Goal: Information Seeking & Learning: Learn about a topic

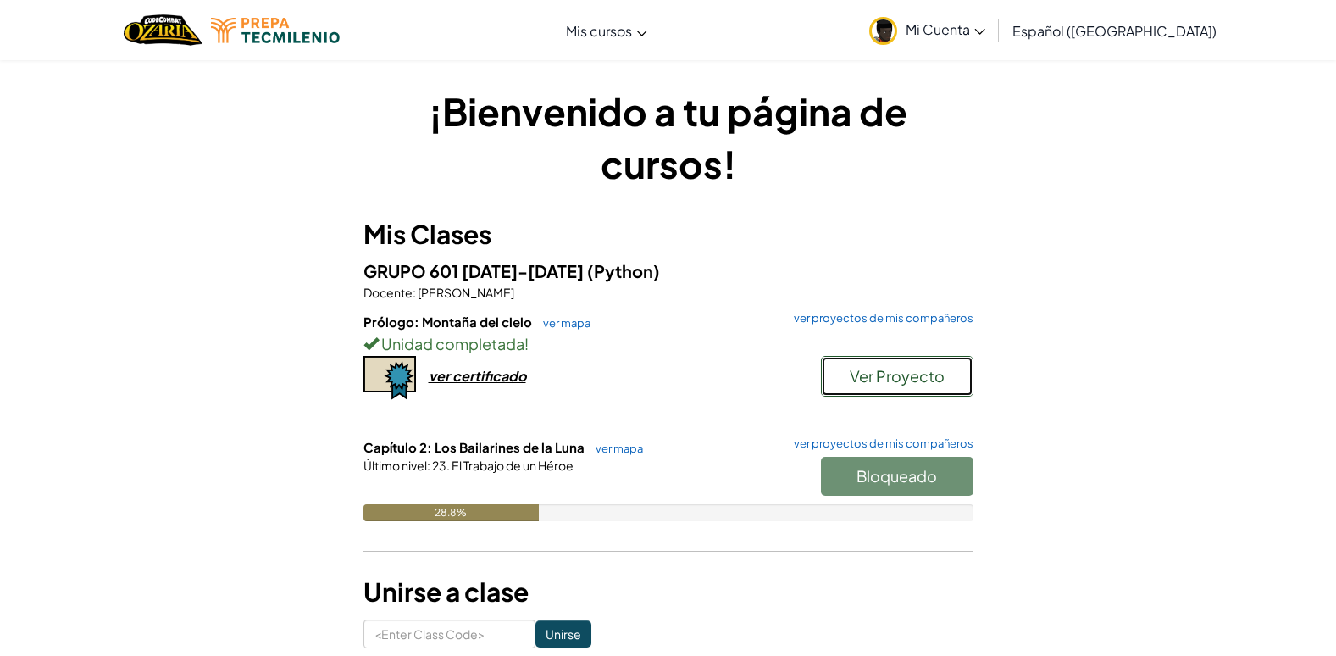
drag, startPoint x: 917, startPoint y: 385, endPoint x: 920, endPoint y: 401, distance: 15.6
click at [920, 401] on div "Ver Proyecto" at bounding box center [888, 380] width 169 height 49
click at [894, 356] on button "Ver Proyecto" at bounding box center [897, 376] width 153 height 41
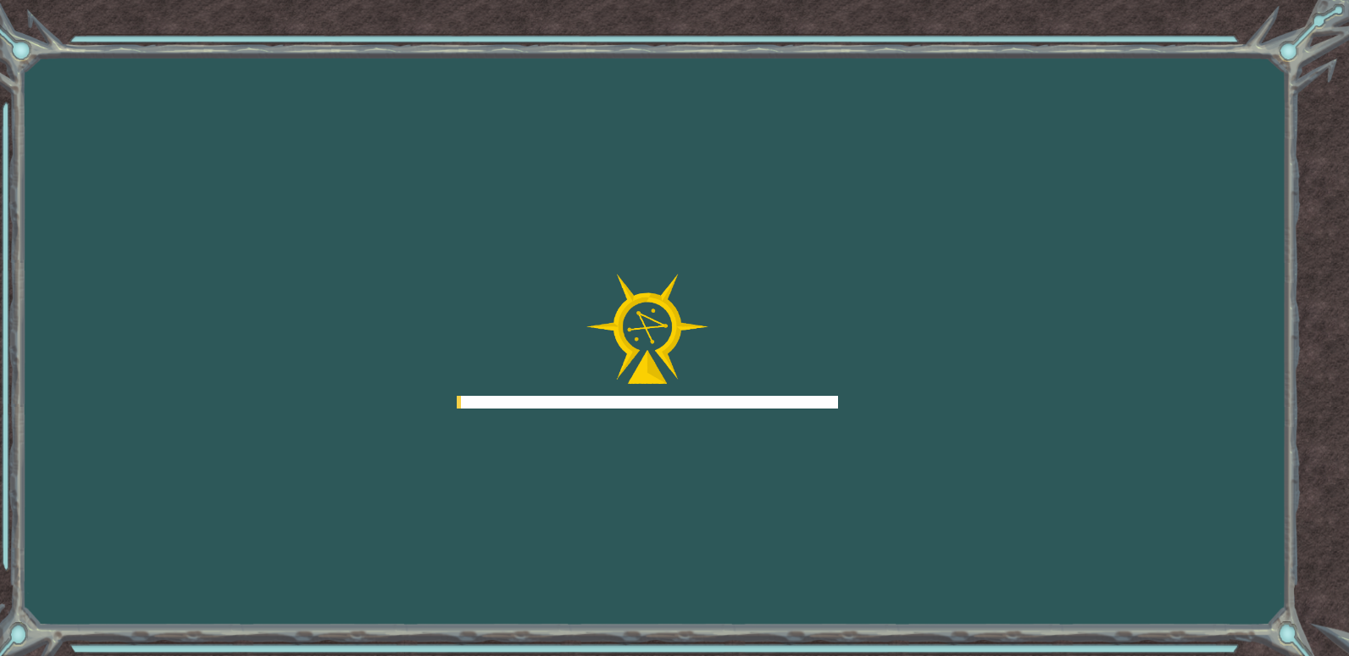
click at [880, 362] on div "Goals Error cargando del servidor Deberás unirte a un curso para jugar a este n…" at bounding box center [674, 328] width 1349 height 656
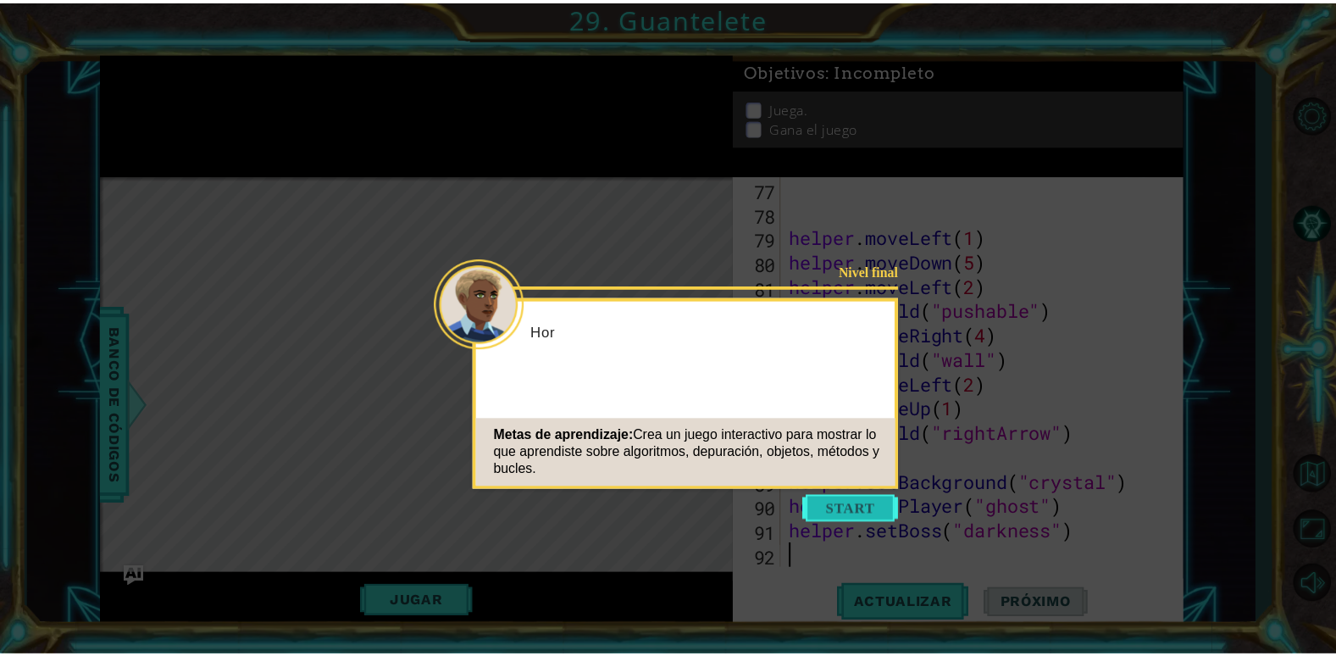
scroll to position [1916, 0]
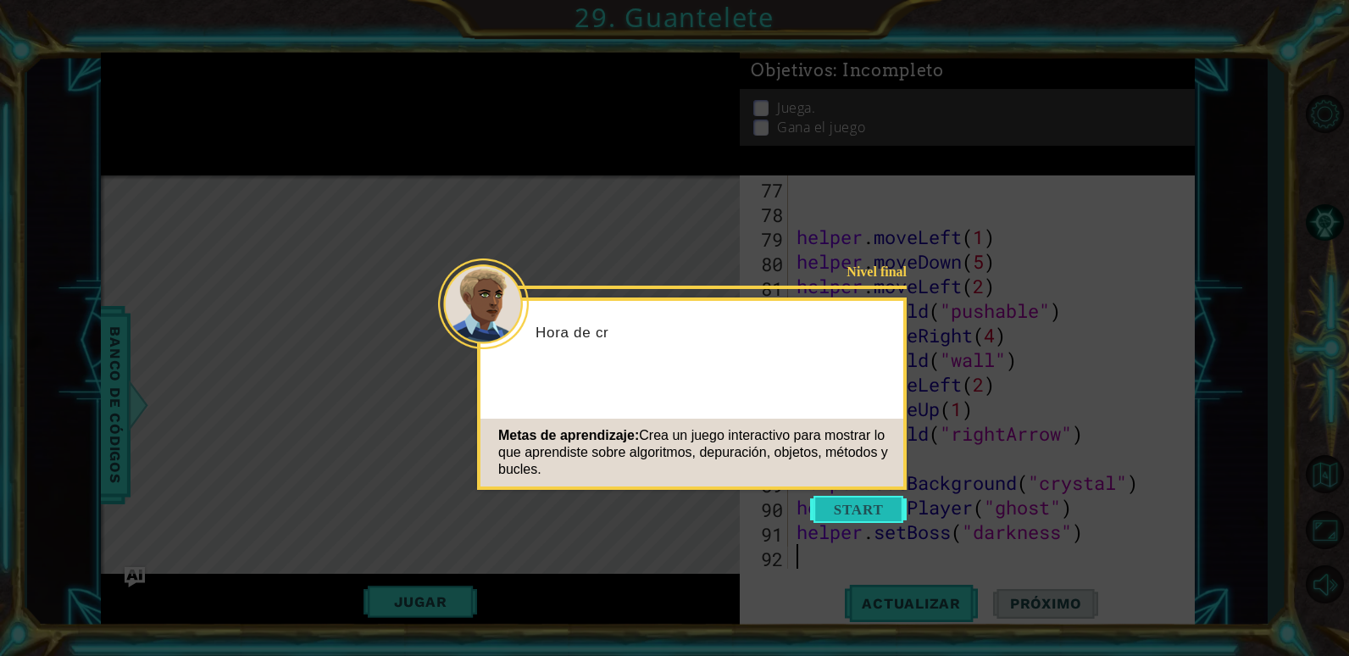
click at [857, 512] on button "Start" at bounding box center [858, 509] width 97 height 27
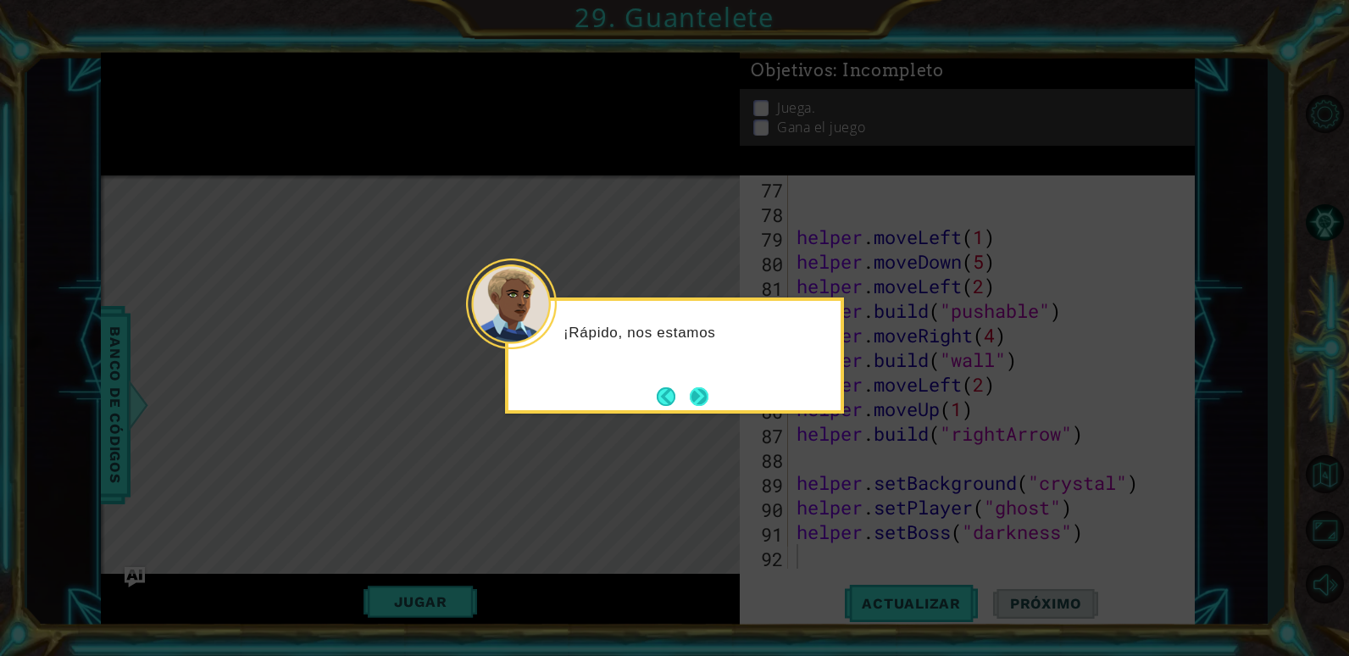
click at [696, 391] on button "Next" at bounding box center [698, 395] width 31 height 31
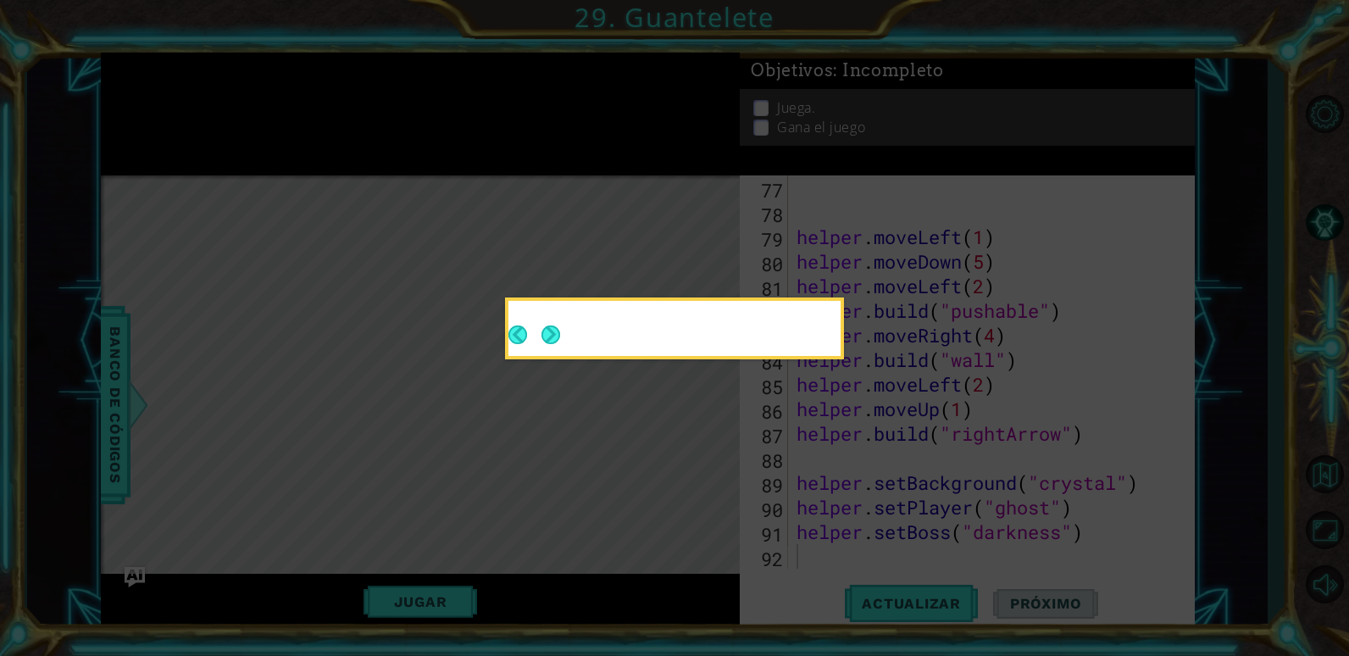
click at [560, 344] on button "Next" at bounding box center [550, 334] width 19 height 19
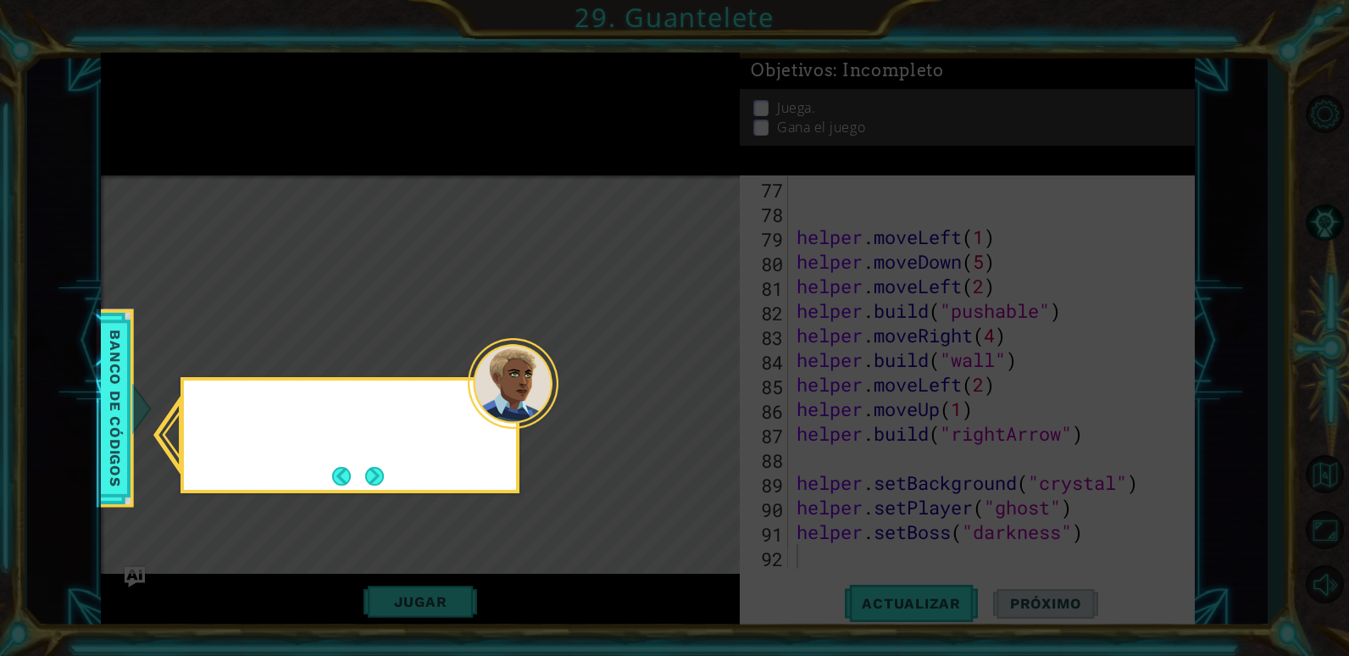
click at [697, 391] on icon at bounding box center [674, 328] width 1349 height 656
click at [365, 477] on button "Next" at bounding box center [374, 475] width 23 height 23
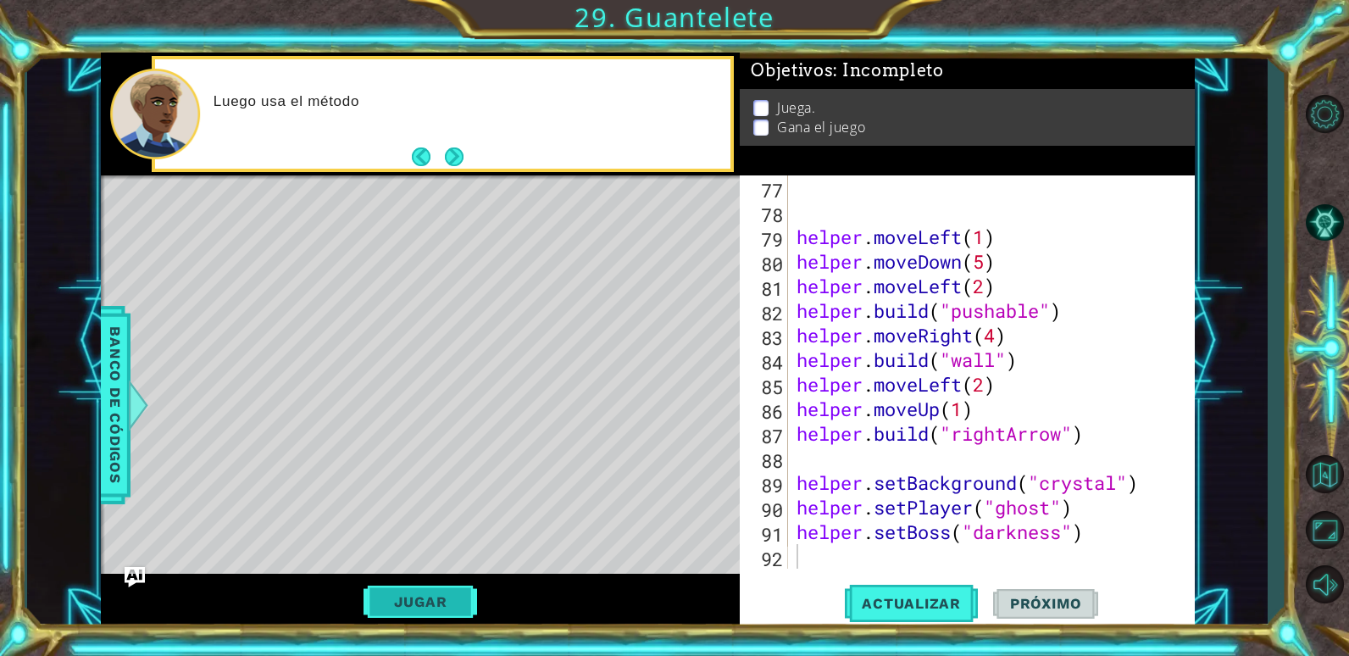
click at [410, 607] on button "Jugar" at bounding box center [420, 601] width 114 height 32
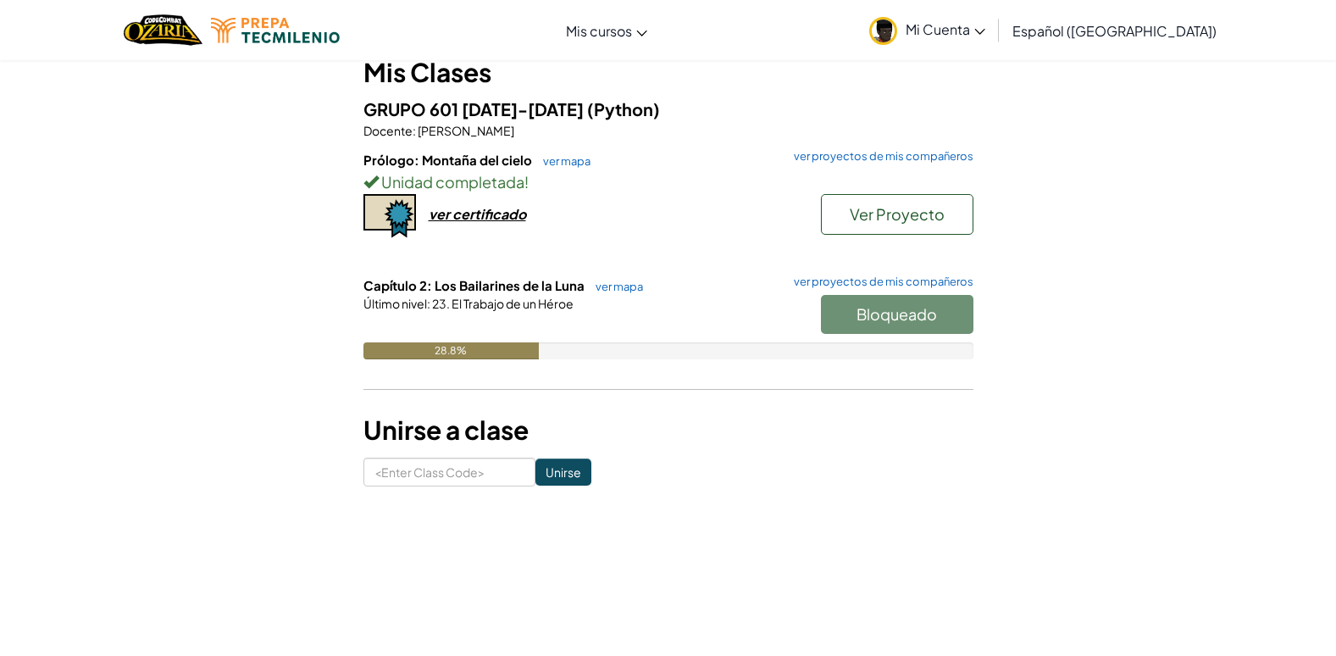
scroll to position [169, 0]
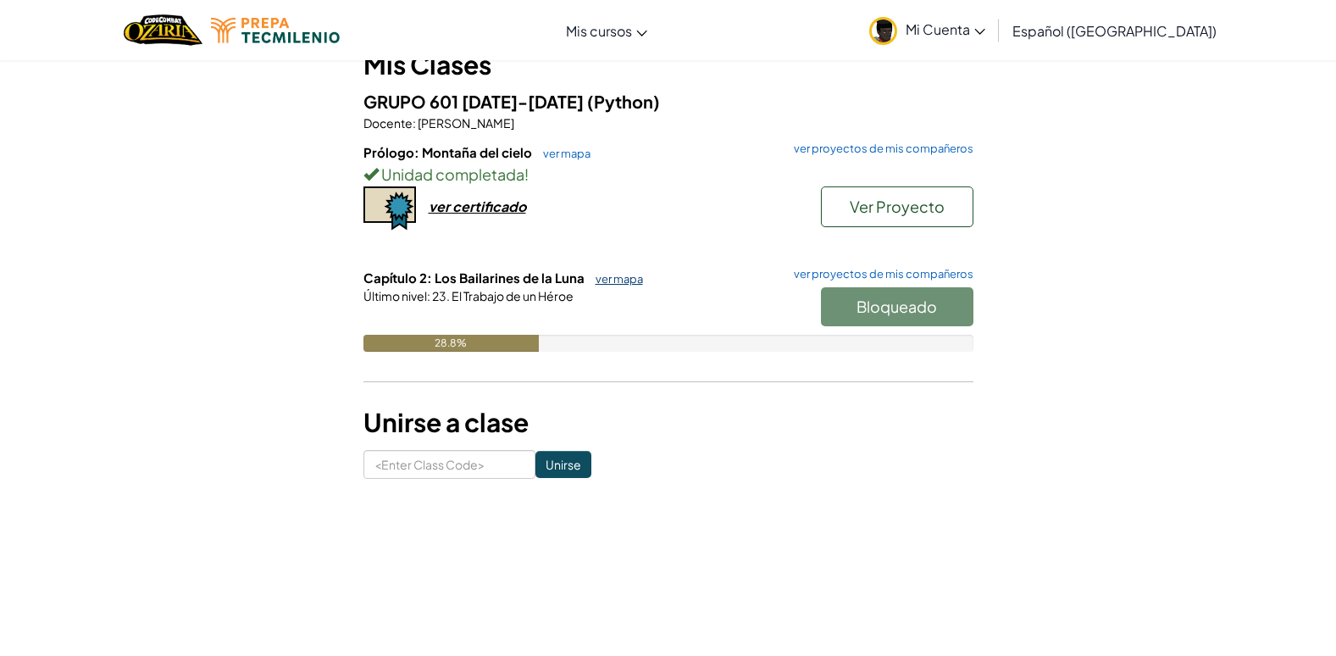
click at [605, 278] on link "ver mapa" at bounding box center [615, 279] width 56 height 14
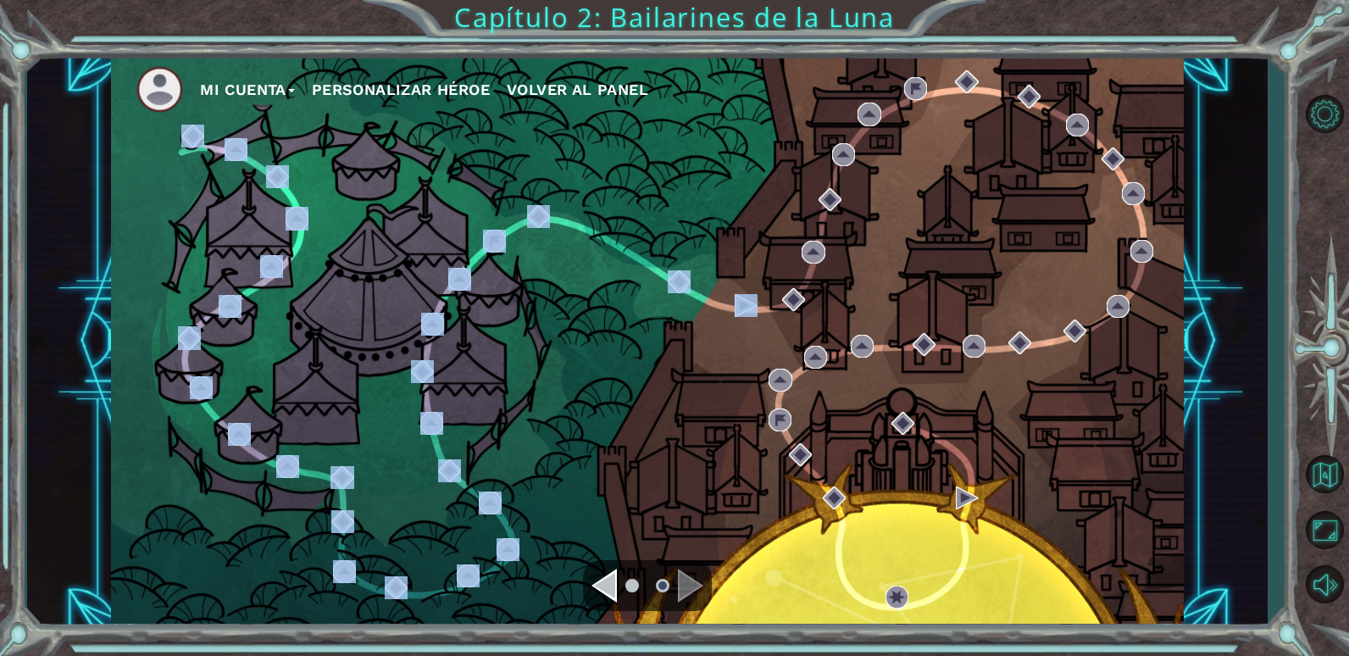
drag, startPoint x: 1180, startPoint y: 303, endPoint x: 729, endPoint y: 240, distance: 455.2
click at [729, 240] on div "Mi Cuenta Personalizar héroe Volver al panel" at bounding box center [647, 341] width 1241 height 577
click at [502, 272] on div "Mi Cuenta Personalizar héroe Volver al panel" at bounding box center [647, 341] width 1073 height 566
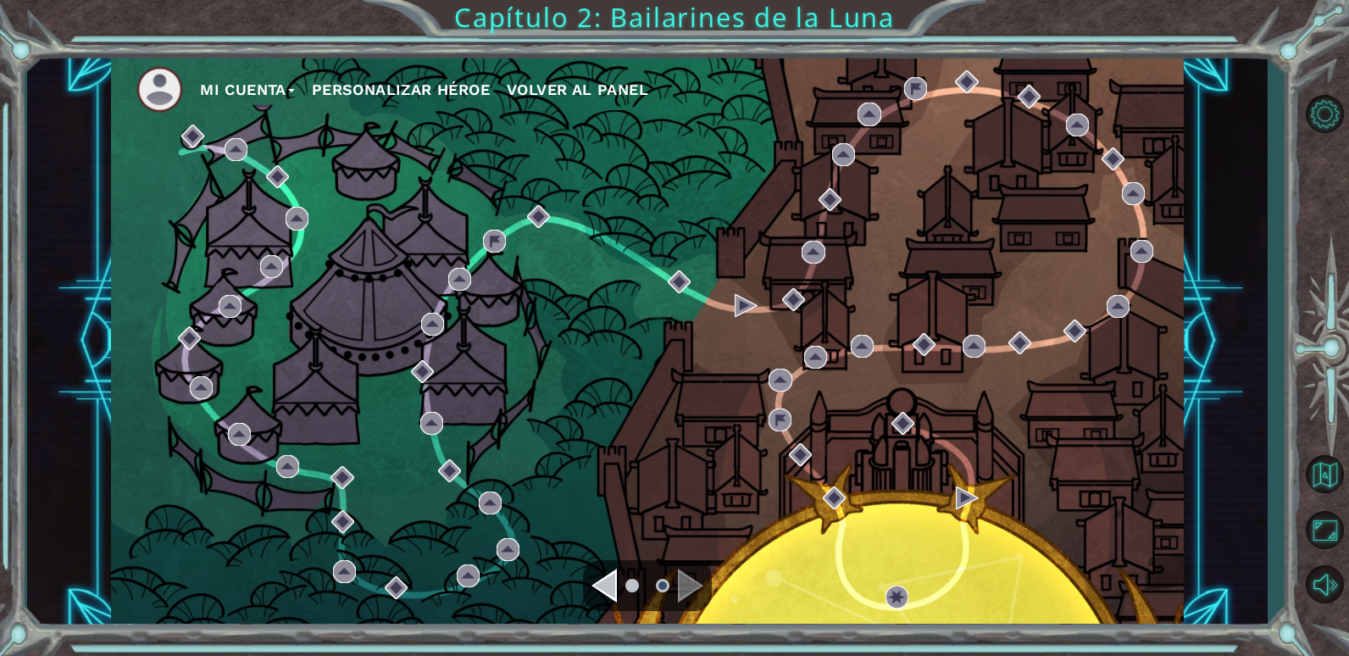
click at [955, 279] on div "Mi Cuenta Personalizar héroe Volver al panel" at bounding box center [647, 341] width 1073 height 566
click at [938, 377] on div "Mi Cuenta Personalizar héroe Volver al panel" at bounding box center [647, 341] width 1073 height 566
click at [671, 582] on ul at bounding box center [647, 586] width 61 height 34
click at [610, 586] on div "Navigate to the previous page" at bounding box center [603, 586] width 25 height 34
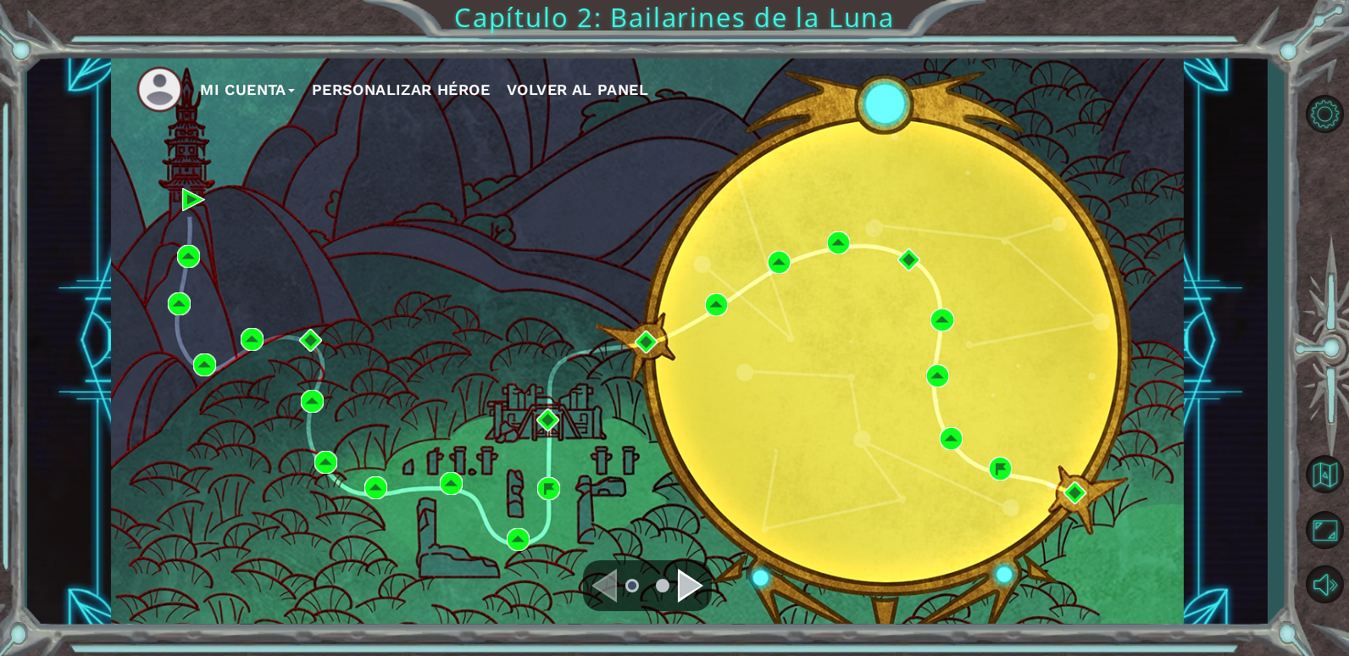
click at [588, 570] on div at bounding box center [647, 585] width 129 height 51
click at [198, 185] on div "Mi Cuenta Personalizar héroe Volver al panel" at bounding box center [647, 341] width 1073 height 566
click at [698, 575] on div "Navigate to the next page" at bounding box center [690, 586] width 25 height 34
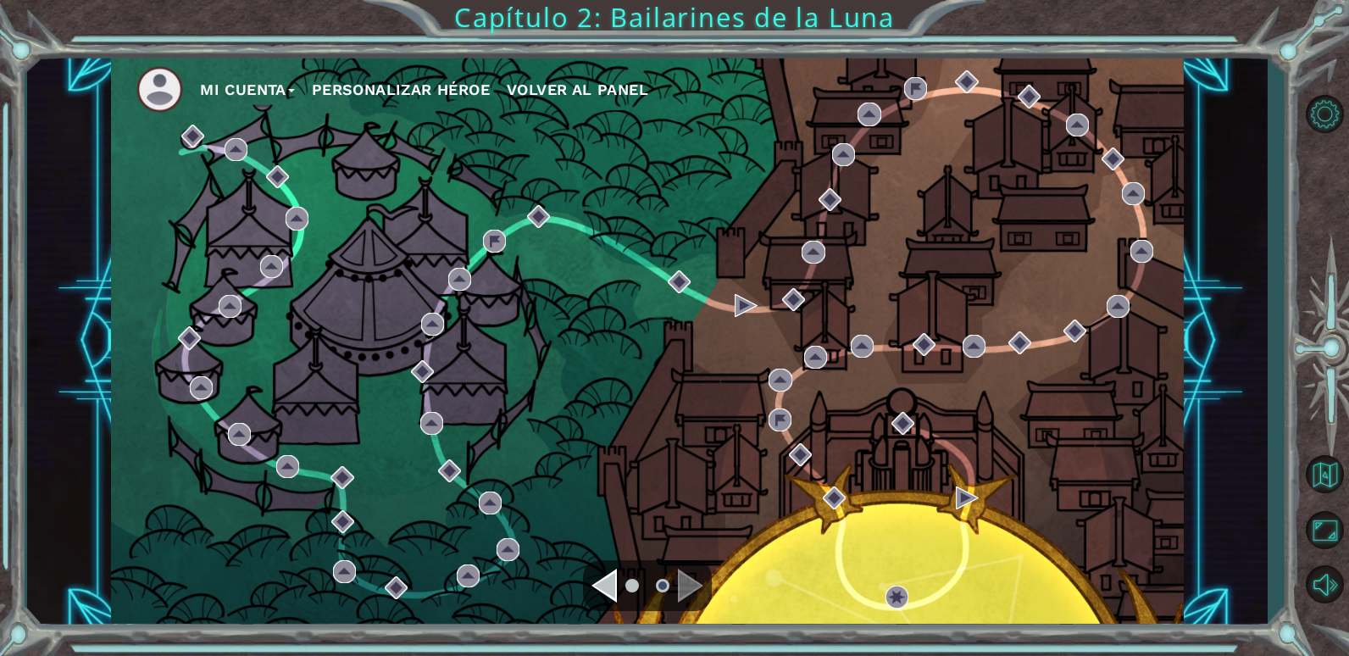
click at [693, 574] on div "Navigate to the next page" at bounding box center [690, 586] width 25 height 34
click at [199, 122] on div "Mi Cuenta Personalizar héroe Volver al panel" at bounding box center [647, 341] width 1073 height 566
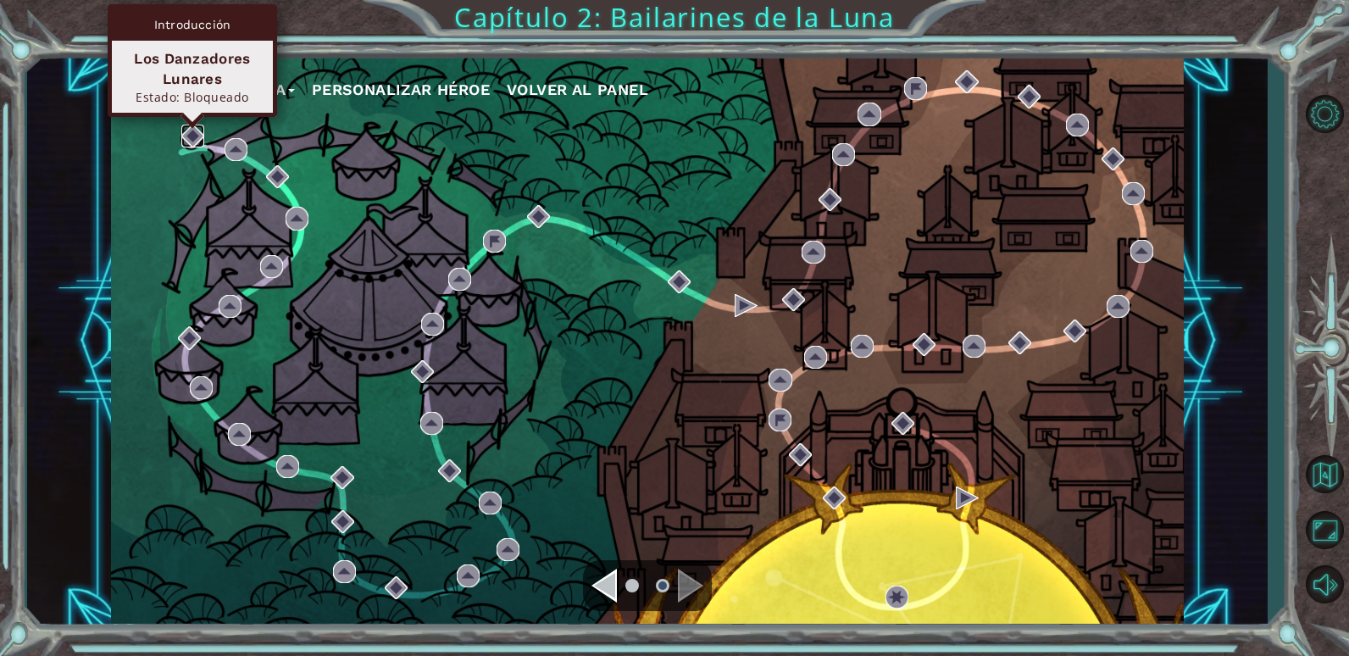
click at [195, 137] on img at bounding box center [192, 136] width 23 height 23
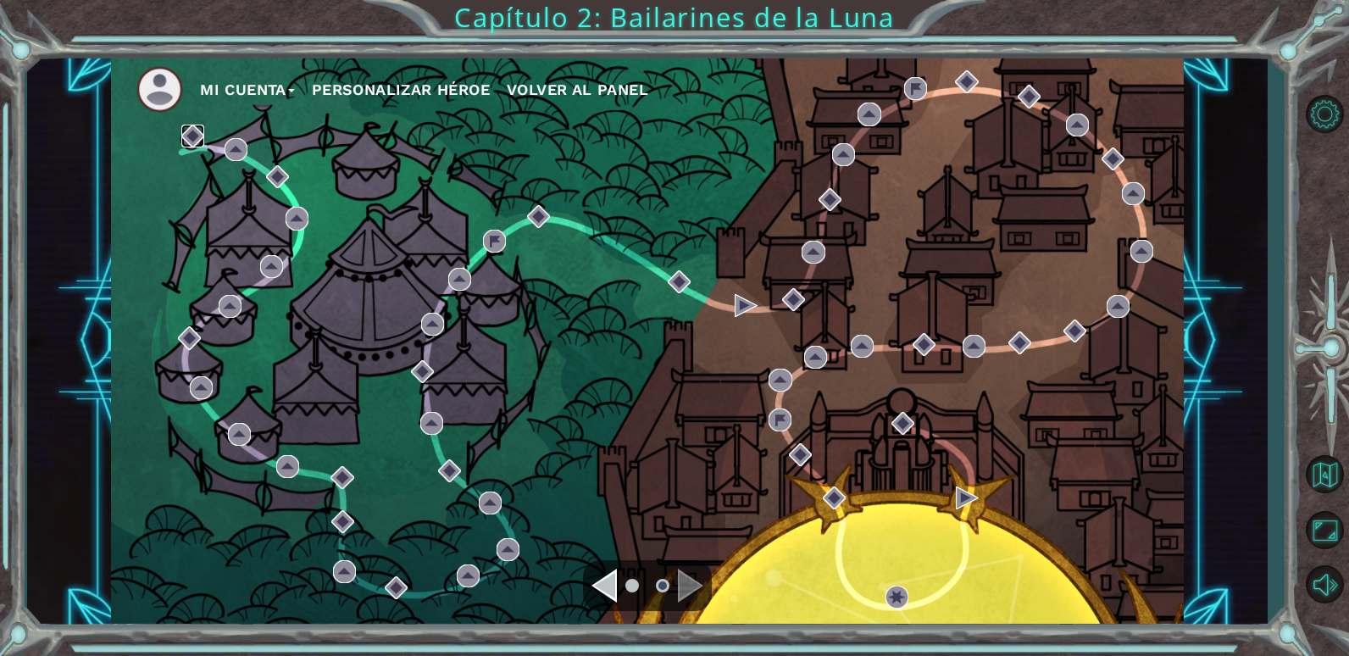
drag, startPoint x: 195, startPoint y: 137, endPoint x: 210, endPoint y: 191, distance: 56.3
click at [206, 177] on div "Mi Cuenta Personalizar héroe Volver al panel" at bounding box center [647, 341] width 1073 height 566
click at [212, 201] on div "Mi Cuenta Personalizar héroe Volver al panel" at bounding box center [647, 341] width 1073 height 566
click at [1325, 480] on button "Volver al mapa" at bounding box center [1324, 474] width 49 height 49
click at [1322, 481] on button "Volver al mapa" at bounding box center [1324, 474] width 49 height 49
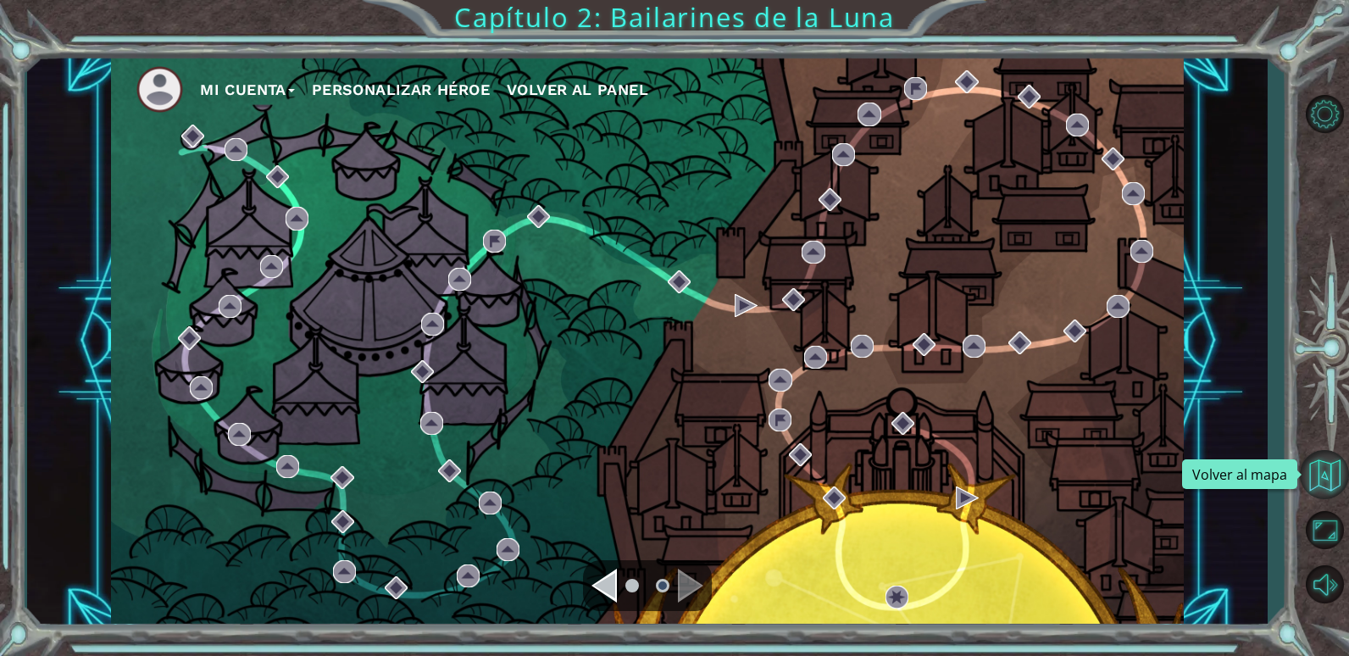
click at [1323, 481] on button "Volver al mapa" at bounding box center [1324, 474] width 49 height 49
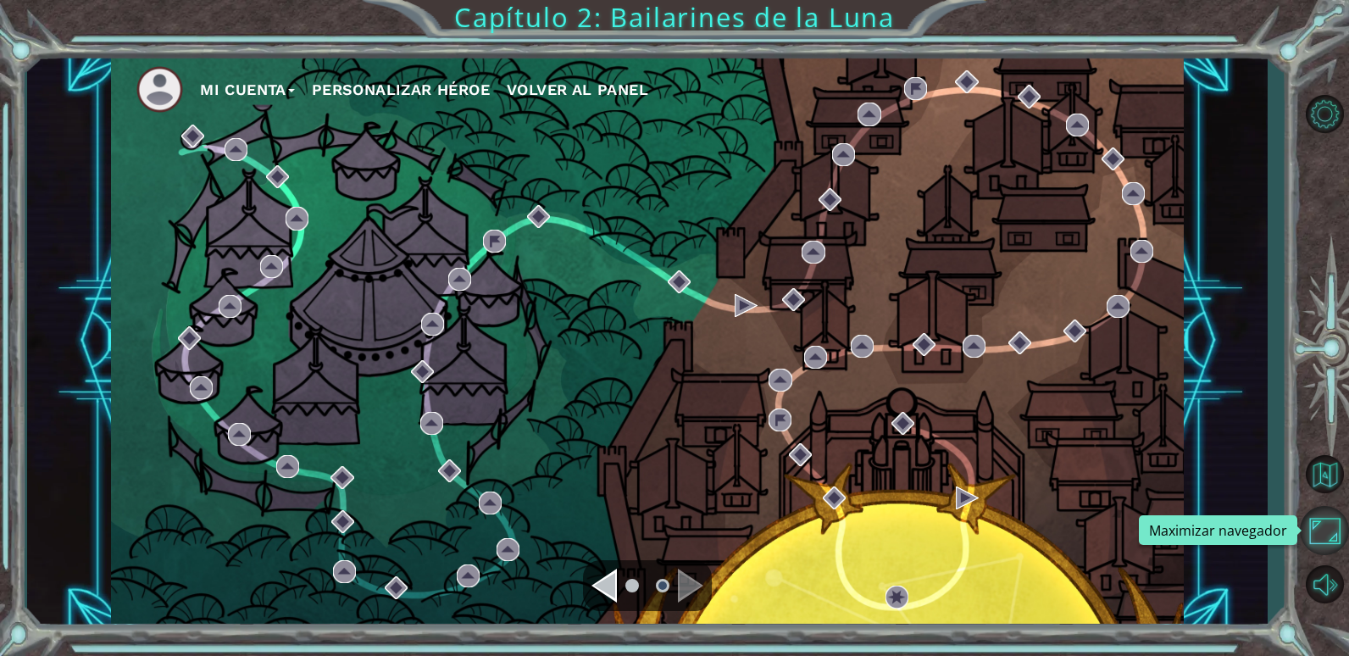
click at [1335, 530] on button "Maximizar navegador" at bounding box center [1324, 530] width 49 height 49
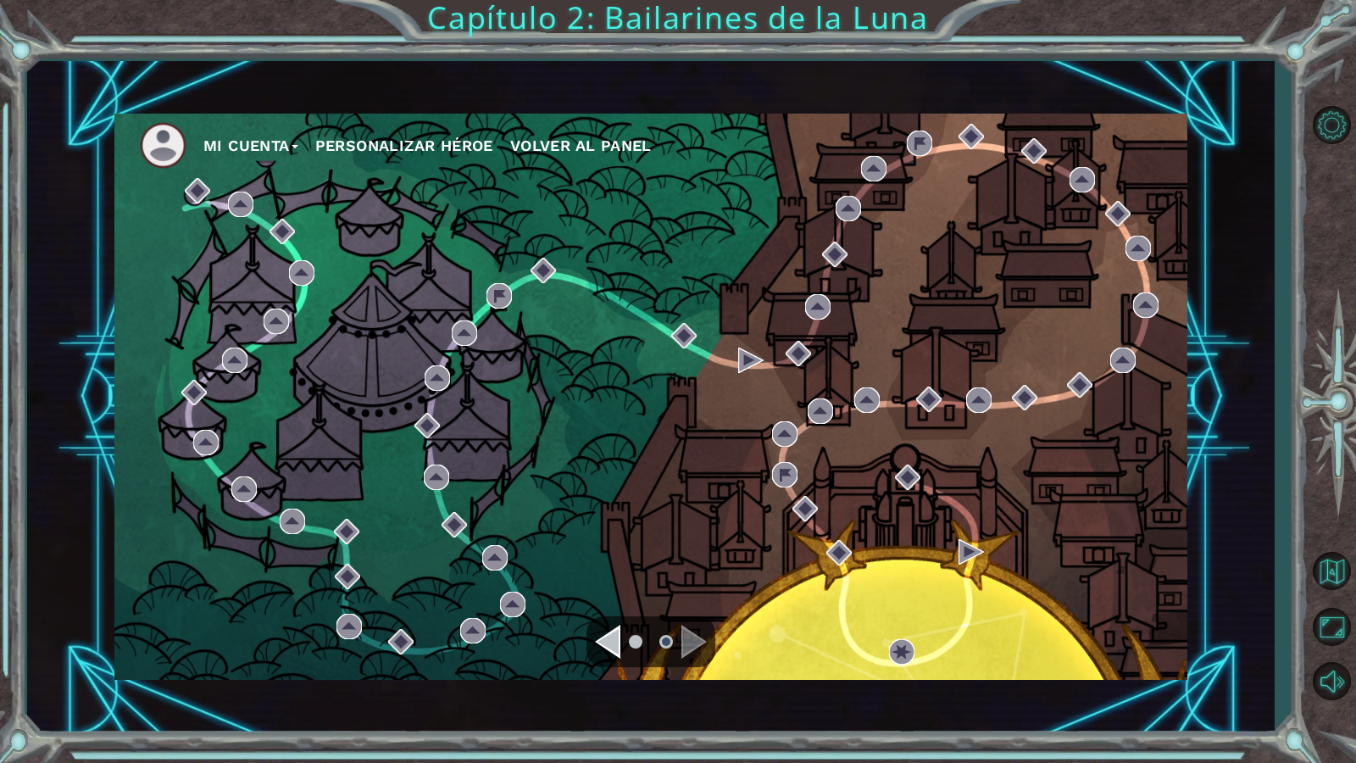
click at [240, 272] on div "Mi Cuenta Personalizar héroe Volver al panel" at bounding box center [650, 397] width 1073 height 566
drag, startPoint x: 219, startPoint y: 191, endPoint x: 201, endPoint y: 194, distance: 18.8
click at [206, 192] on div "Mi Cuenta Personalizar héroe Volver al panel" at bounding box center [650, 397] width 1073 height 566
click at [201, 194] on img at bounding box center [197, 190] width 25 height 25
click at [217, 199] on div "Mi Cuenta Personalizar héroe Volver al panel" at bounding box center [650, 397] width 1073 height 566
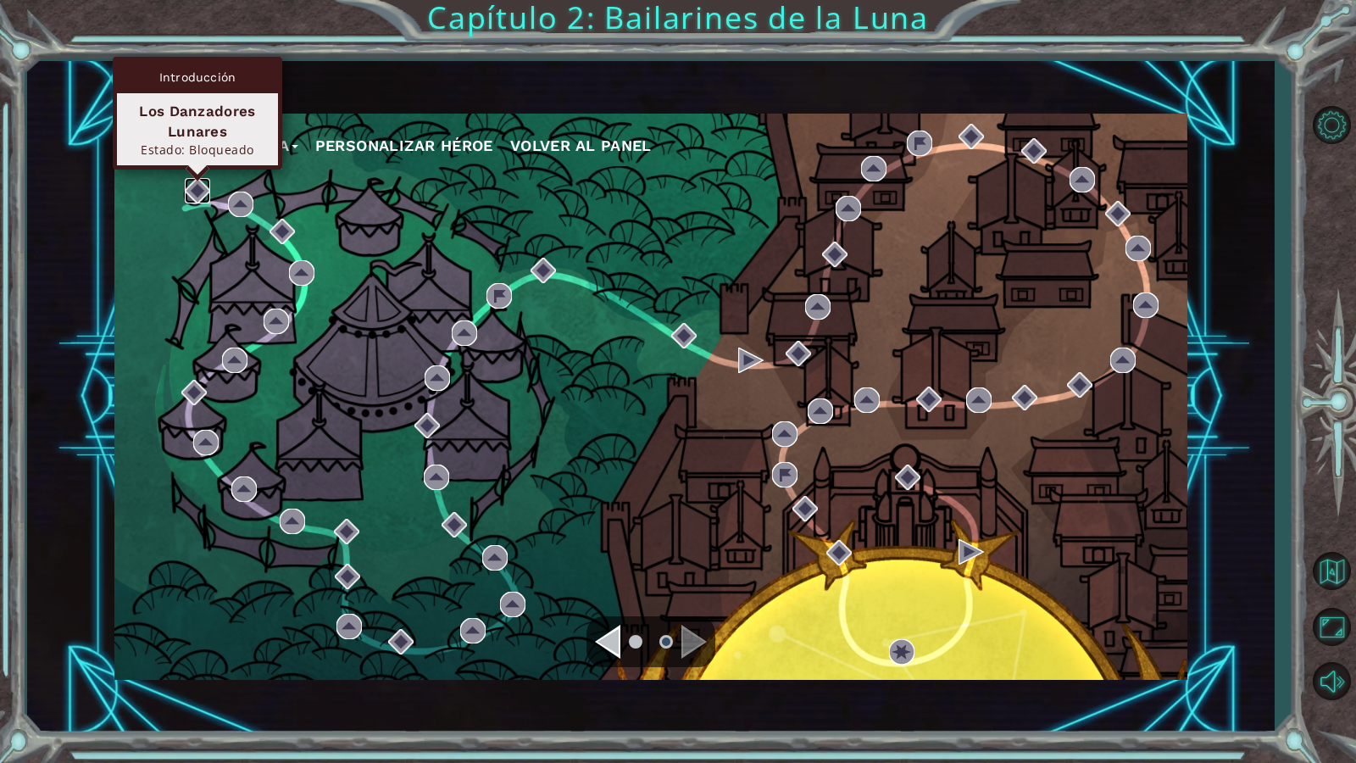
click at [194, 187] on img at bounding box center [197, 190] width 25 height 25
click at [202, 186] on img at bounding box center [197, 190] width 25 height 25
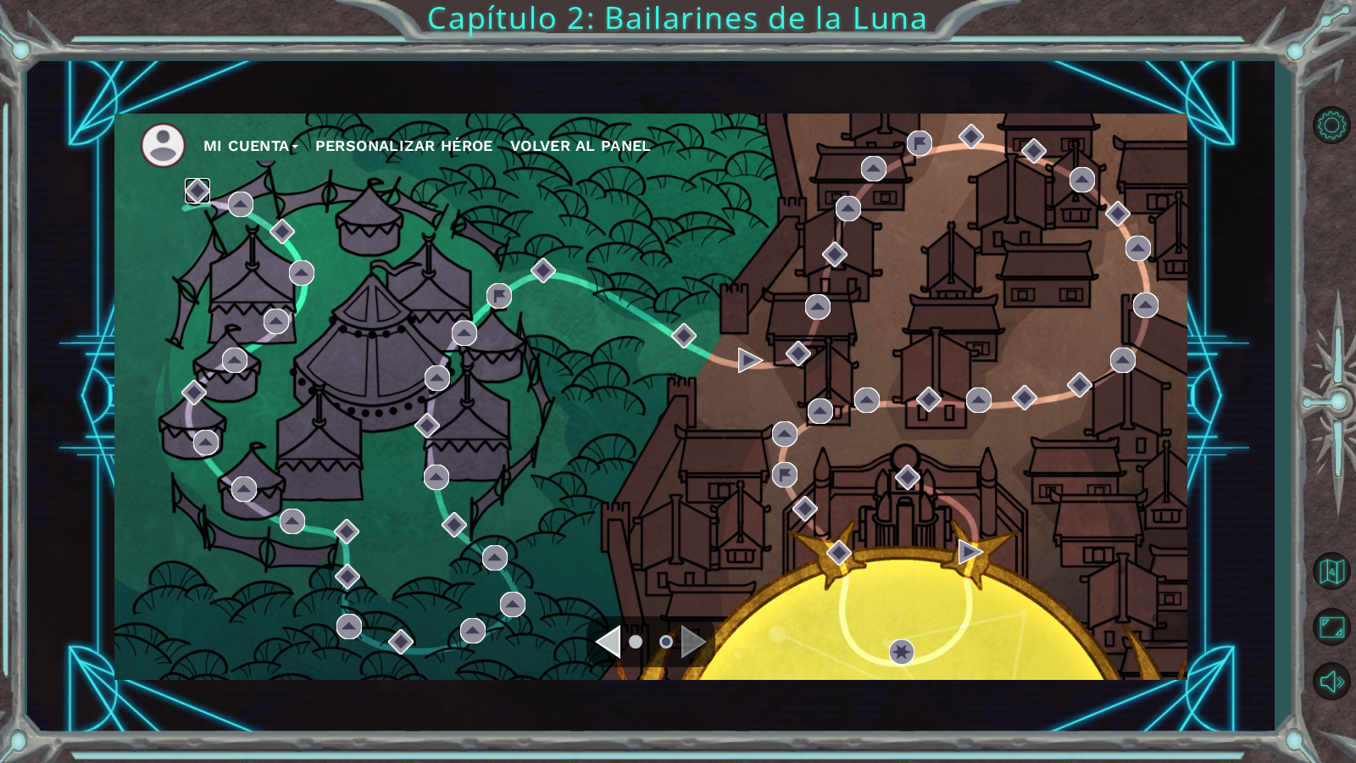
click at [202, 186] on img at bounding box center [197, 190] width 25 height 25
drag, startPoint x: 202, startPoint y: 186, endPoint x: 803, endPoint y: 176, distance: 601.6
click at [203, 186] on img at bounding box center [197, 190] width 25 height 25
drag, startPoint x: 800, startPoint y: 10, endPoint x: 770, endPoint y: 13, distance: 29.8
click at [788, 10] on div "Mi Cuenta Personalizar héroe Volver al panel Capítulo 2: Bailarines de la Luna" at bounding box center [678, 381] width 1356 height 763
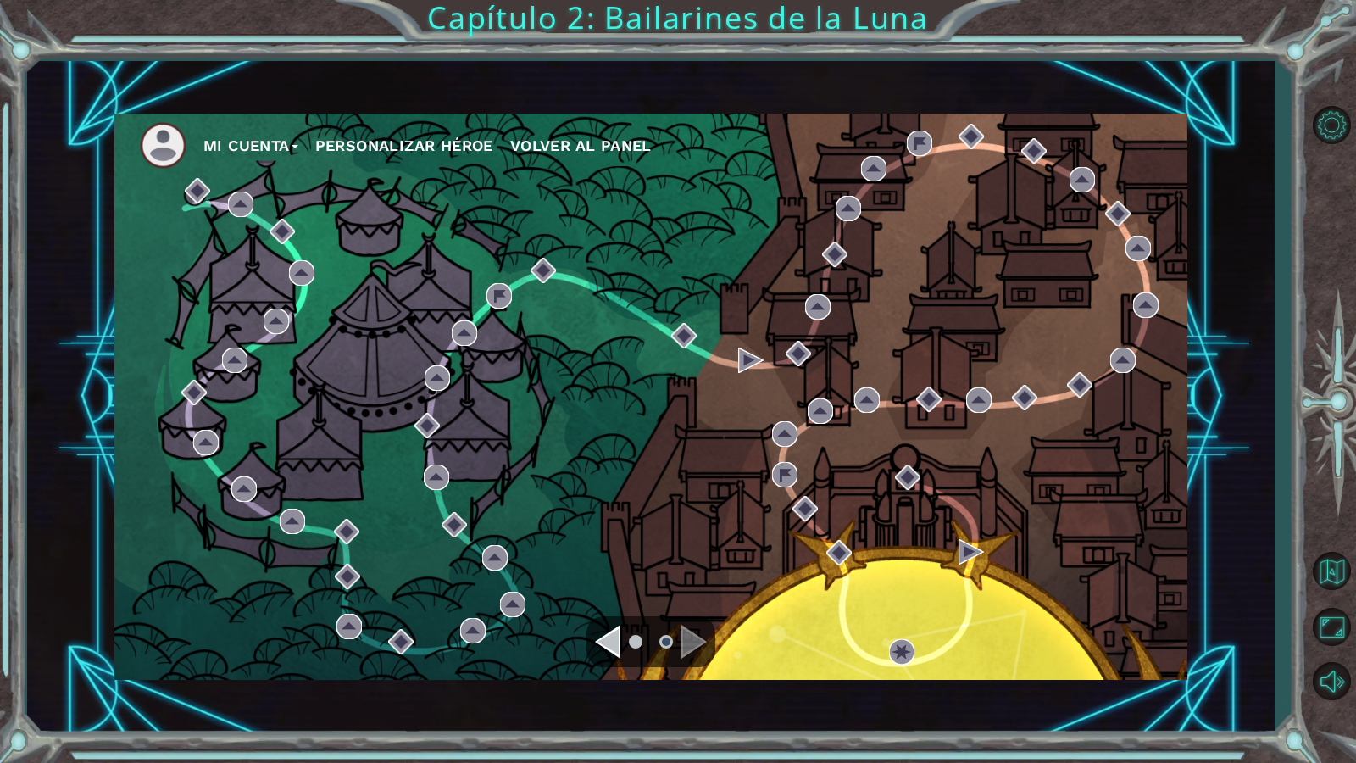
click at [771, 27] on div "Mi Cuenta Personalizar héroe Volver al panel Capítulo 2: Bailarines de la Luna" at bounding box center [678, 381] width 1356 height 763
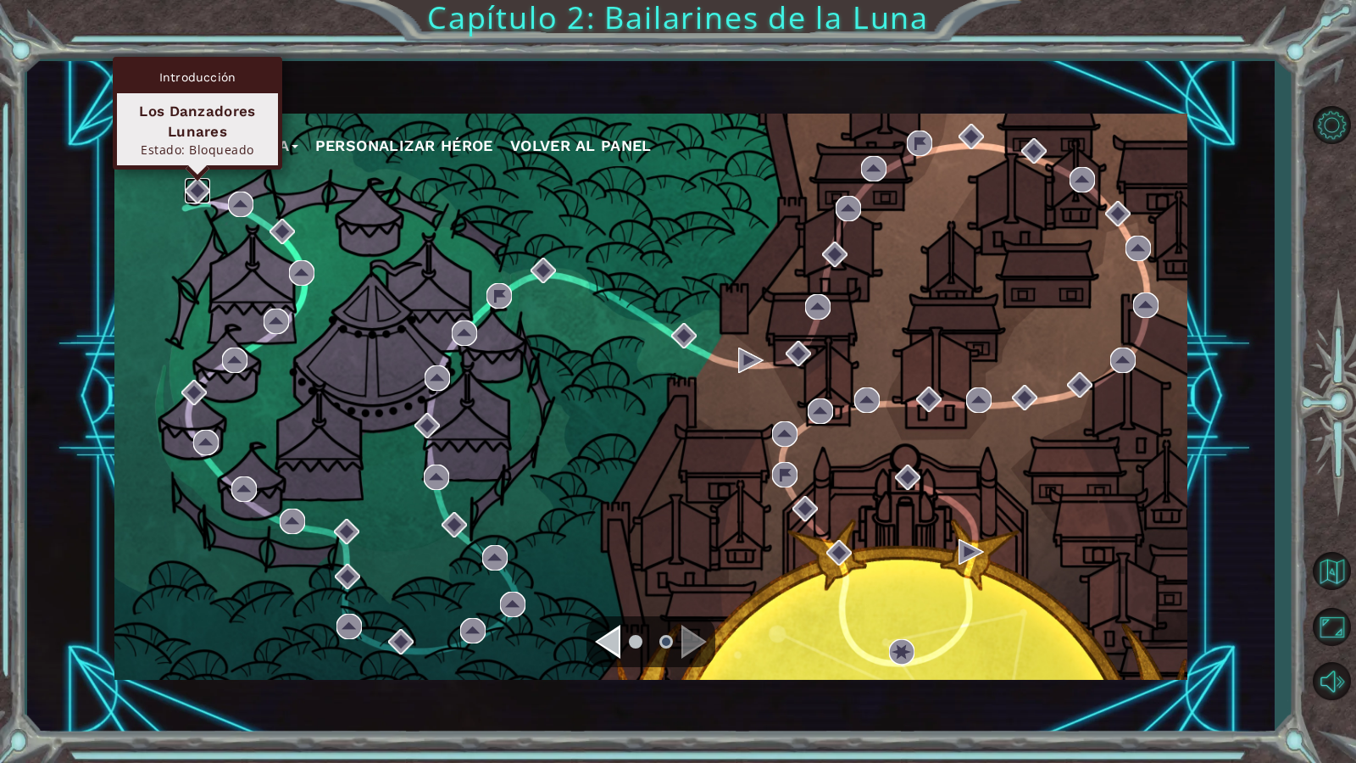
click at [192, 200] on img at bounding box center [197, 190] width 25 height 25
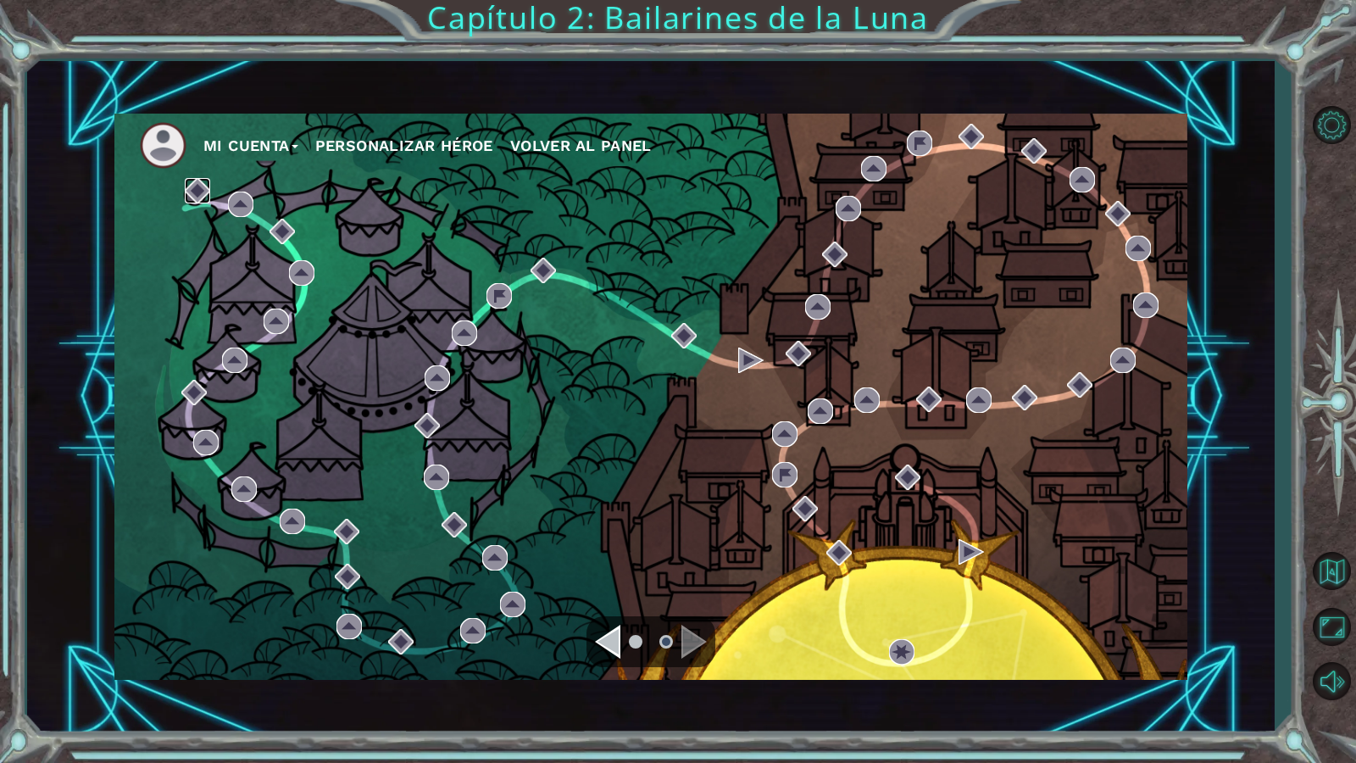
click at [194, 200] on img at bounding box center [197, 190] width 25 height 25
drag, startPoint x: 1343, startPoint y: 625, endPoint x: 1339, endPoint y: 563, distance: 62.8
click at [1335, 625] on button "Maximizar navegador" at bounding box center [1330, 626] width 49 height 49
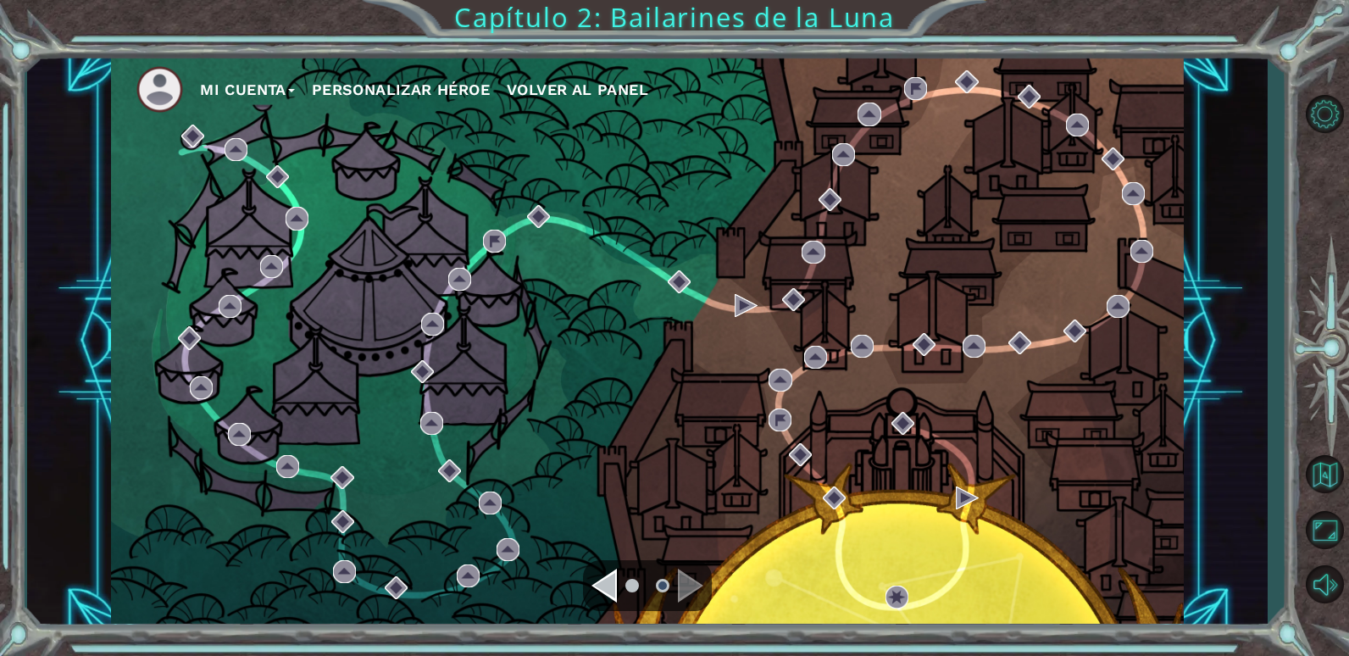
drag, startPoint x: 202, startPoint y: 124, endPoint x: 195, endPoint y: 131, distance: 10.8
click at [202, 124] on div "Mi Cuenta Personalizar héroe Volver al panel" at bounding box center [647, 341] width 1073 height 566
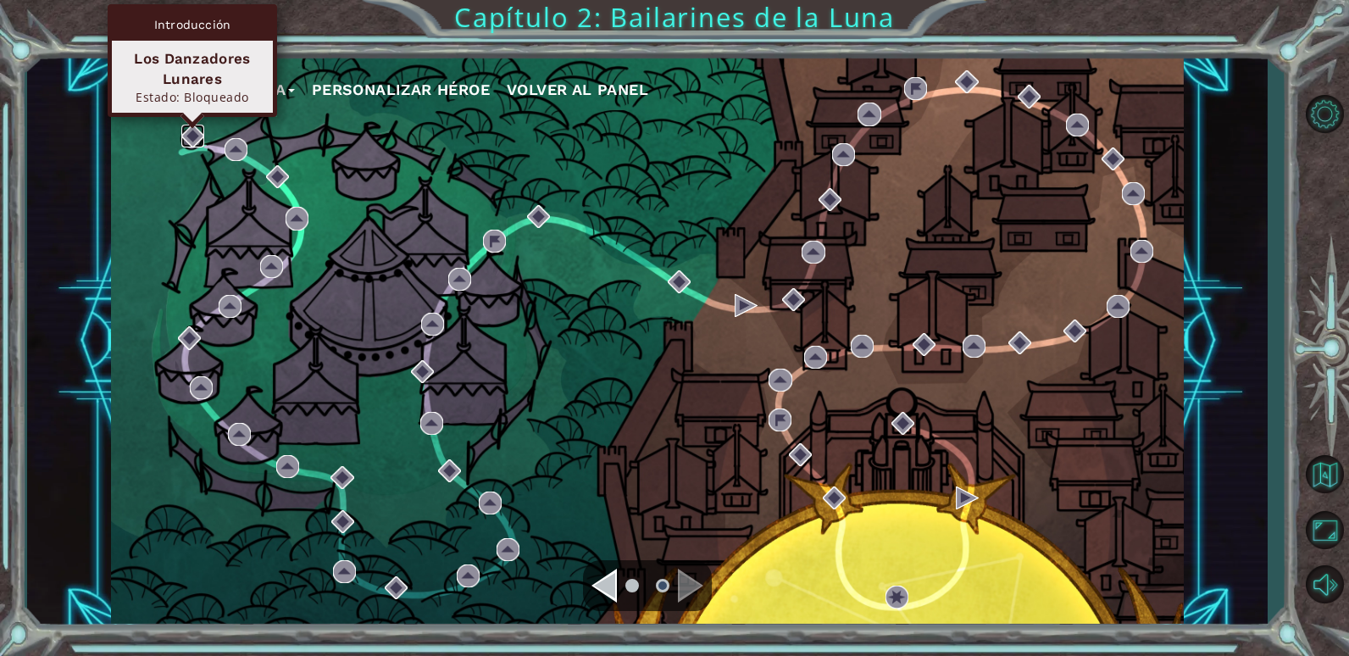
click at [195, 132] on img at bounding box center [192, 136] width 23 height 23
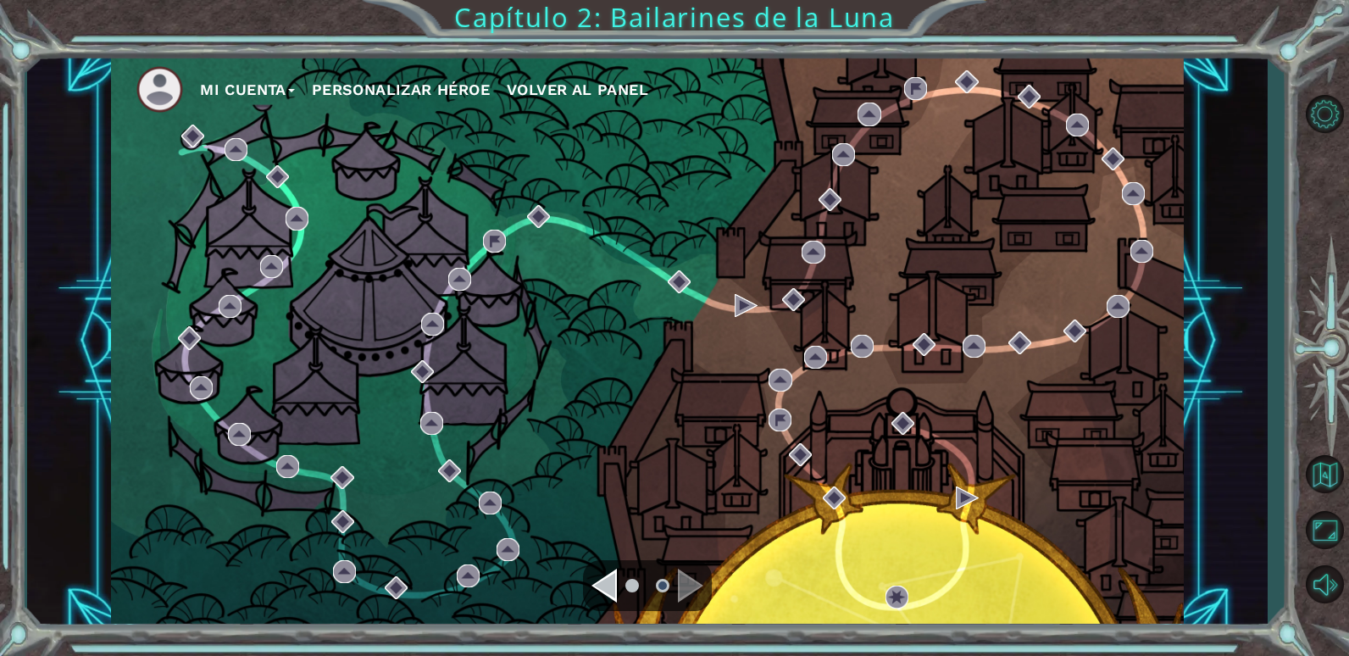
click at [611, 584] on div "Navigate to the previous page" at bounding box center [603, 586] width 25 height 34
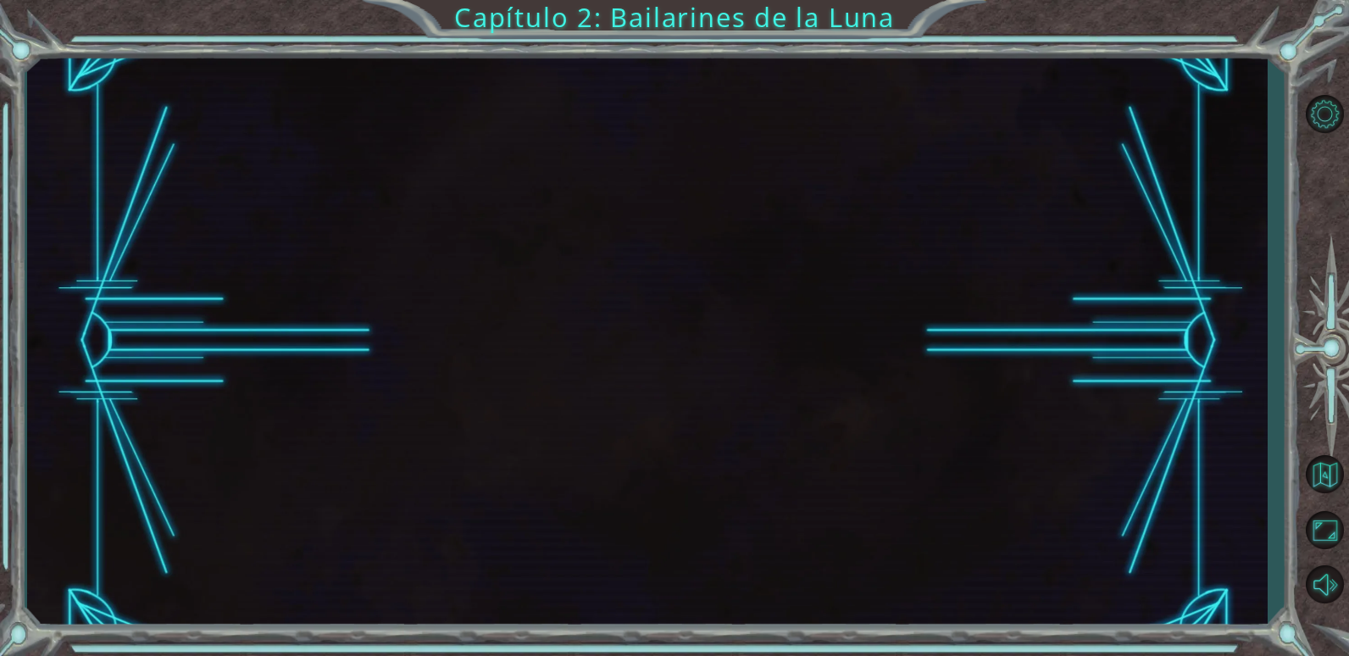
click at [611, 585] on div at bounding box center [647, 341] width 1241 height 577
click at [693, 567] on div at bounding box center [647, 341] width 1241 height 577
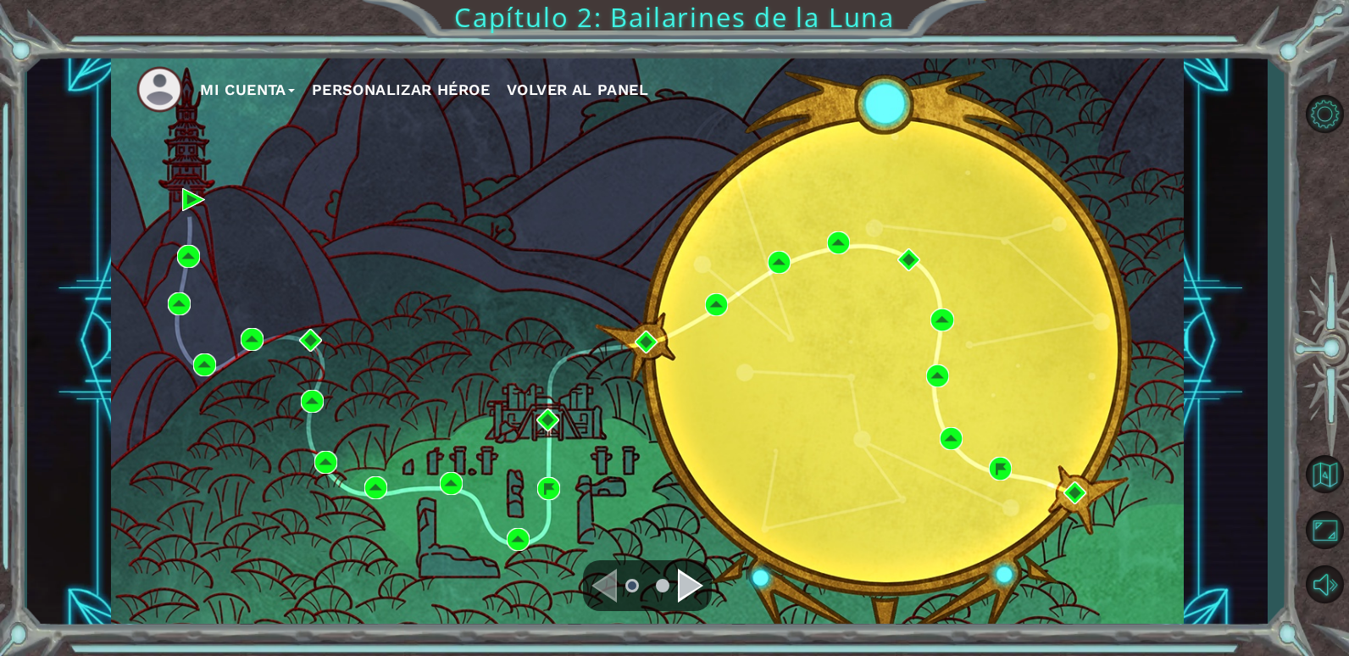
click at [692, 573] on div "Navigate to the next page" at bounding box center [690, 586] width 25 height 34
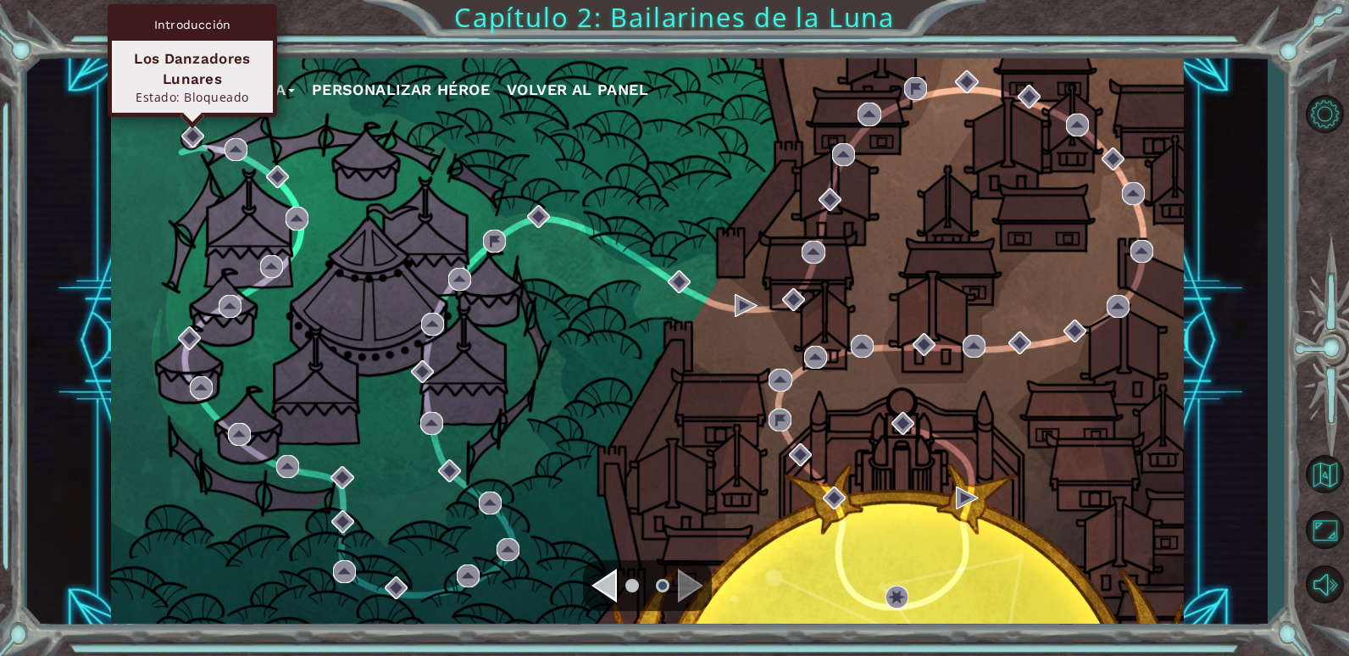
click at [165, 135] on div "Mi Cuenta Personalizar héroe Volver al panel" at bounding box center [647, 341] width 1073 height 566
click at [184, 136] on img at bounding box center [192, 136] width 23 height 23
click at [188, 126] on img at bounding box center [192, 136] width 23 height 23
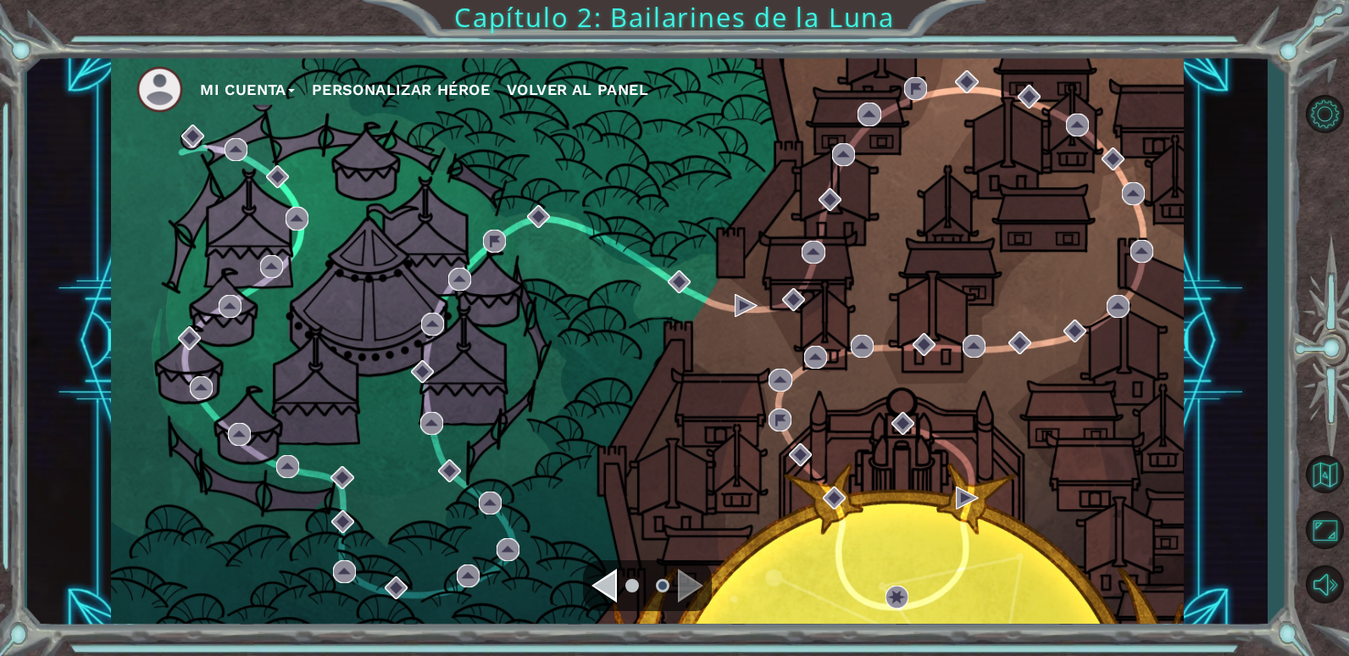
click at [201, 93] on ul "Mi Cuenta Personalizar héroe Volver al panel" at bounding box center [659, 89] width 1047 height 47
click at [200, 53] on div "Mi Cuenta Personalizar héroe Volver al panel" at bounding box center [647, 341] width 1241 height 577
drag, startPoint x: 202, startPoint y: 86, endPoint x: 202, endPoint y: 99, distance: 13.6
click at [202, 97] on ul "Mi Cuenta Personalizar héroe Volver al panel" at bounding box center [659, 89] width 1047 height 47
click at [193, 124] on div "Mi Cuenta Personalizar héroe Volver al panel" at bounding box center [647, 341] width 1073 height 566
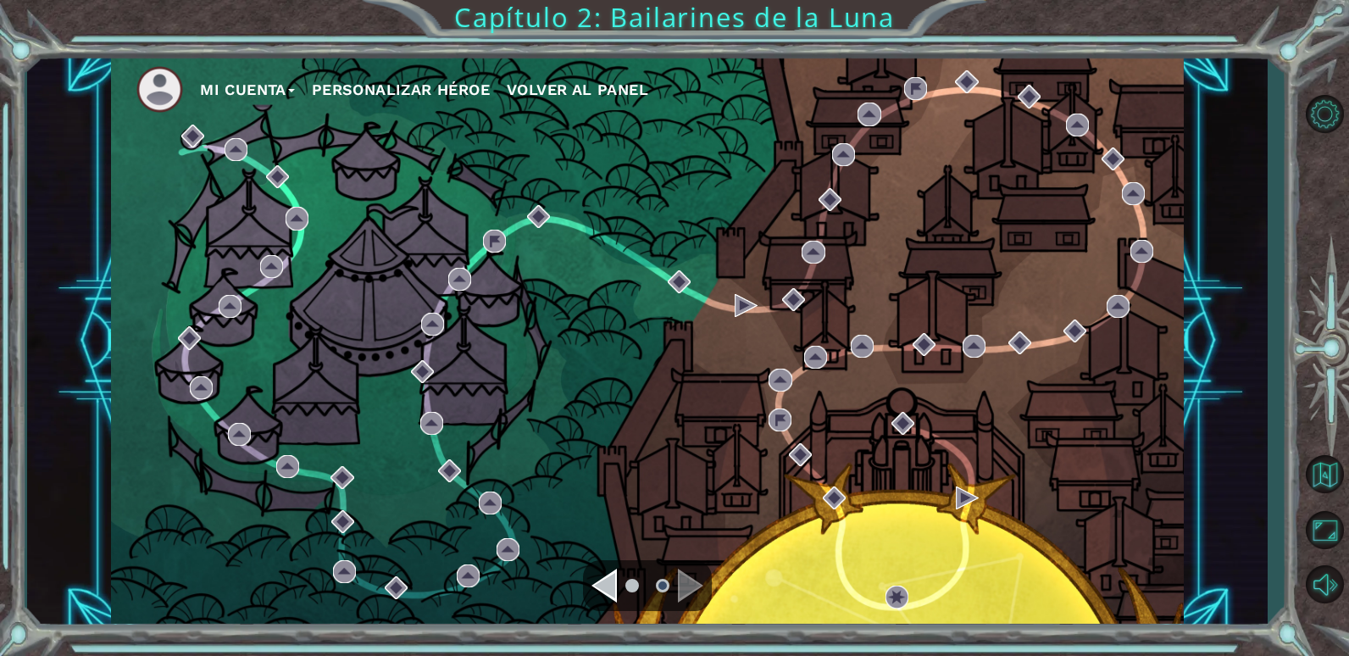
click at [196, 55] on div "Mi Cuenta Personalizar héroe Volver al panel" at bounding box center [647, 341] width 1241 height 577
click at [180, 126] on div "Mi Cuenta Personalizar héroe Volver al panel" at bounding box center [647, 341] width 1073 height 566
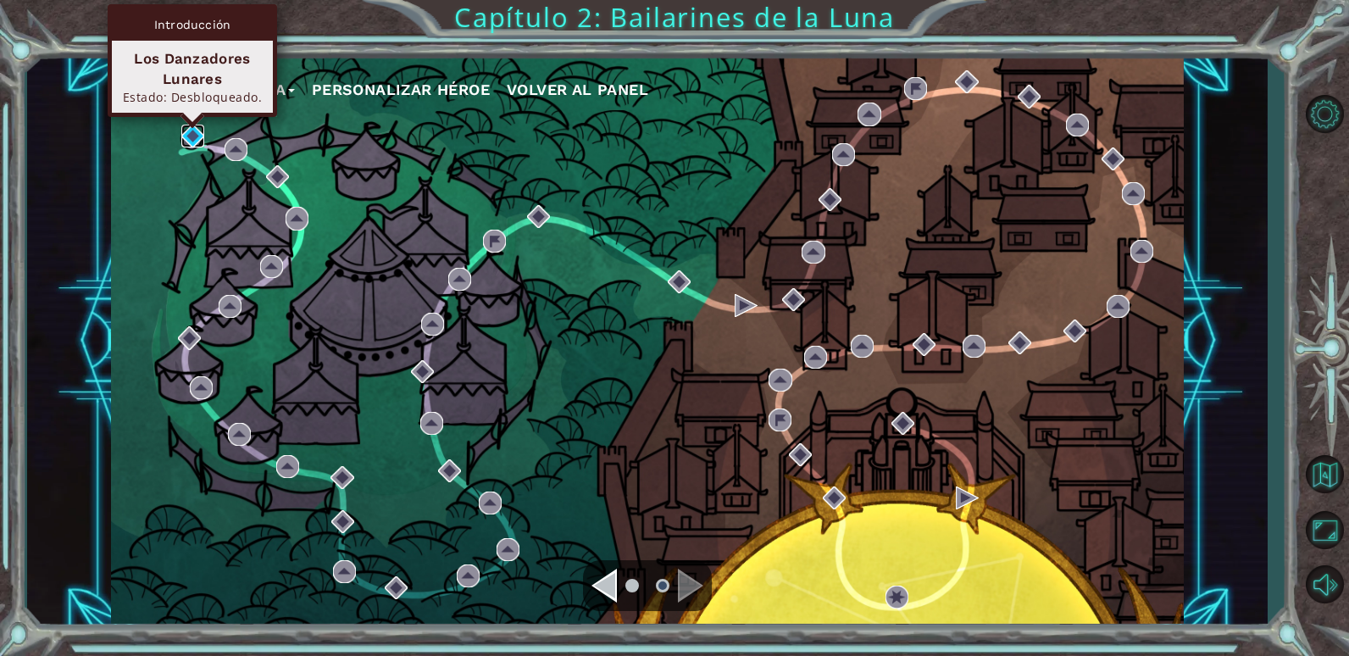
click at [202, 136] on img at bounding box center [192, 136] width 23 height 23
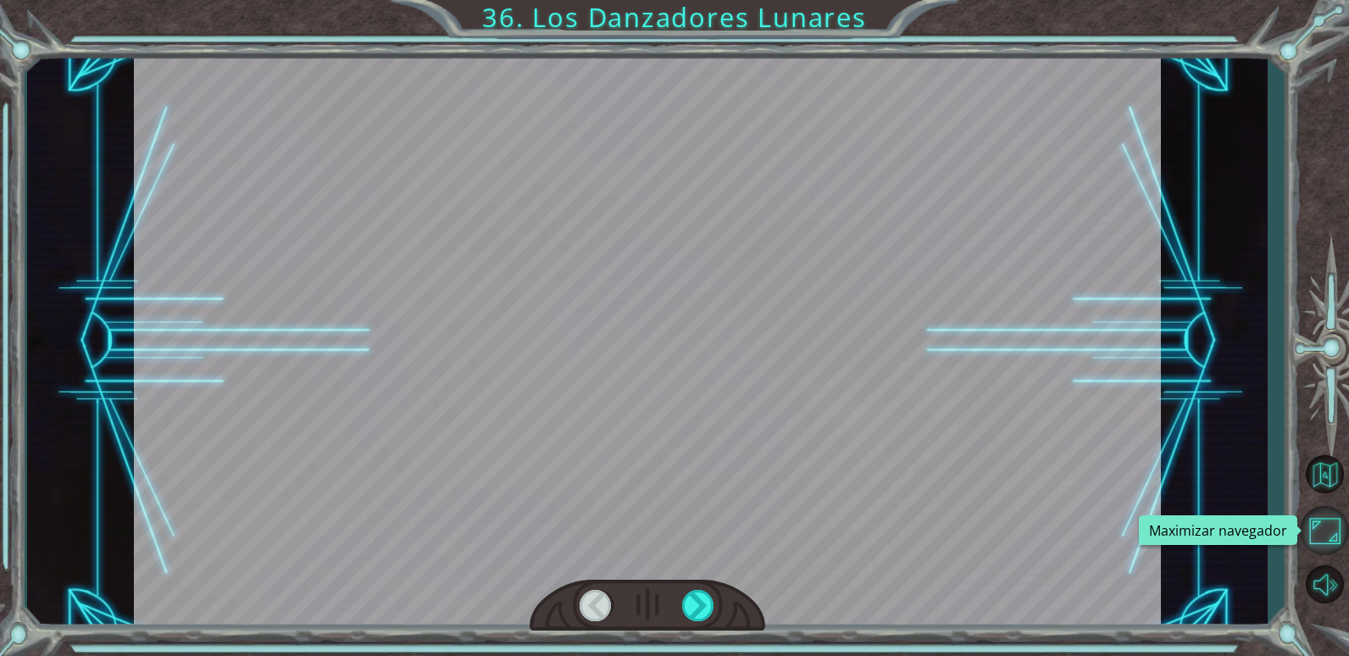
click at [1313, 523] on button "Maximizar navegador" at bounding box center [1324, 530] width 49 height 49
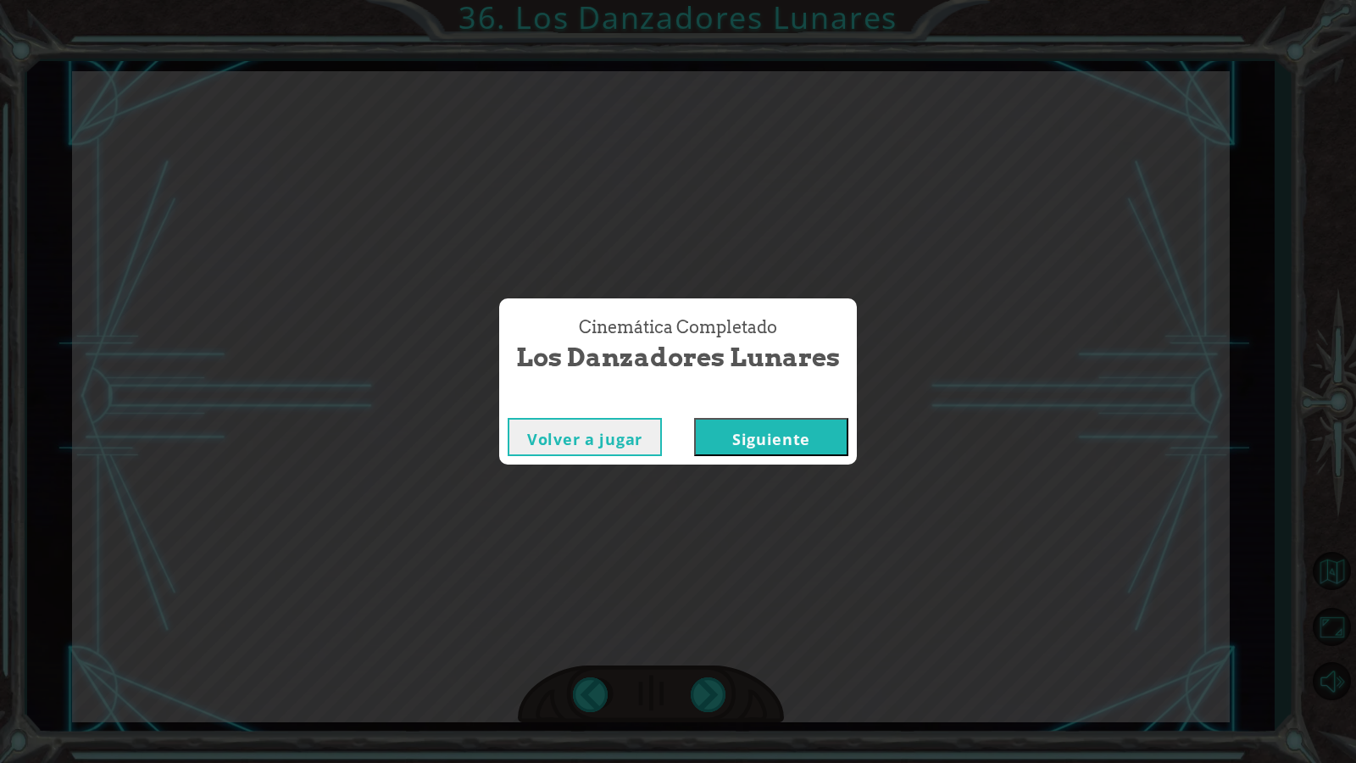
click at [796, 413] on div "Volver a jugar Siguiente" at bounding box center [678, 436] width 358 height 55
click at [787, 427] on button "Siguiente" at bounding box center [771, 437] width 154 height 38
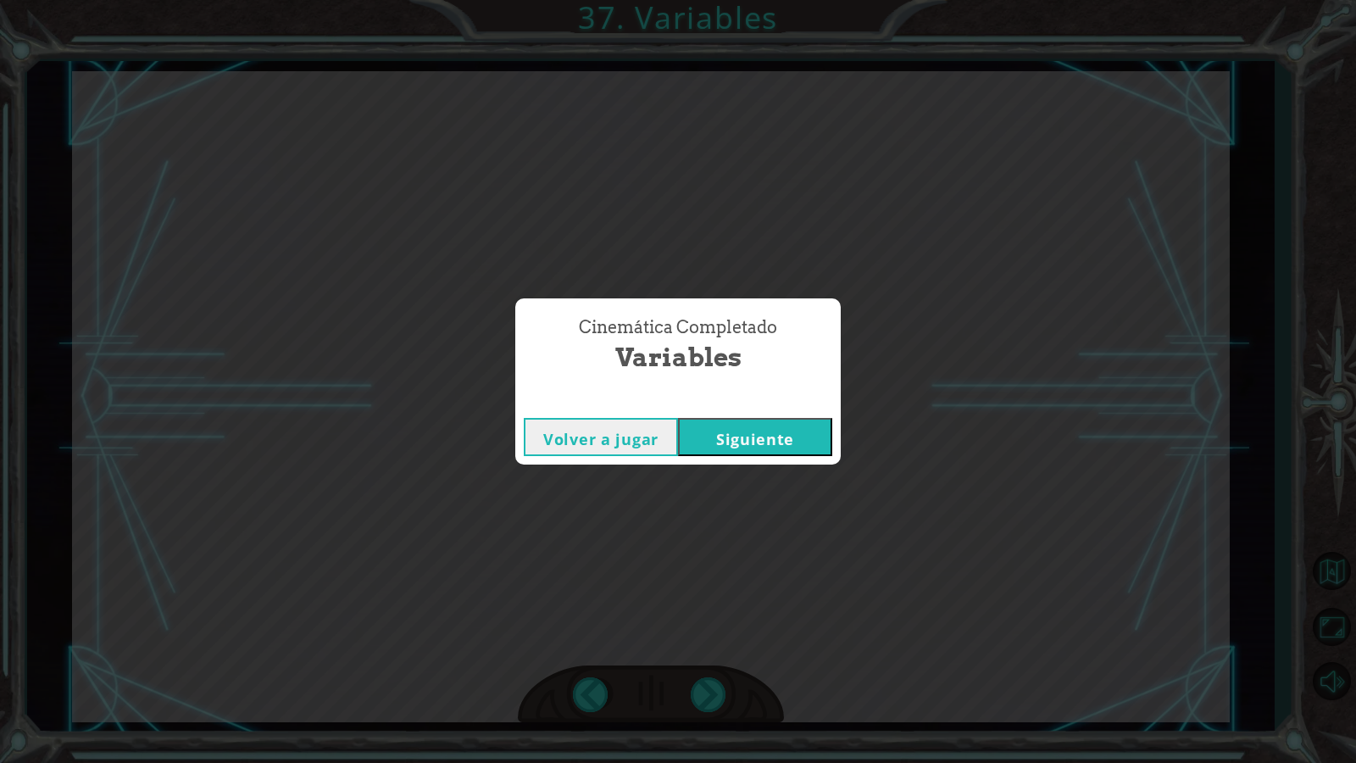
click at [797, 358] on div "Cinemática Completado Variables" at bounding box center [678, 345] width 308 height 77
drag, startPoint x: 797, startPoint y: 358, endPoint x: 779, endPoint y: 441, distance: 85.7
click at [780, 441] on button "Siguiente" at bounding box center [755, 437] width 154 height 38
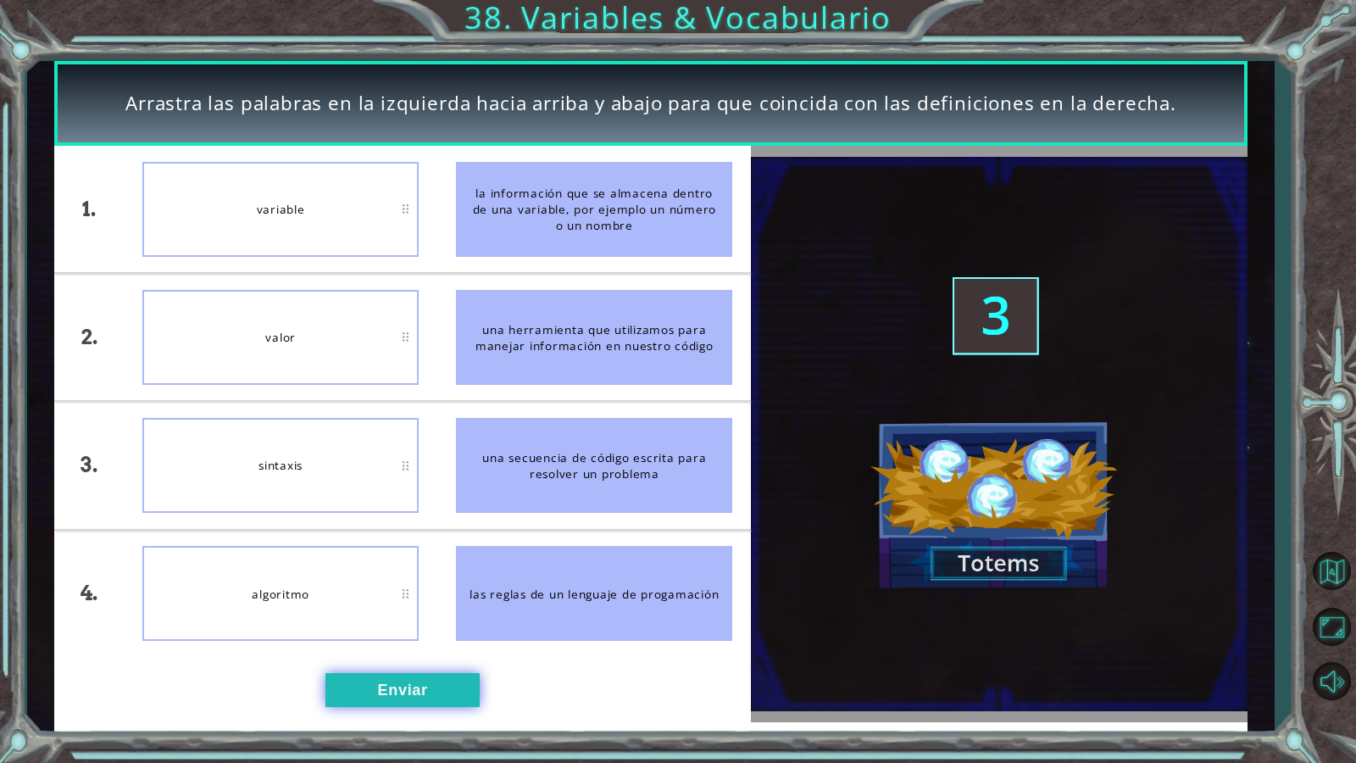
click at [424, 655] on button "Enviar" at bounding box center [402, 690] width 154 height 34
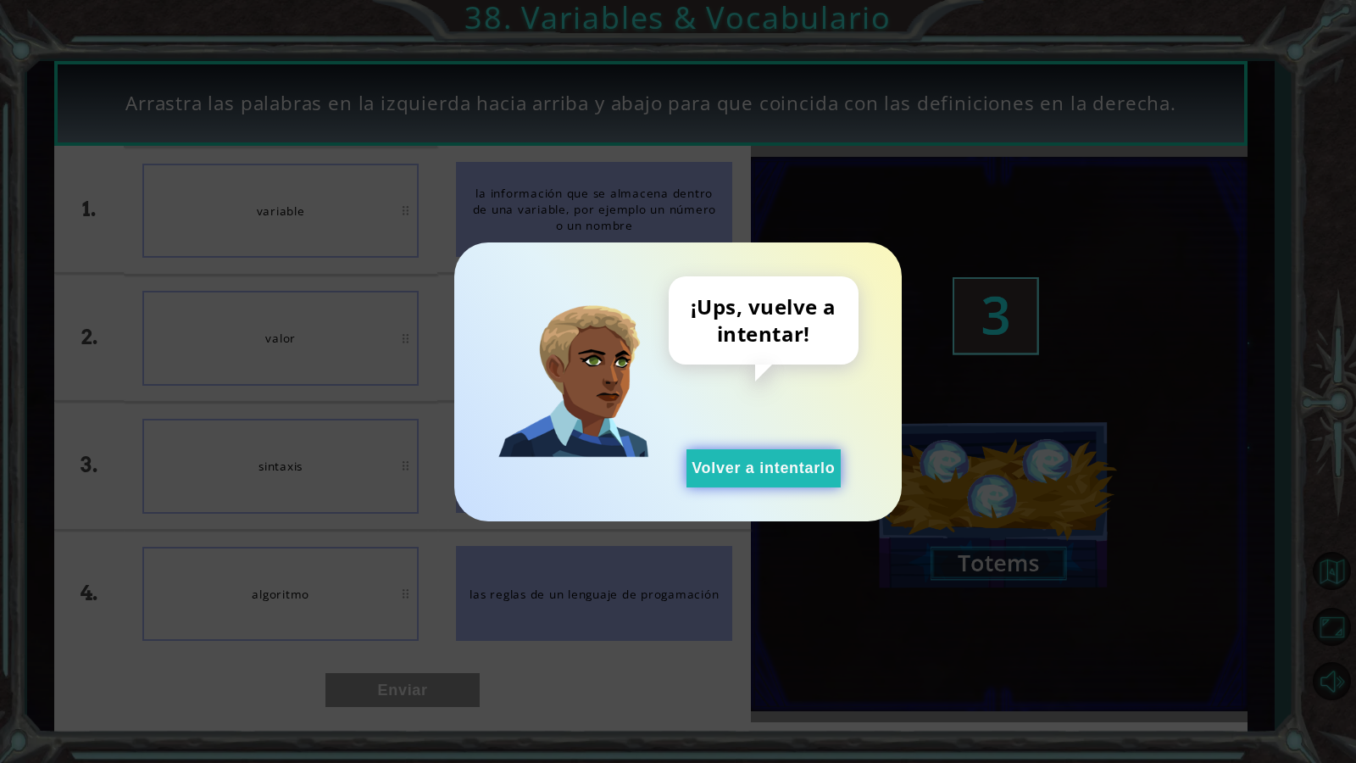
click at [779, 463] on button "Volver a intentarlo" at bounding box center [763, 468] width 154 height 38
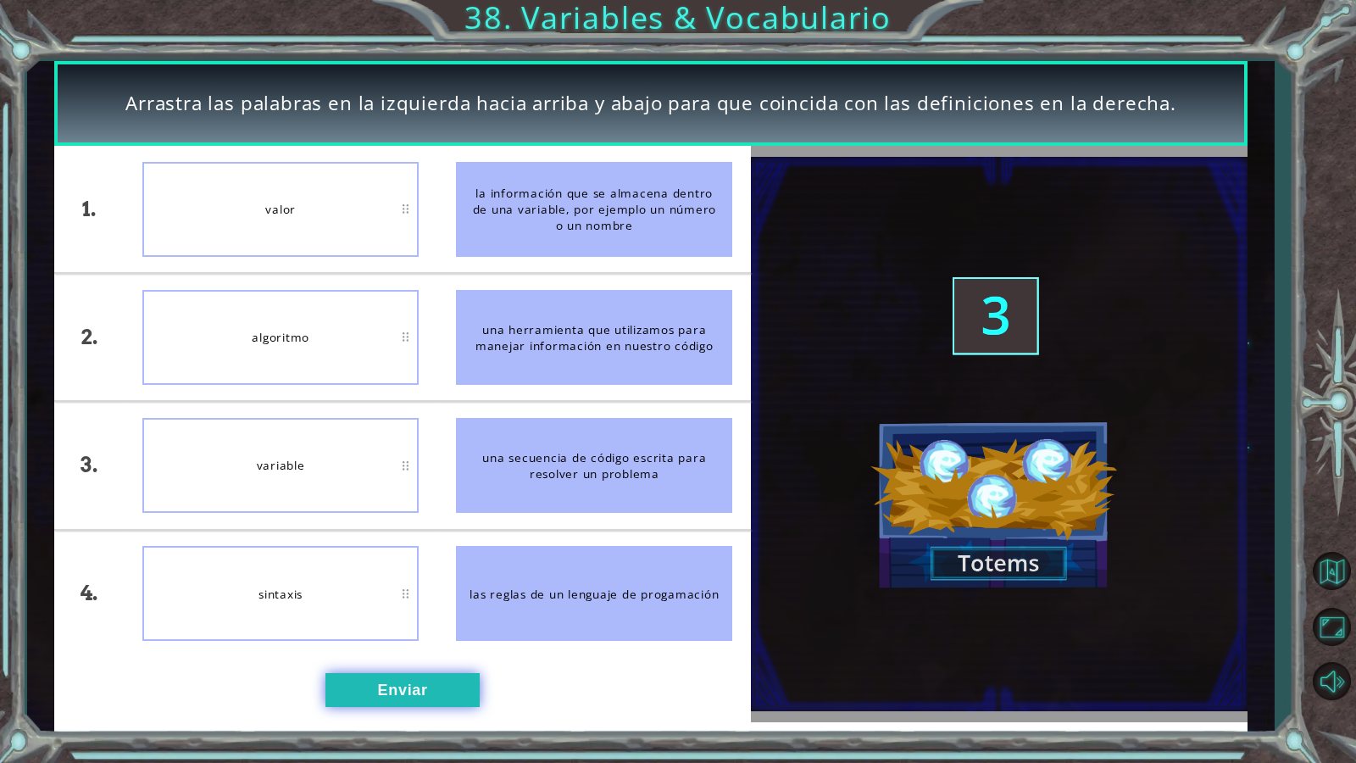
click at [427, 655] on button "Enviar" at bounding box center [402, 690] width 154 height 34
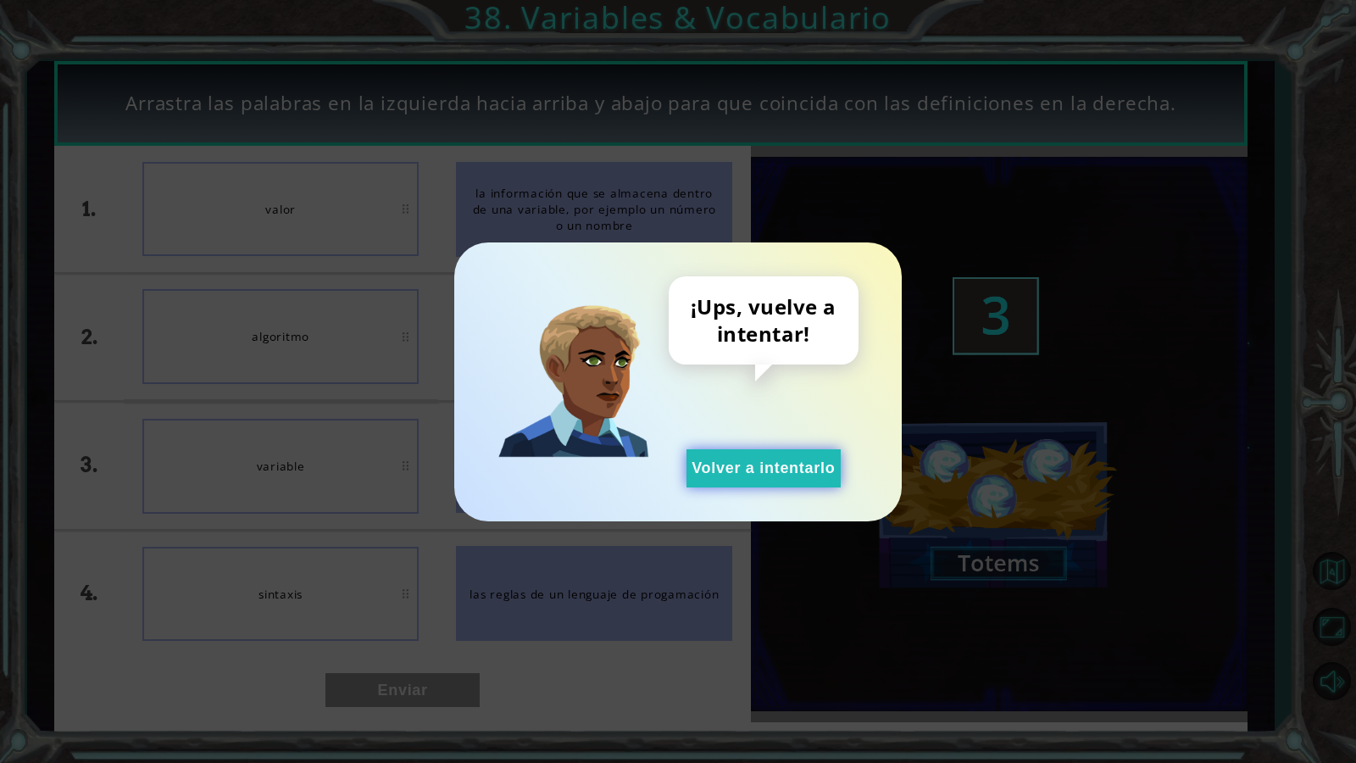
click at [744, 474] on button "Volver a intentarlo" at bounding box center [763, 468] width 154 height 38
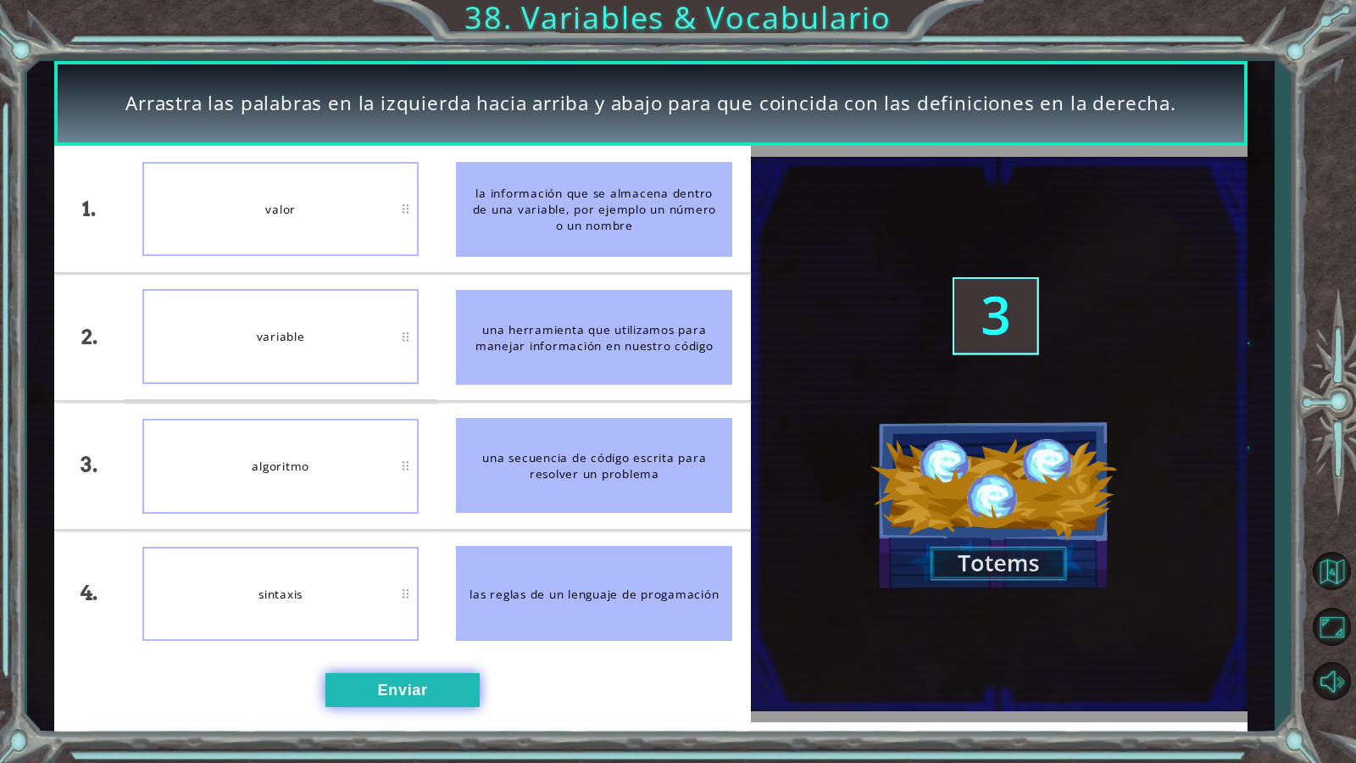
click at [420, 655] on button "Enviar" at bounding box center [402, 690] width 154 height 34
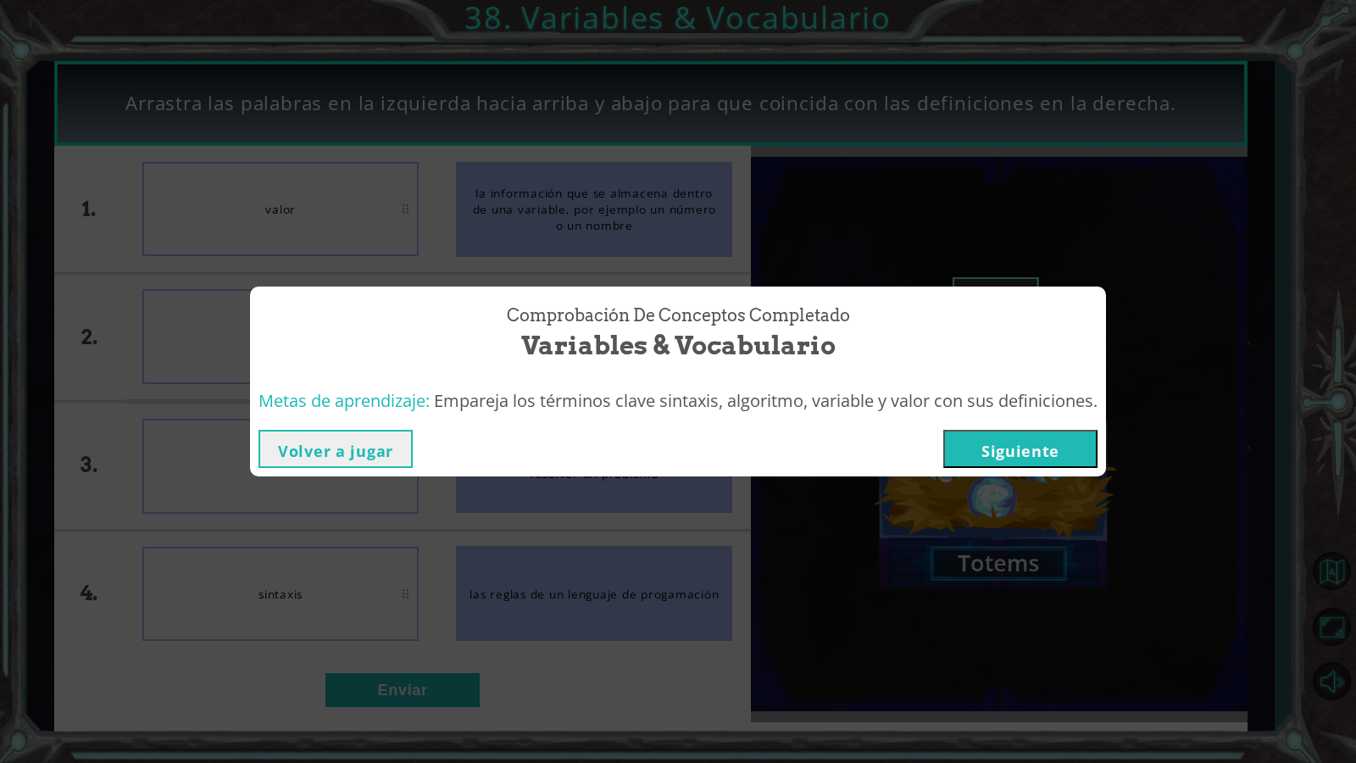
drag, startPoint x: 1024, startPoint y: 426, endPoint x: 1023, endPoint y: 463, distance: 36.4
click at [1024, 443] on div "Volver a jugar Siguiente" at bounding box center [678, 448] width 856 height 55
click at [1023, 464] on button "Siguiente" at bounding box center [1020, 449] width 154 height 38
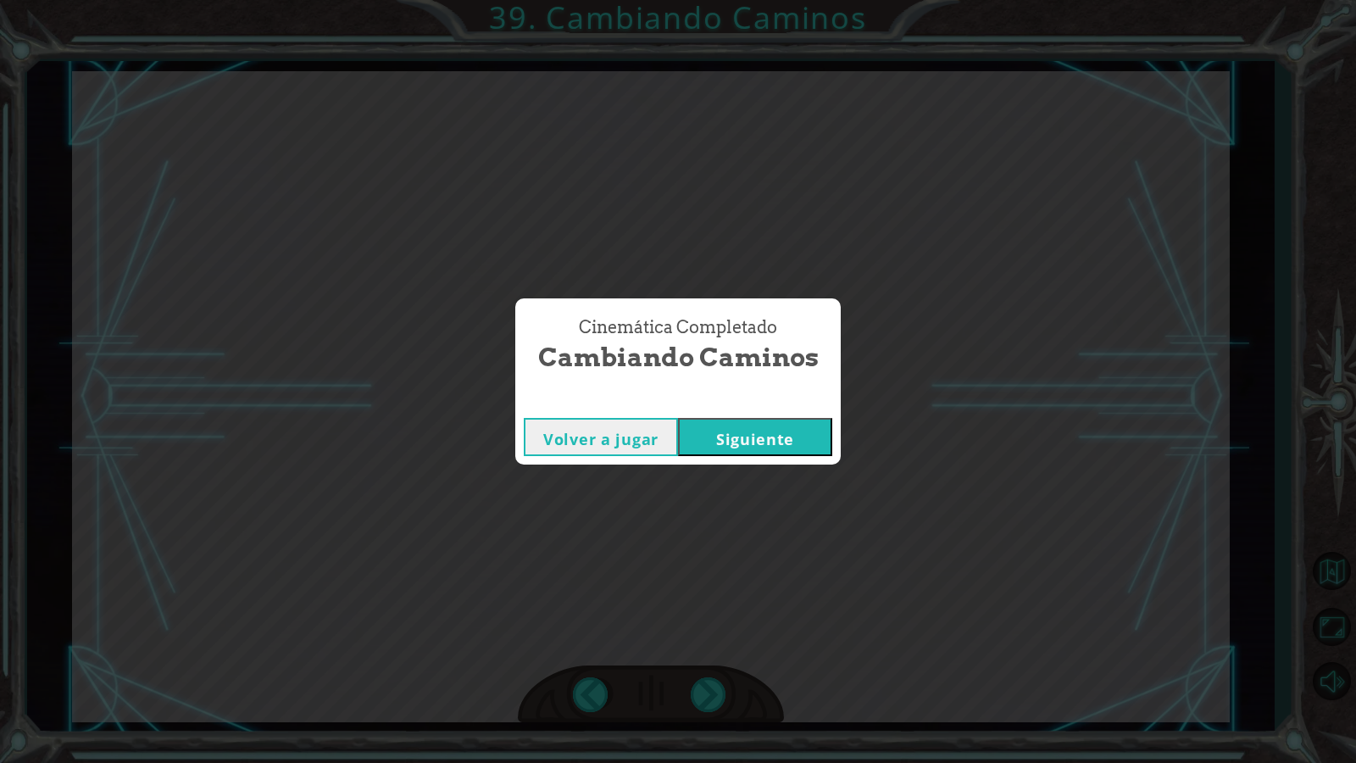
click at [764, 438] on button "Siguiente" at bounding box center [755, 437] width 154 height 38
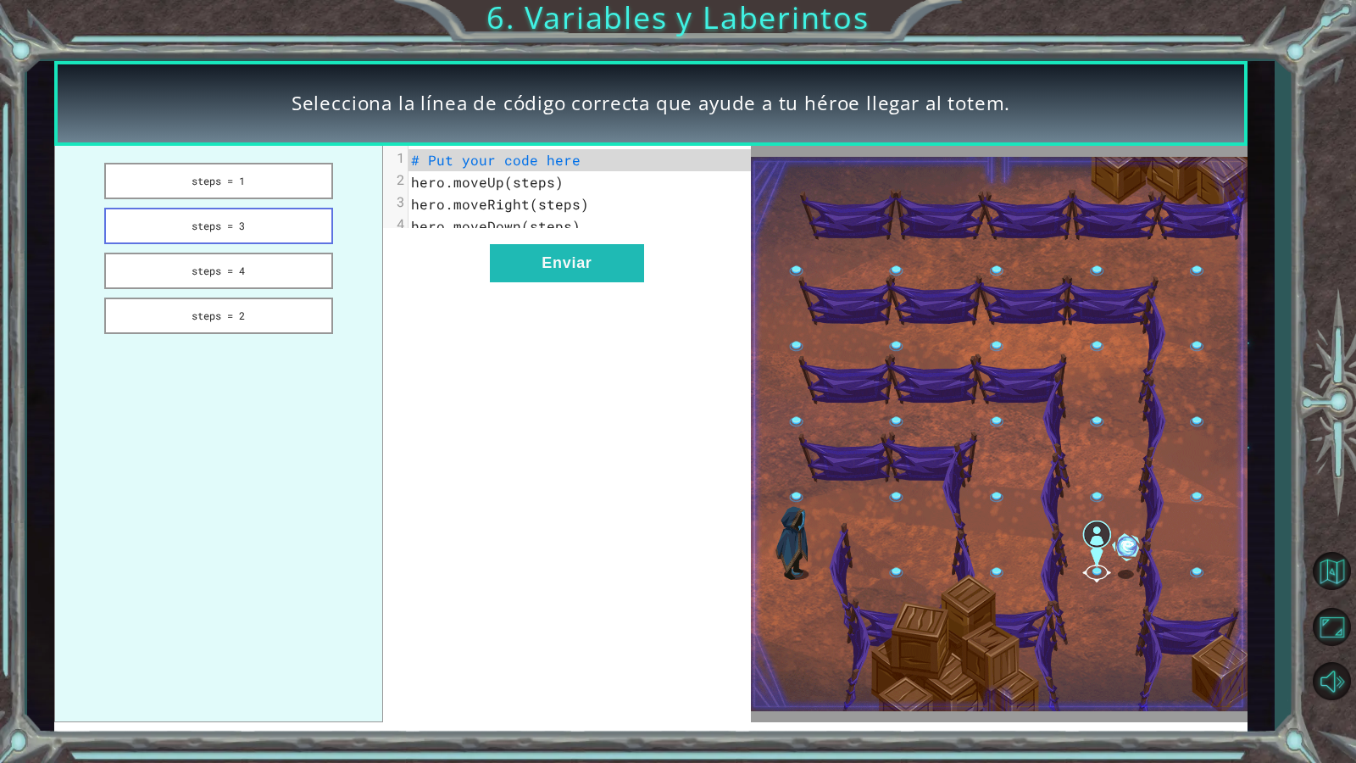
click at [302, 233] on button "steps = 3" at bounding box center [218, 226] width 229 height 36
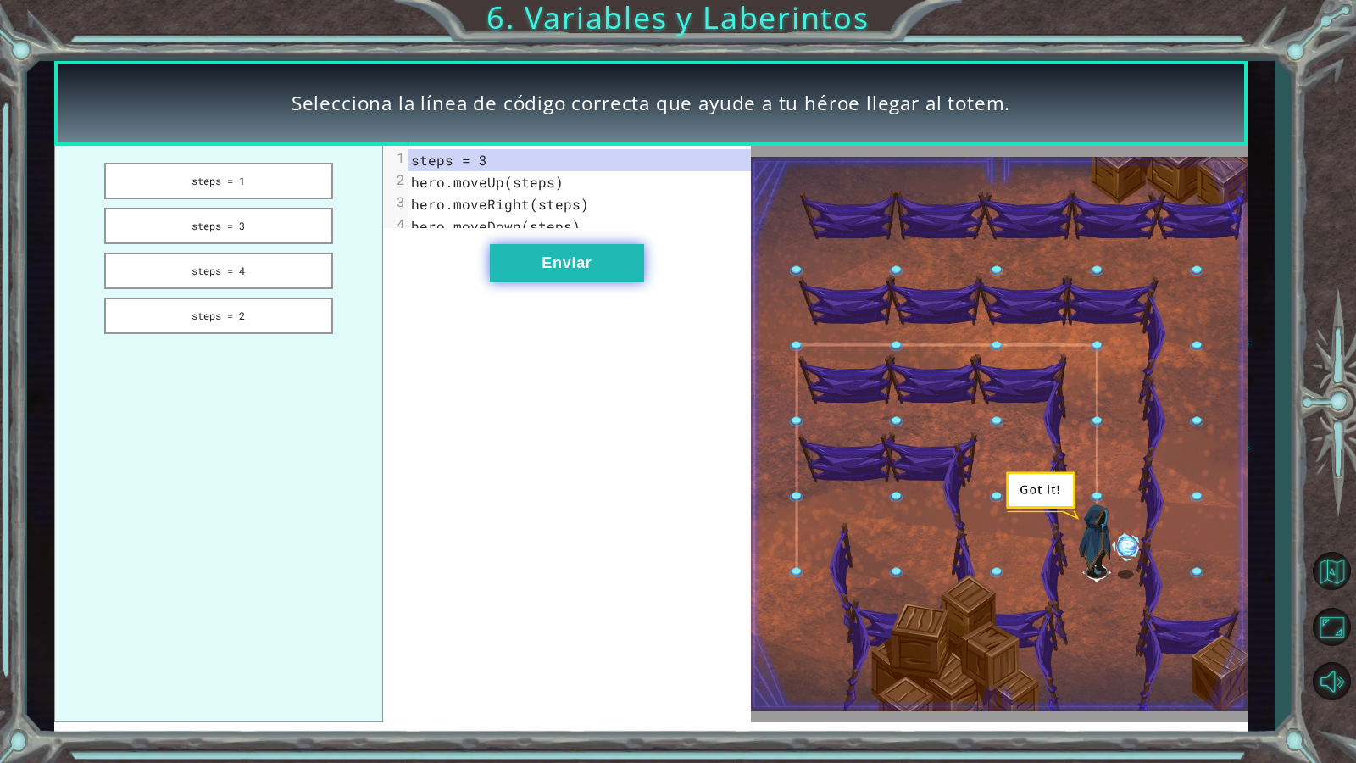
click at [577, 282] on button "Enviar" at bounding box center [567, 263] width 154 height 38
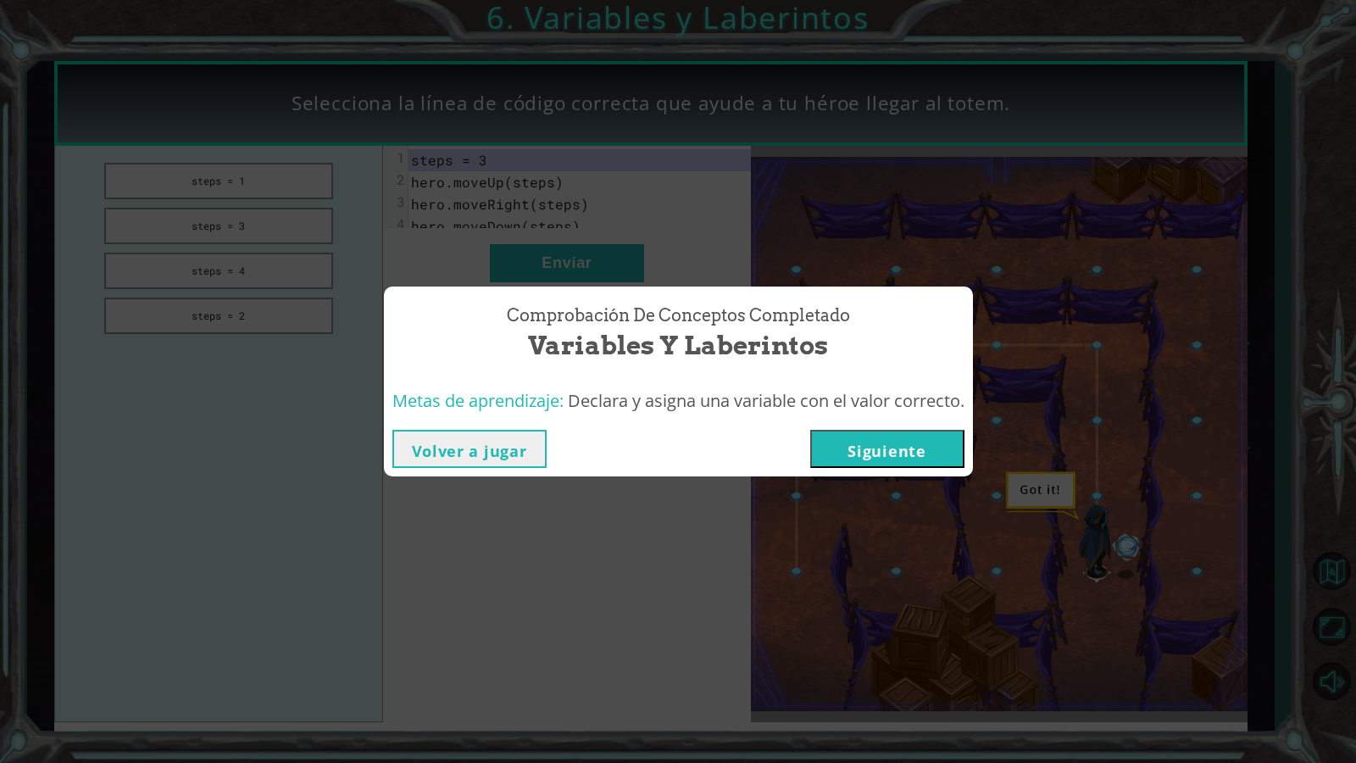
click at [846, 440] on button "Siguiente" at bounding box center [887, 449] width 154 height 38
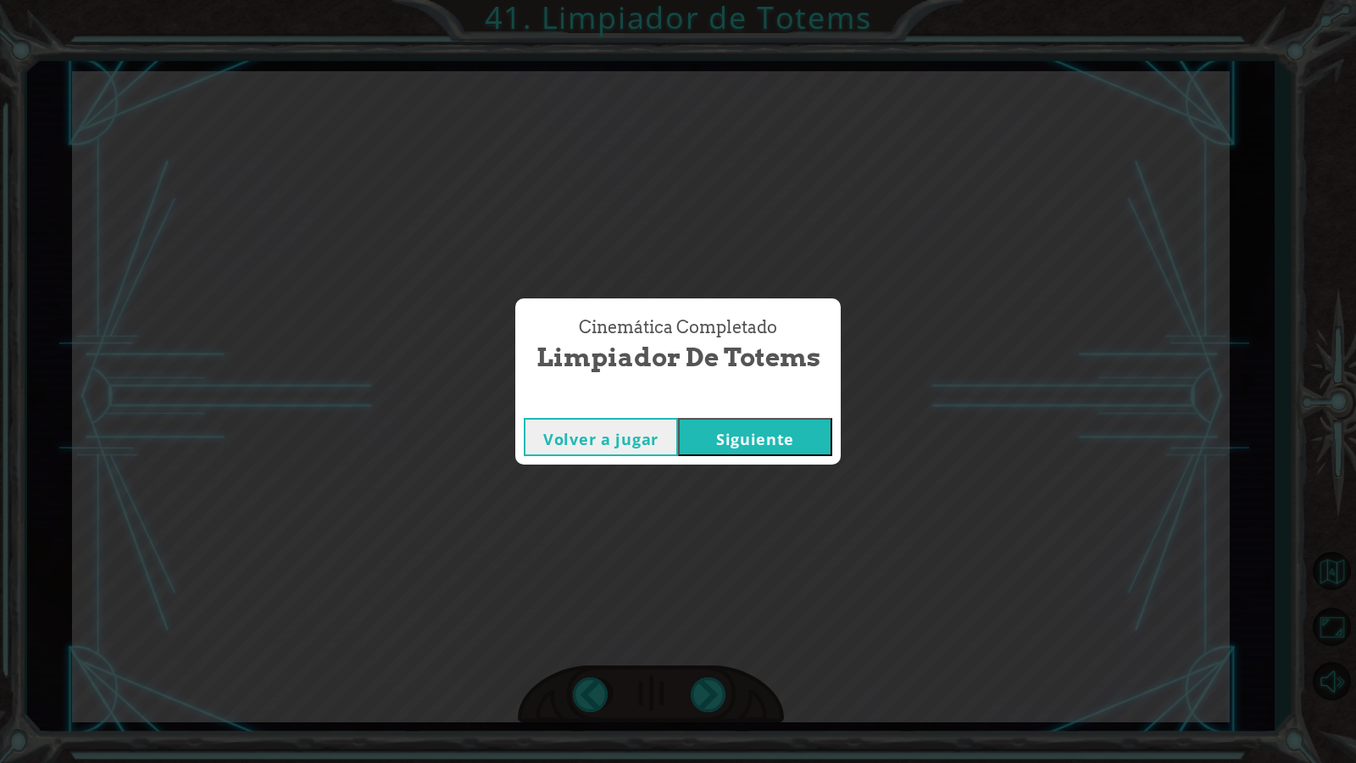
click at [739, 439] on button "Siguiente" at bounding box center [755, 437] width 154 height 38
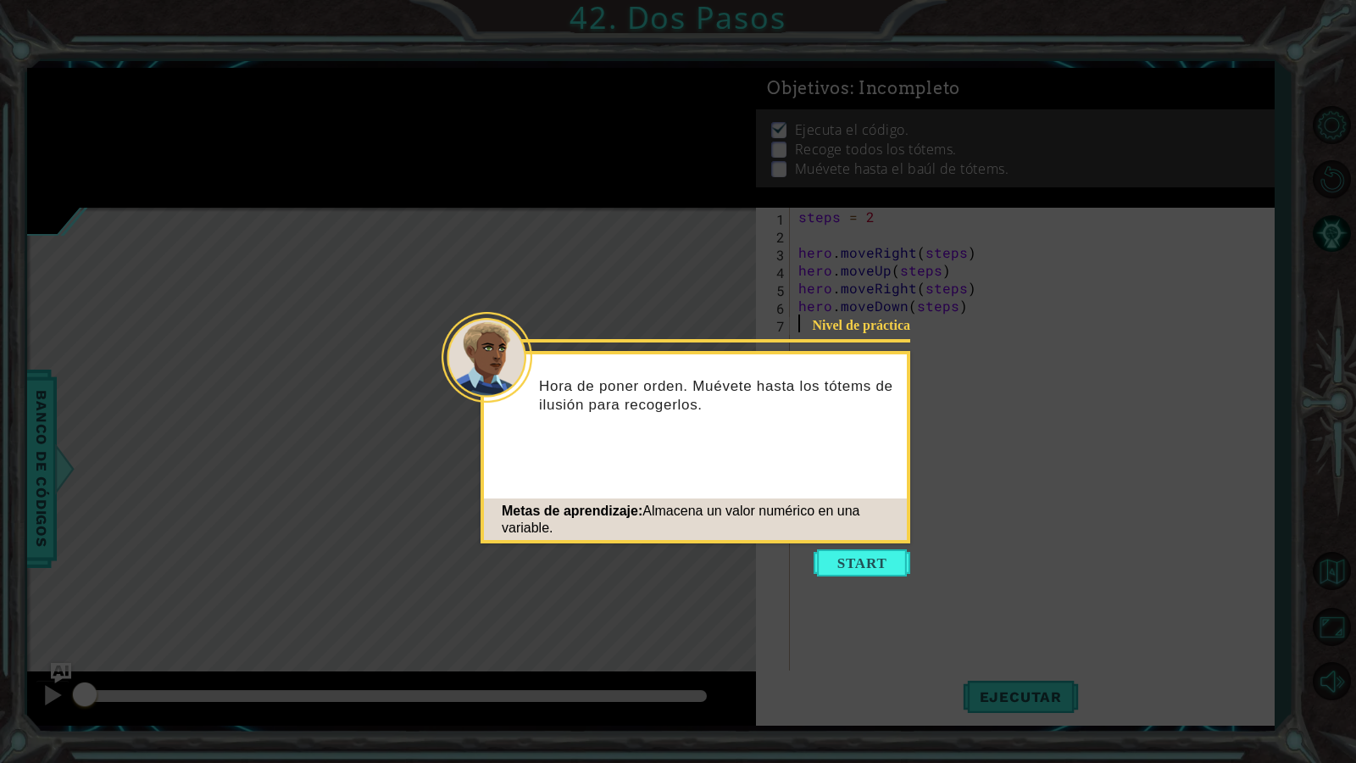
click at [854, 552] on button "Start" at bounding box center [861, 562] width 97 height 27
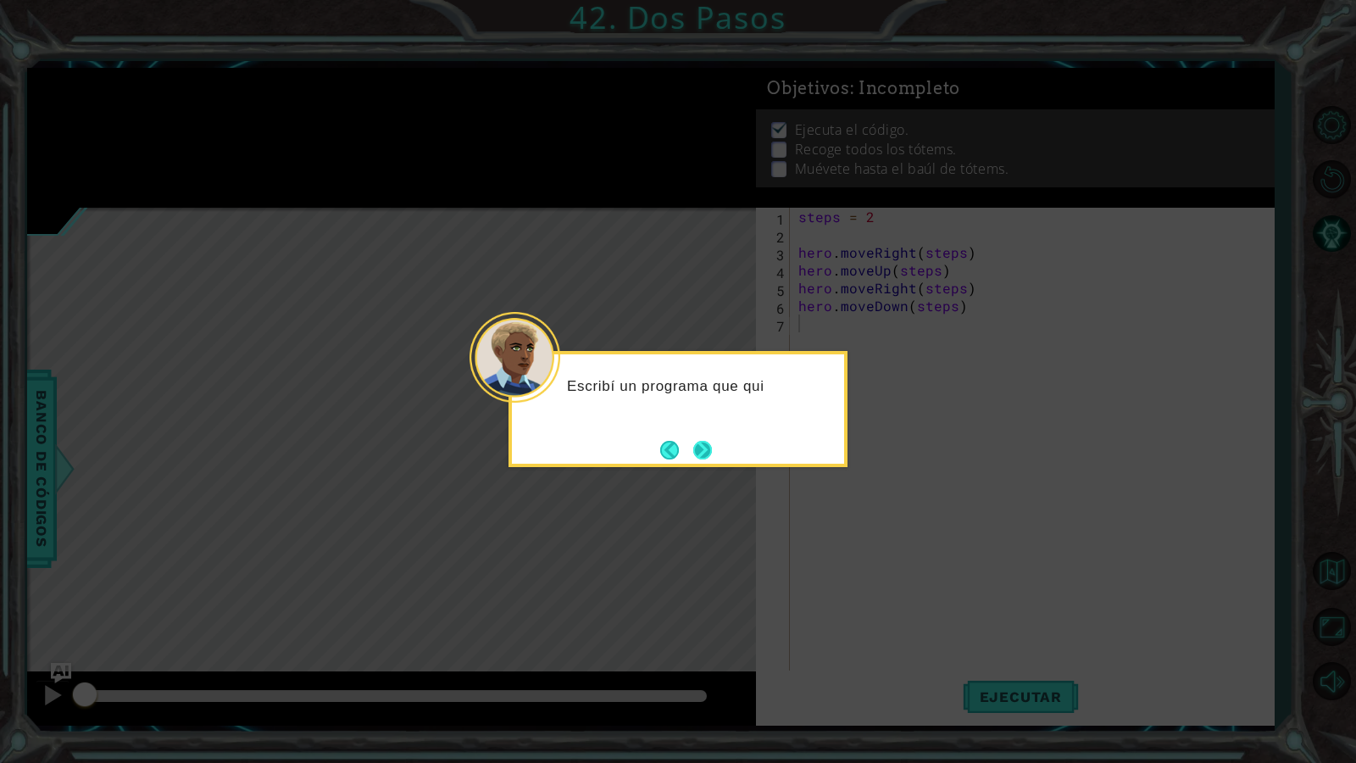
click at [702, 459] on button "Next" at bounding box center [702, 449] width 23 height 23
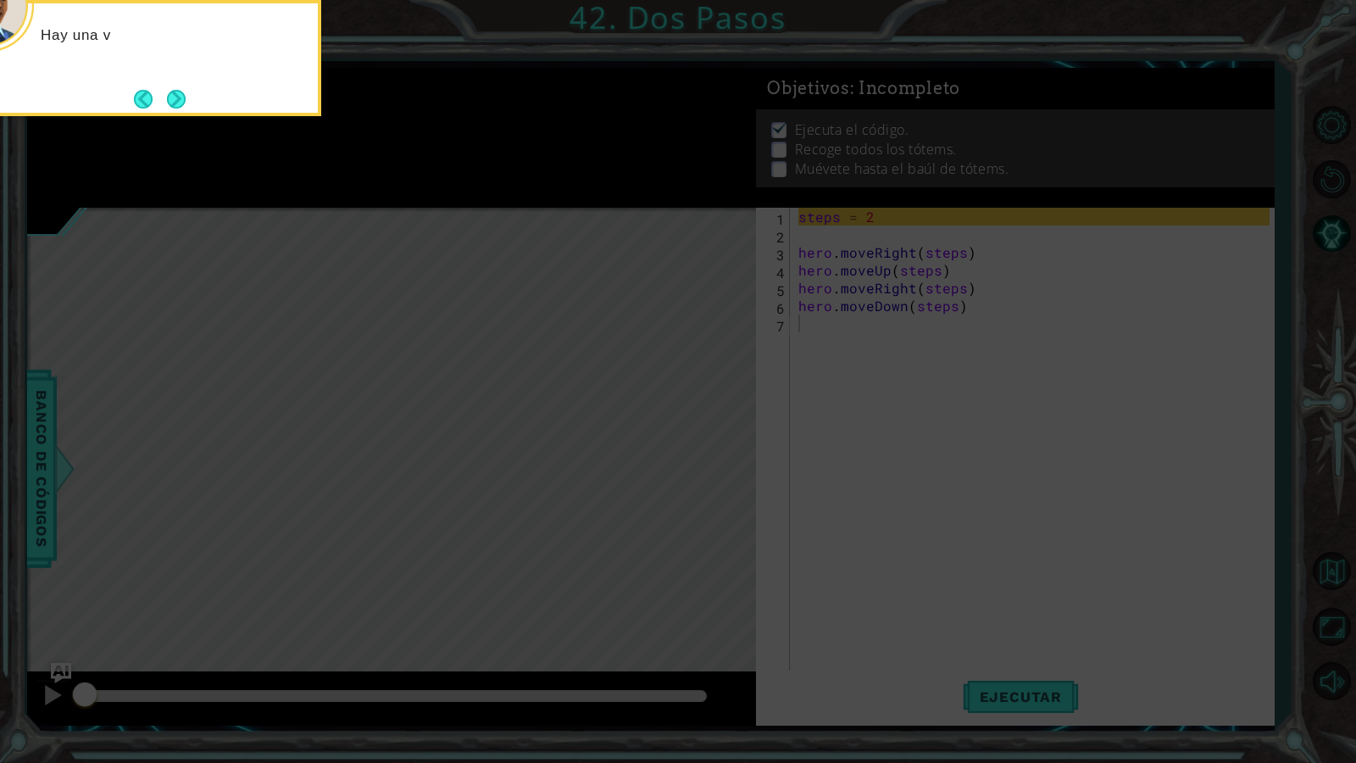
drag, startPoint x: 825, startPoint y: 408, endPoint x: 0, endPoint y: 0, distance: 920.4
click at [818, 408] on icon at bounding box center [678, 123] width 1356 height 1279
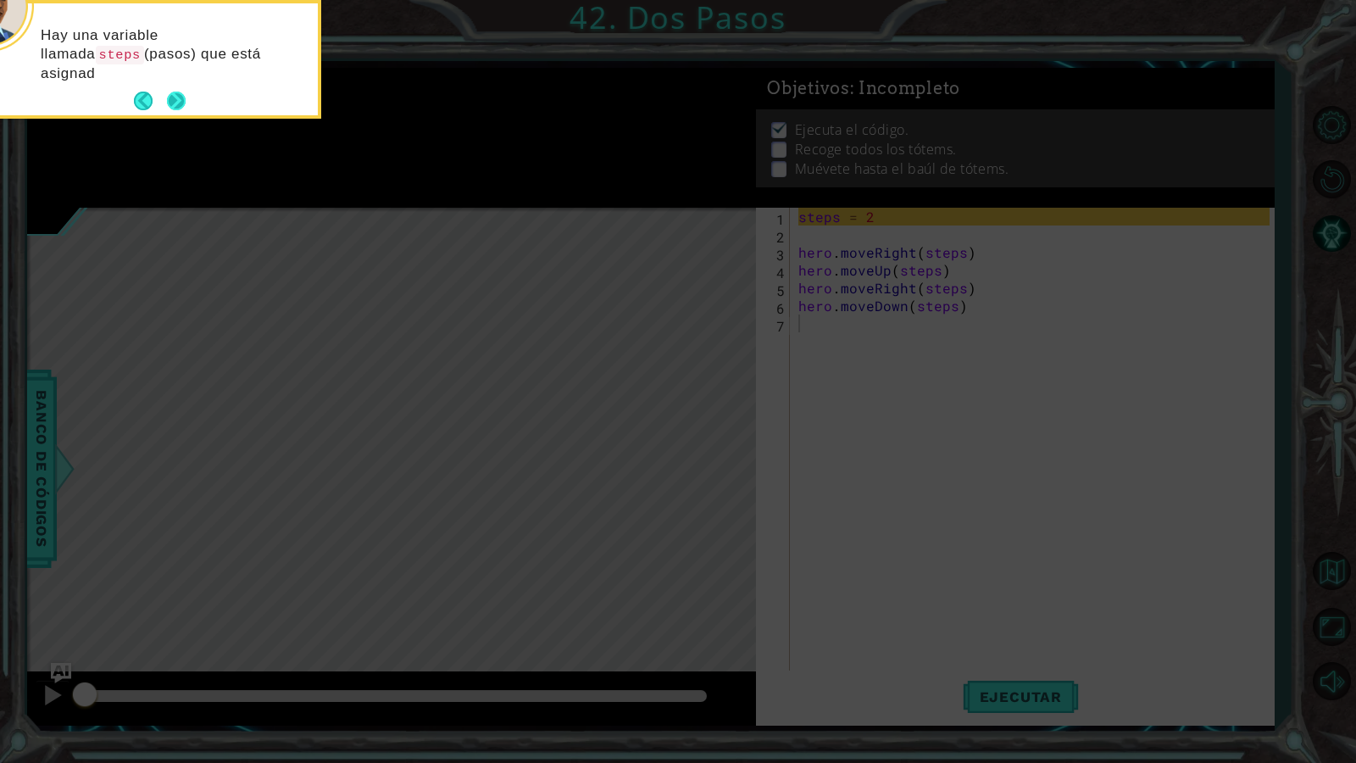
click at [178, 88] on footer at bounding box center [160, 100] width 52 height 25
click at [178, 91] on button "Next" at bounding box center [176, 101] width 29 height 29
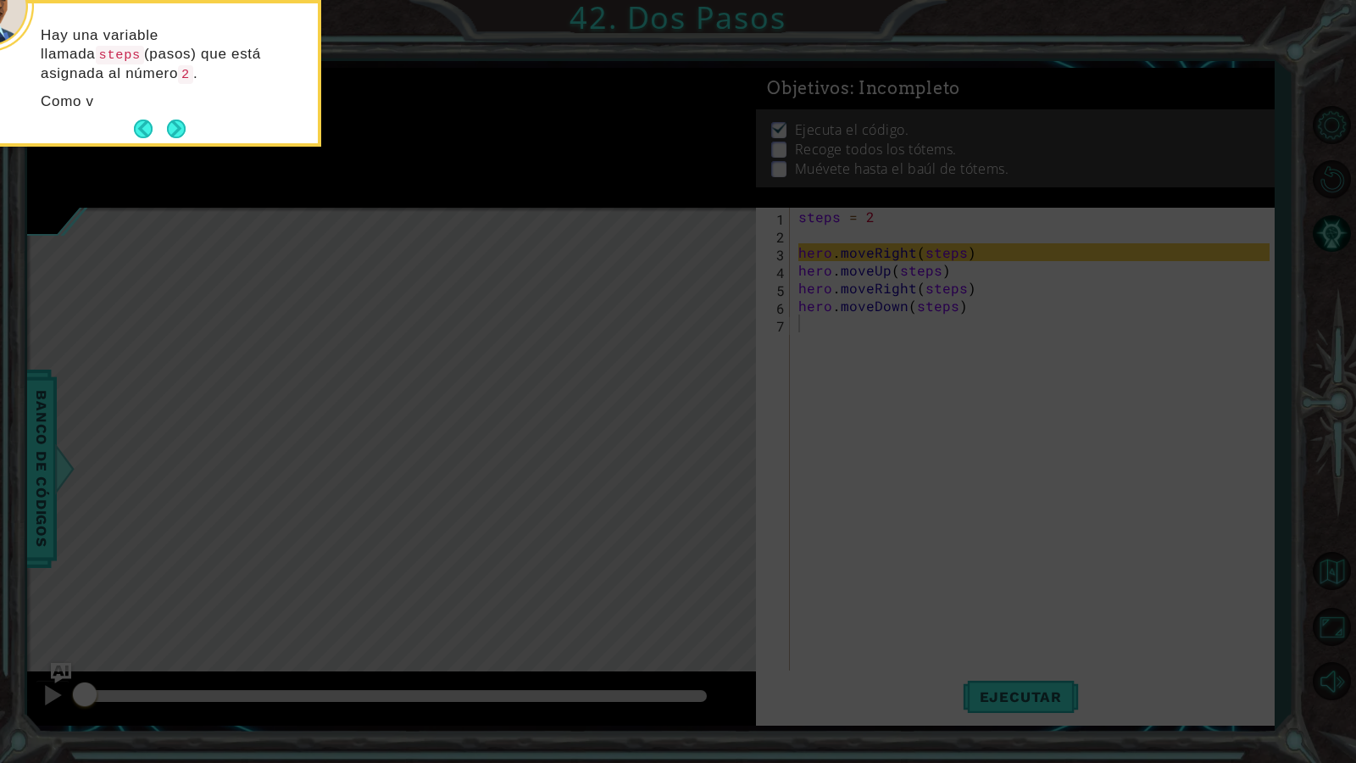
click at [182, 93] on p "Como v" at bounding box center [173, 101] width 265 height 19
click at [181, 93] on p "Como v" at bounding box center [173, 101] width 265 height 19
drag, startPoint x: 176, startPoint y: 93, endPoint x: 165, endPoint y: 110, distance: 20.2
click at [175, 93] on p "Como ves, los coman" at bounding box center [173, 101] width 265 height 19
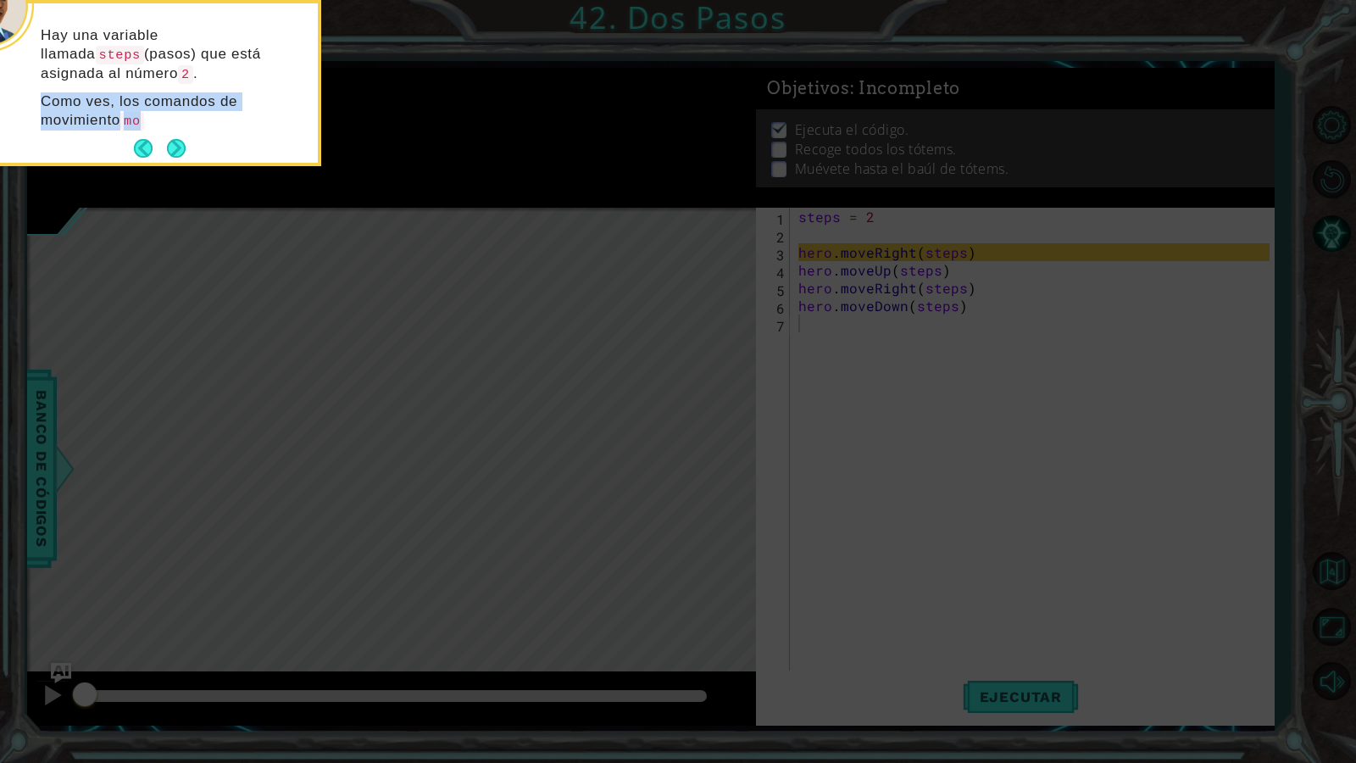
click at [179, 125] on p "Como ves, los comandos de movimiento mo" at bounding box center [173, 111] width 265 height 38
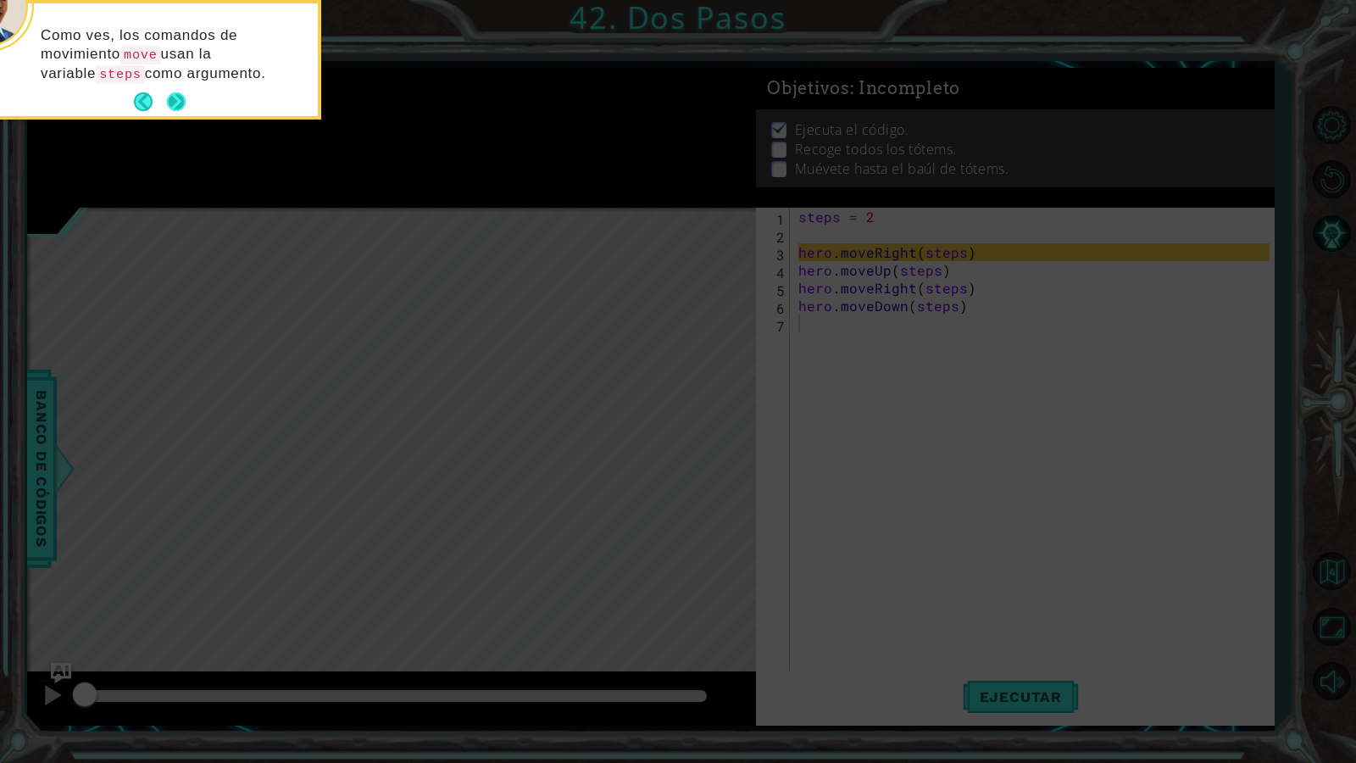
click at [180, 103] on button "Next" at bounding box center [176, 102] width 31 height 31
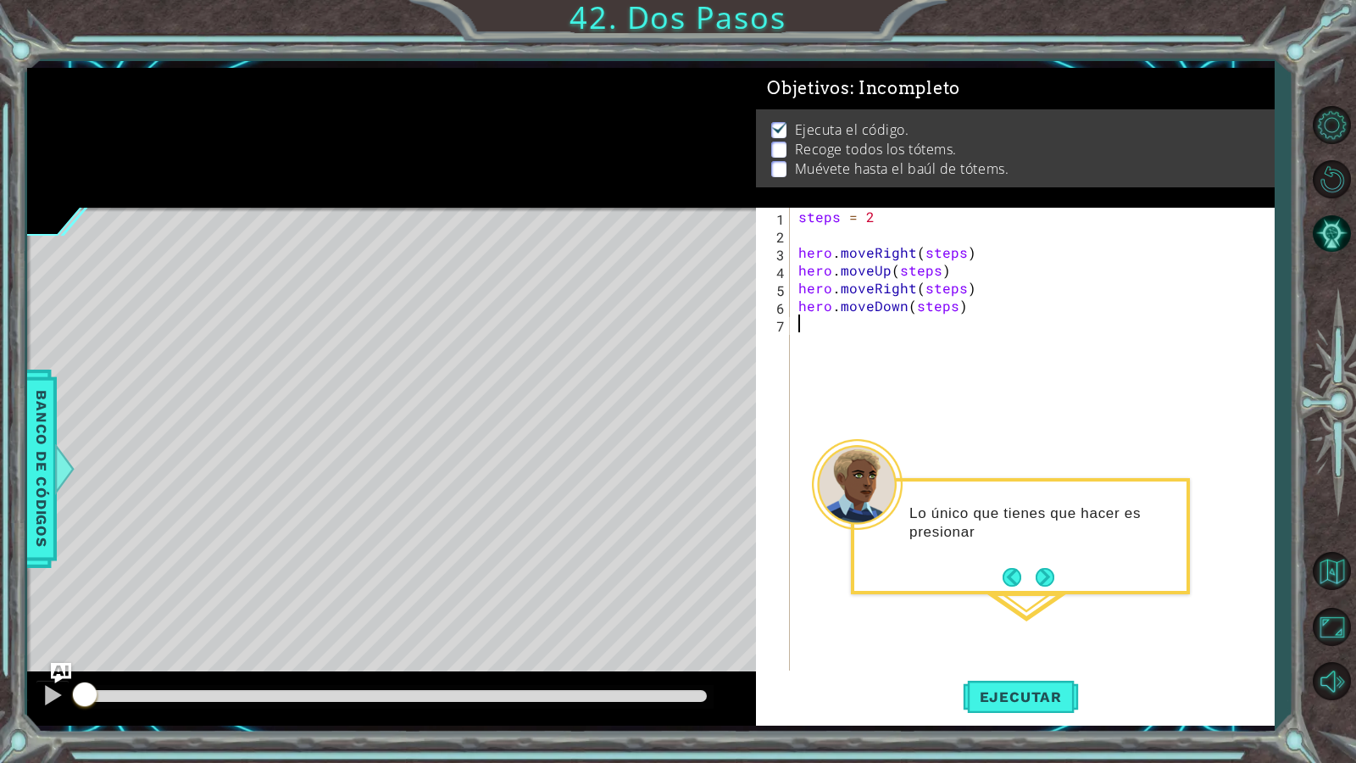
click at [870, 217] on div "steps = 2 hero . moveRight ( steps ) hero . moveUp ( steps ) hero . moveRight (…" at bounding box center [1036, 457] width 482 height 498
type textarea "steps = 2"
click at [1046, 570] on button "Next" at bounding box center [1043, 578] width 19 height 19
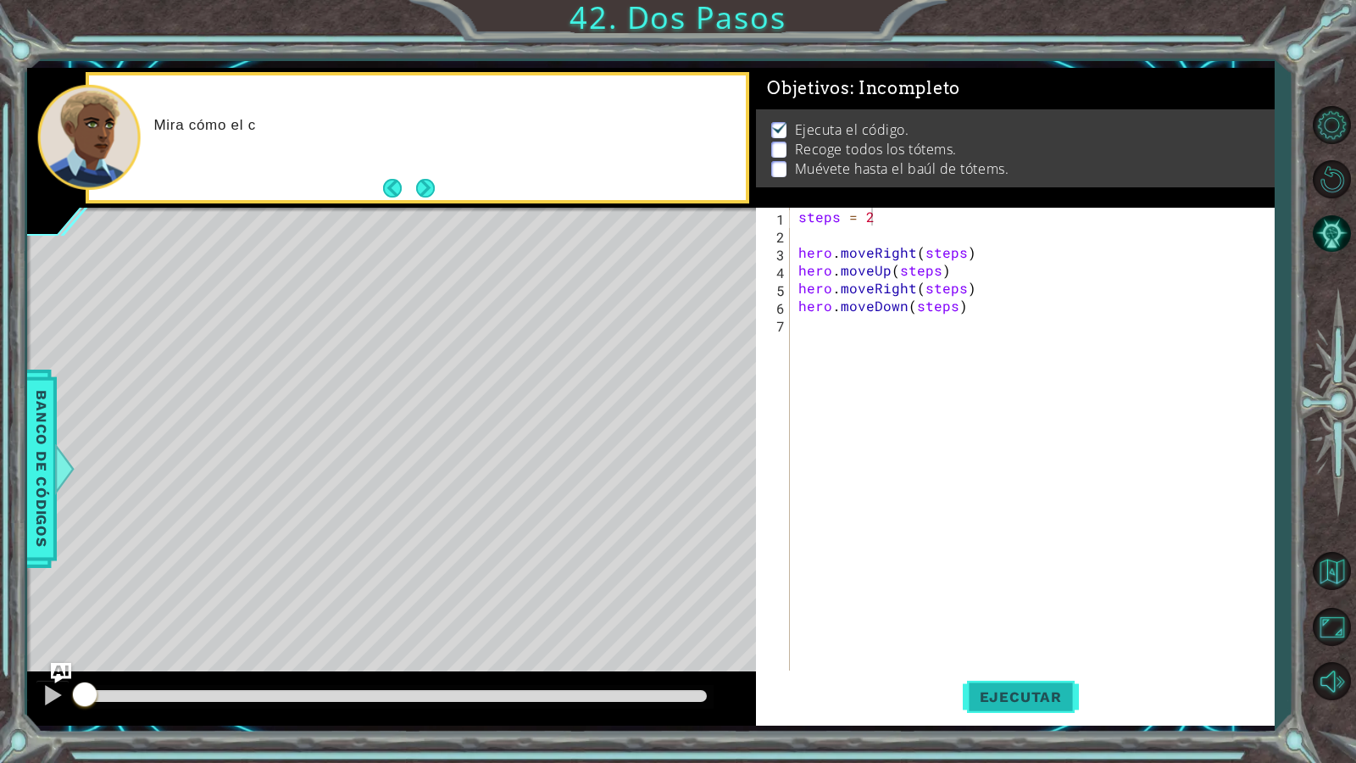
click at [1002, 655] on span "Ejecutar" at bounding box center [1020, 696] width 116 height 17
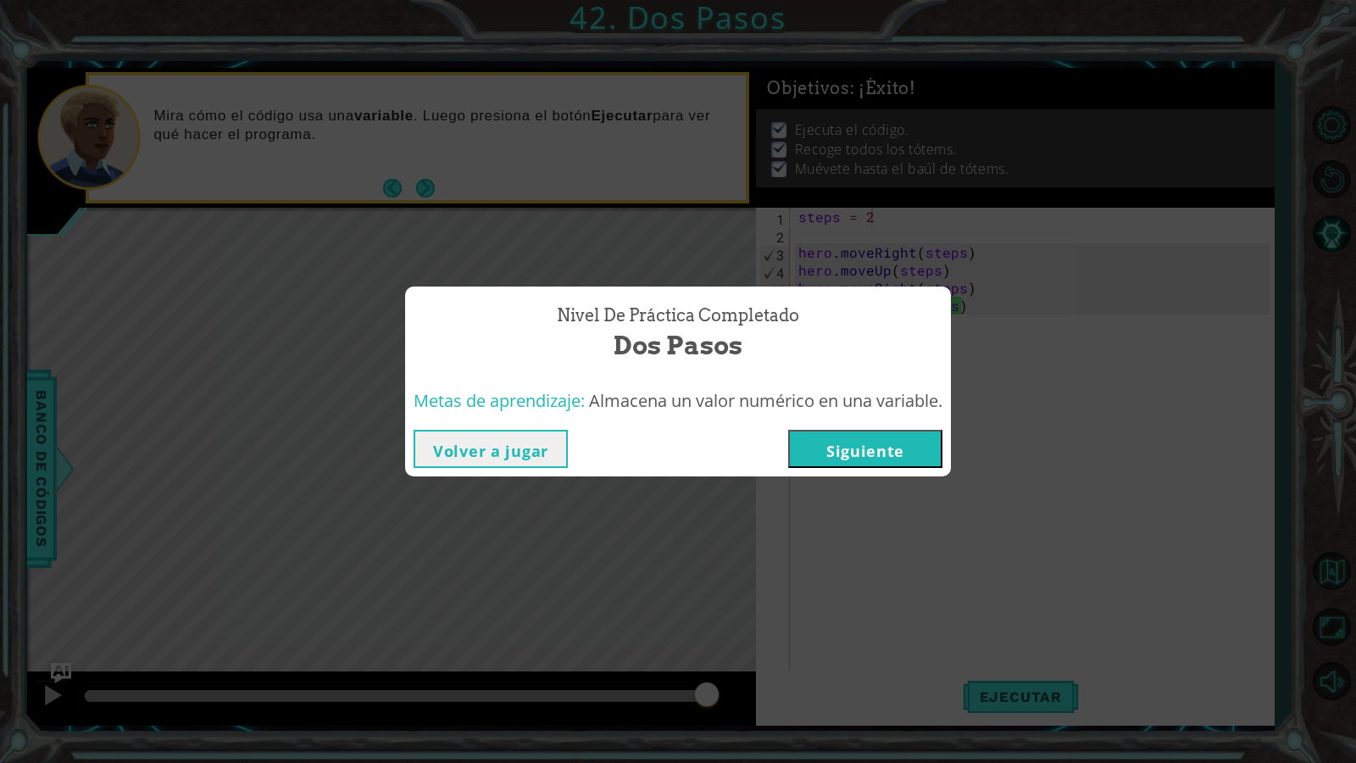
click at [892, 428] on div "Volver a jugar Siguiente" at bounding box center [678, 448] width 546 height 55
click at [896, 456] on button "Siguiente" at bounding box center [865, 449] width 154 height 38
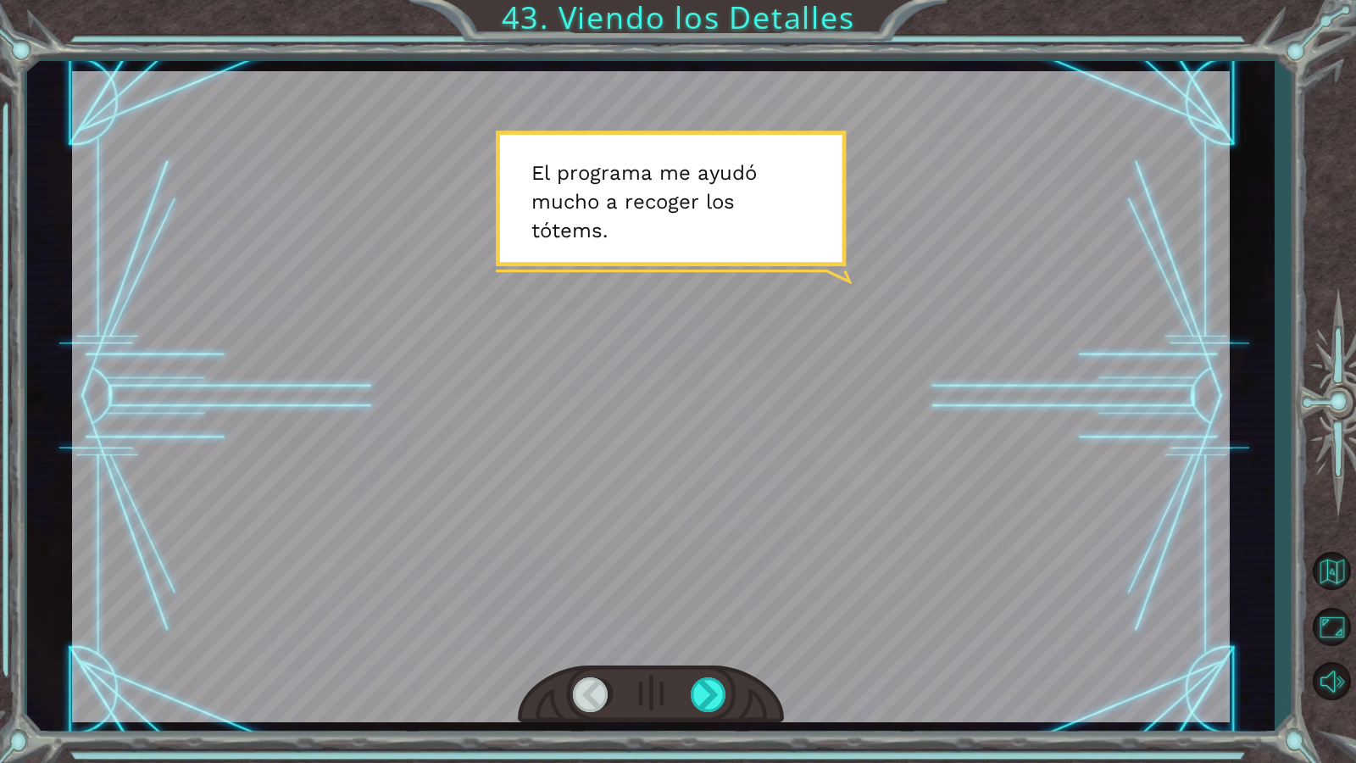
click at [717, 655] on div at bounding box center [650, 396] width 1157 height 651
click at [697, 655] on div at bounding box center [710, 694] width 38 height 35
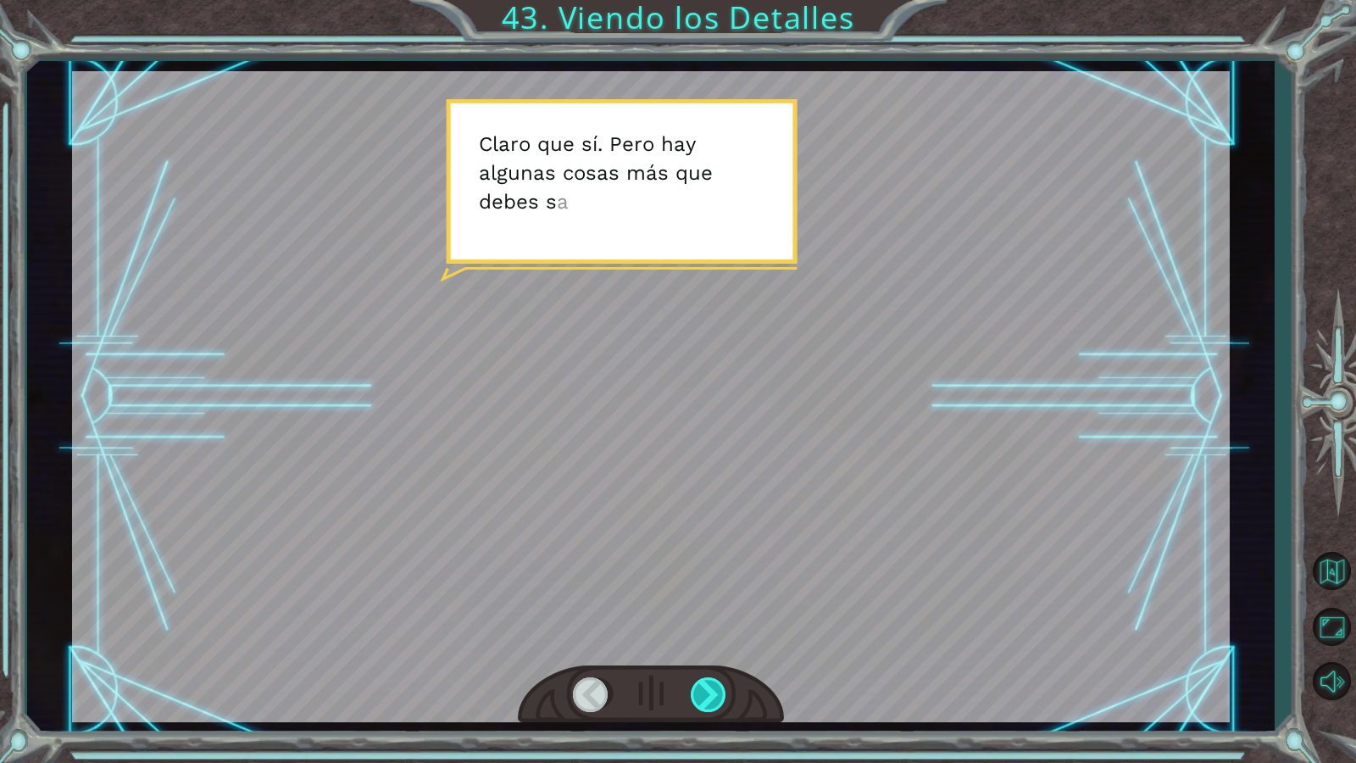
drag, startPoint x: 708, startPoint y: 703, endPoint x: 713, endPoint y: 692, distance: 11.8
click at [709, 655] on div at bounding box center [710, 694] width 38 height 35
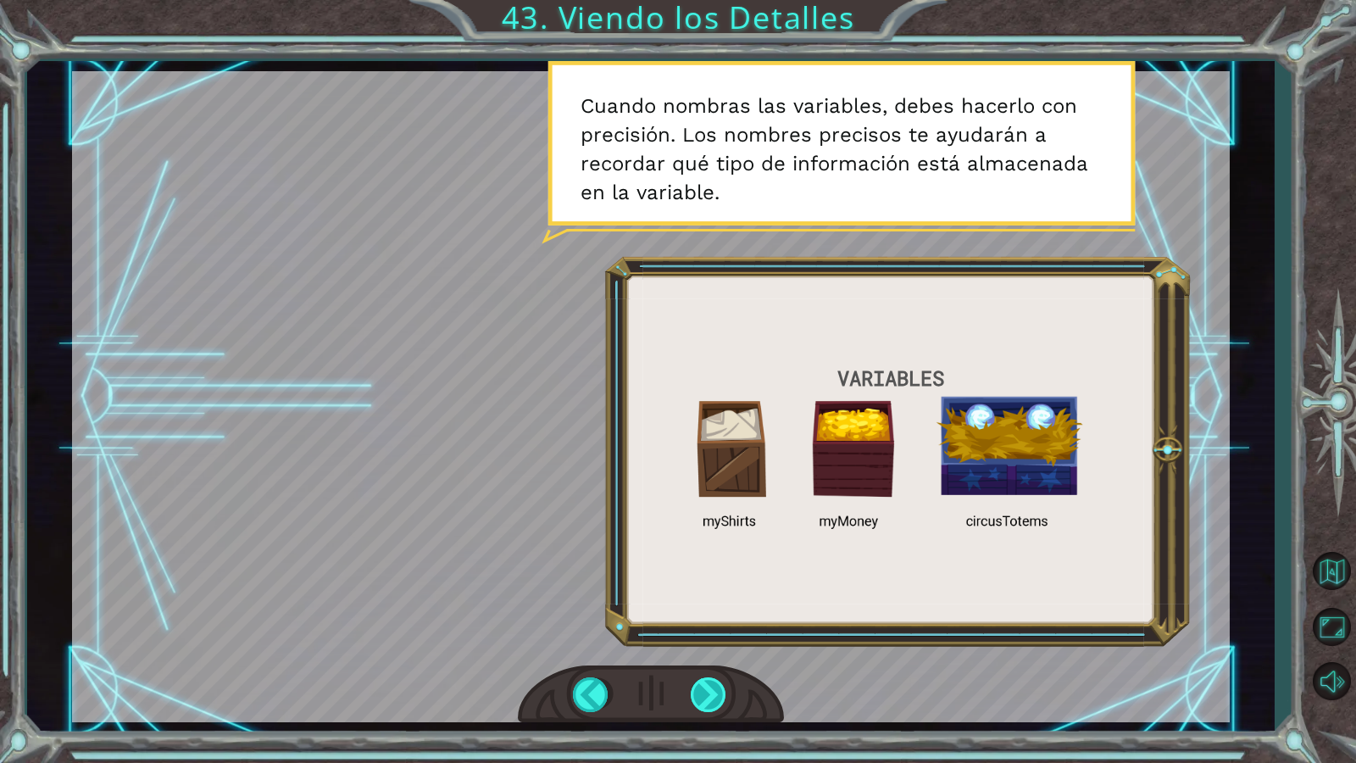
click at [698, 655] on div at bounding box center [710, 694] width 38 height 35
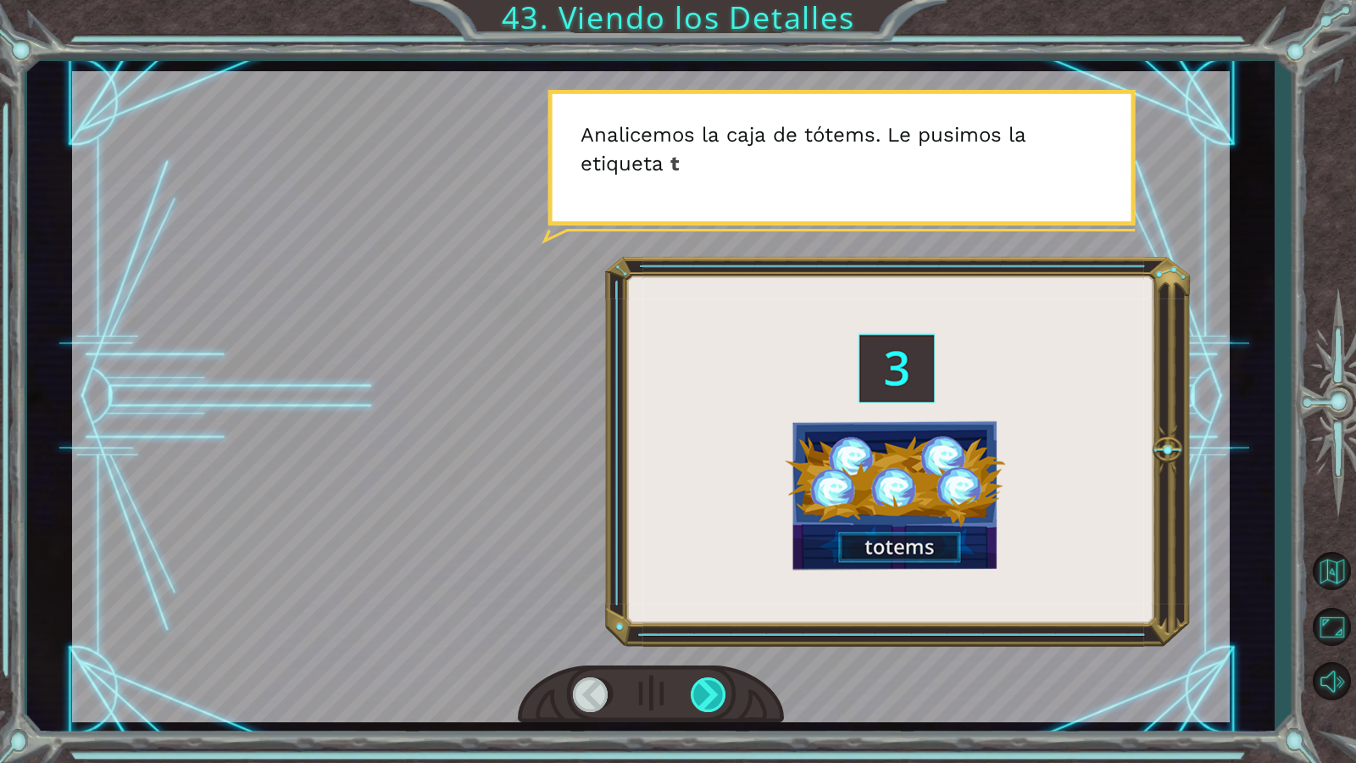
click at [702, 655] on div at bounding box center [710, 694] width 38 height 35
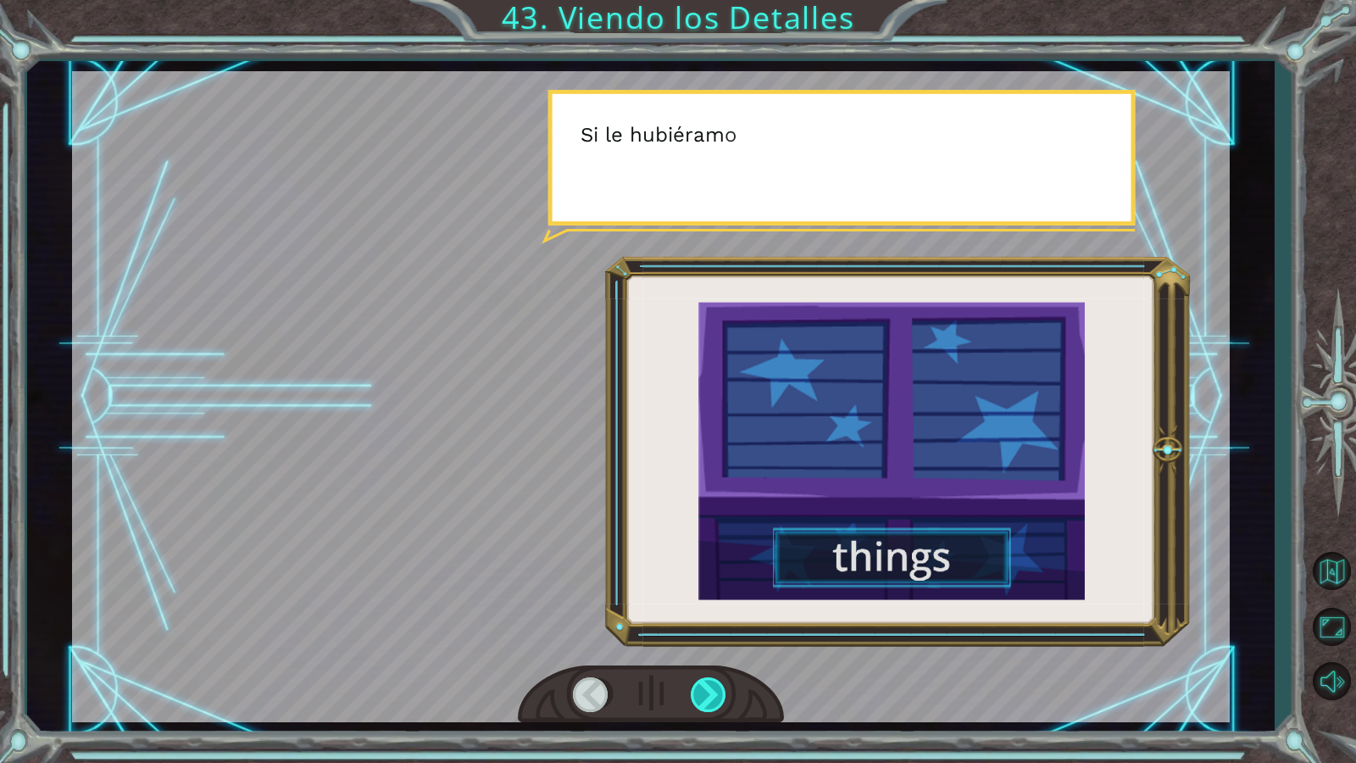
click at [702, 655] on div at bounding box center [710, 694] width 38 height 35
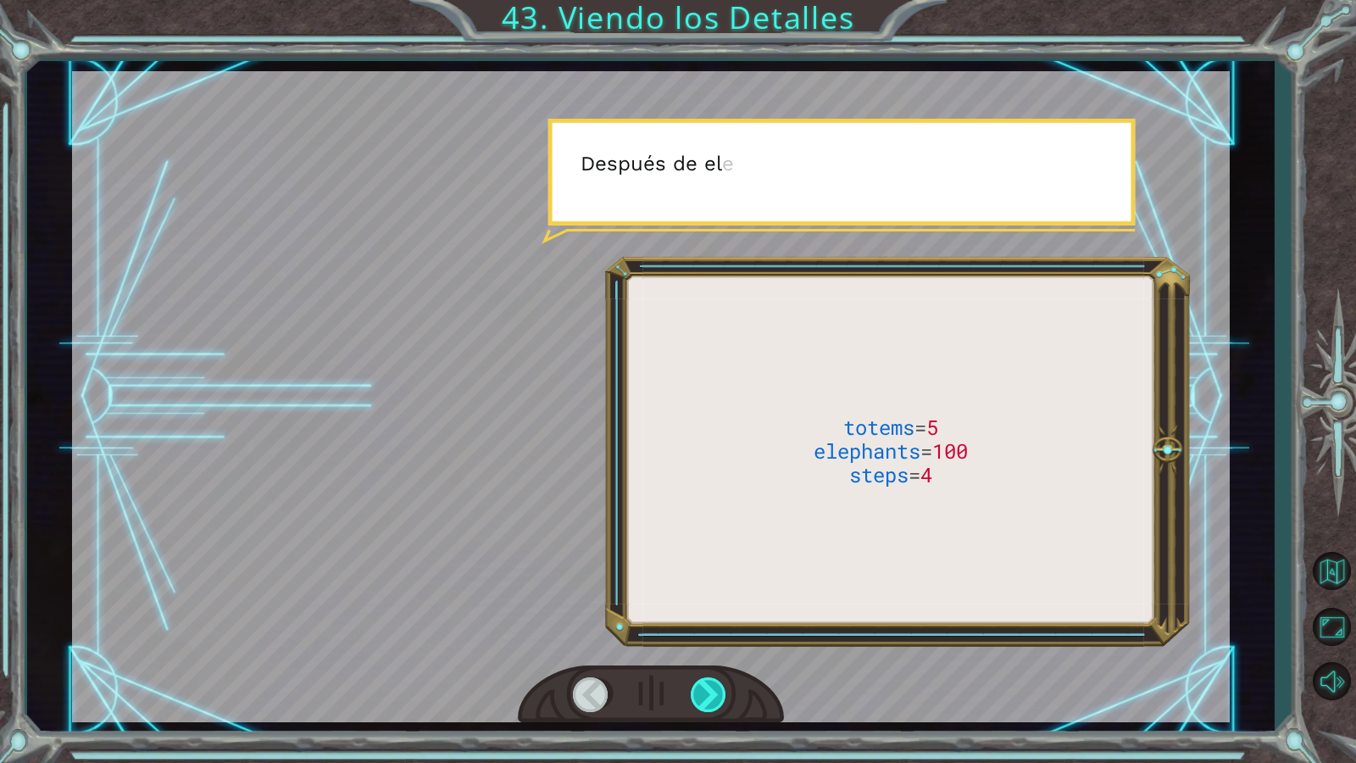
click at [703, 655] on div at bounding box center [710, 694] width 38 height 35
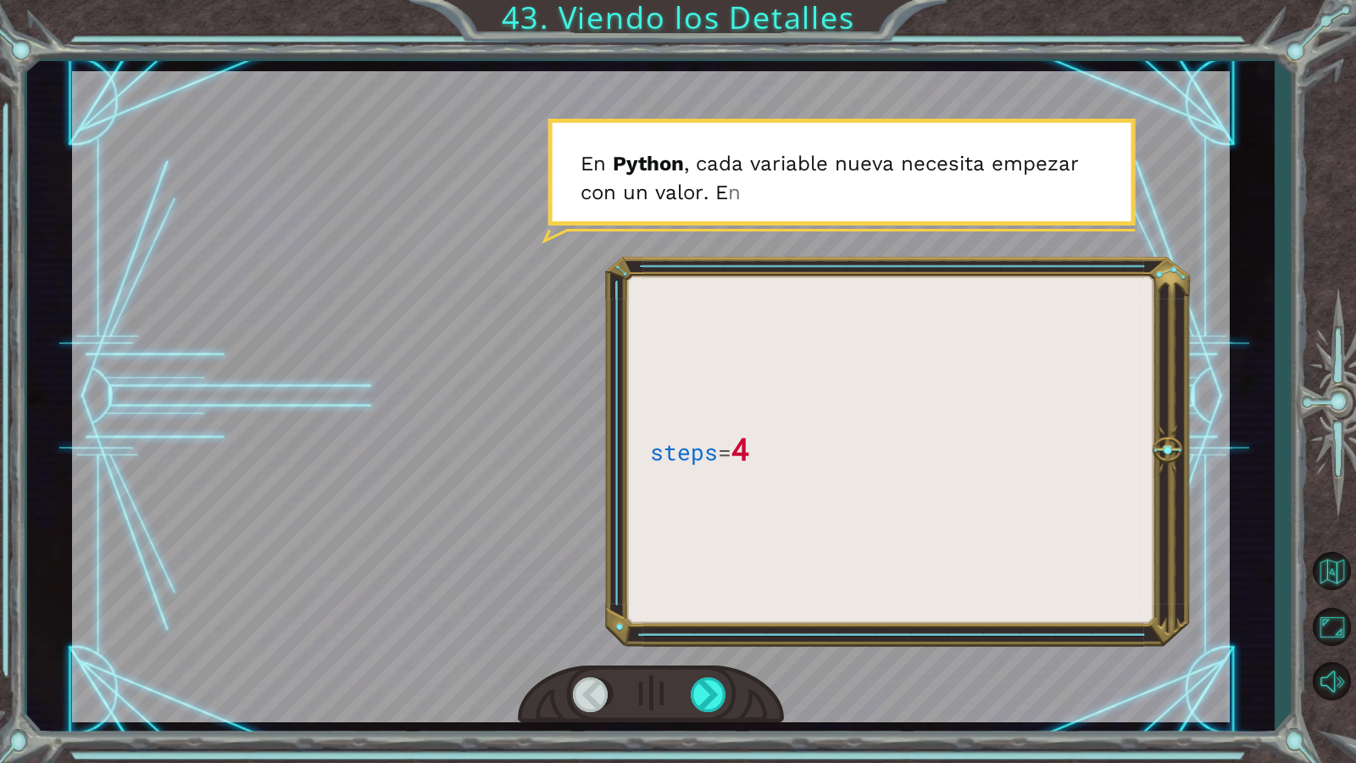
click at [711, 655] on div at bounding box center [651, 694] width 266 height 58
click at [707, 655] on div at bounding box center [710, 694] width 38 height 35
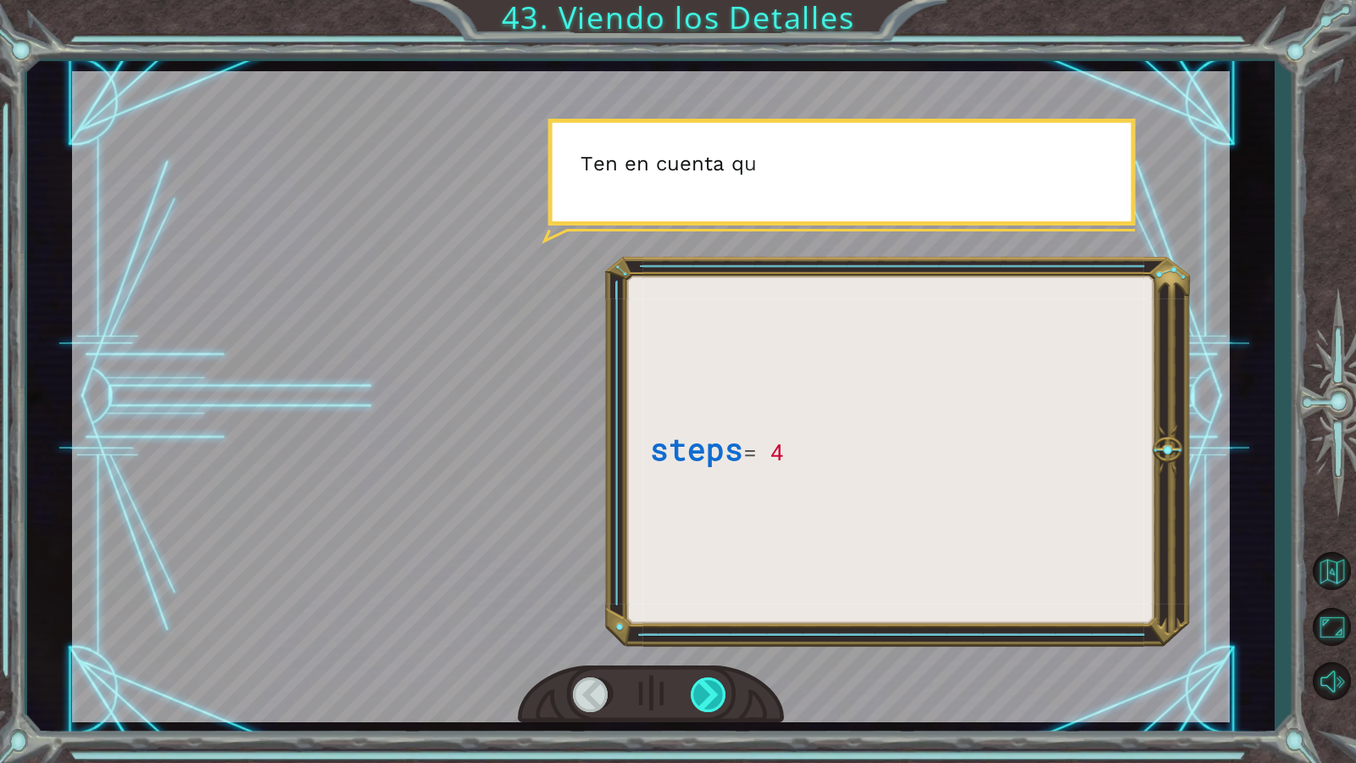
click at [703, 655] on div at bounding box center [710, 694] width 38 height 35
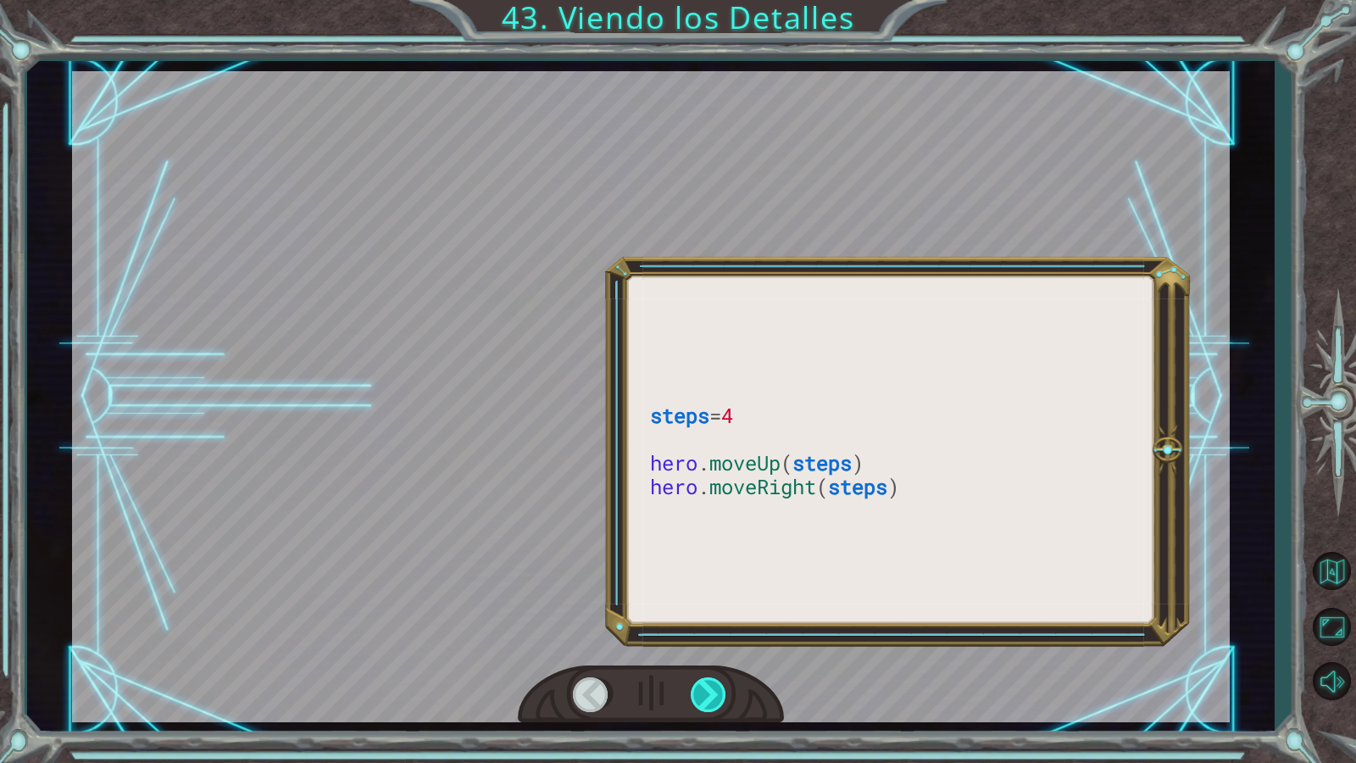
drag, startPoint x: 703, startPoint y: 707, endPoint x: 696, endPoint y: 691, distance: 18.3
click at [703, 655] on div at bounding box center [710, 694] width 38 height 35
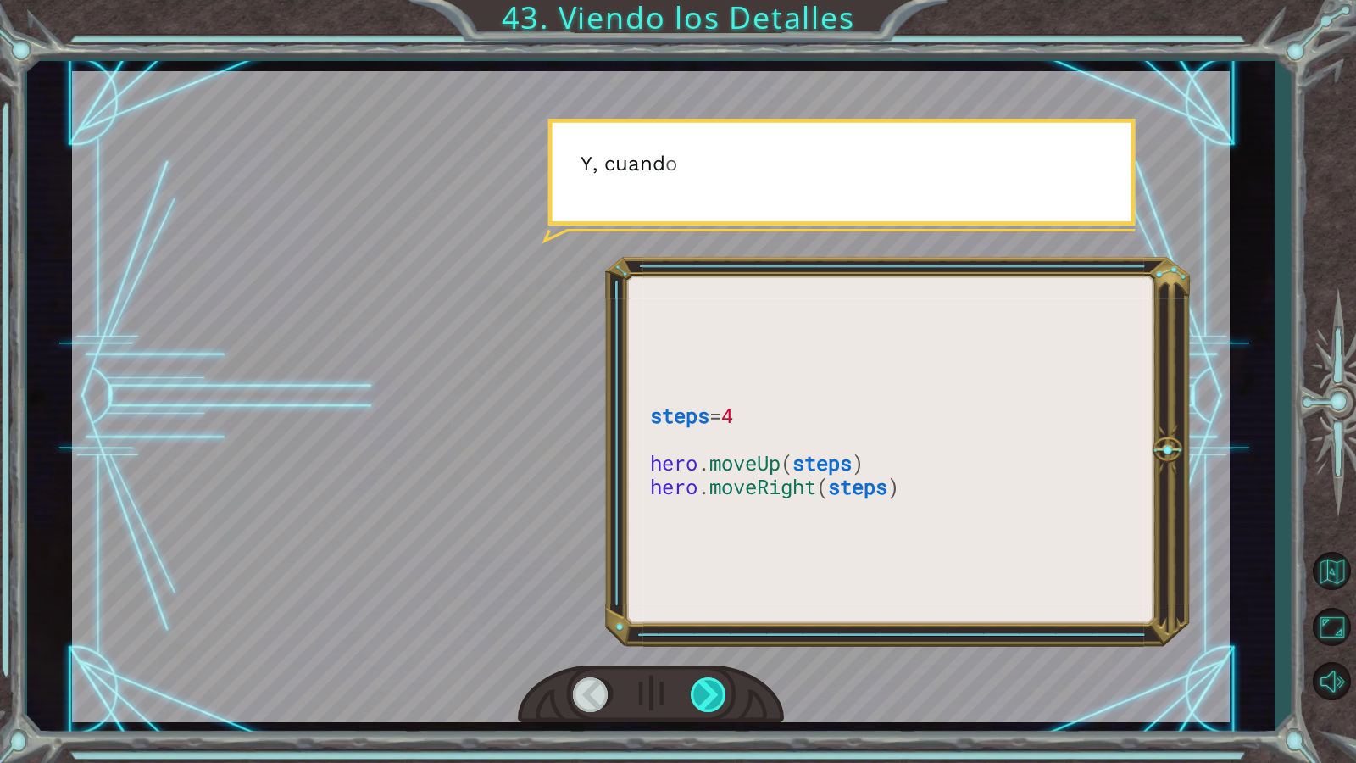
click at [694, 655] on div at bounding box center [710, 694] width 38 height 35
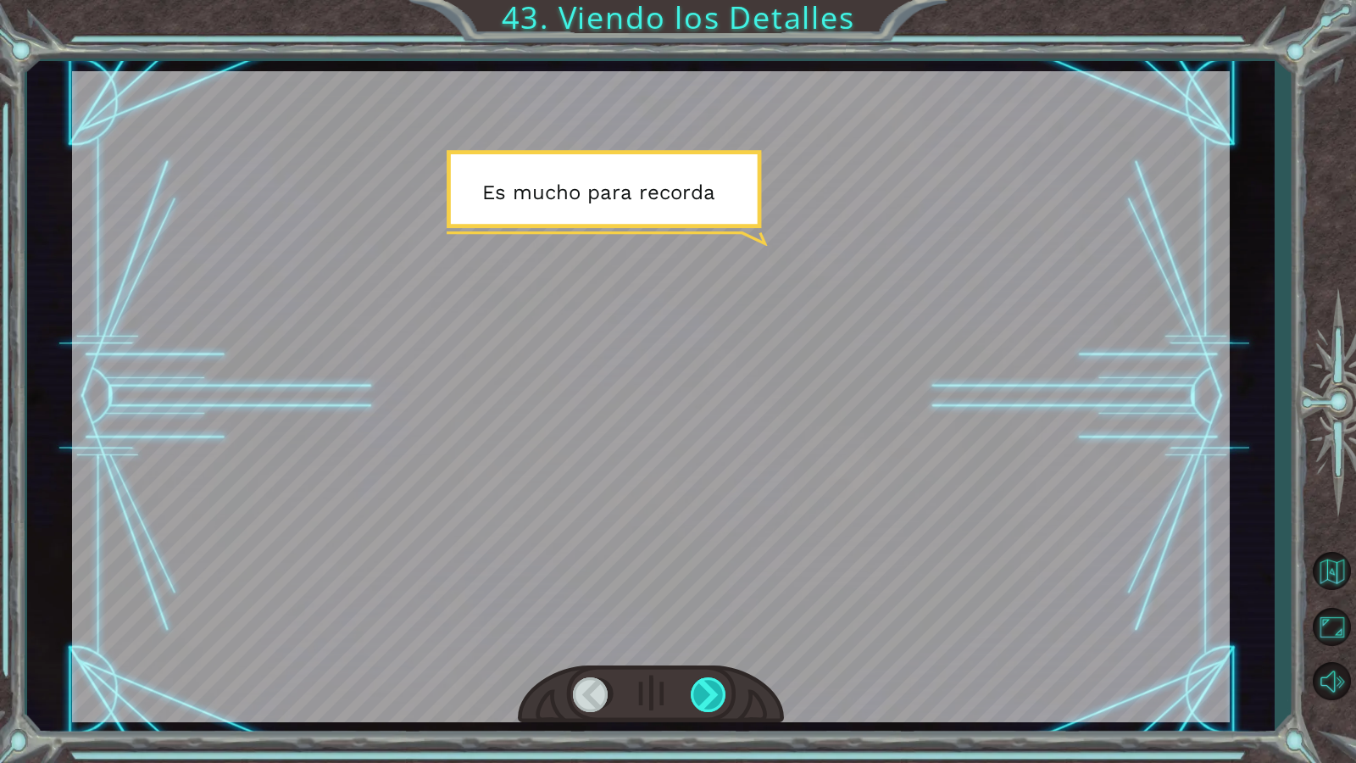
click at [698, 655] on div at bounding box center [710, 694] width 38 height 35
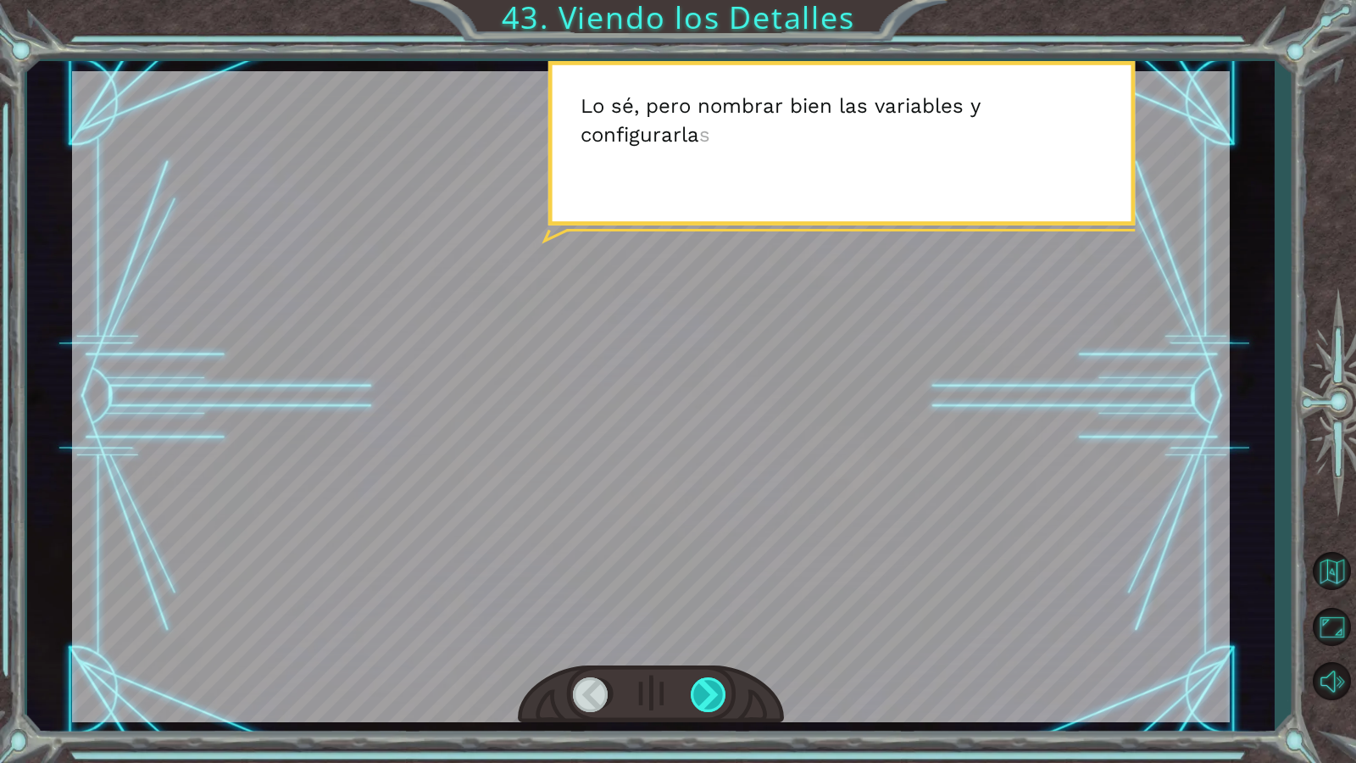
click at [707, 655] on div at bounding box center [710, 694] width 38 height 35
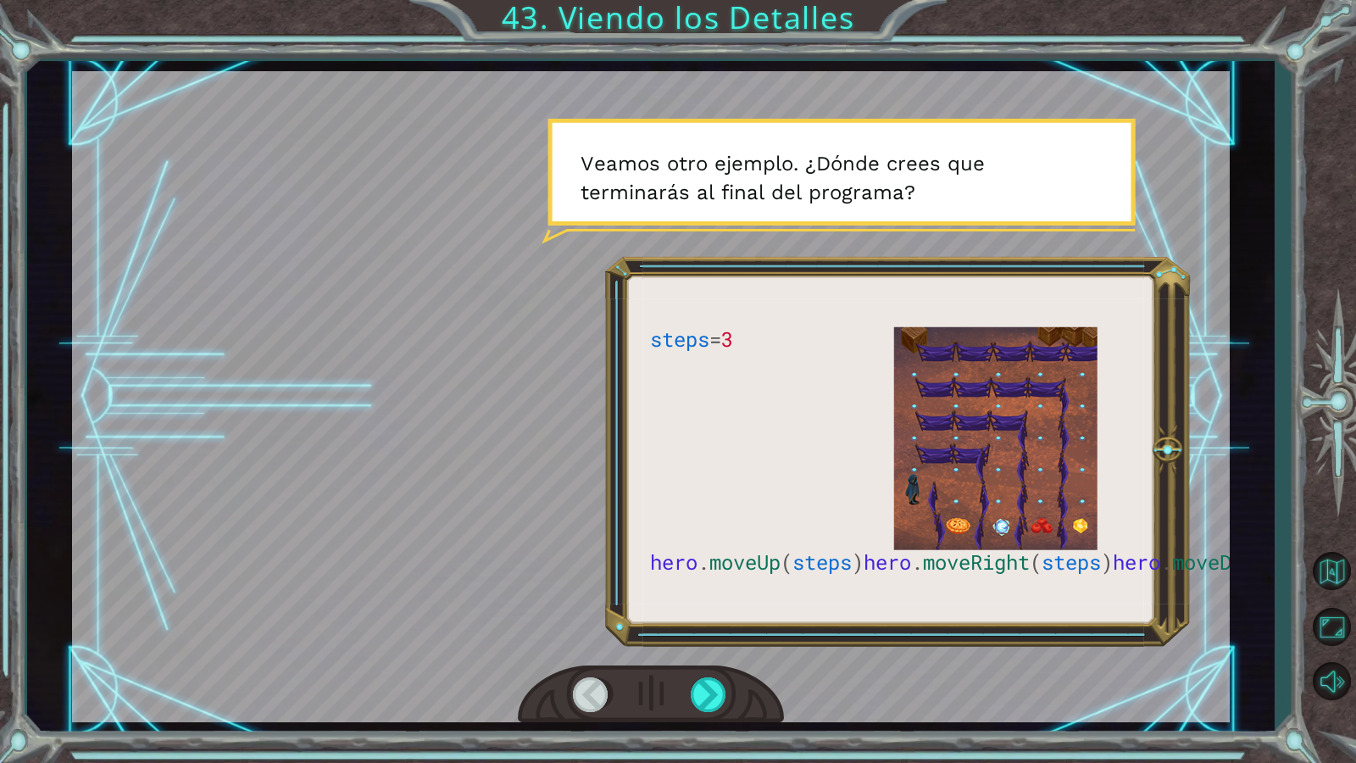
click at [592, 655] on div at bounding box center [592, 694] width 38 height 35
click at [596, 655] on div at bounding box center [592, 694] width 38 height 35
click at [595, 655] on div at bounding box center [592, 694] width 38 height 35
click at [599, 655] on div at bounding box center [592, 694] width 38 height 35
click at [603, 655] on div at bounding box center [592, 694] width 38 height 35
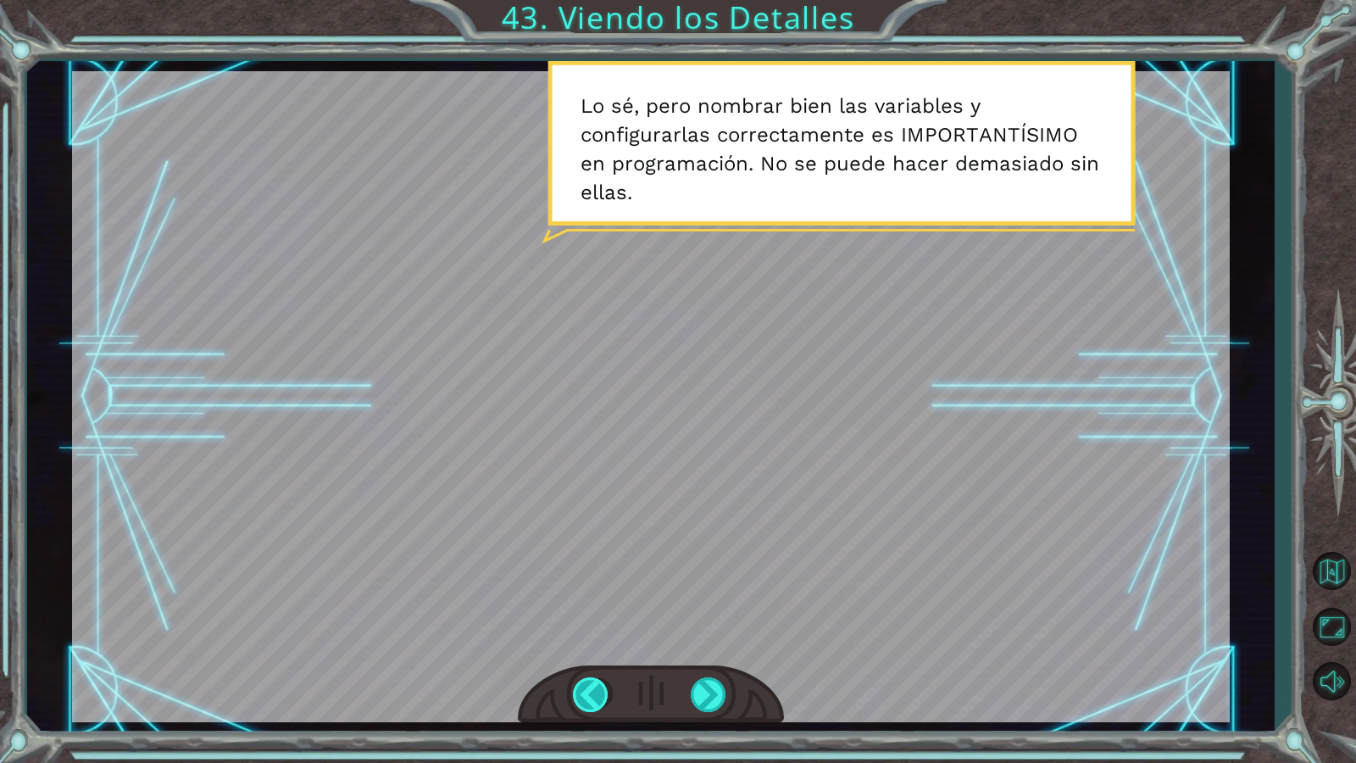
click at [603, 655] on div at bounding box center [592, 694] width 38 height 35
click at [599, 655] on div at bounding box center [592, 694] width 38 height 35
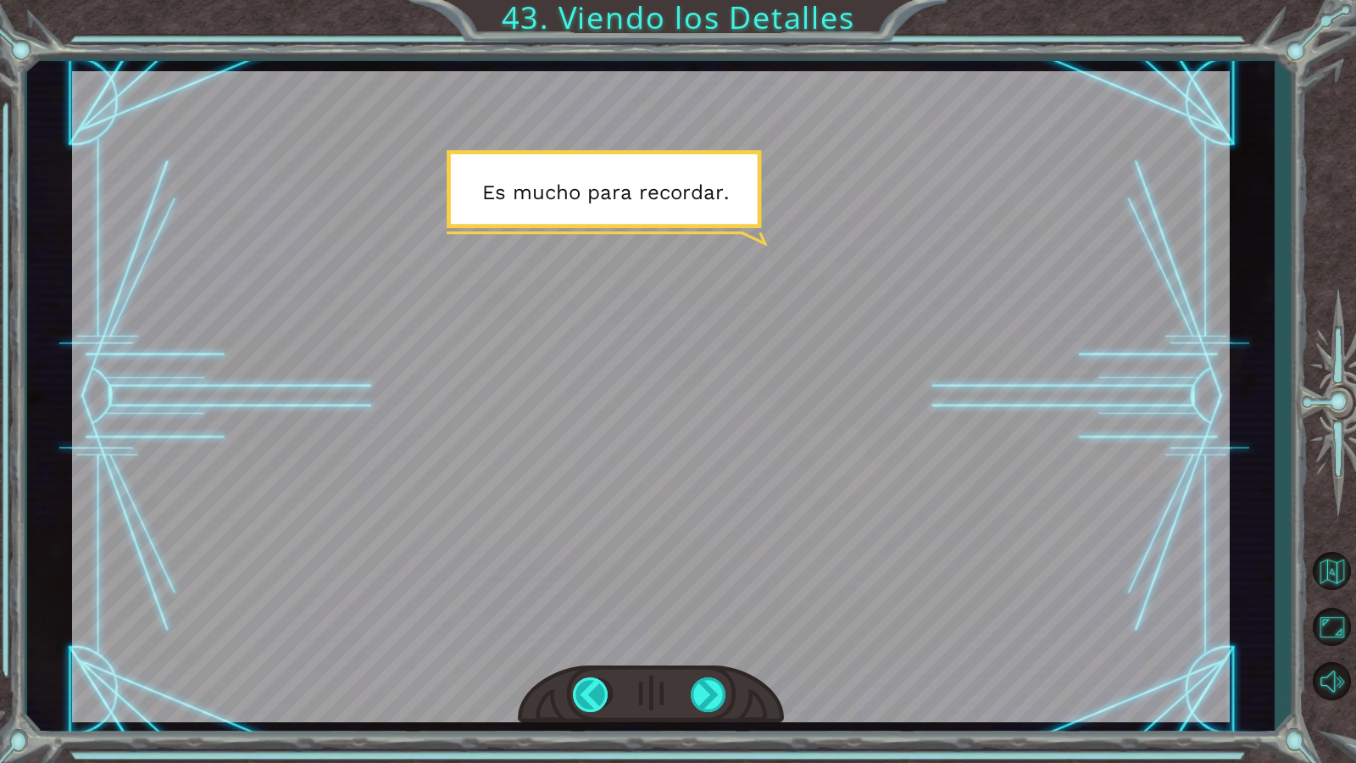
click at [599, 655] on div at bounding box center [592, 694] width 38 height 35
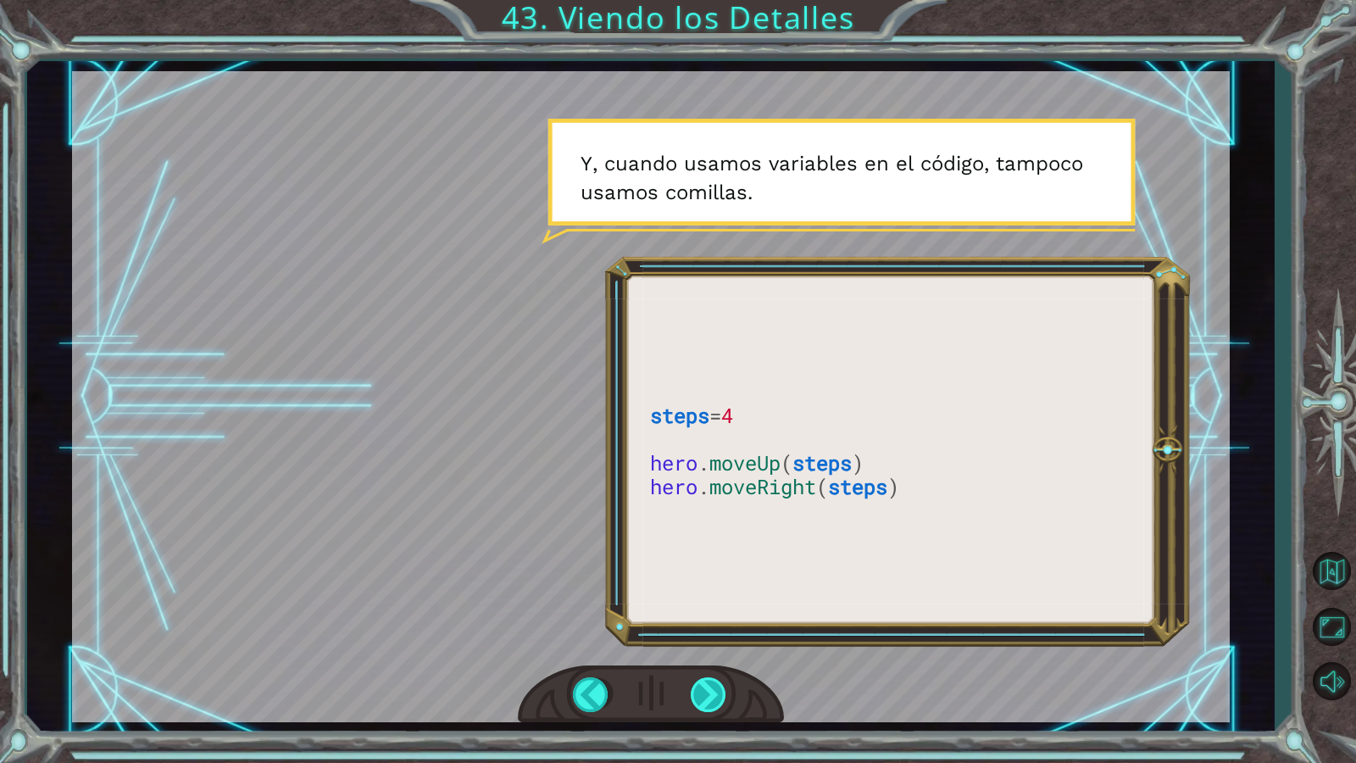
click at [714, 655] on div at bounding box center [710, 694] width 38 height 35
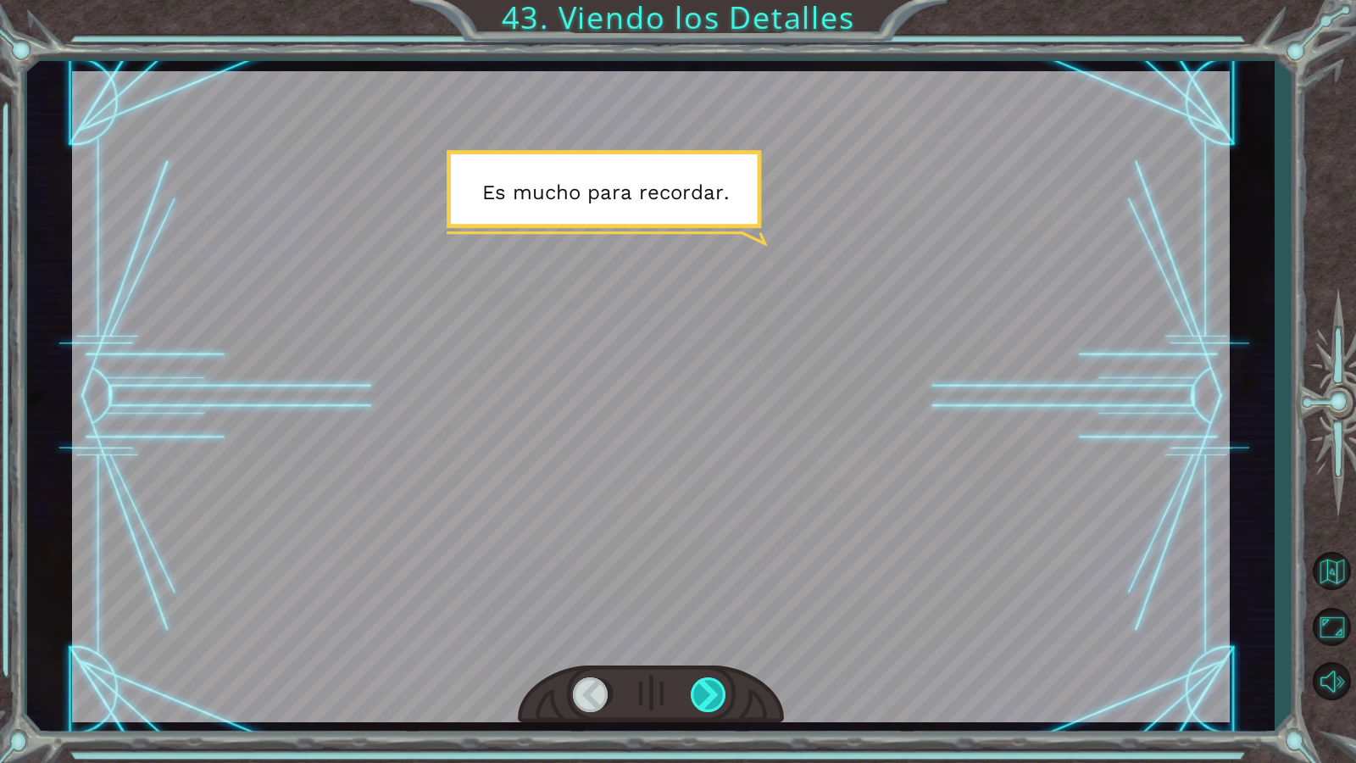
click at [714, 655] on div at bounding box center [710, 694] width 38 height 35
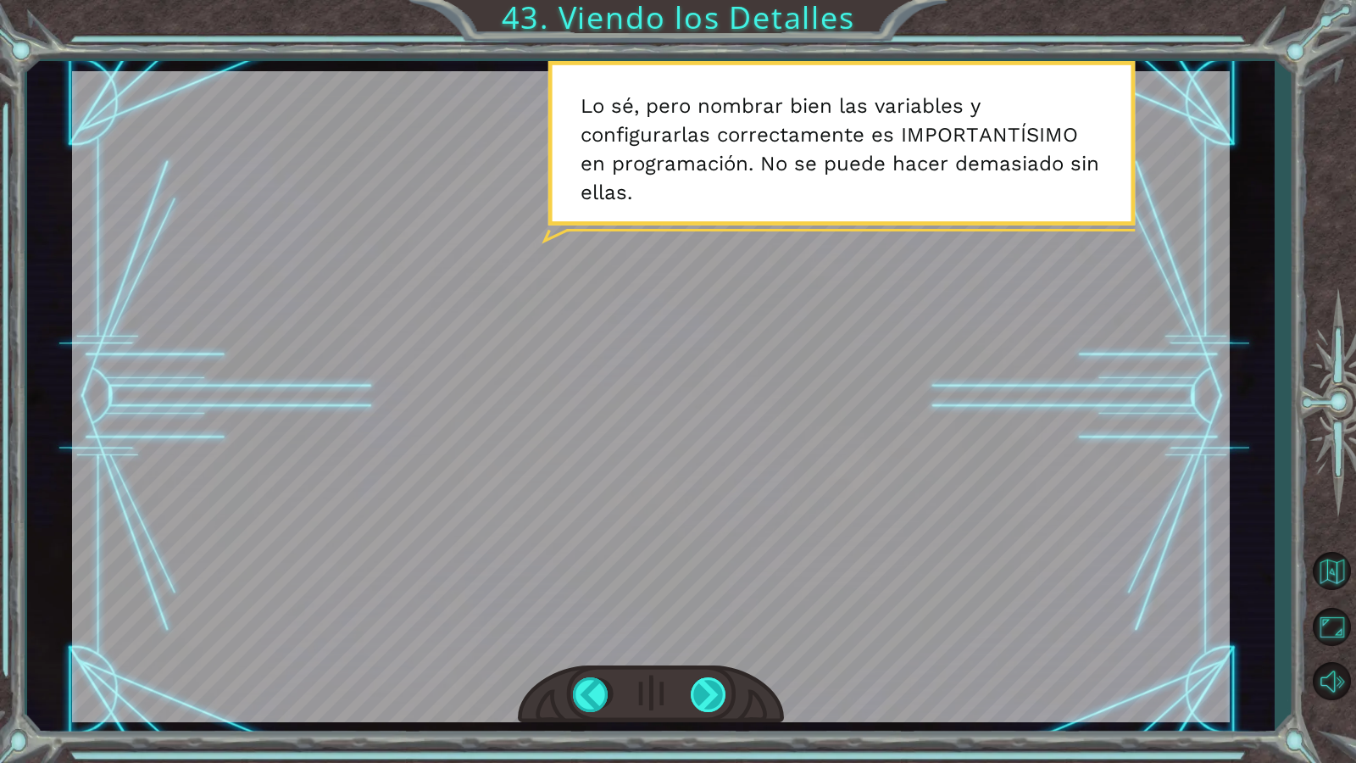
click at [714, 655] on div at bounding box center [710, 694] width 38 height 35
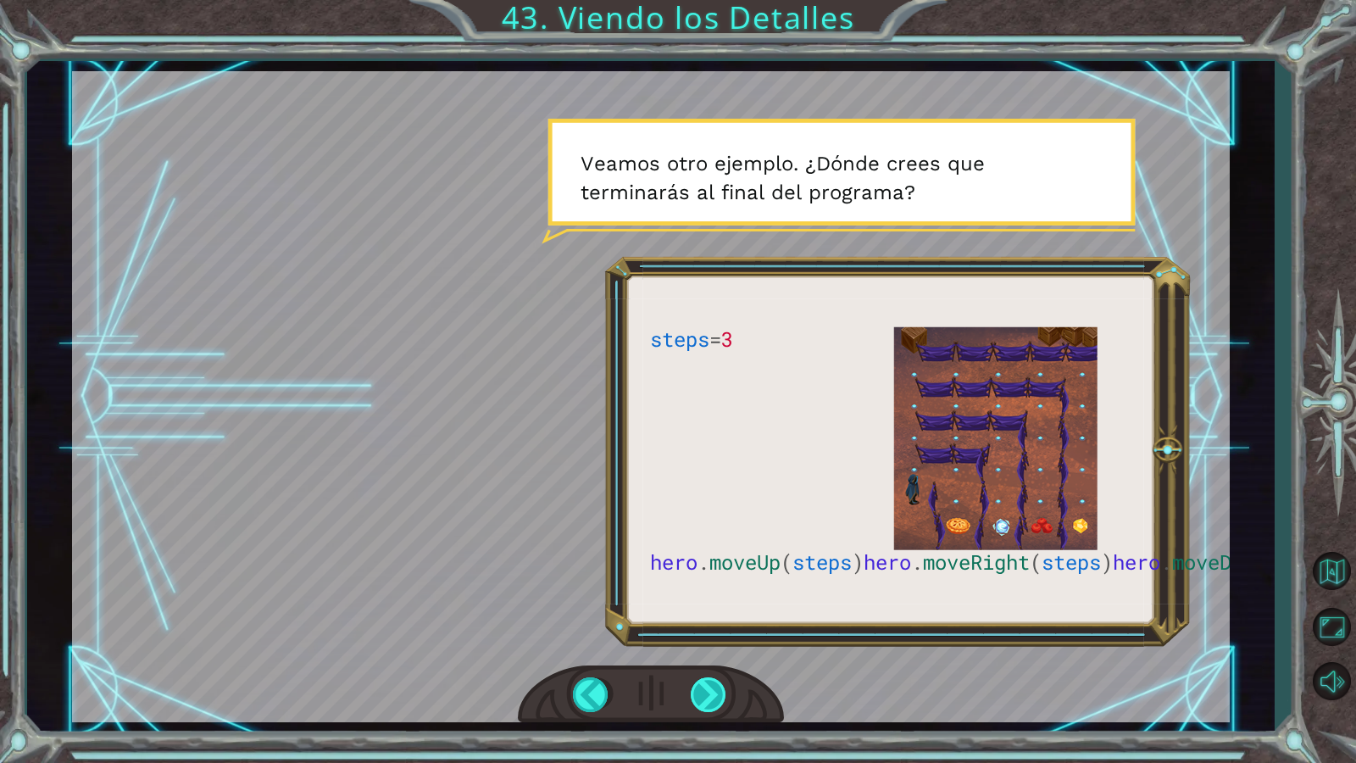
click at [710, 655] on div at bounding box center [710, 694] width 38 height 35
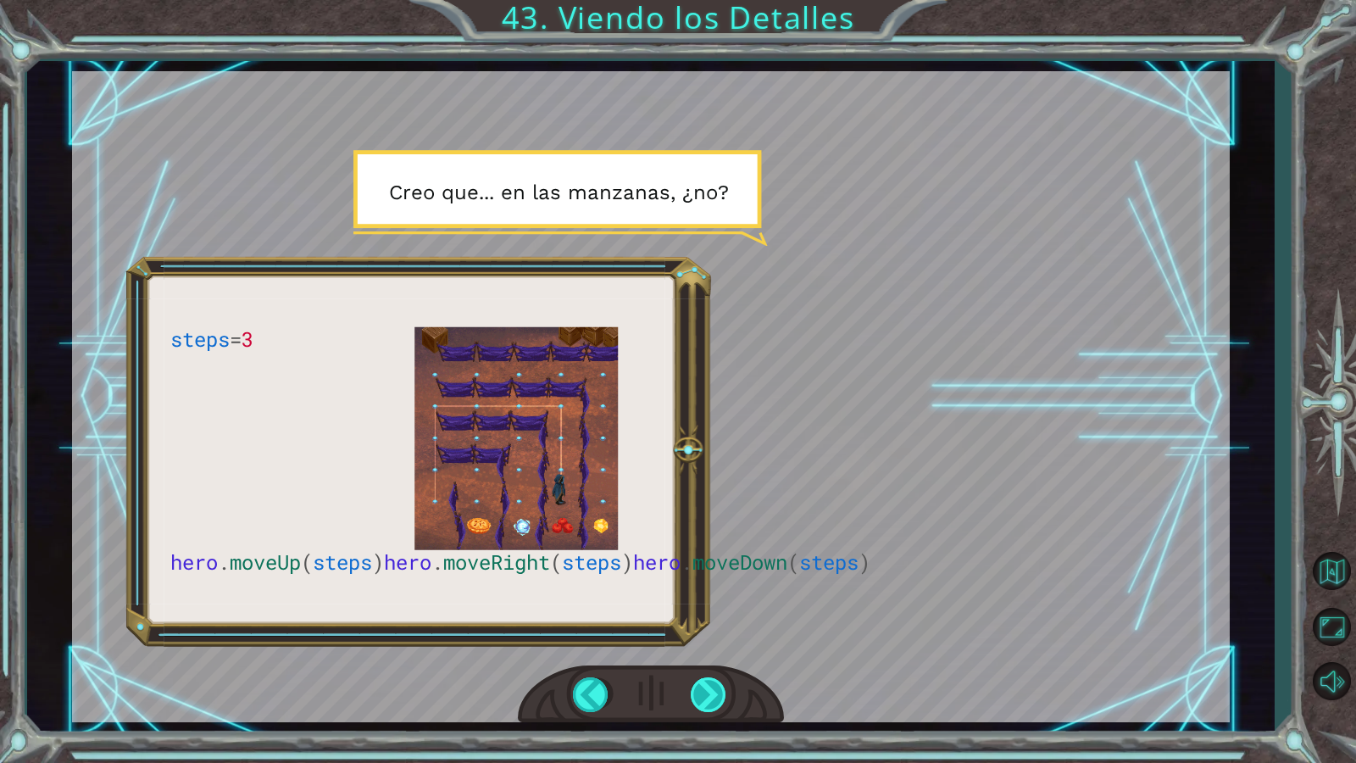
click at [698, 655] on div at bounding box center [710, 694] width 38 height 35
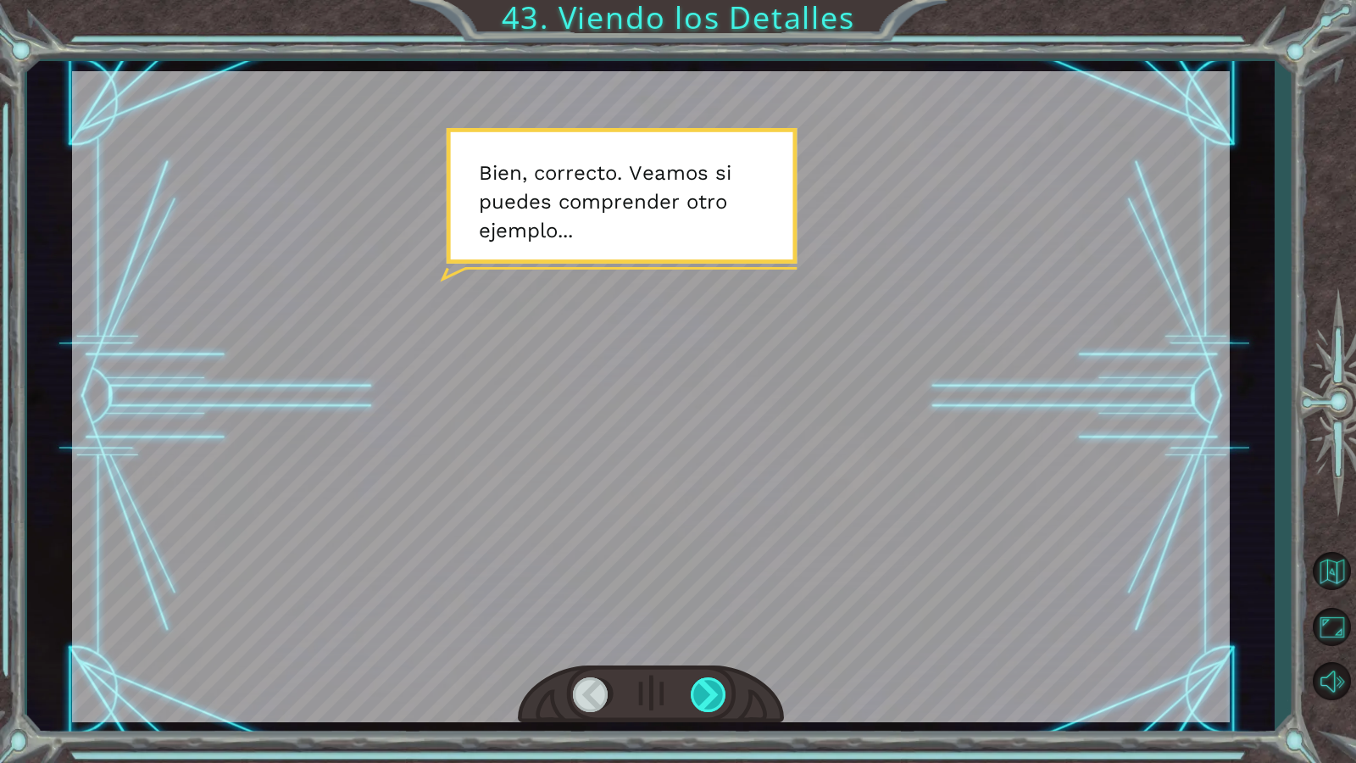
click at [702, 655] on div at bounding box center [710, 694] width 38 height 35
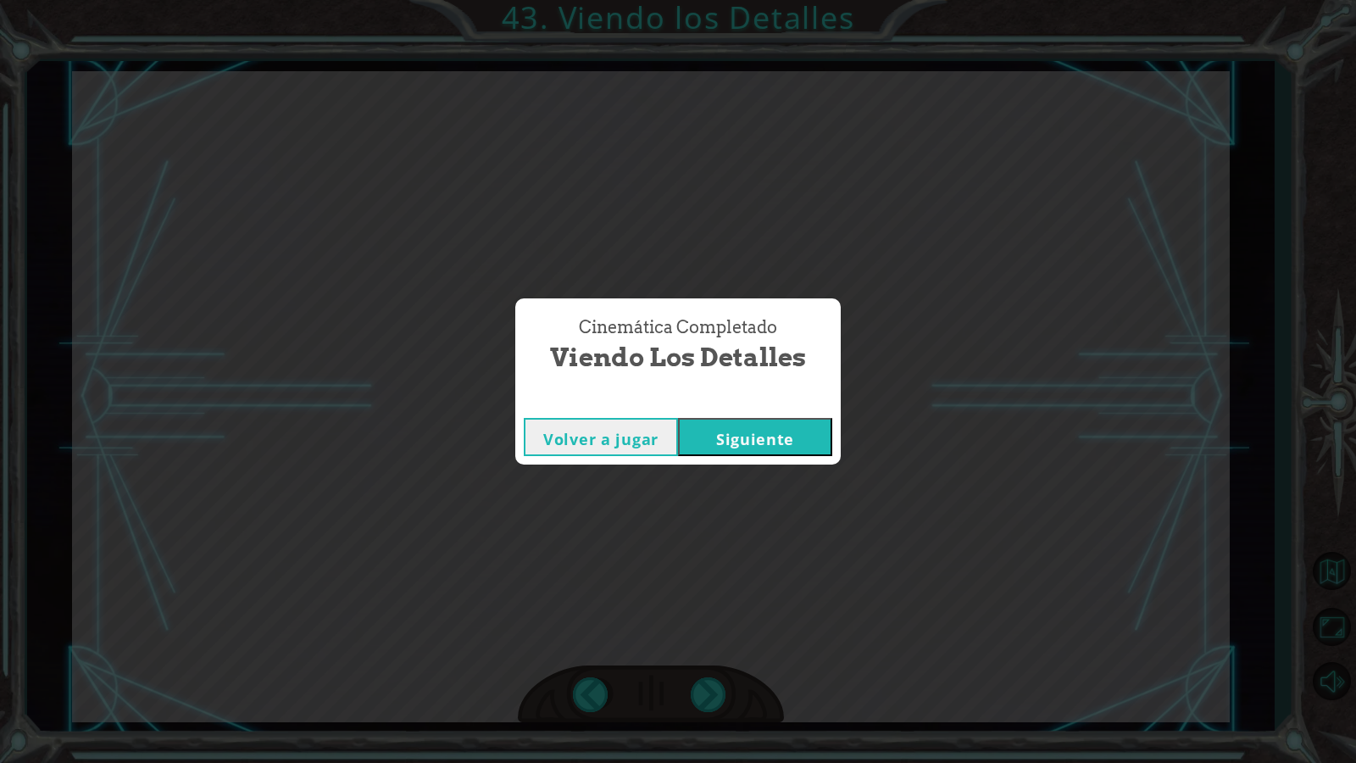
click at [736, 425] on button "Siguiente" at bounding box center [755, 437] width 154 height 38
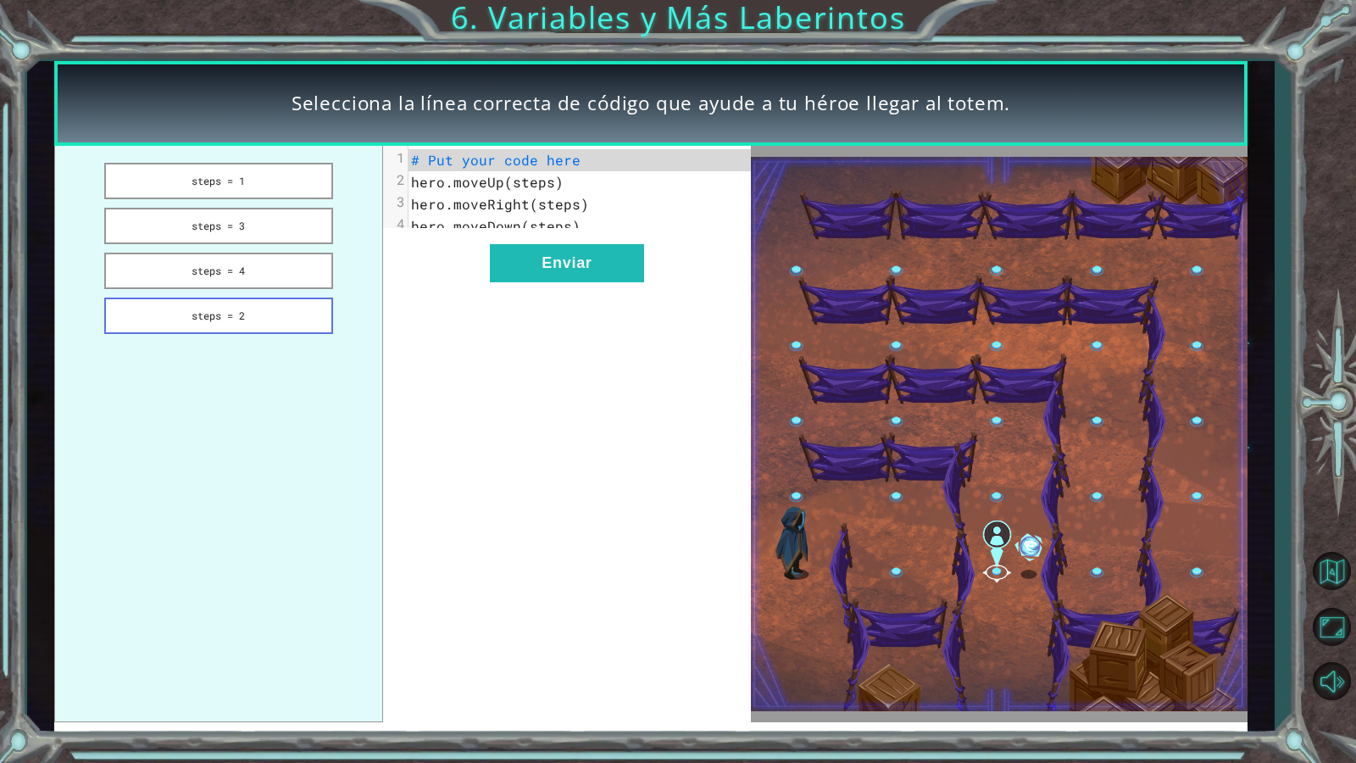
click at [260, 312] on button "steps = 2" at bounding box center [218, 315] width 229 height 36
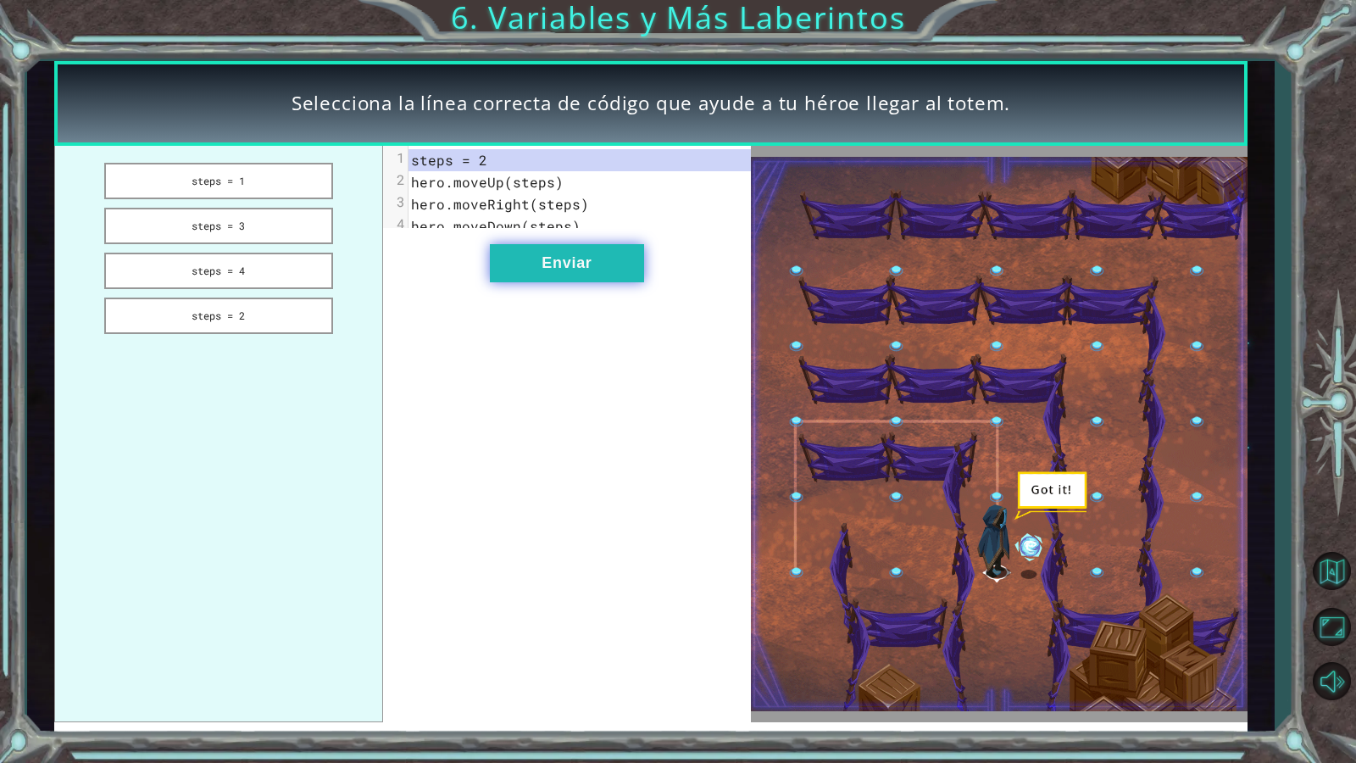
click at [567, 269] on button "Enviar" at bounding box center [567, 263] width 154 height 38
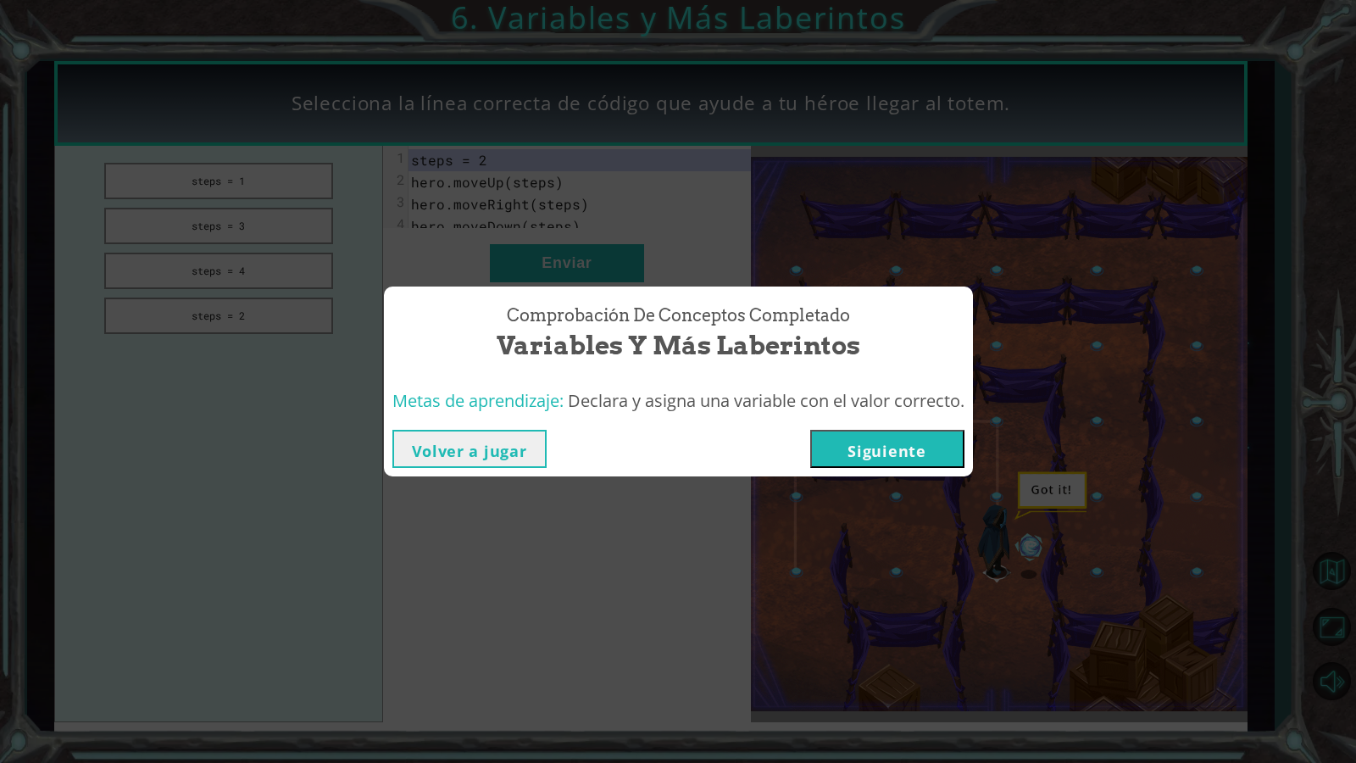
click at [925, 453] on button "Siguiente" at bounding box center [887, 449] width 154 height 38
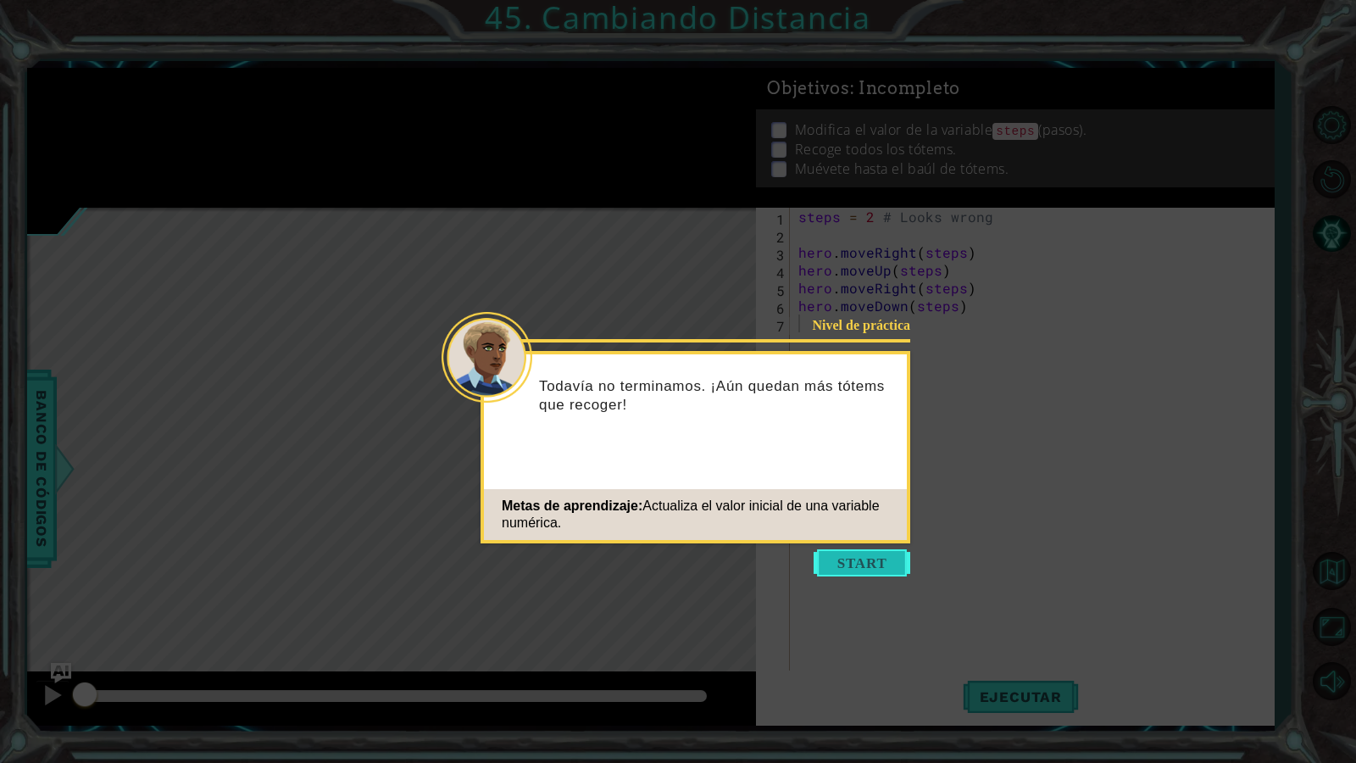
click at [873, 562] on button "Start" at bounding box center [861, 562] width 97 height 27
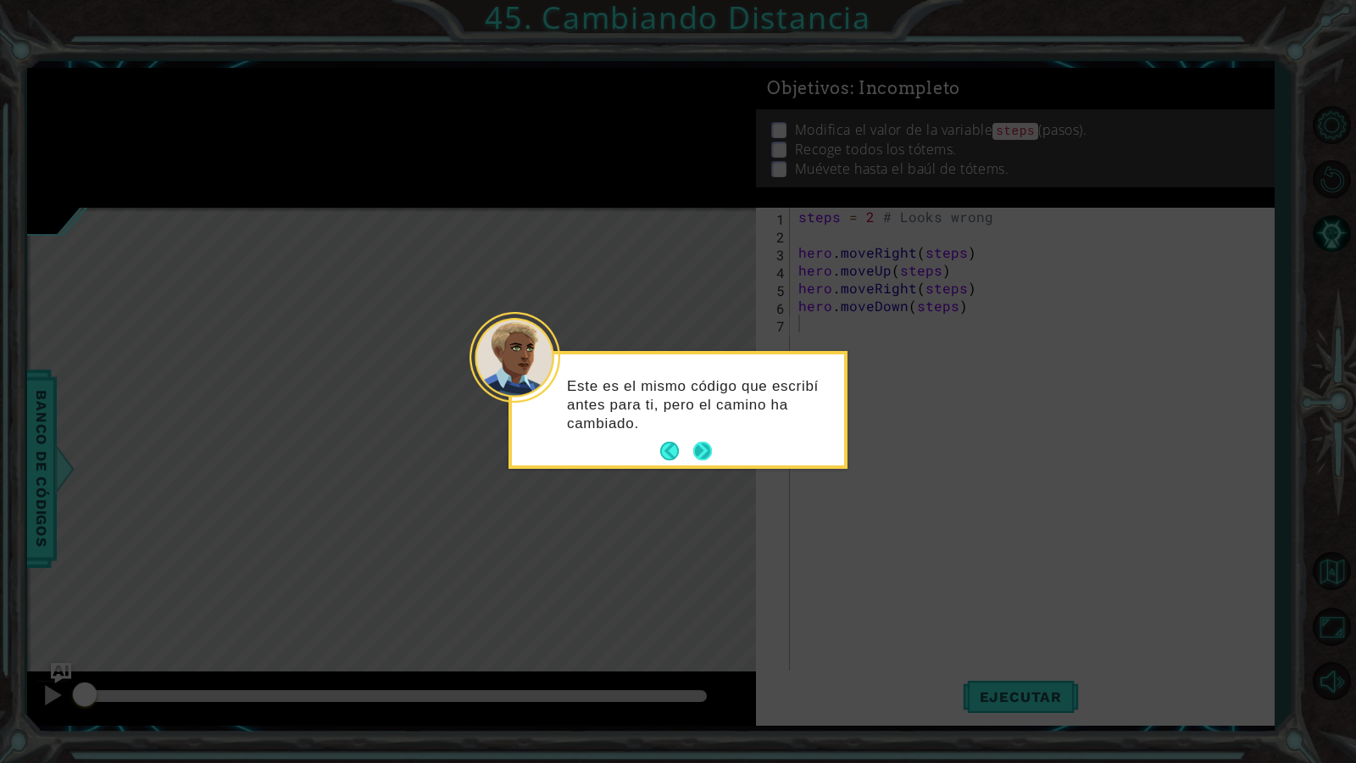
click at [706, 440] on button "Next" at bounding box center [702, 450] width 29 height 29
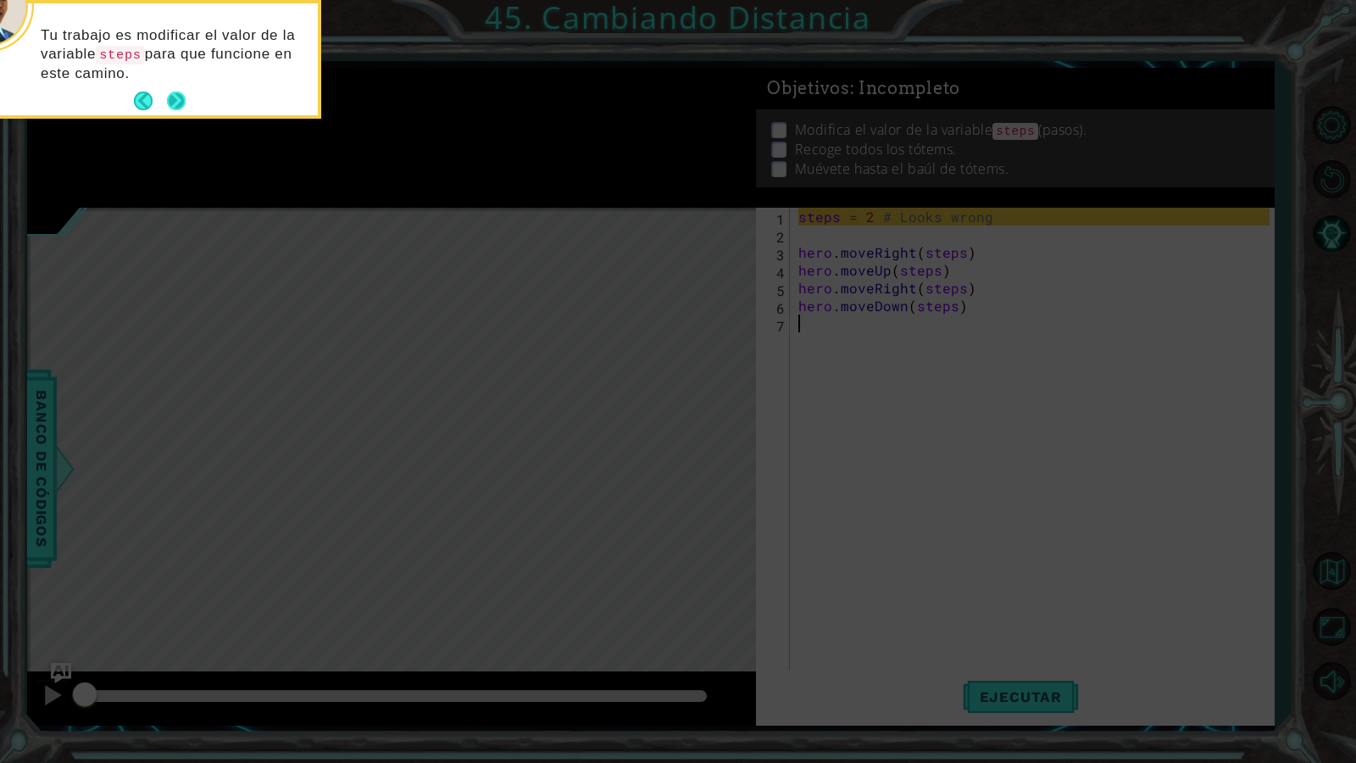
click at [166, 95] on button "Next" at bounding box center [175, 101] width 19 height 19
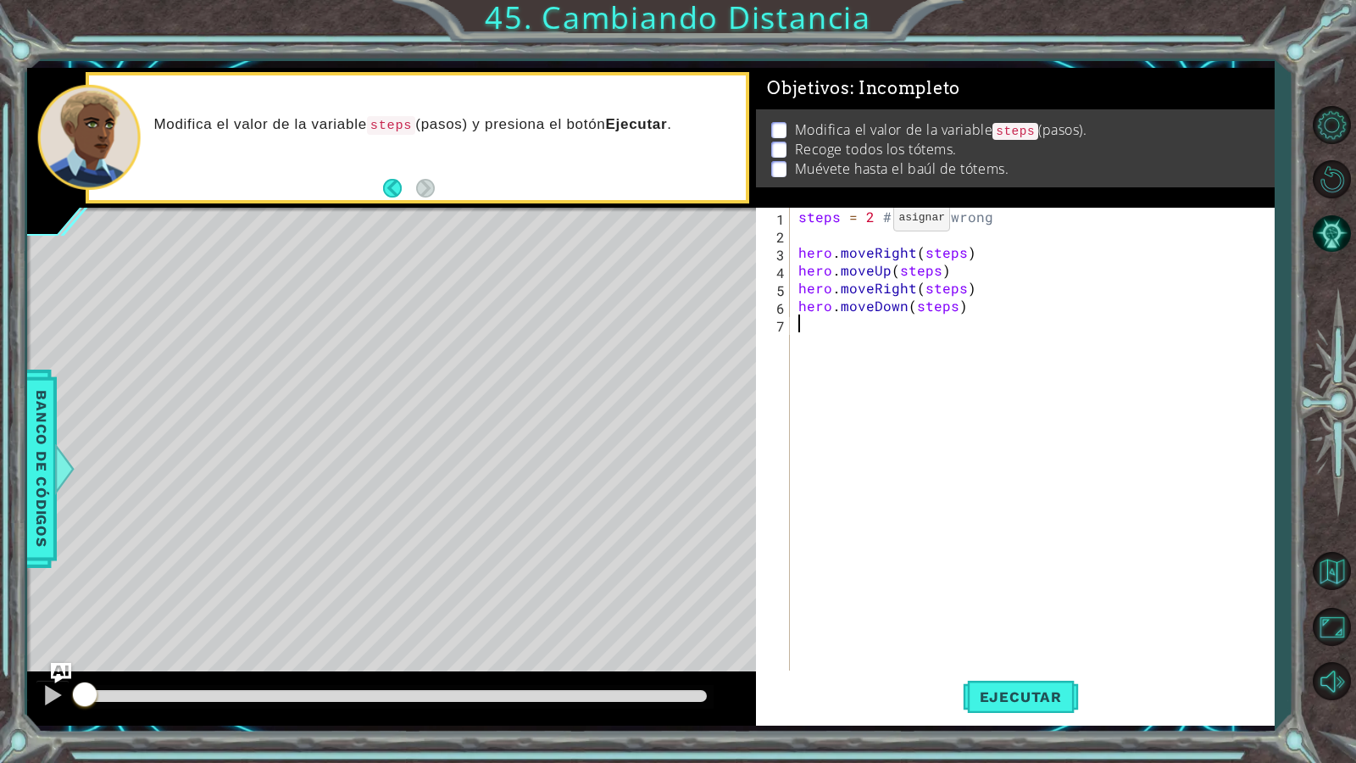
click at [866, 218] on div "steps = 2 # Looks wrong hero . moveRight ( steps ) hero . moveUp ( steps ) hero…" at bounding box center [1036, 457] width 482 height 498
click at [867, 218] on div "steps = 2 # Looks wrong hero . moveRight ( steps ) hero . moveUp ( steps ) hero…" at bounding box center [1036, 457] width 482 height 498
click at [870, 216] on div "steps = 2 # Looks wrong hero . moveRight ( steps ) hero . moveUp ( steps ) hero…" at bounding box center [1036, 457] width 482 height 498
type textarea "steps = 3 # Looks wrong"
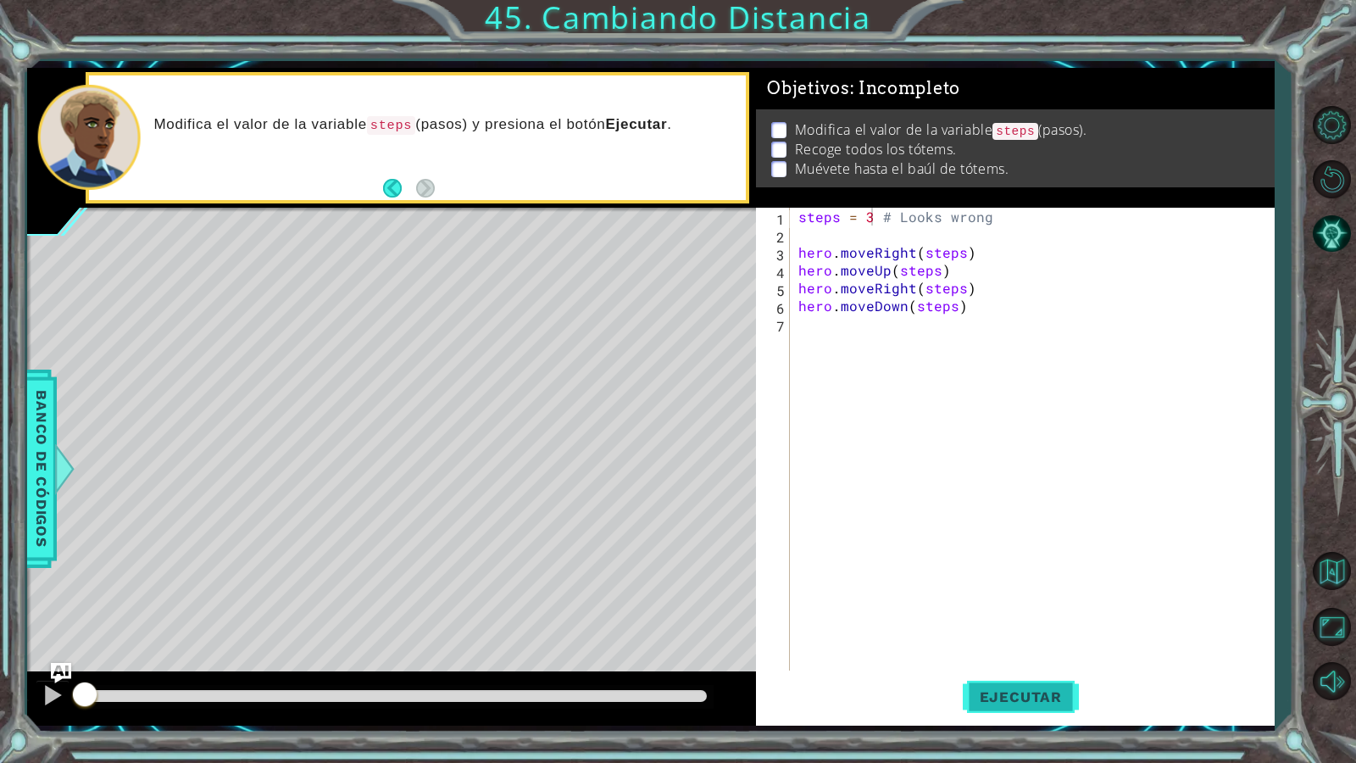
click at [1046, 655] on span "Ejecutar" at bounding box center [1020, 696] width 116 height 17
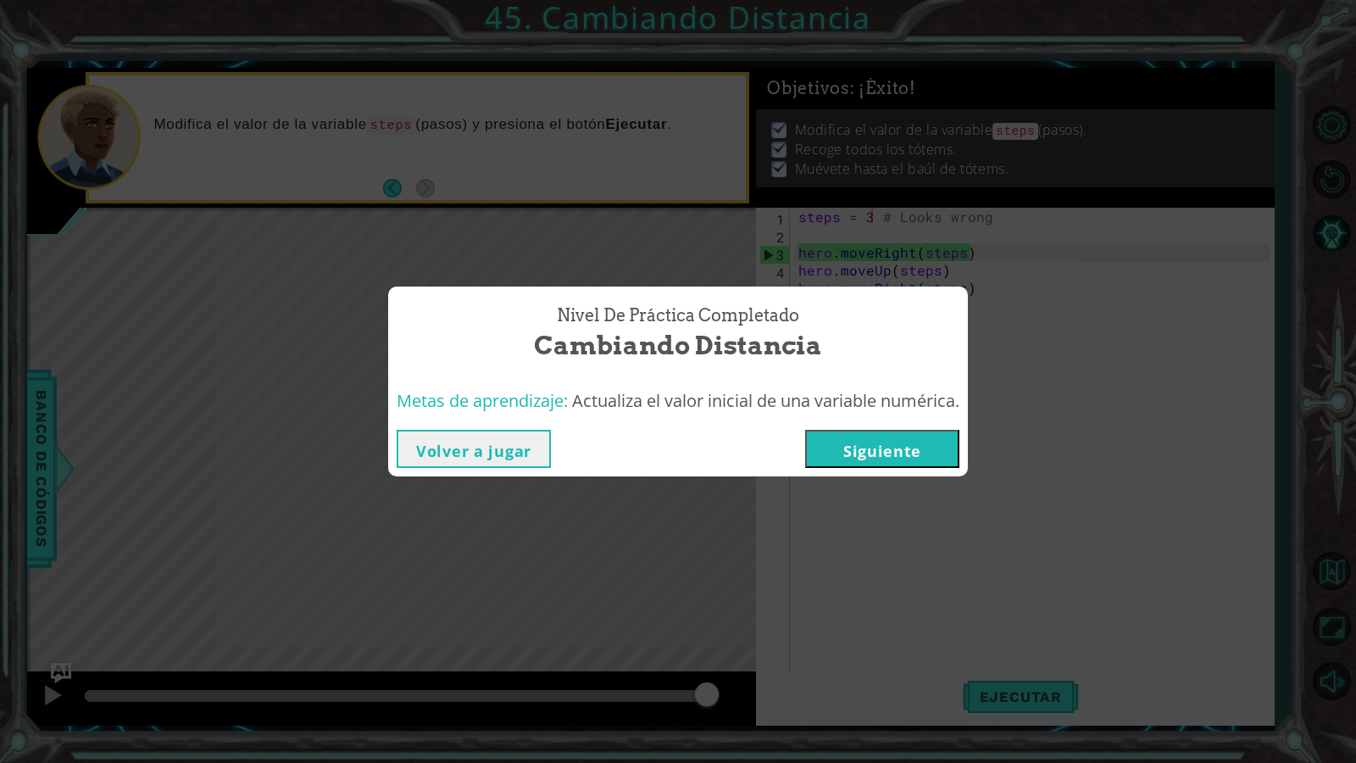
click at [875, 424] on div "Volver a jugar Siguiente" at bounding box center [678, 448] width 580 height 55
click at [877, 447] on button "Siguiente" at bounding box center [882, 449] width 154 height 38
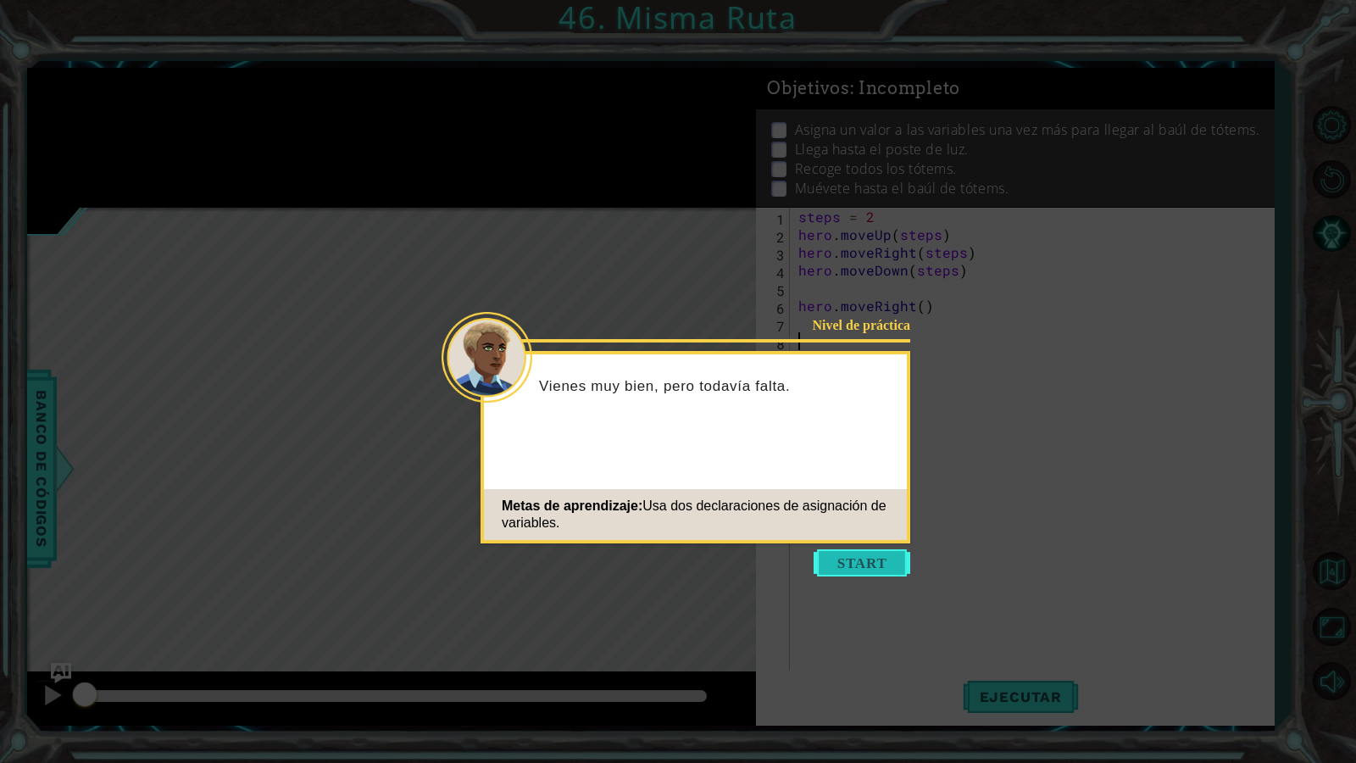
click at [850, 551] on button "Start" at bounding box center [861, 562] width 97 height 27
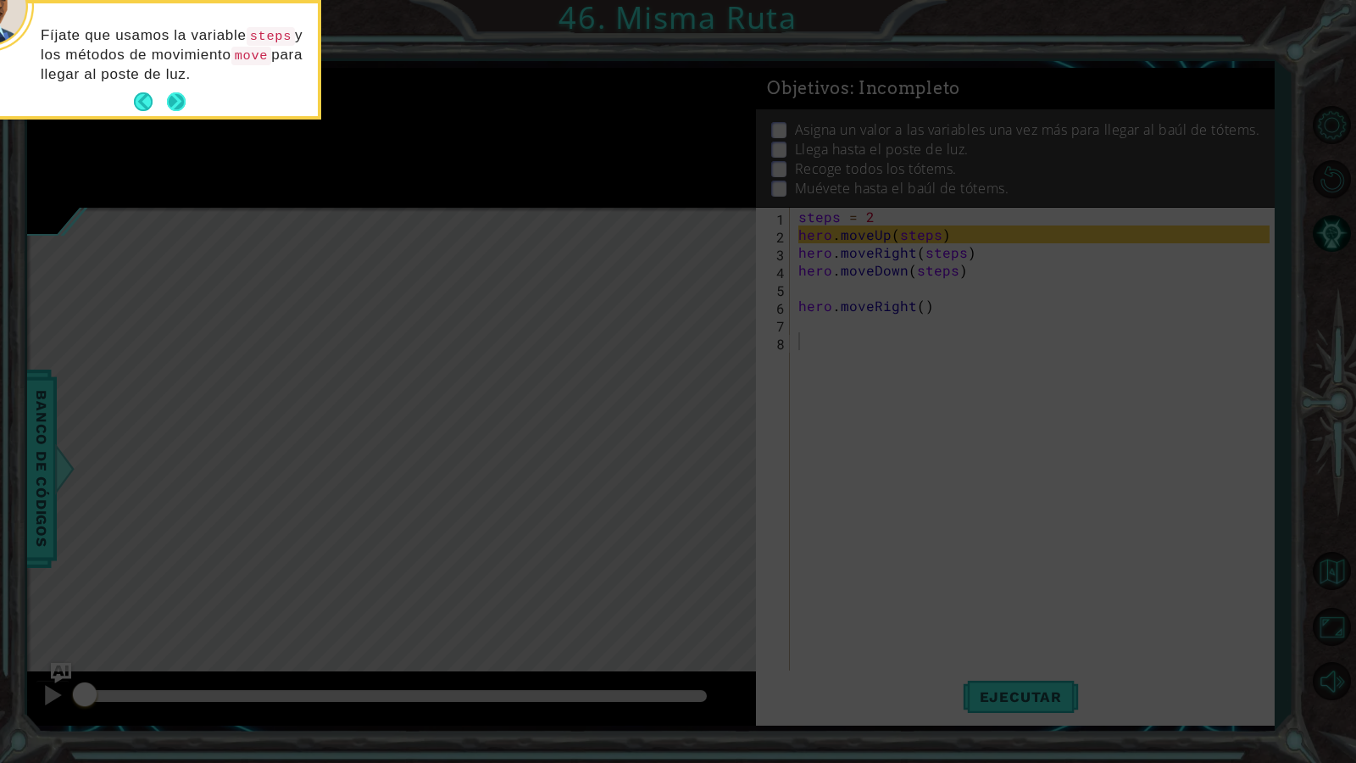
click at [183, 103] on button "Next" at bounding box center [175, 101] width 19 height 19
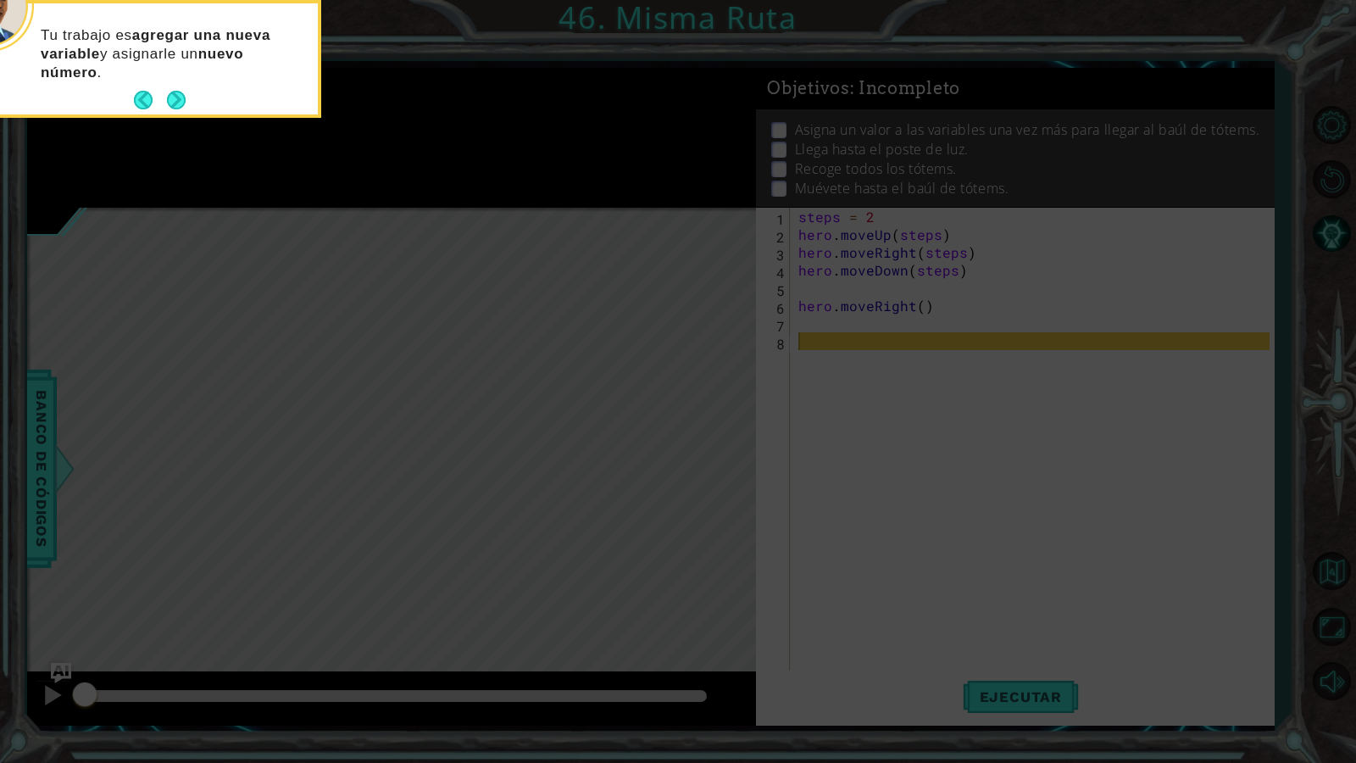
click at [183, 103] on button "Next" at bounding box center [176, 100] width 19 height 19
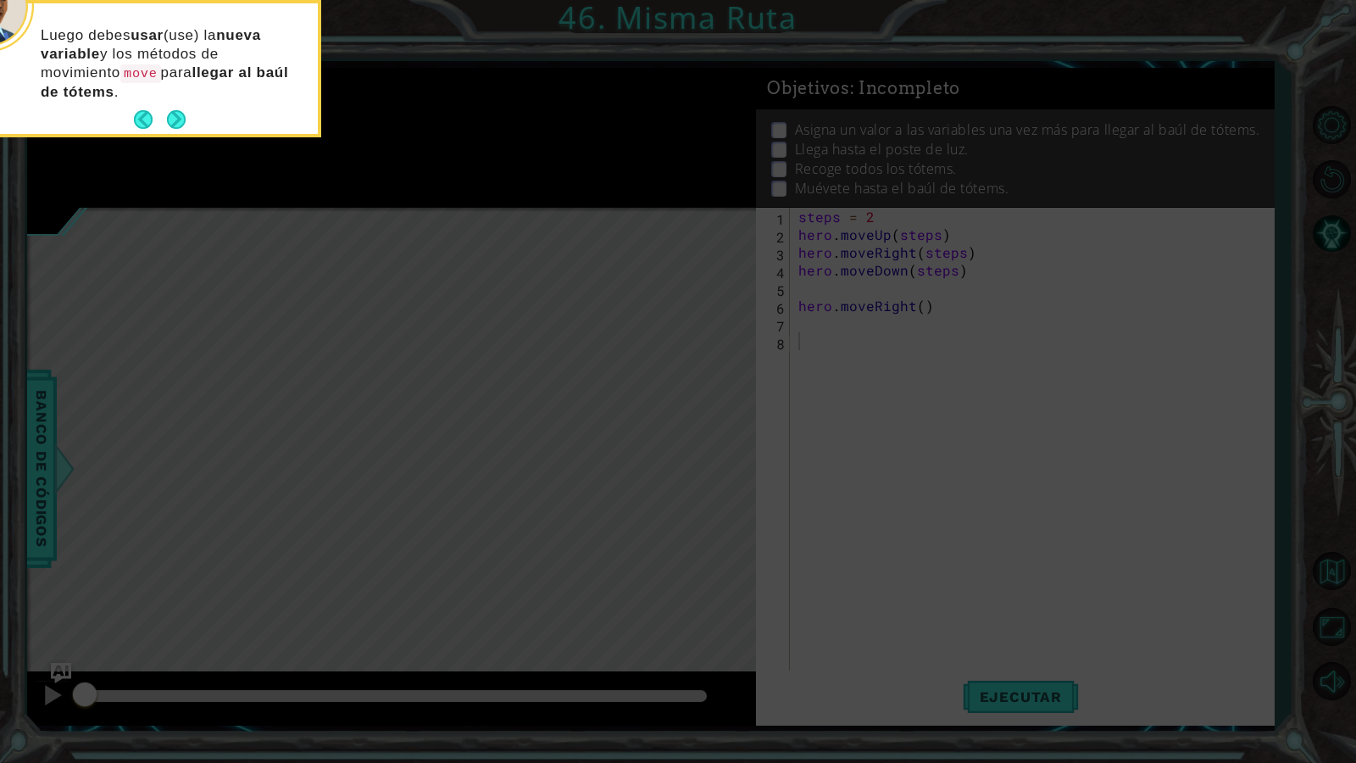
drag, startPoint x: 170, startPoint y: 109, endPoint x: 164, endPoint y: 143, distance: 34.6
click at [164, 143] on body "1 ההההההההההההההההההההההההההההההההההההההההההההההההההההההההההההההההההההההההההההה…" at bounding box center [678, 381] width 1356 height 763
click at [180, 118] on button "Next" at bounding box center [176, 119] width 19 height 19
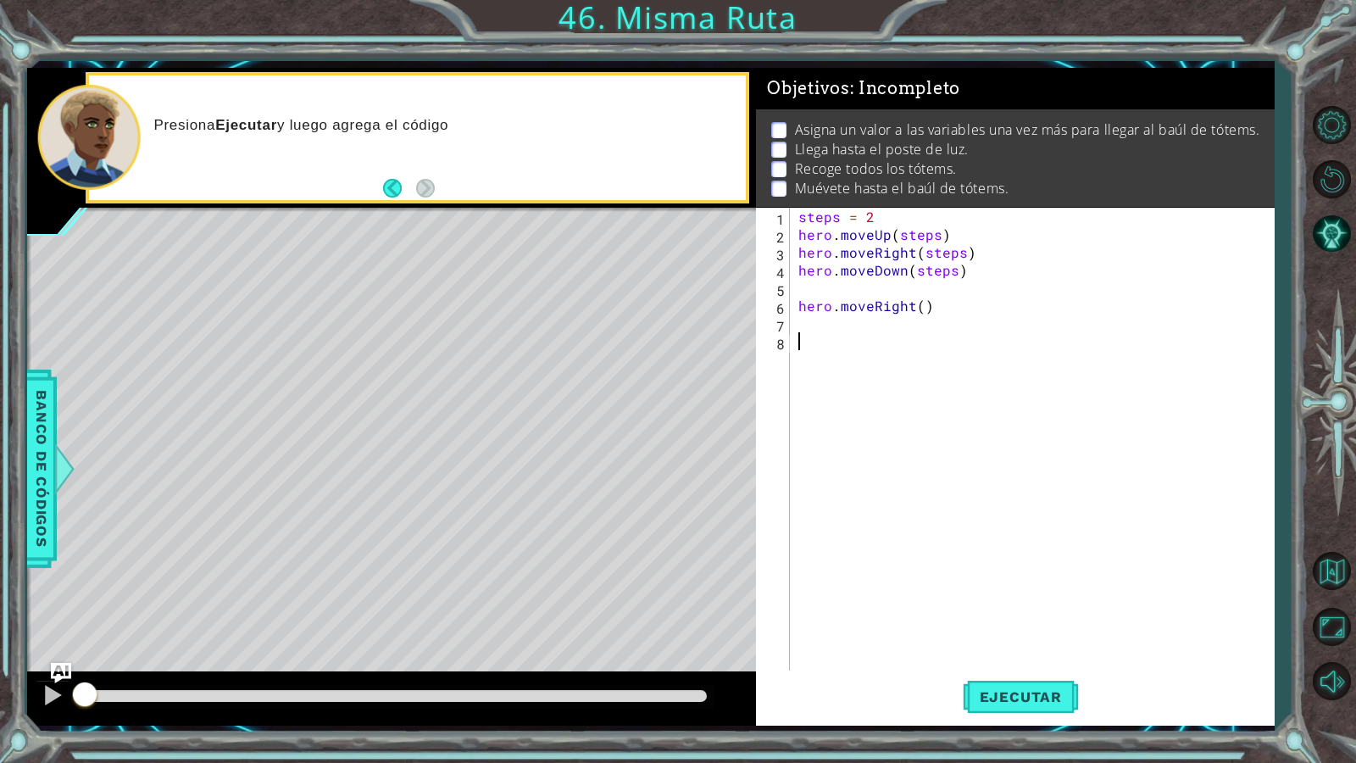
drag, startPoint x: 819, startPoint y: 365, endPoint x: 842, endPoint y: 362, distance: 23.1
click at [828, 363] on div "steps = 2 hero . moveUp ( steps ) hero . moveRight ( steps ) hero . moveDown ( …" at bounding box center [1036, 457] width 482 height 498
click at [912, 300] on div "steps = 2 hero . moveUp ( steps ) hero . moveRight ( steps ) hero . moveDown ( …" at bounding box center [1036, 457] width 482 height 498
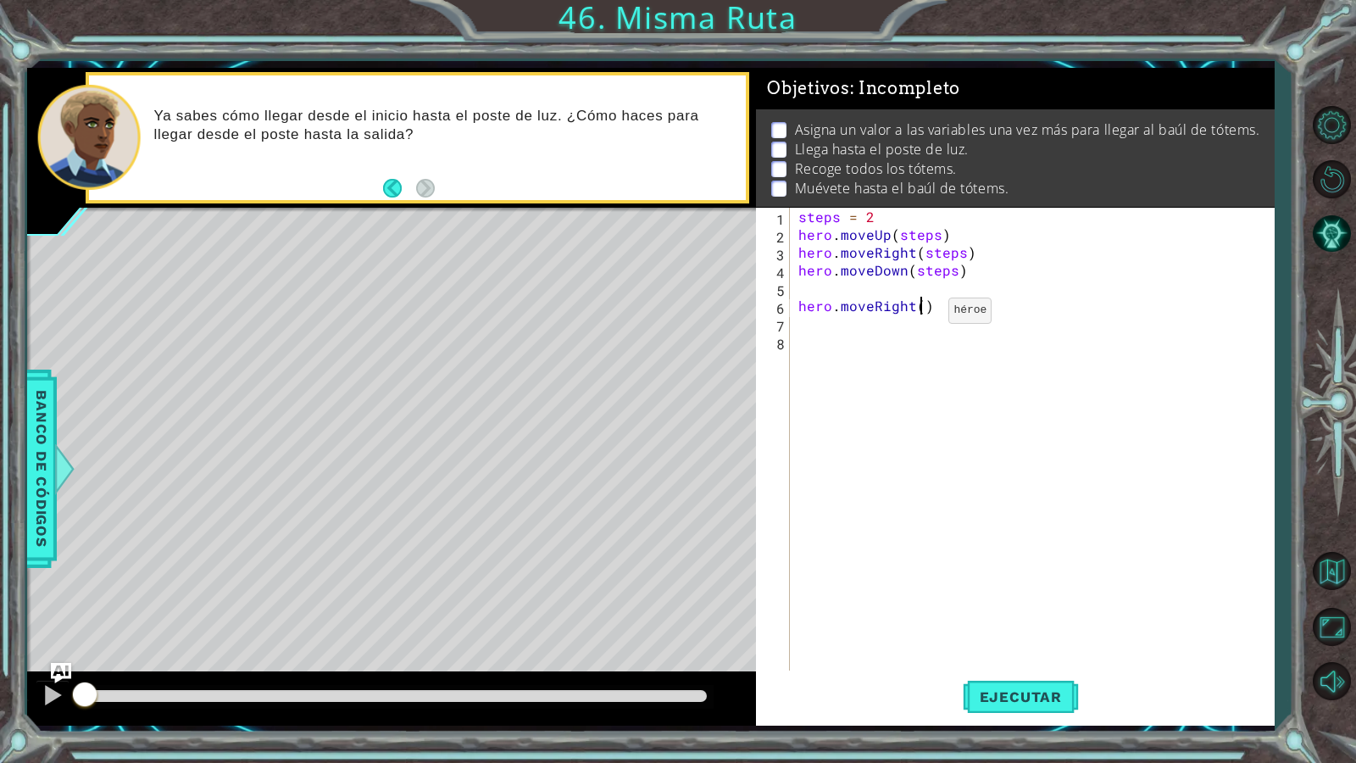
click at [919, 314] on div "steps = 2 hero . moveUp ( steps ) hero . moveRight ( steps ) hero . moveDown ( …" at bounding box center [1036, 457] width 482 height 498
type textarea "hero.moveRight(1)"
click at [841, 324] on div "steps = 2 hero . moveUp ( steps ) hero . moveRight ( steps ) hero . moveDown ( …" at bounding box center [1036, 457] width 482 height 498
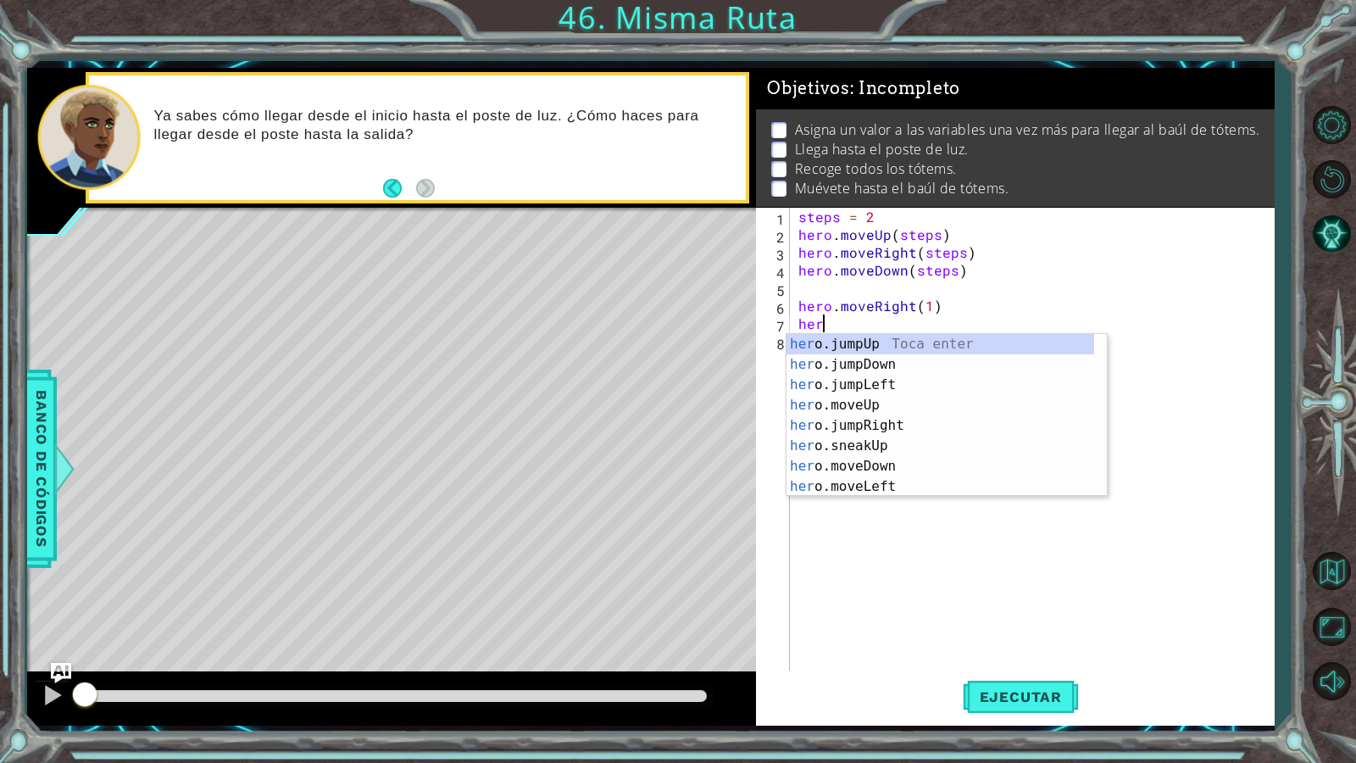
scroll to position [0, 0]
type textarea "h"
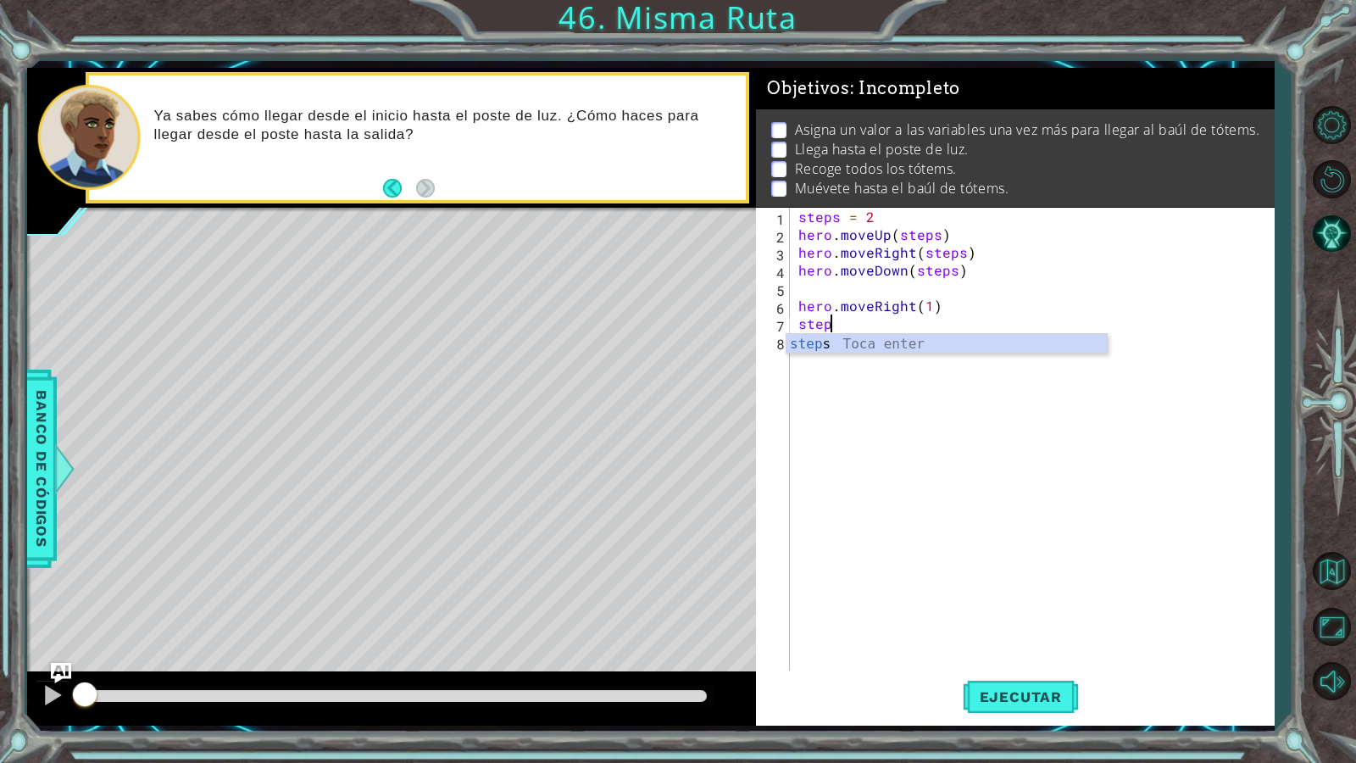
scroll to position [0, 2]
click at [857, 337] on div "steps Toca enter" at bounding box center [946, 364] width 320 height 61
type textarea "steps ="
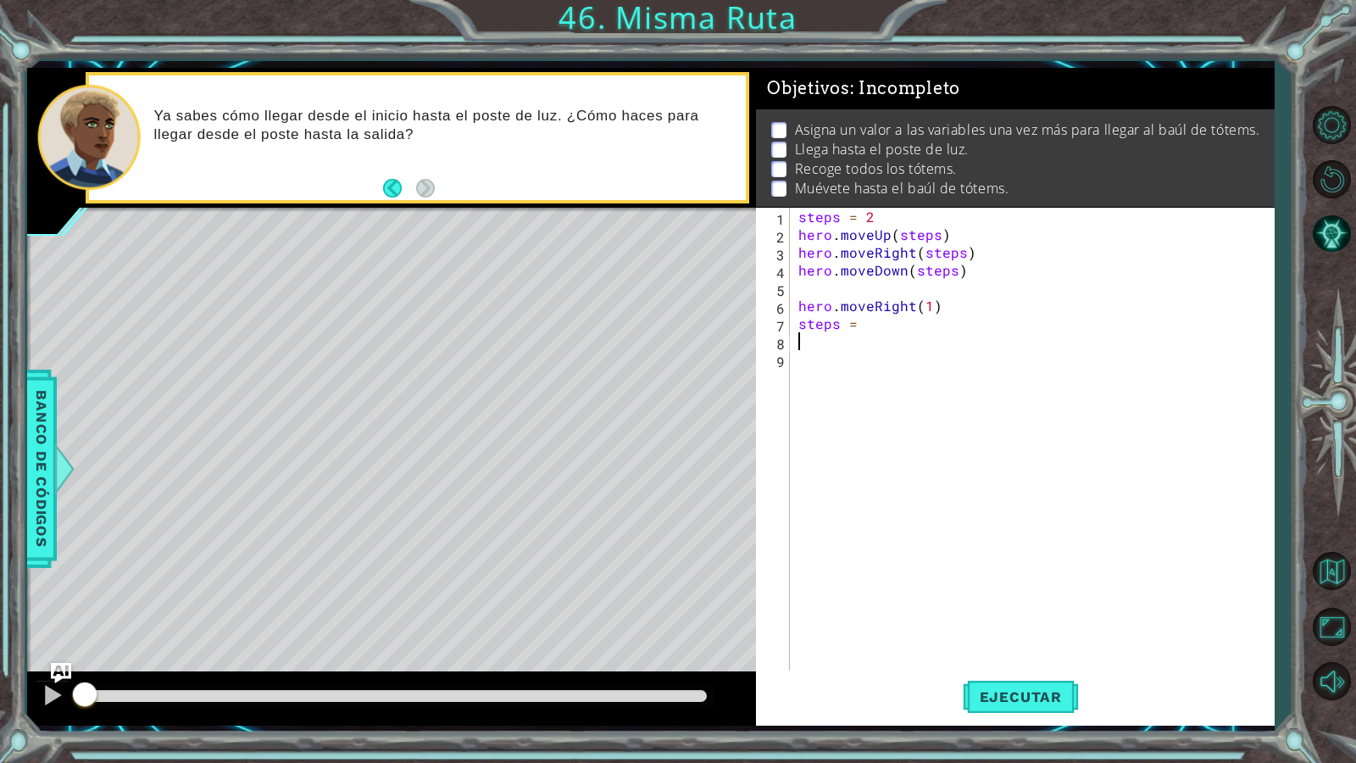
click at [883, 316] on div "steps = 2 hero . moveUp ( steps ) hero . moveRight ( steps ) hero . moveDown ( …" at bounding box center [1036, 457] width 482 height 498
click at [863, 319] on div "steps = 2 hero . moveUp ( steps ) hero . moveRight ( steps ) hero . moveDown ( …" at bounding box center [1036, 457] width 482 height 498
type textarea "steps = 3"
click at [857, 345] on div "steps = 2 hero . moveUp ( steps ) hero . moveRight ( steps ) hero . moveDown ( …" at bounding box center [1036, 457] width 482 height 498
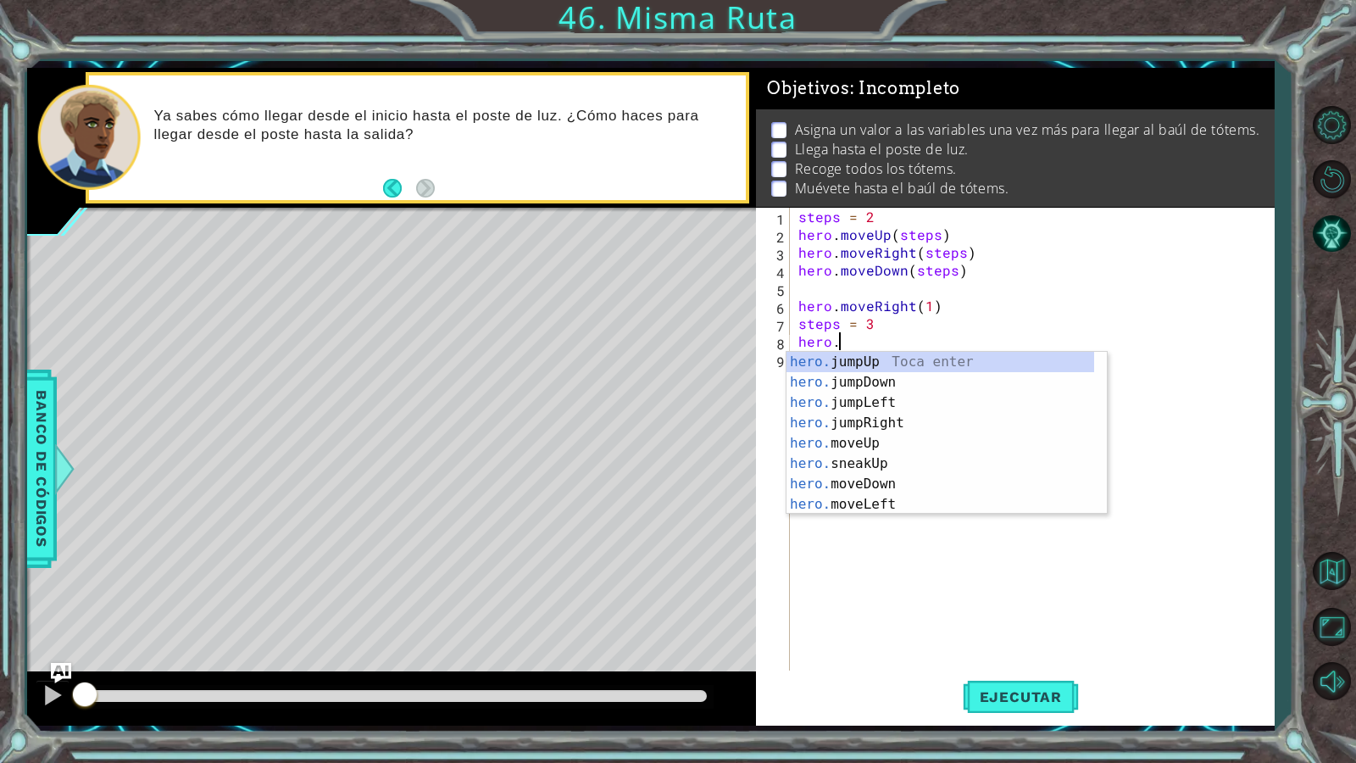
scroll to position [0, 2]
click at [866, 448] on div "hero. jumpUp Toca enter hero. jumpDown Toca enter hero. jumpLeft Toca enter her…" at bounding box center [940, 453] width 308 height 203
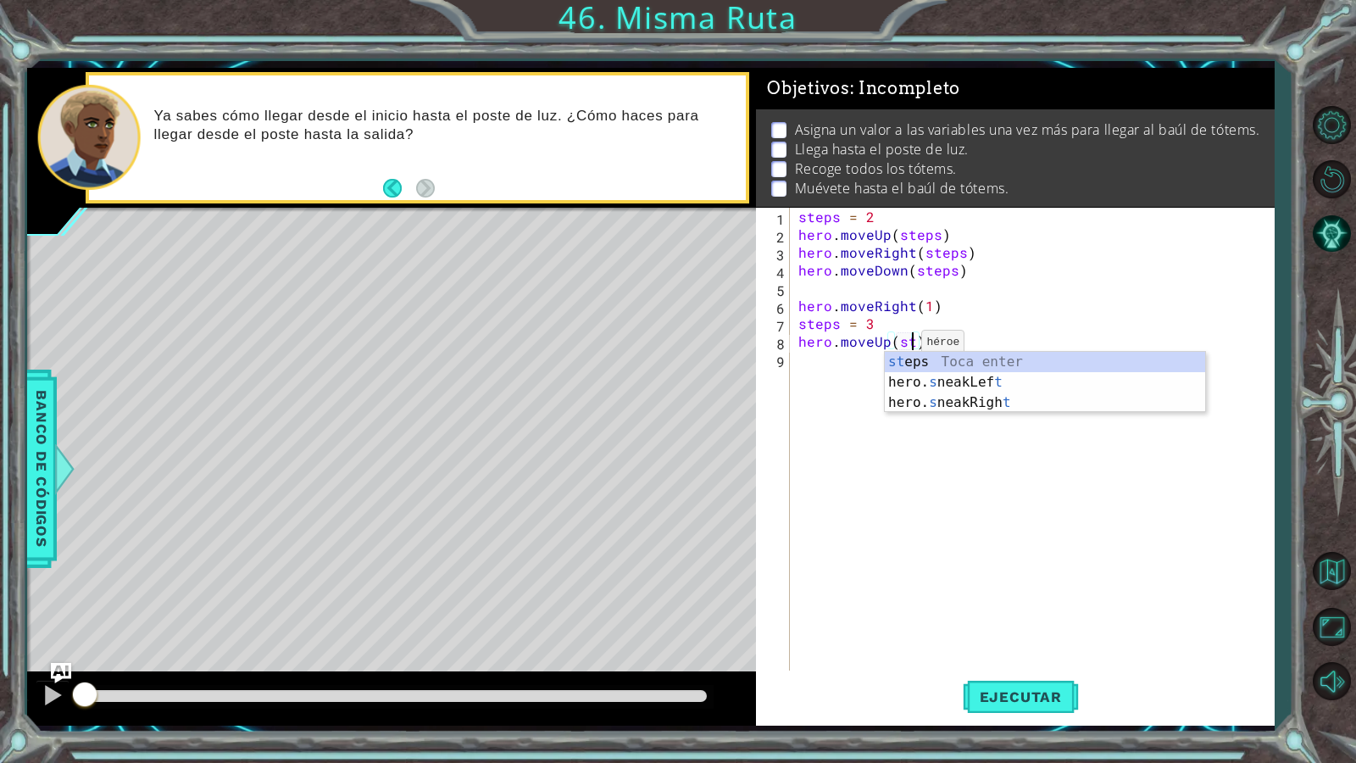
scroll to position [0, 8]
click at [924, 363] on div "ste p s Toca enter" at bounding box center [1045, 382] width 320 height 61
type textarea "hero.moveUp(steps)"
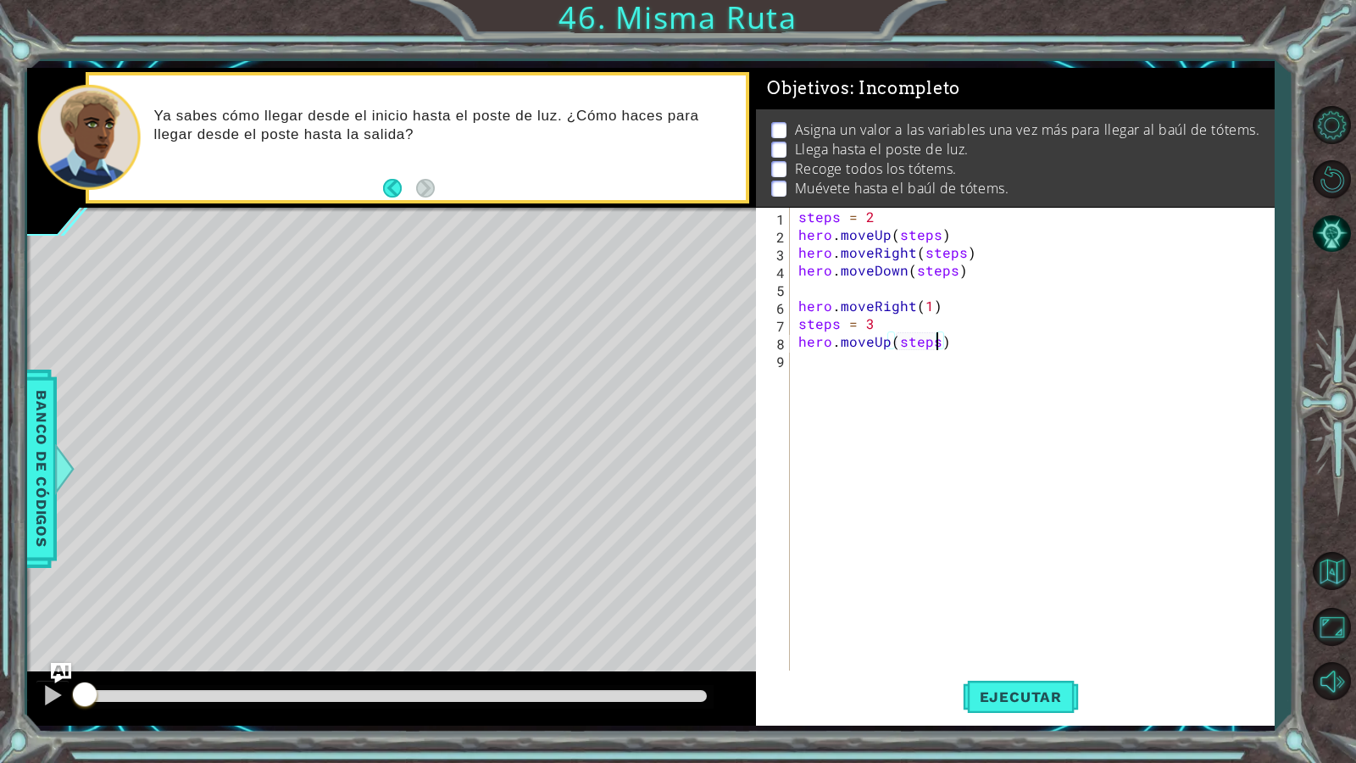
click at [924, 363] on div "steps = 2 hero . moveUp ( steps ) hero . moveRight ( steps ) hero . moveDown ( …" at bounding box center [1036, 457] width 482 height 498
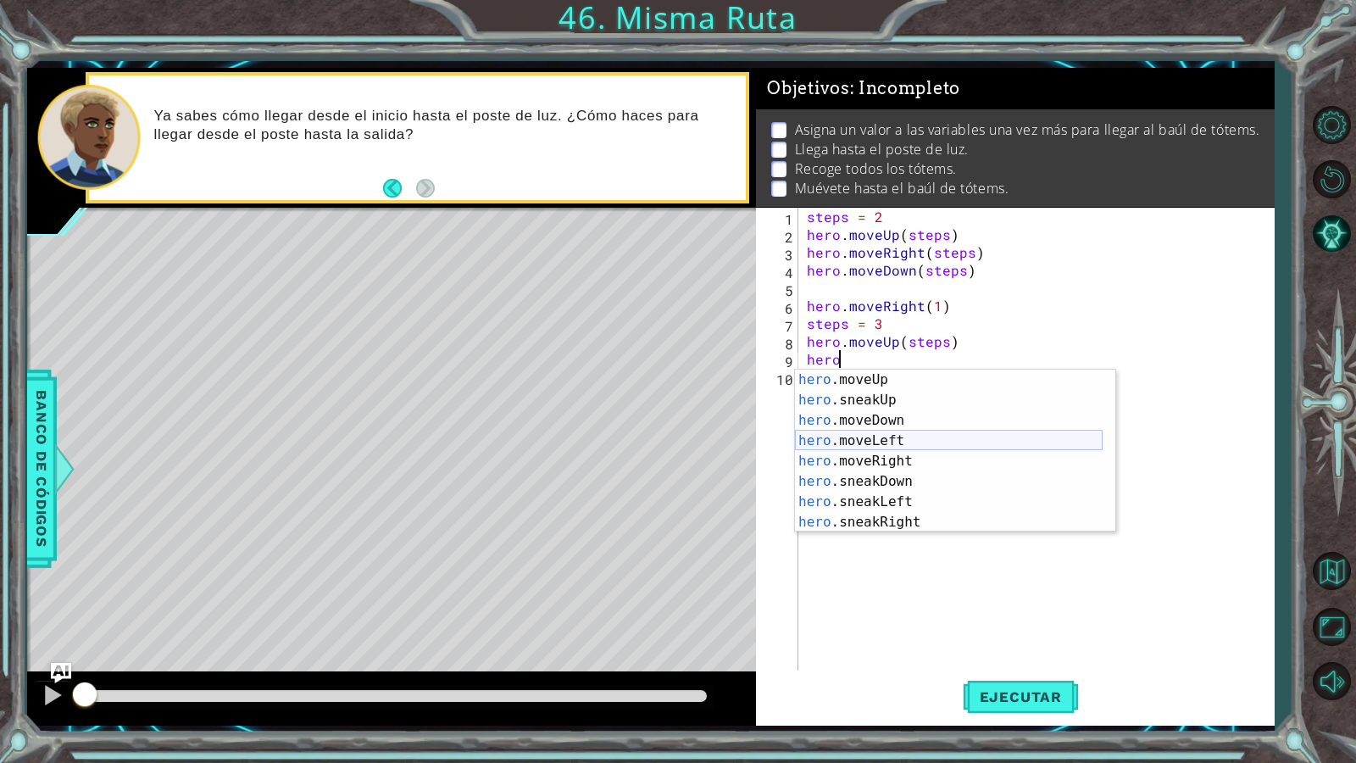
scroll to position [142, 0]
click at [914, 413] on div "hero .moveDown Toca enter hero .moveLeft Toca enter hero .moveRight Toca enter …" at bounding box center [949, 470] width 308 height 203
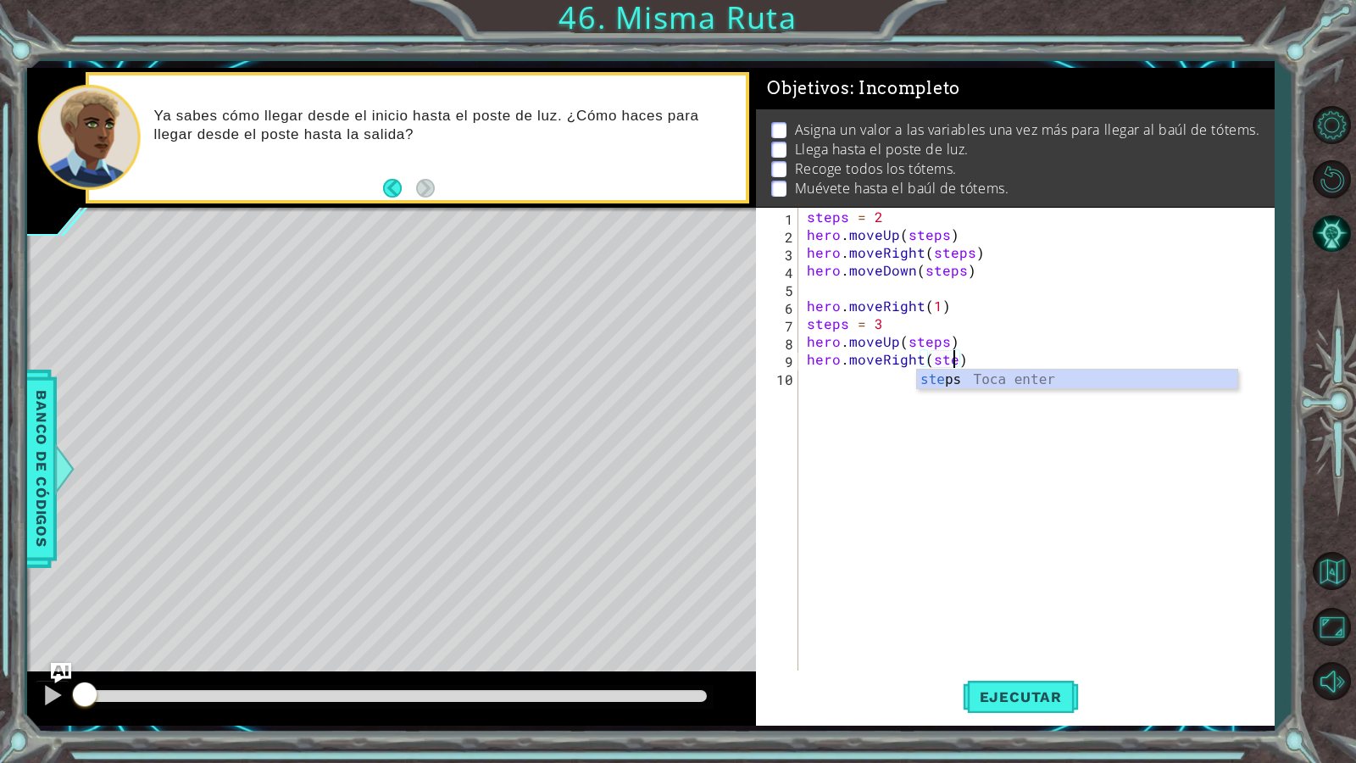
type textarea "hero.moveRight(steps)"
click at [1001, 358] on div "steps = 2 hero . moveUp ( steps ) hero . moveRight ( steps ) hero . moveDown ( …" at bounding box center [1040, 457] width 474 height 498
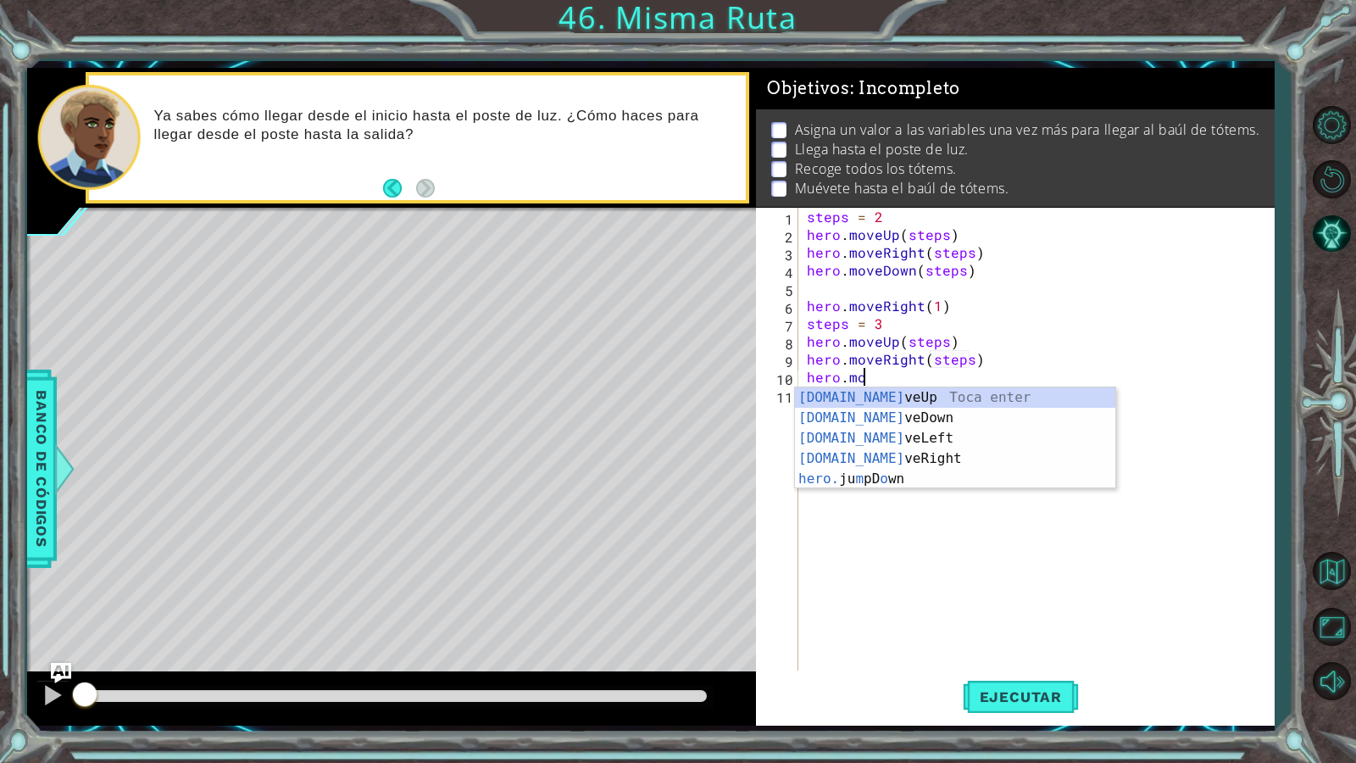
scroll to position [0, 3]
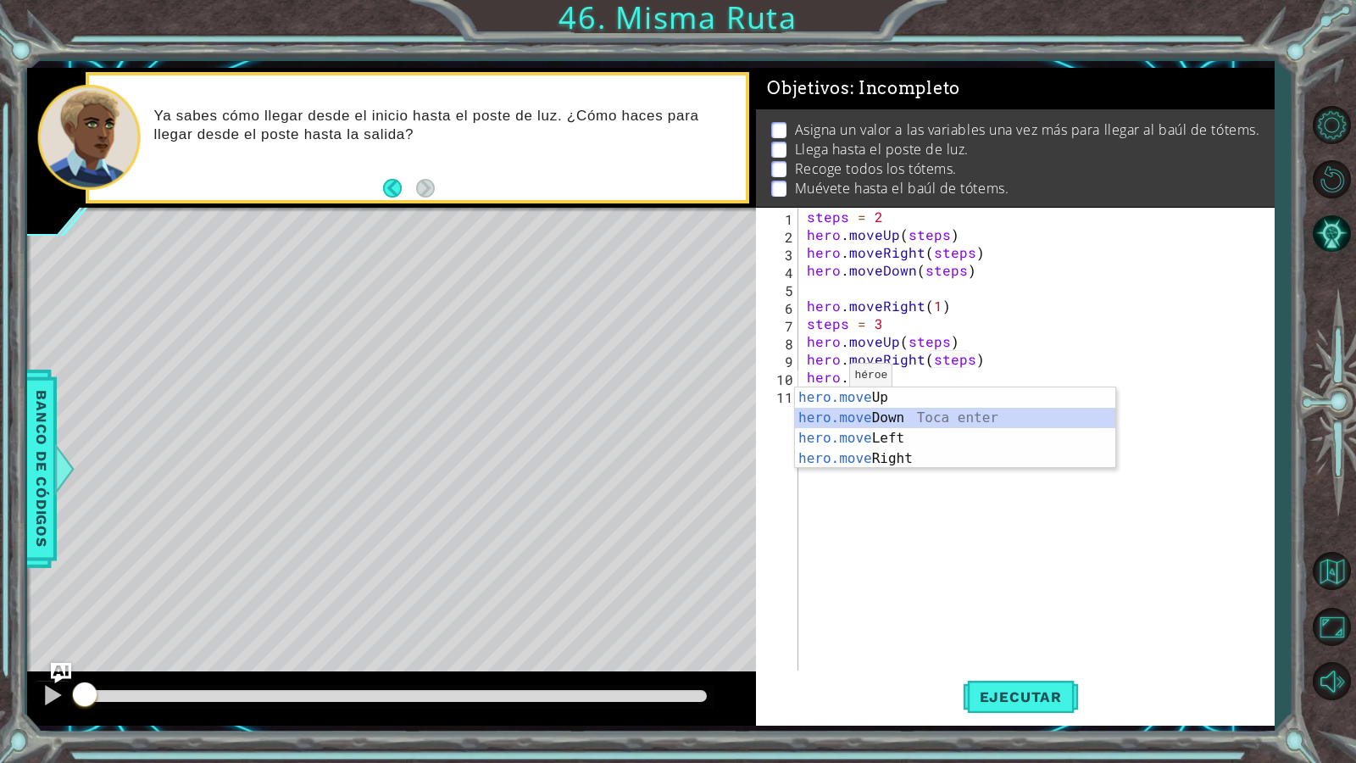
click at [905, 418] on div "hero.move Up Toca enter hero.move Down Toca enter hero.move Left Toca enter her…" at bounding box center [955, 448] width 320 height 122
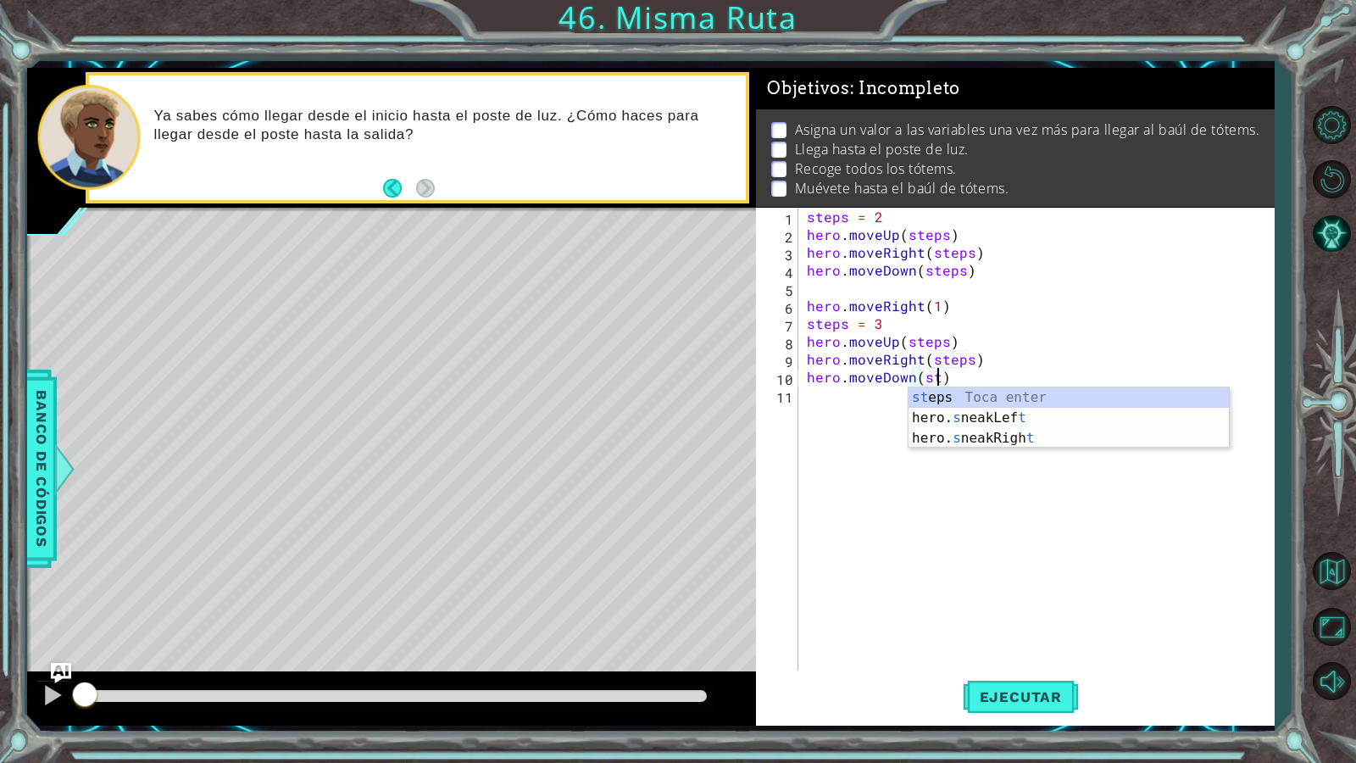
type textarea "hero.moveDown(ste)"
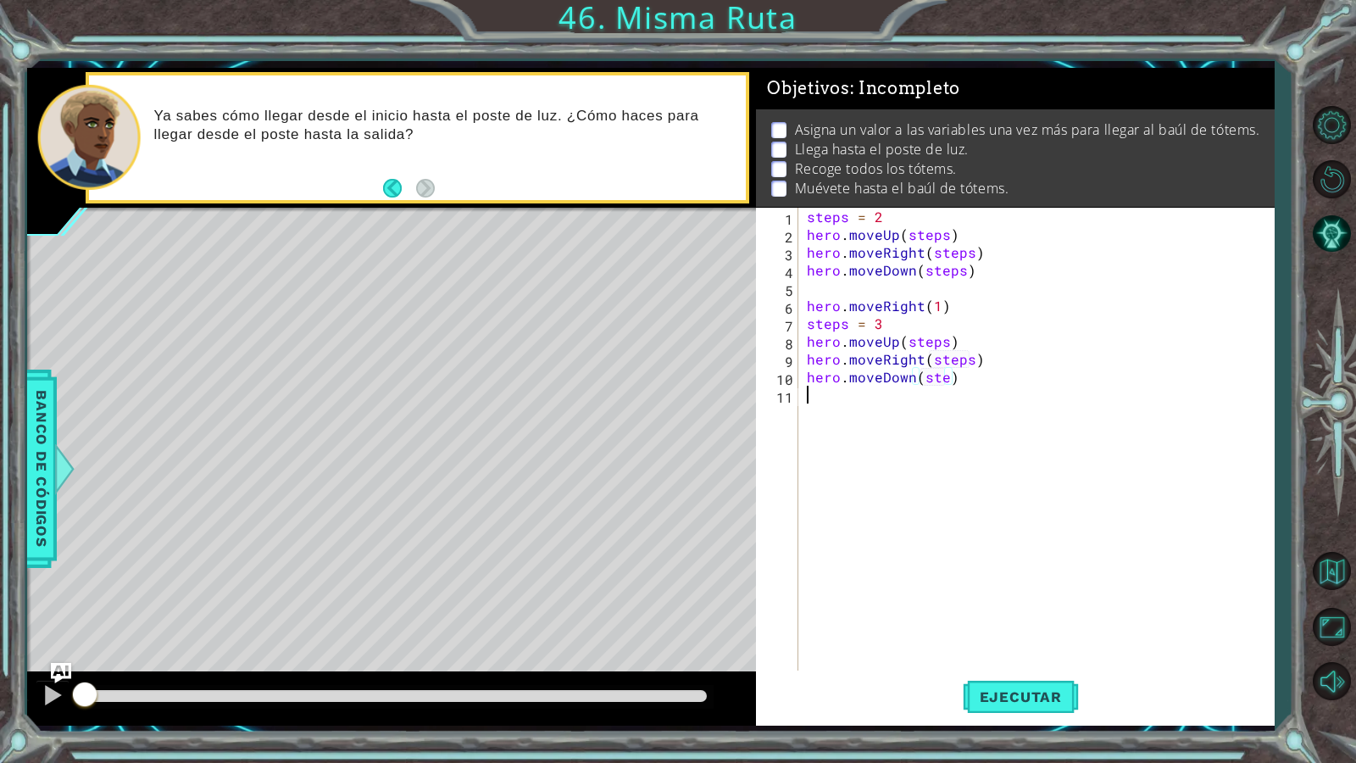
click at [970, 412] on div "steps = 2 hero . moveUp ( steps ) hero . moveRight ( steps ) hero . moveDown ( …" at bounding box center [1040, 457] width 474 height 498
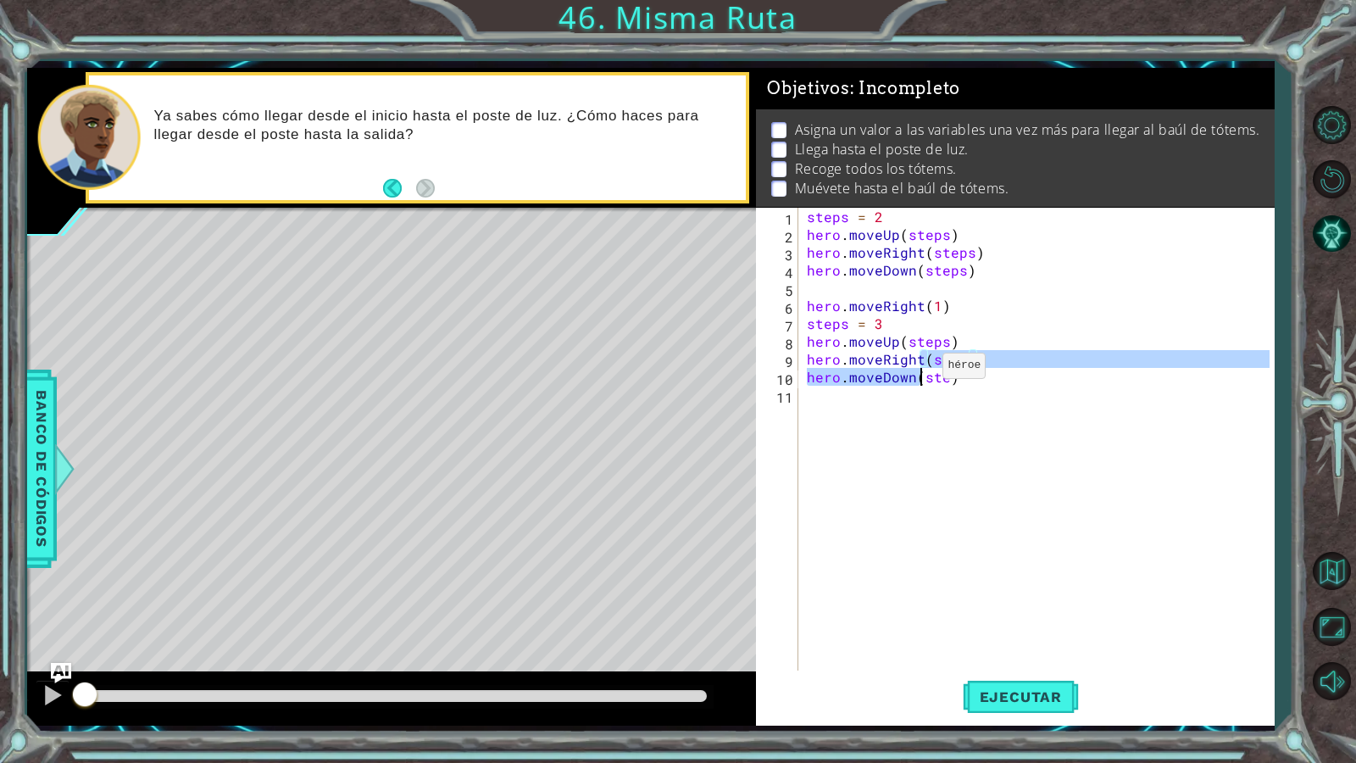
drag, startPoint x: 922, startPoint y: 367, endPoint x: 924, endPoint y: 379, distance: 12.1
click at [924, 379] on div "steps = 2 hero . moveUp ( steps ) hero . moveRight ( steps ) hero . moveDown ( …" at bounding box center [1040, 457] width 474 height 498
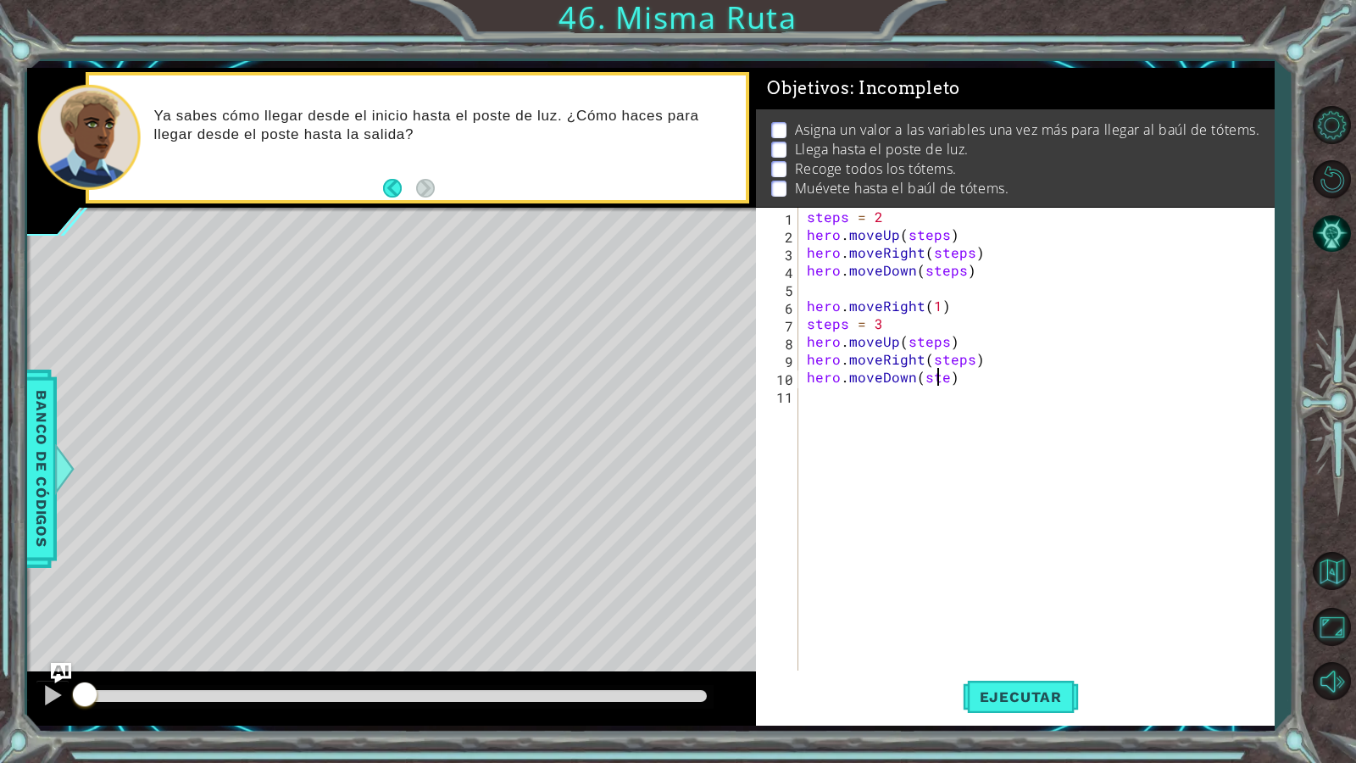
click at [940, 379] on div "steps = 2 hero . moveUp ( steps ) hero . moveRight ( steps ) hero . moveDown ( …" at bounding box center [1040, 457] width 474 height 498
click at [948, 381] on div "steps = 2 hero . moveUp ( steps ) hero . moveRight ( steps ) hero . moveDown ( …" at bounding box center [1040, 457] width 474 height 498
type textarea "hero.moveDown(steps)"
drag, startPoint x: 1019, startPoint y: 686, endPoint x: 1030, endPoint y: 689, distance: 11.3
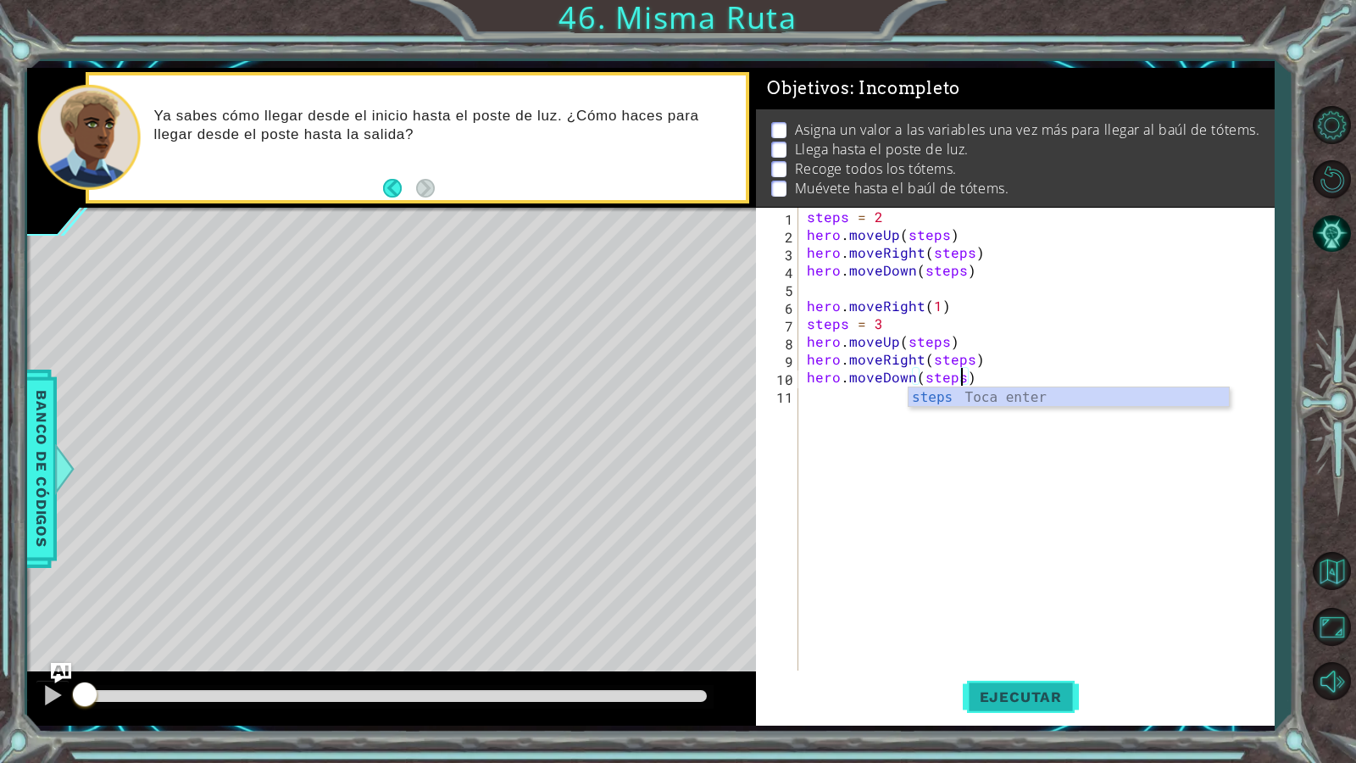
click at [1021, 655] on button "Ejecutar" at bounding box center [1020, 696] width 116 height 52
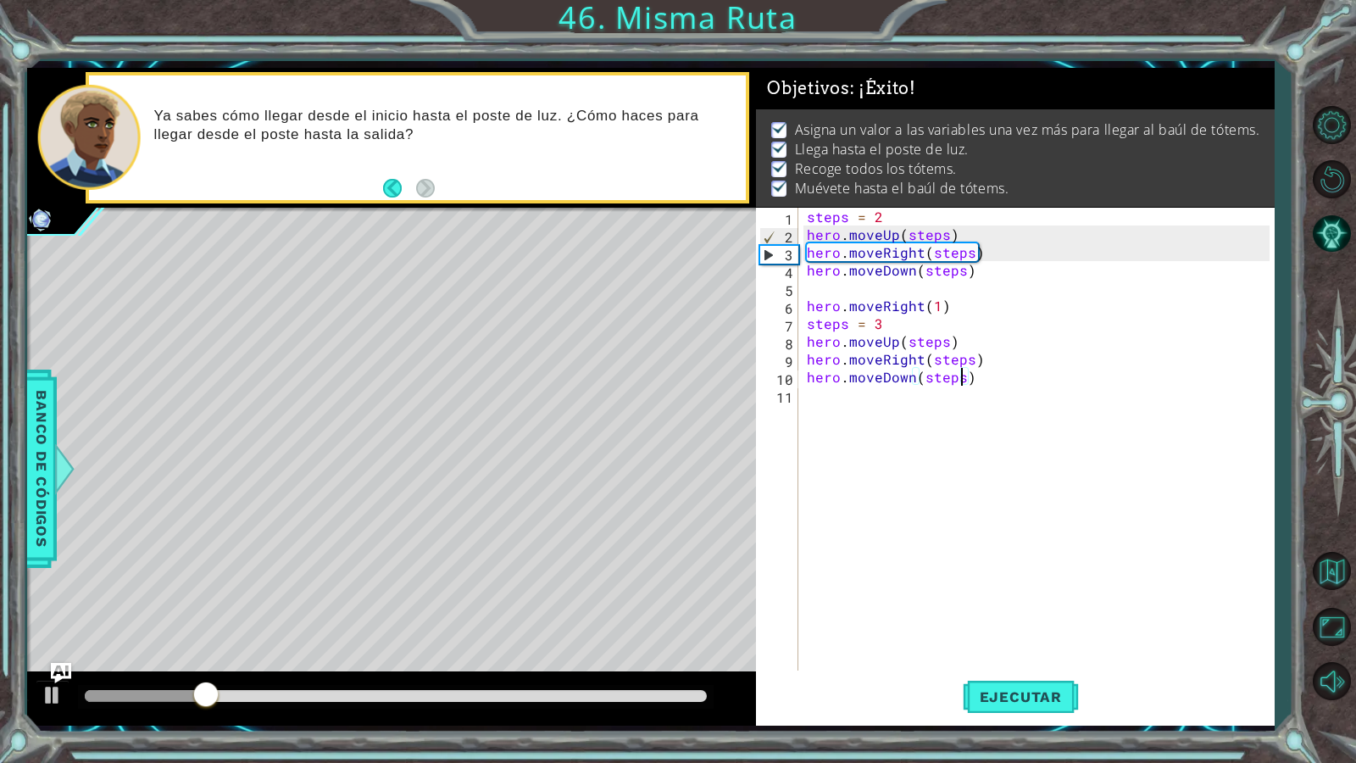
click at [529, 655] on div at bounding box center [391, 698] width 729 height 54
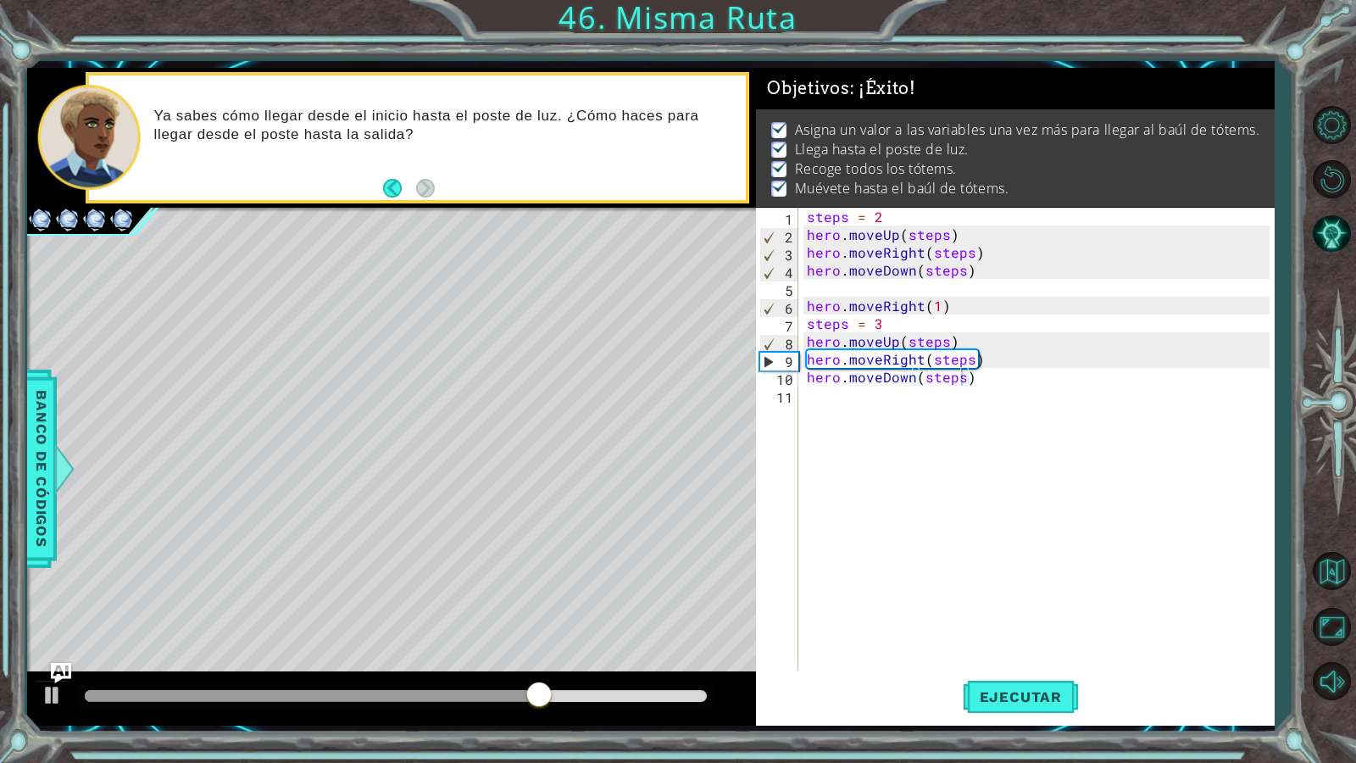
click at [588, 655] on div at bounding box center [395, 697] width 635 height 24
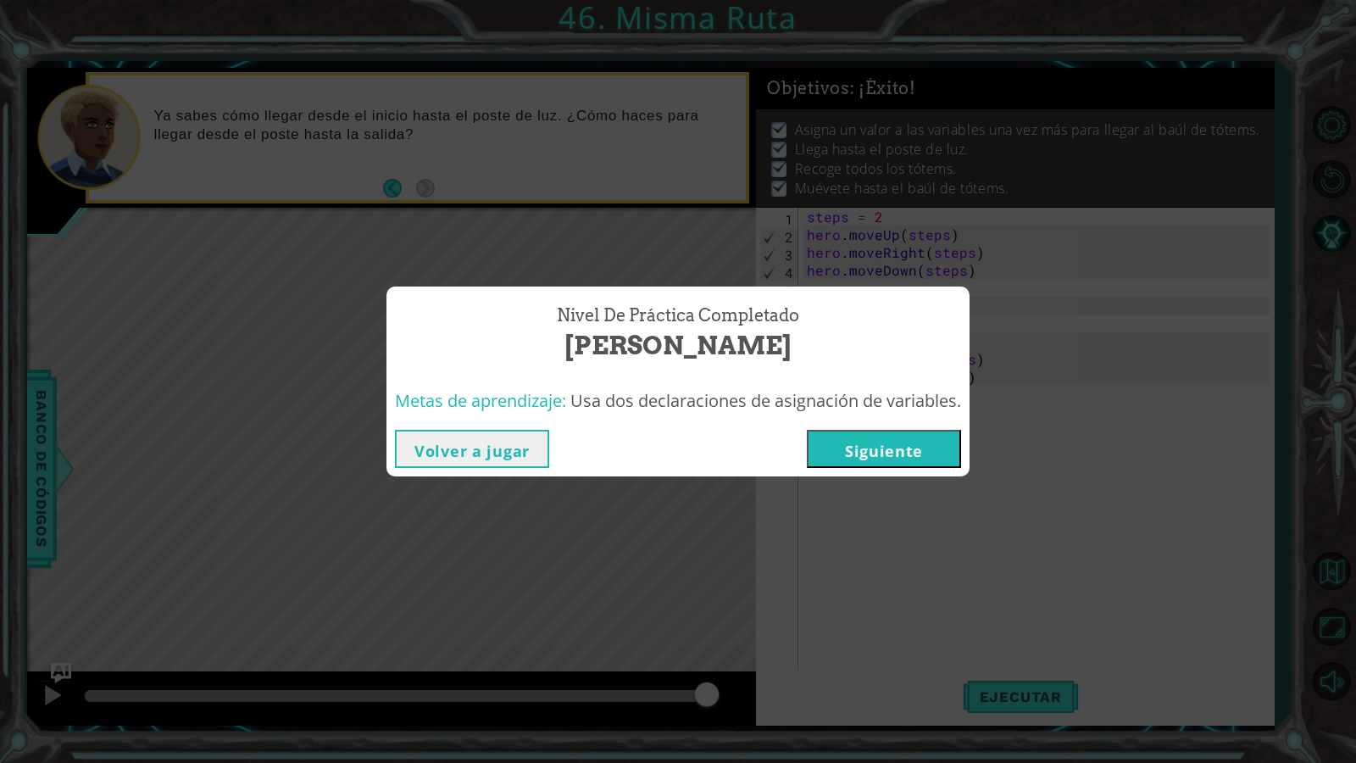
drag, startPoint x: 1043, startPoint y: 465, endPoint x: 1016, endPoint y: 465, distance: 27.1
click at [1033, 465] on div "Nivel de práctica Completado Misma Ruta Metas de aprendizaje: Usa dos declaraci…" at bounding box center [678, 381] width 1356 height 763
click at [897, 450] on button "Siguiente" at bounding box center [884, 449] width 154 height 38
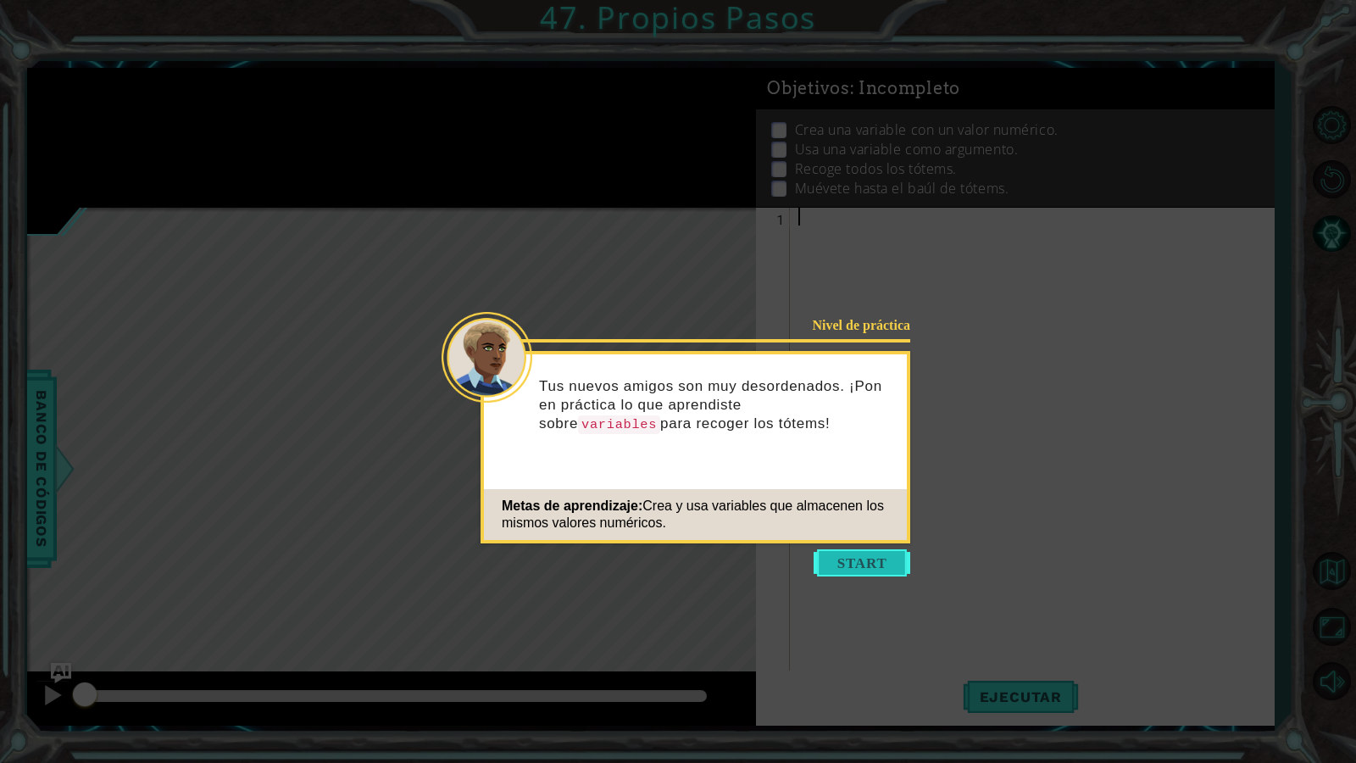
click at [879, 558] on button "Start" at bounding box center [861, 562] width 97 height 27
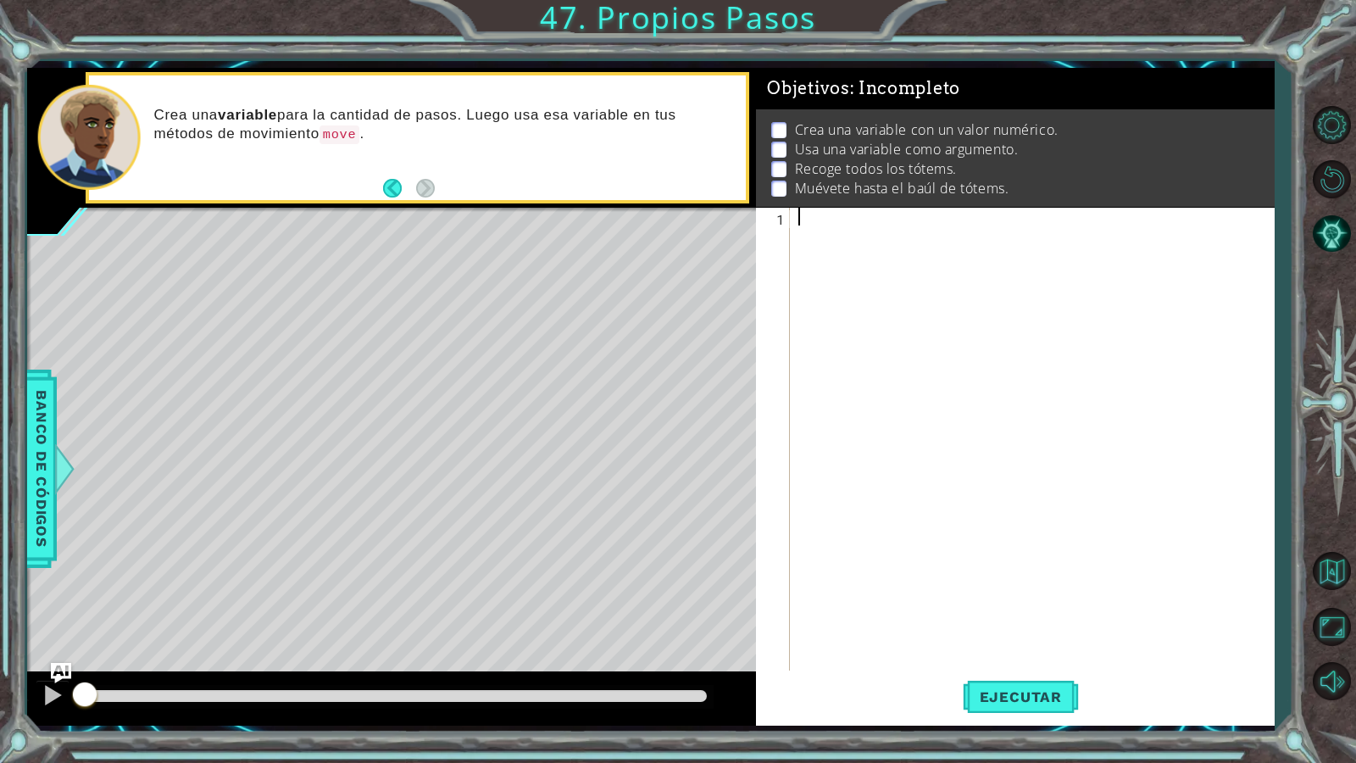
drag, startPoint x: 810, startPoint y: 235, endPoint x: 819, endPoint y: 247, distance: 15.8
click at [818, 242] on div at bounding box center [1036, 457] width 482 height 498
type textarea "s"
type textarea "steps = 3"
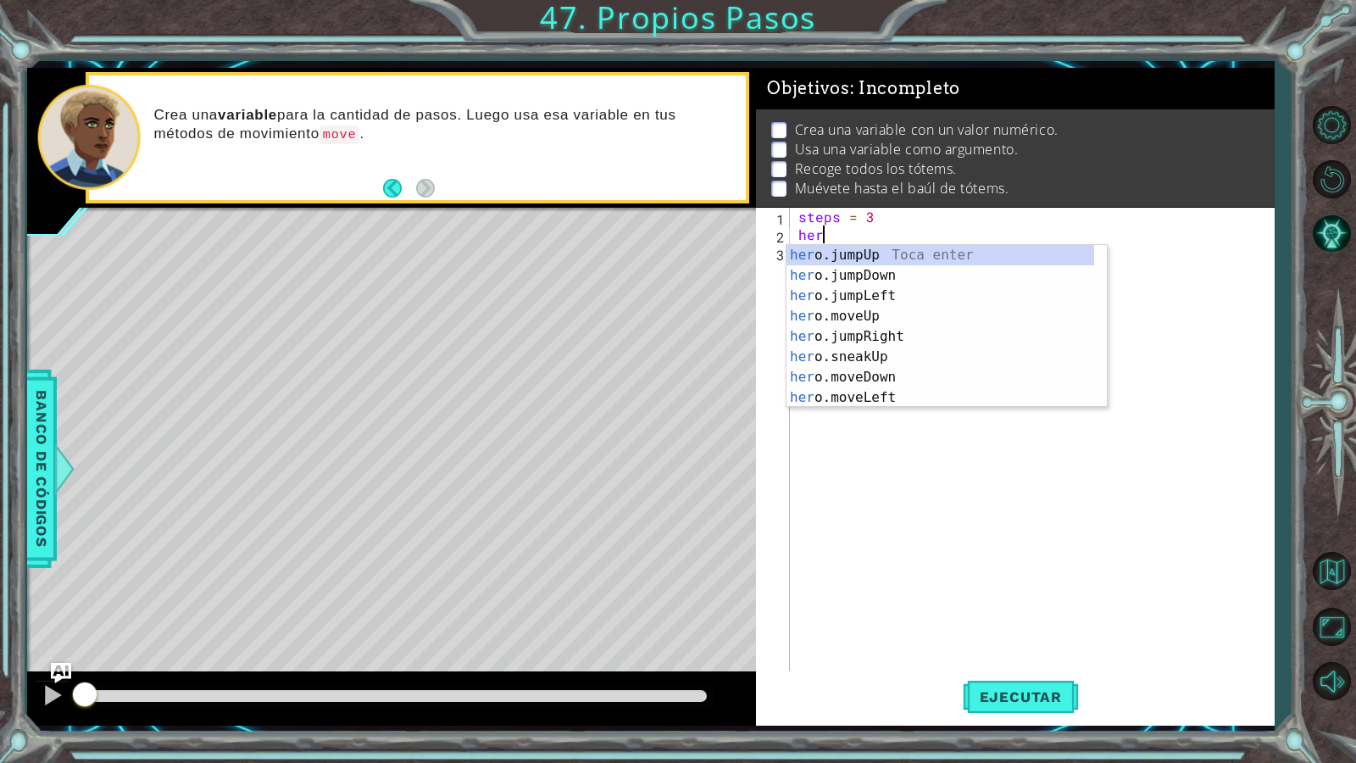
scroll to position [0, 1]
click at [868, 334] on div "hero .jumpUp Toca enter hero .jumpDown Toca enter hero .jumpLeft Toca enter her…" at bounding box center [940, 346] width 308 height 203
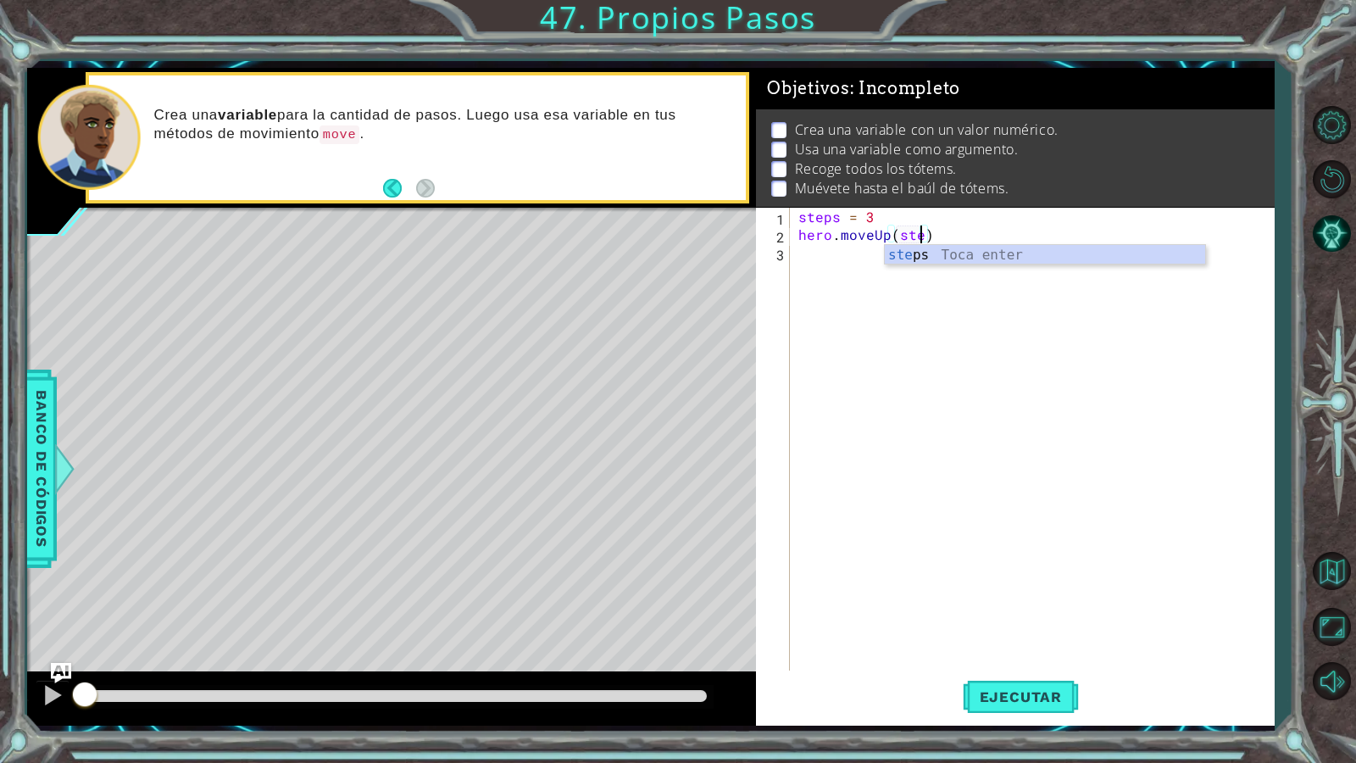
scroll to position [0, 8]
click at [924, 259] on div "ste ps Toca enter" at bounding box center [1045, 275] width 320 height 61
type textarea "hero.moveUp(steps)"
click at [896, 254] on div "steps = 3 hero . moveUp ( steps )" at bounding box center [1036, 457] width 482 height 498
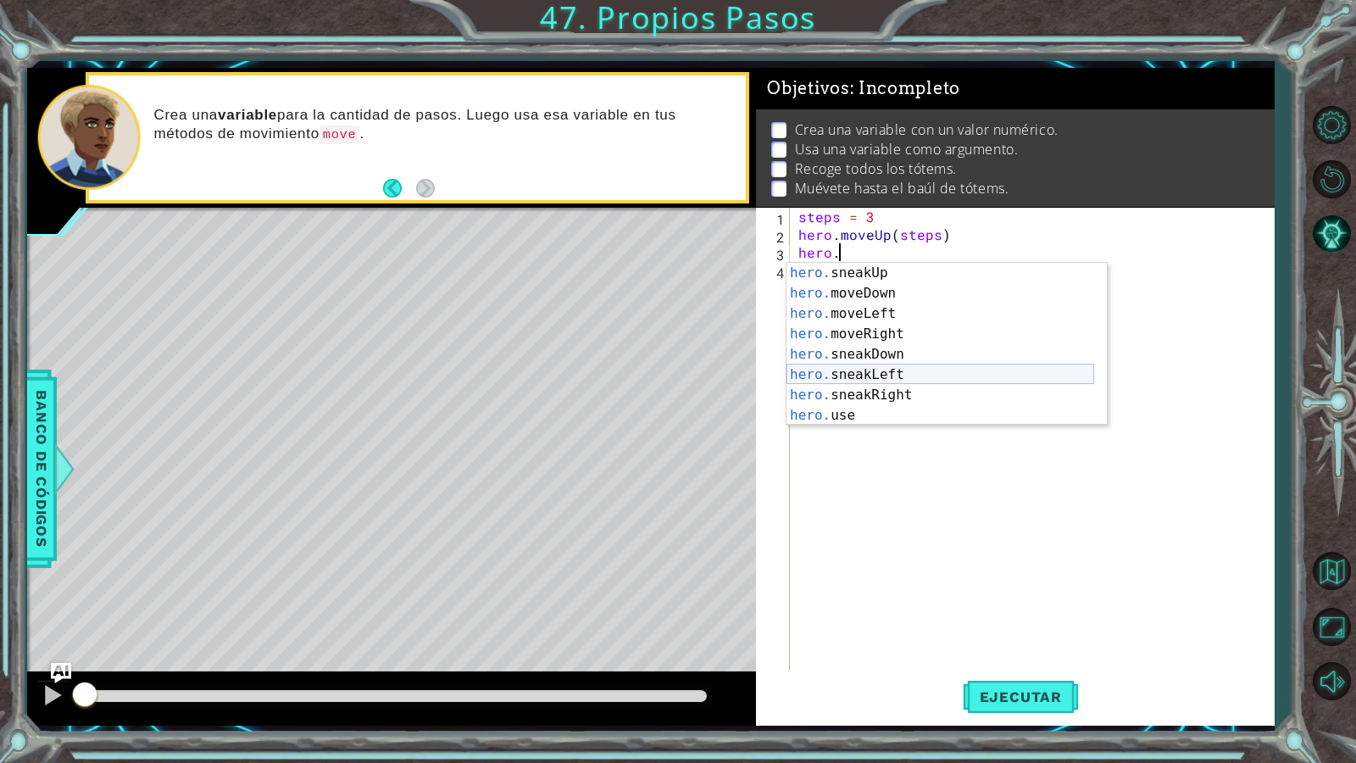
scroll to position [122, 0]
click at [894, 313] on div "hero. moveDown Toca enter hero. moveLeft Toca enter hero. moveRight Toca enter …" at bounding box center [940, 364] width 308 height 203
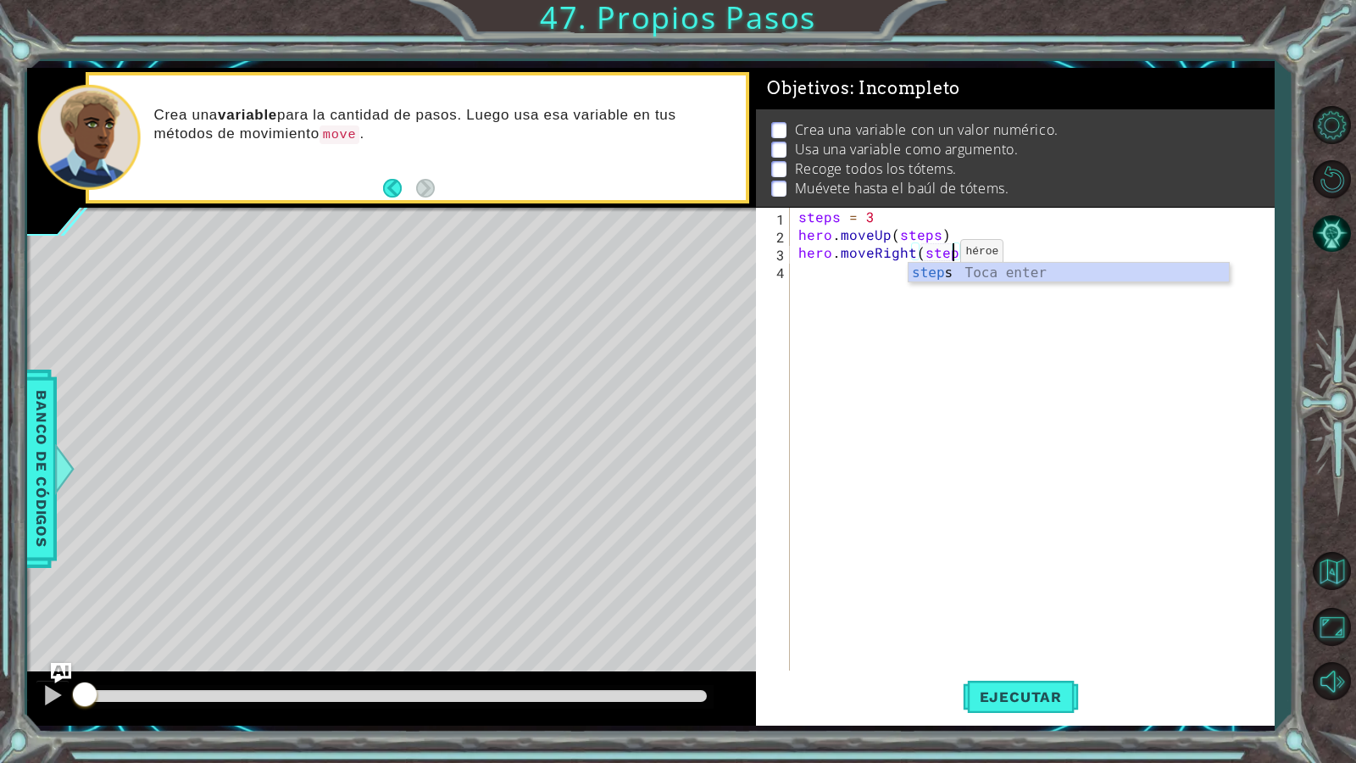
type textarea "hero.moveRight(steps)"
click at [886, 282] on div "steps = 3 hero . moveUp ( steps ) hero . moveRight ( steps )" at bounding box center [1036, 457] width 482 height 498
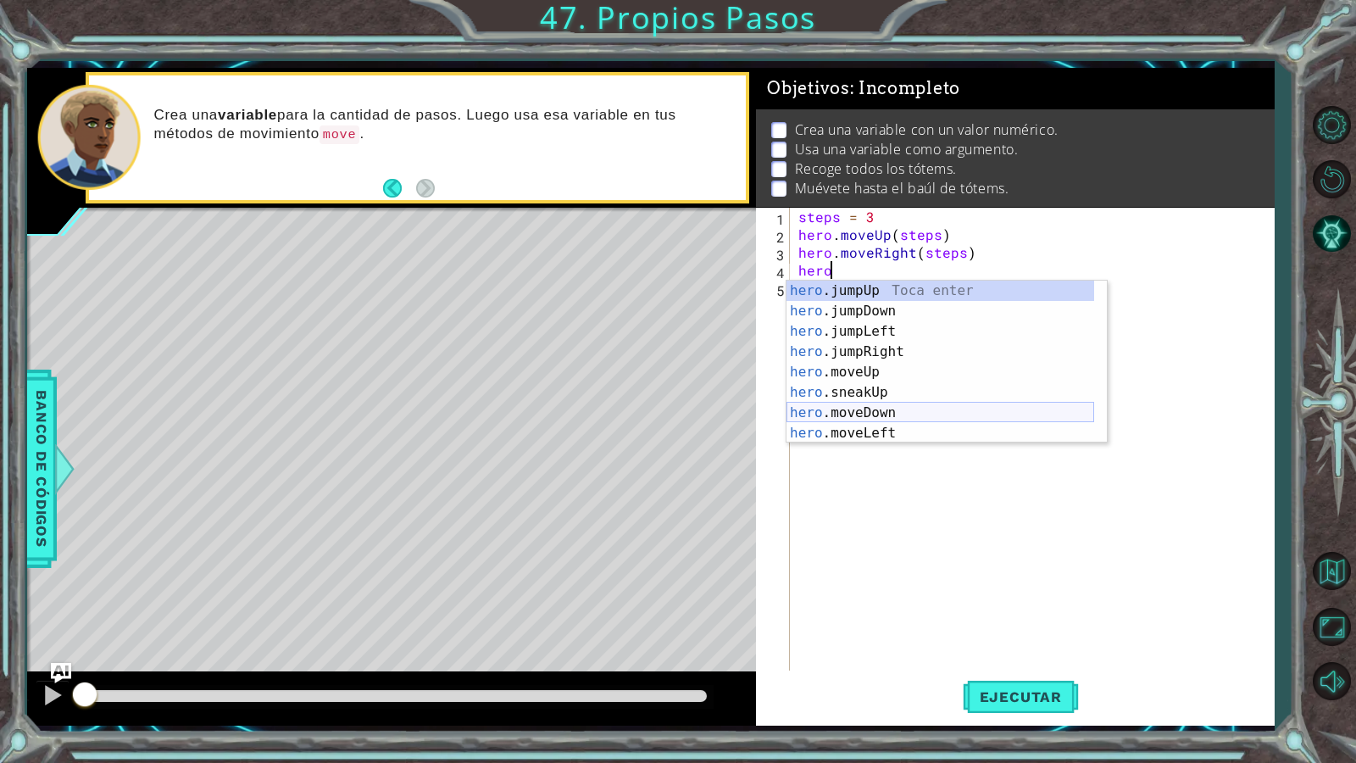
scroll to position [102, 0]
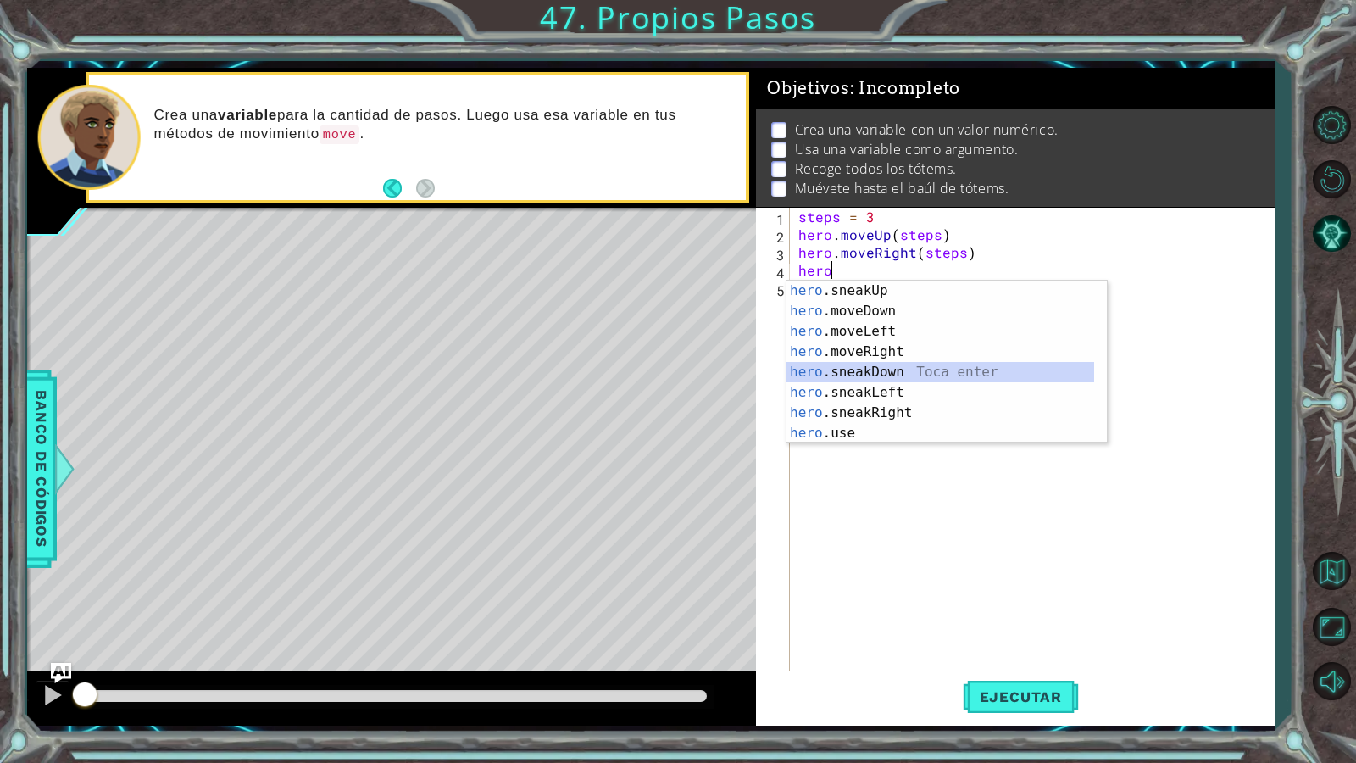
click at [883, 369] on div "hero .sneakUp Toca enter hero .moveDown Toca enter hero .moveLeft Toca enter he…" at bounding box center [940, 381] width 308 height 203
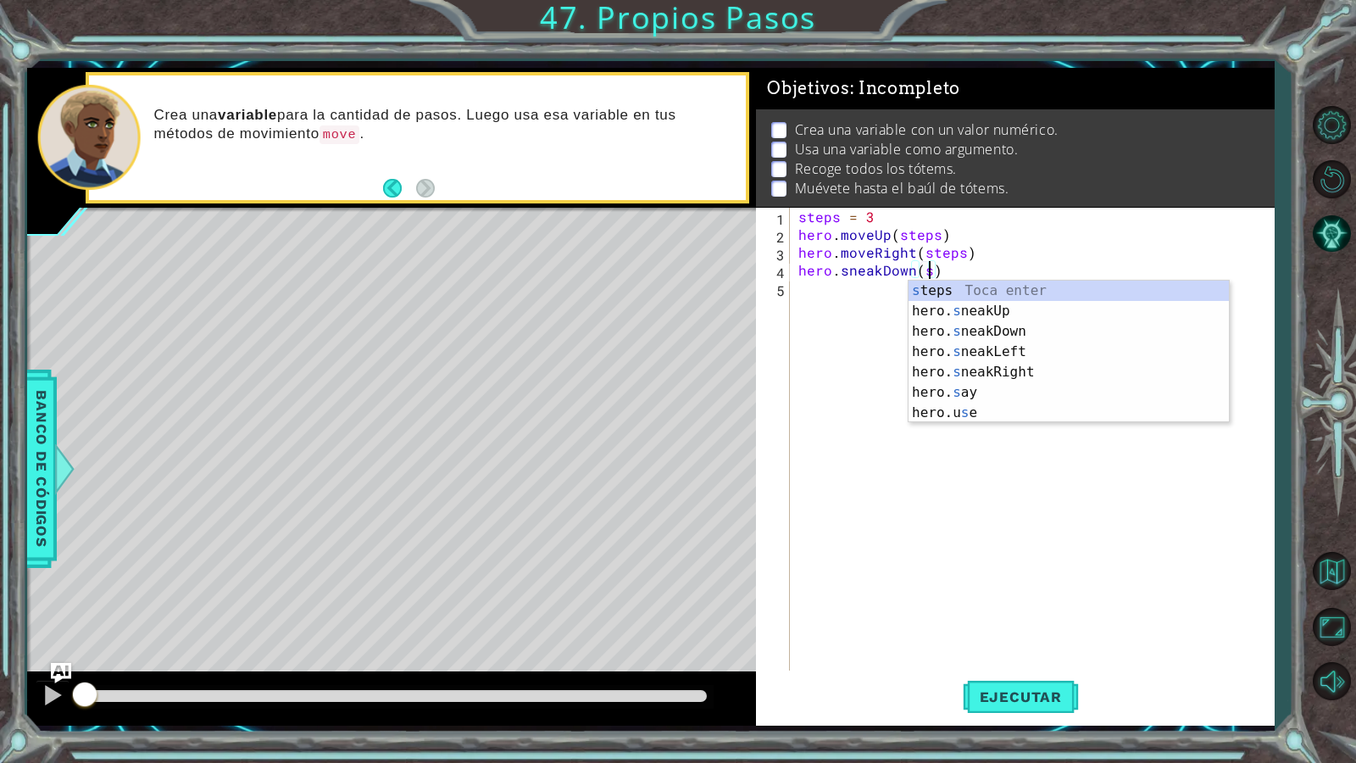
scroll to position [0, 8]
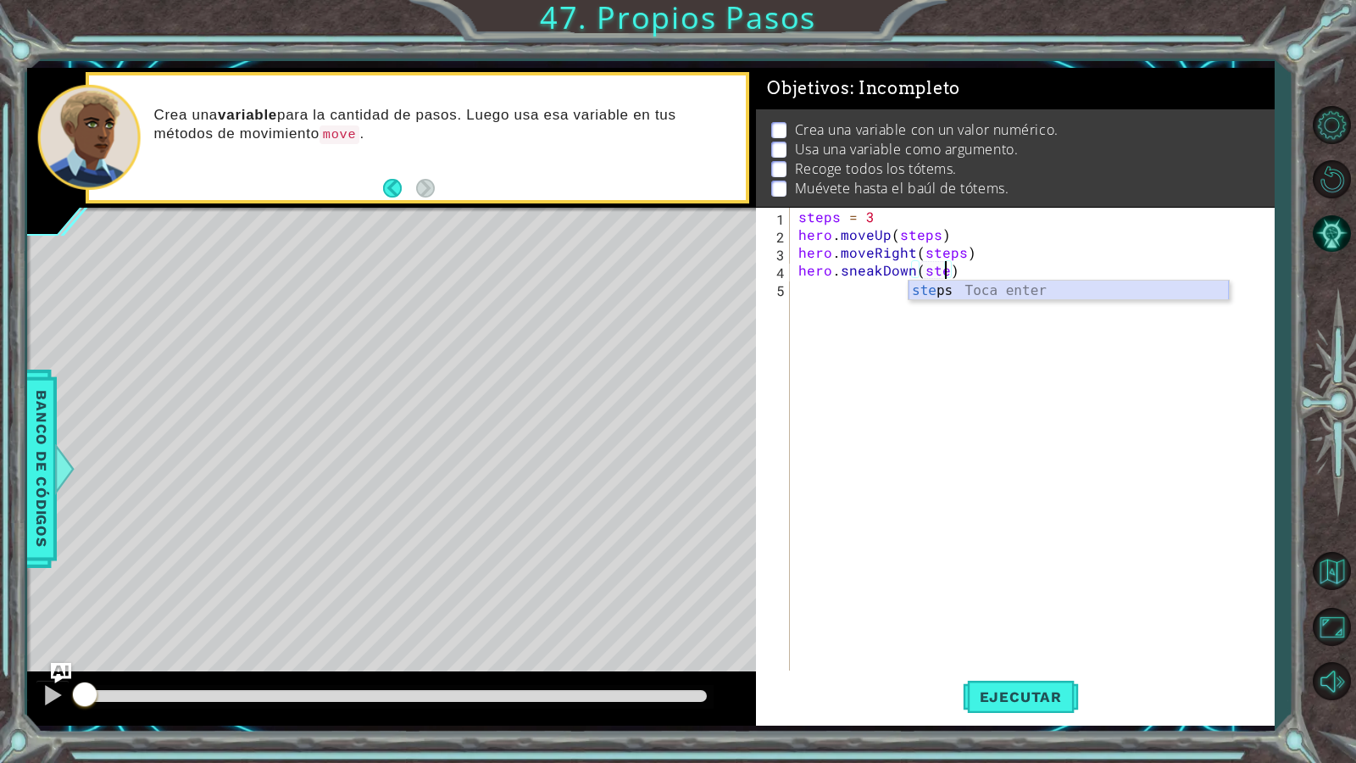
click at [935, 294] on div "ste ps Toca enter" at bounding box center [1068, 310] width 320 height 61
type textarea "hero.sneakDown(steps)"
click at [895, 296] on div "steps = 3 hero . moveUp ( steps ) hero . moveRight ( steps ) hero . sneakDown (…" at bounding box center [1036, 457] width 482 height 498
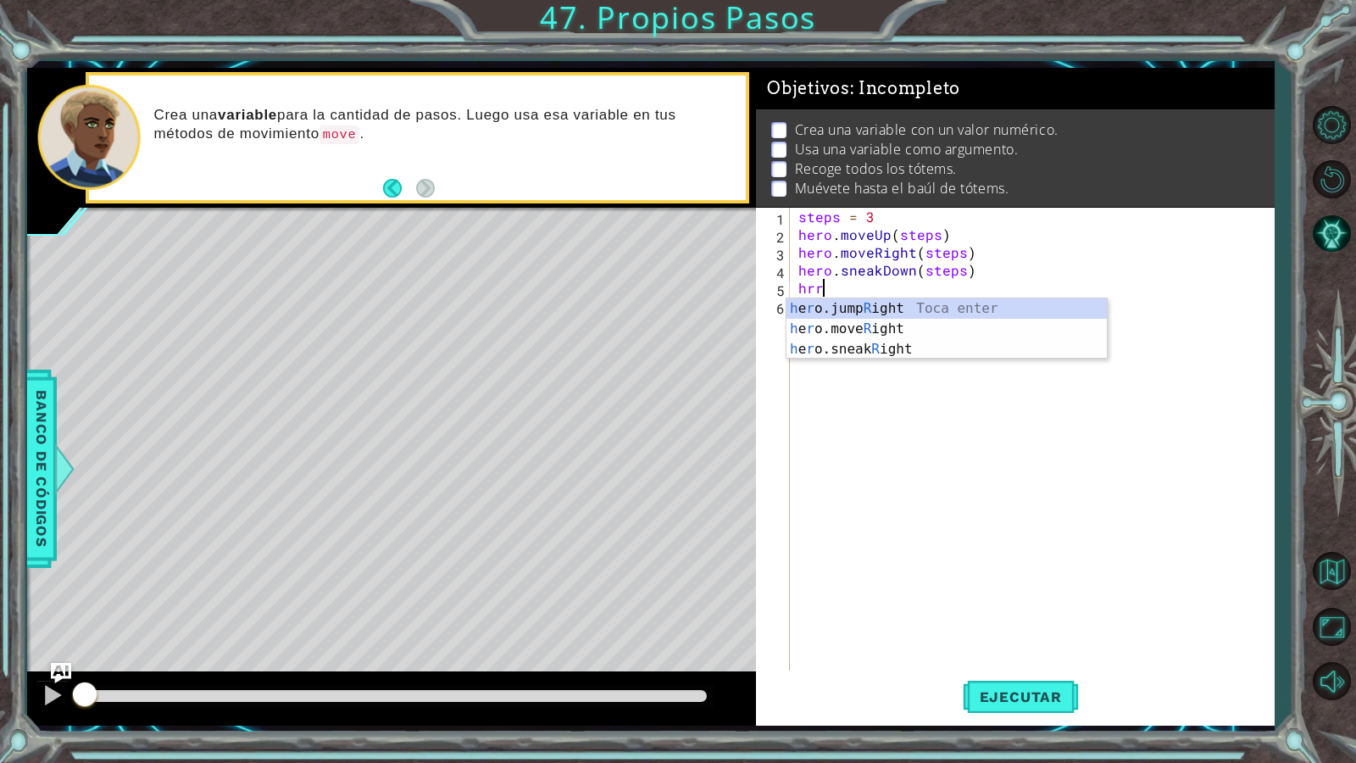
scroll to position [0, 0]
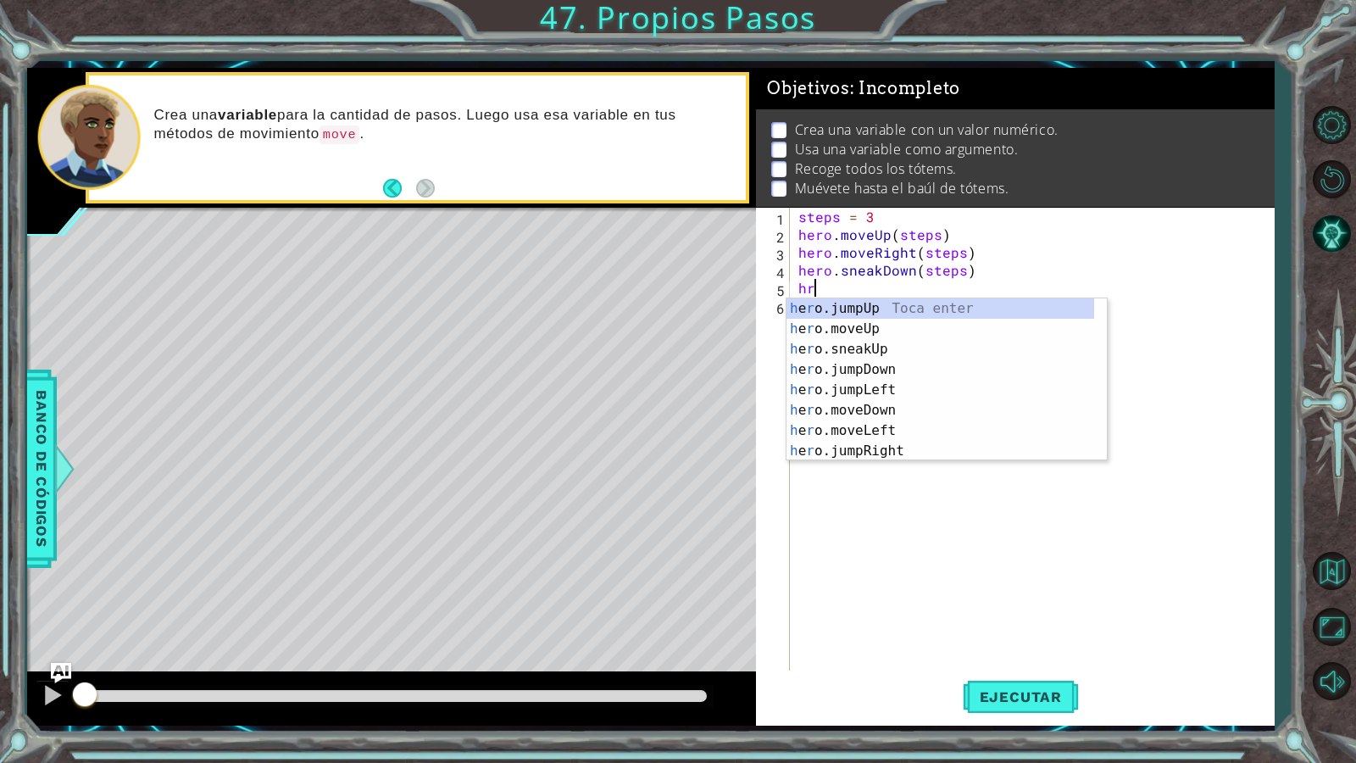
type textarea "h"
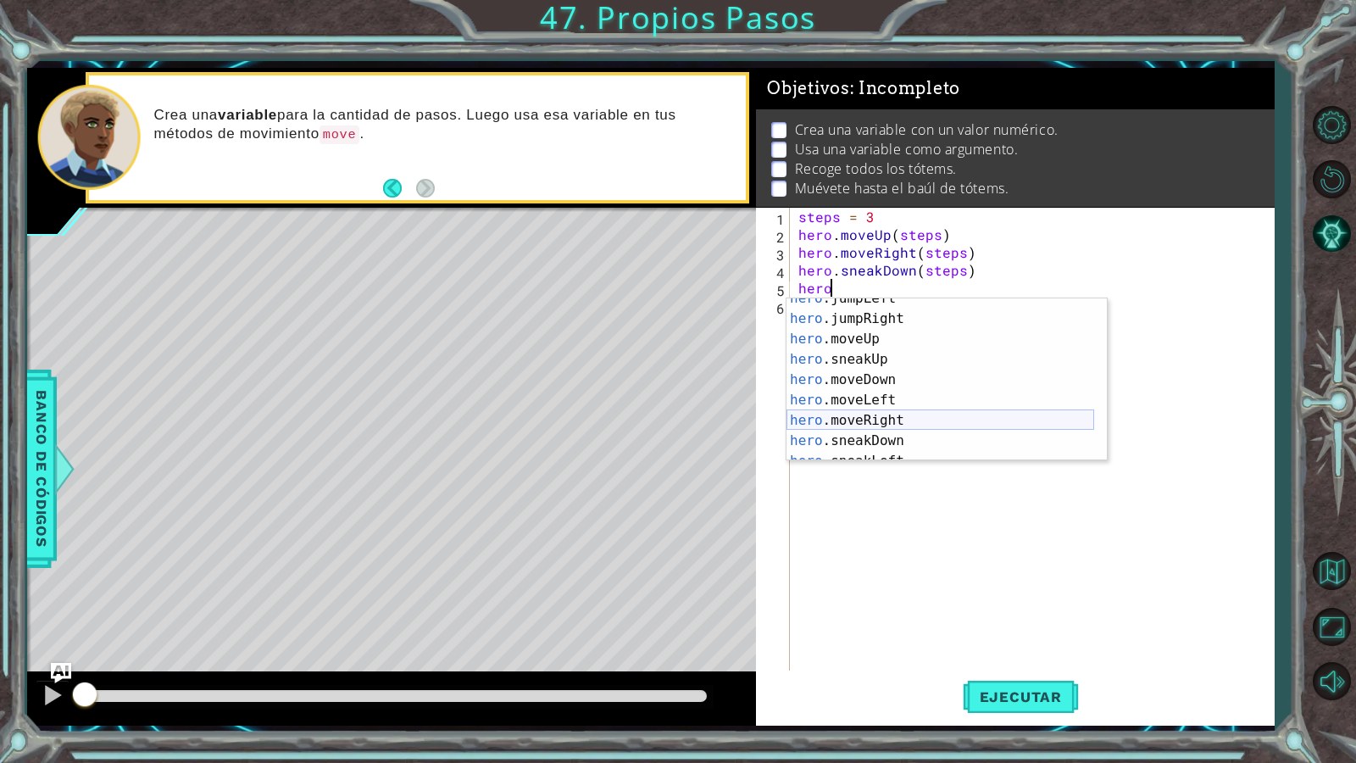
scroll to position [102, 0]
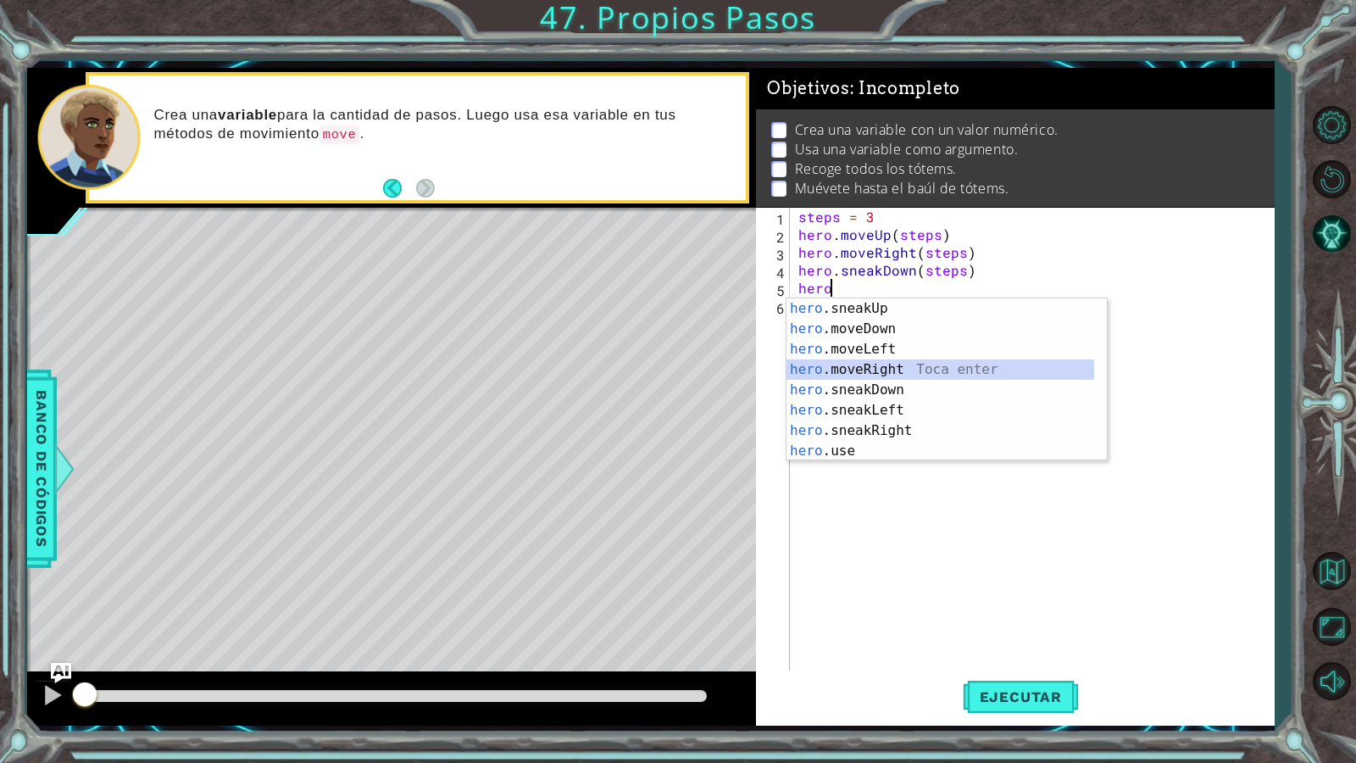
click at [896, 361] on div "hero .sneakUp Toca enter hero .moveDown Toca enter hero .moveLeft Toca enter he…" at bounding box center [940, 399] width 308 height 203
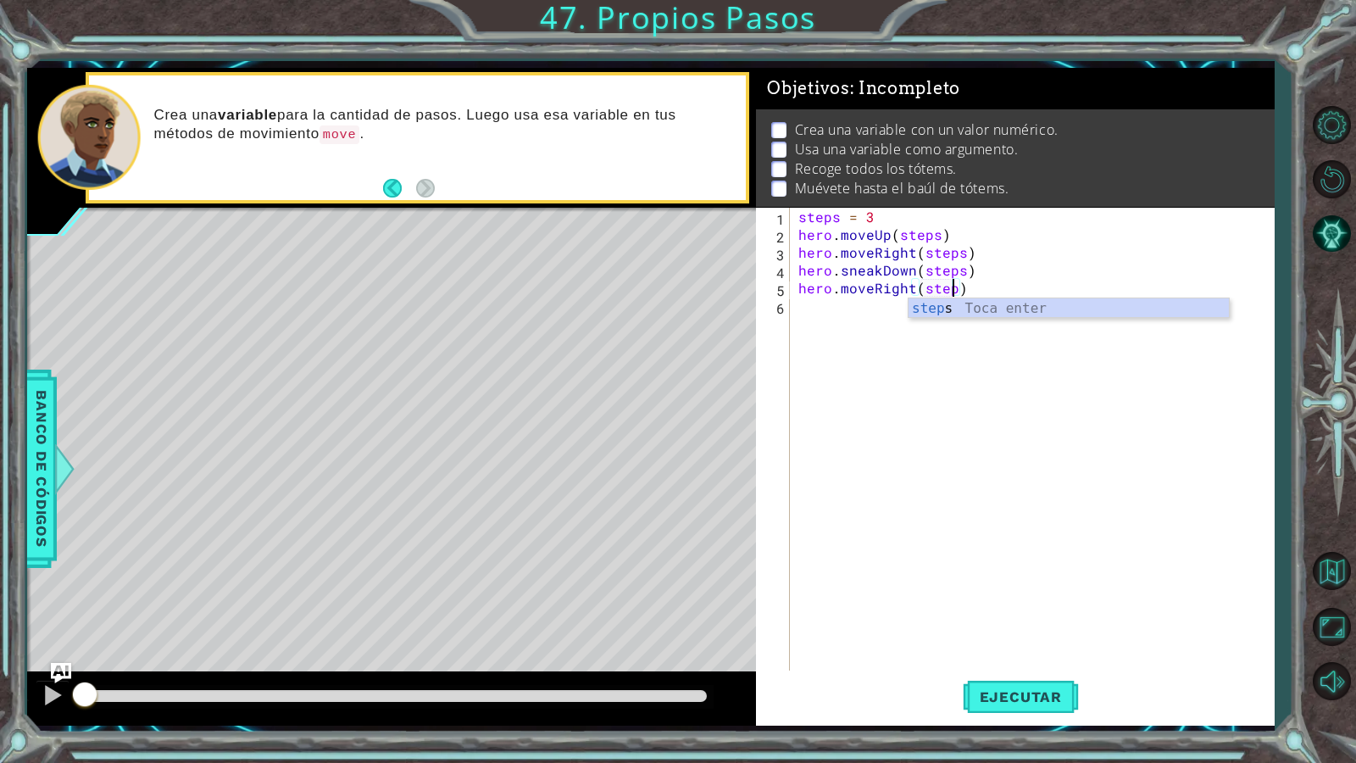
scroll to position [0, 10]
type textarea "hero.moveRight(steps)"
click at [1027, 655] on button "Ejecutar" at bounding box center [1020, 696] width 116 height 52
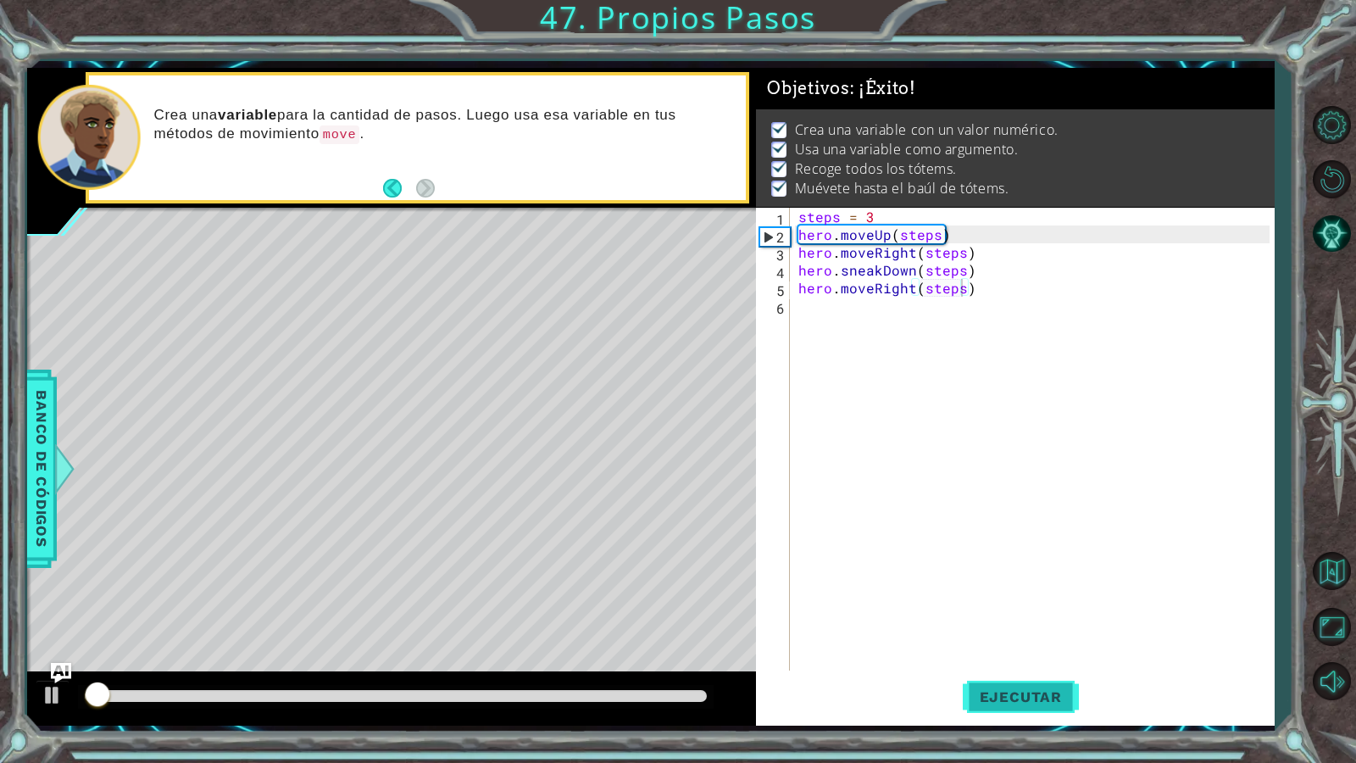
click at [1022, 655] on span "Ejecutar" at bounding box center [1020, 696] width 116 height 17
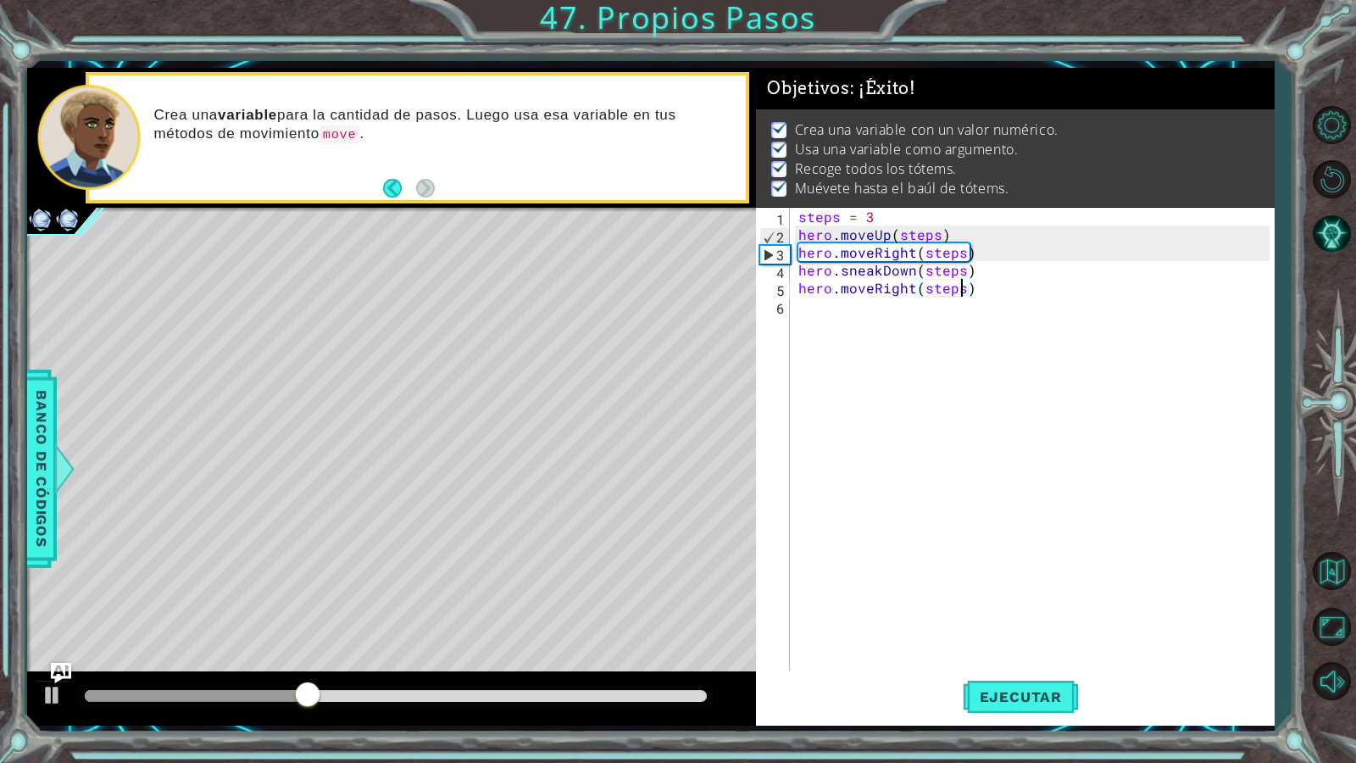
click at [610, 655] on div at bounding box center [396, 696] width 622 height 12
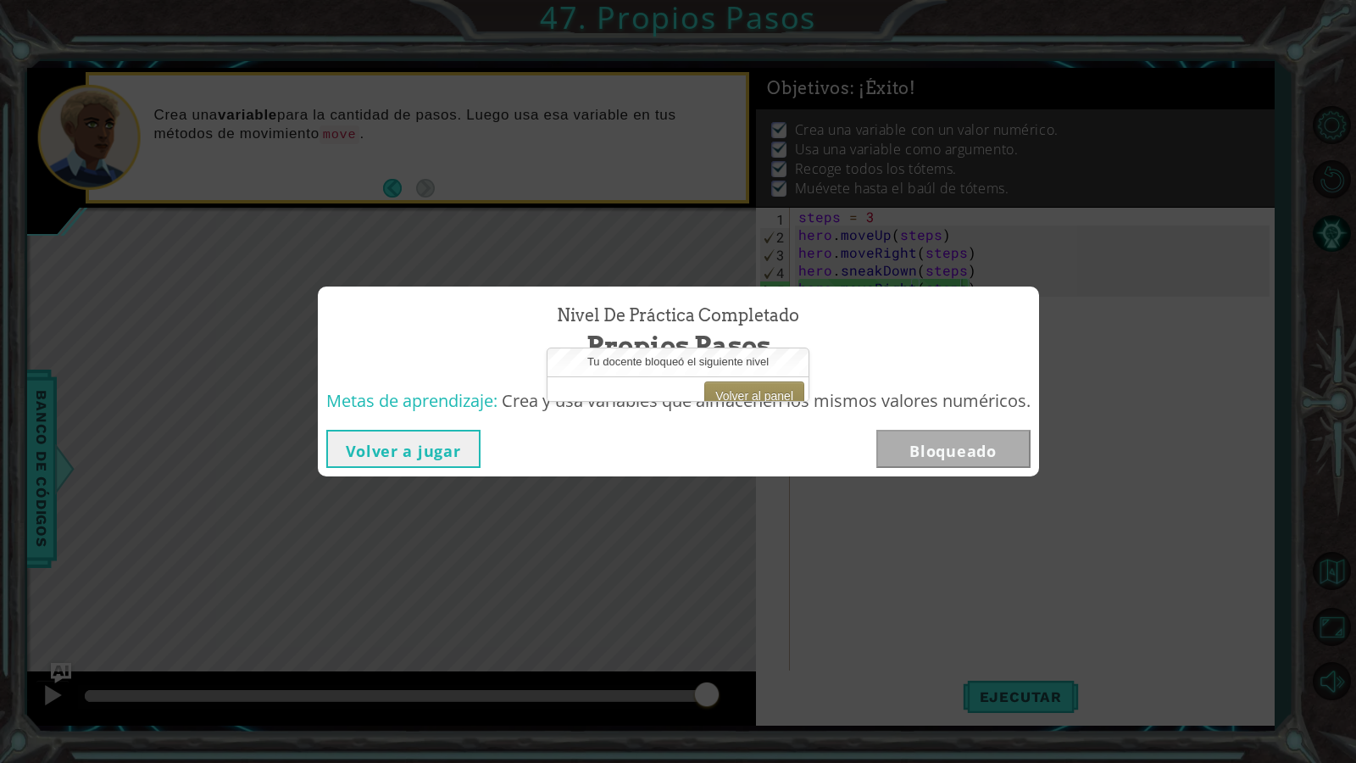
drag, startPoint x: 642, startPoint y: 692, endPoint x: 829, endPoint y: 641, distance: 194.0
click at [757, 655] on body "1 ההההההההההההההההההההההההההההההההההההההההההההההההההההההההההההההההההההההההההההה…" at bounding box center [678, 381] width 1356 height 763
click at [667, 421] on div "Nivel de práctica Completado Propios Pasos Metas de aprendizaje: Crea y usa var…" at bounding box center [678, 381] width 721 height 191
click at [759, 392] on button "Volver al panel" at bounding box center [754, 395] width 100 height 29
click at [408, 424] on div "Volver a jugar Bloqueado" at bounding box center [678, 448] width 721 height 55
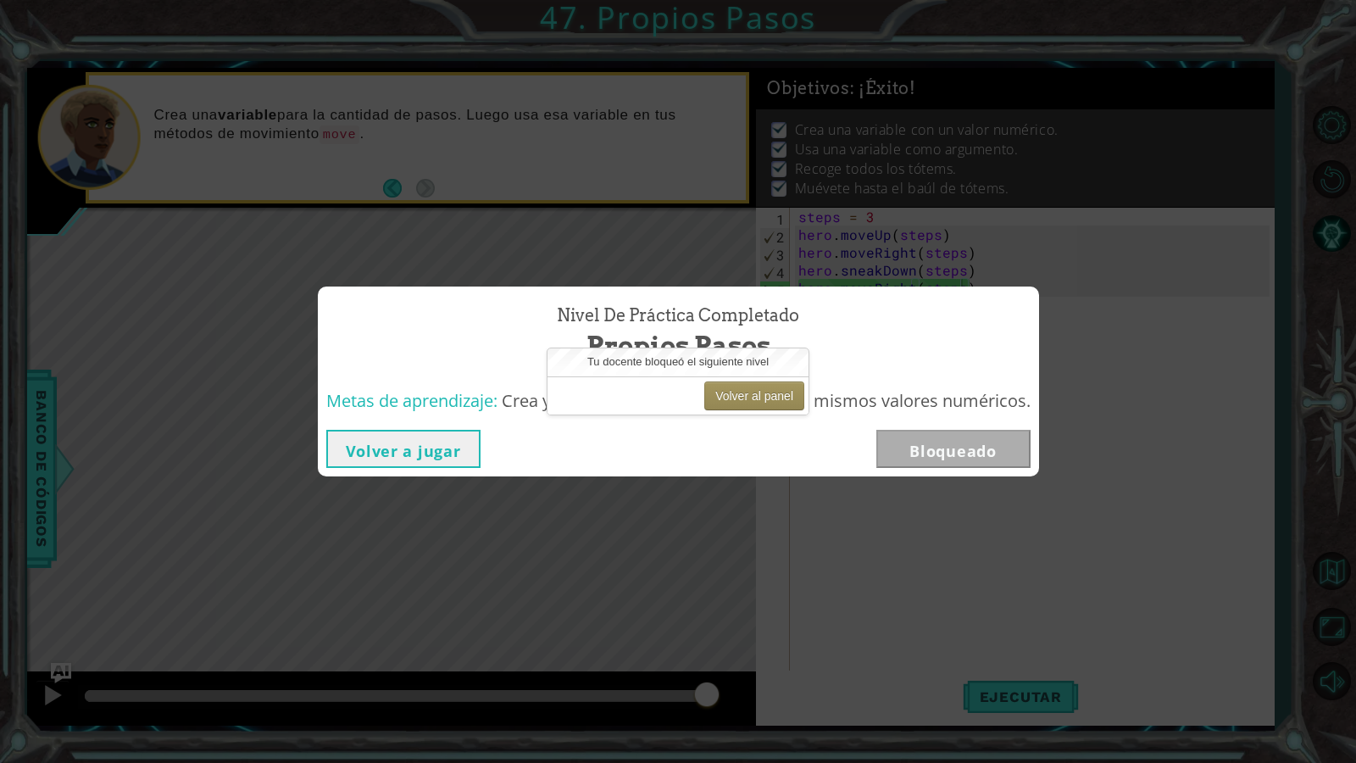
click at [458, 445] on button "Volver a jugar" at bounding box center [403, 449] width 154 height 38
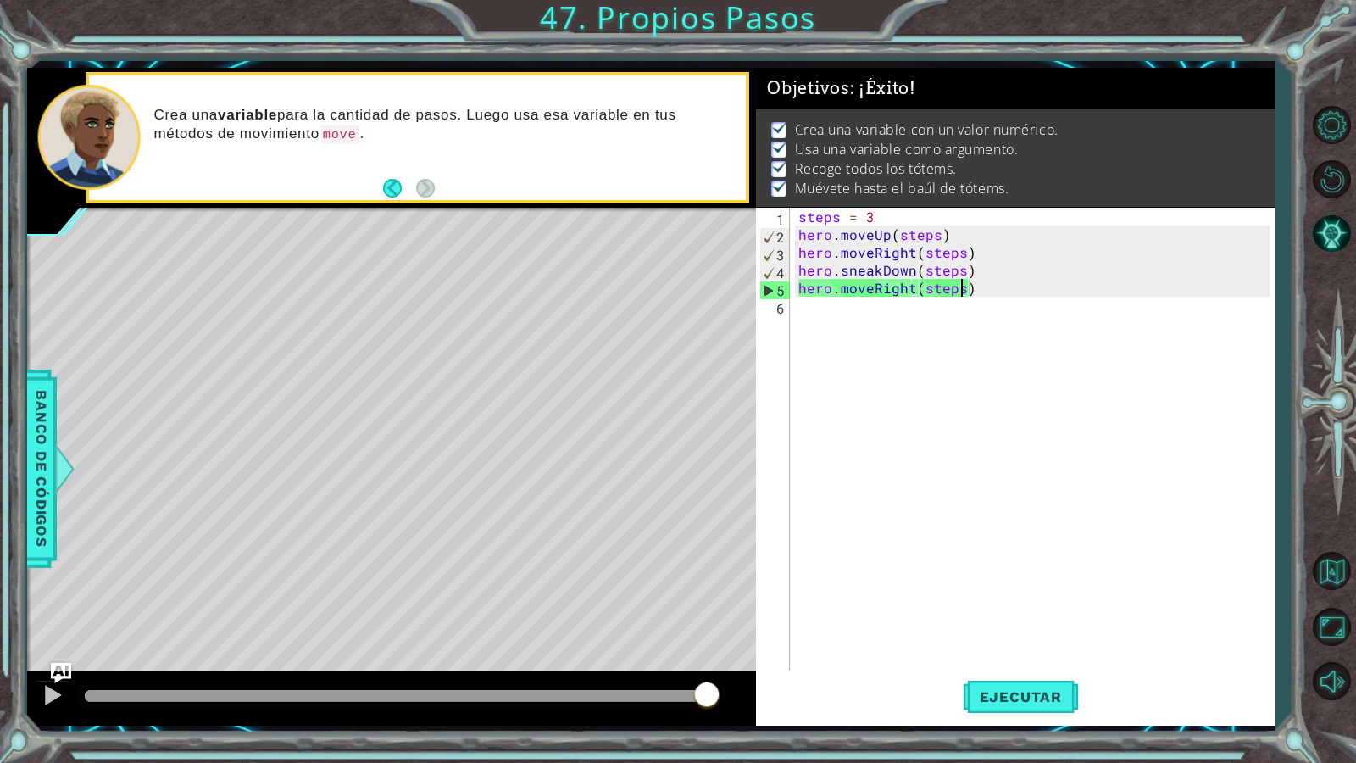
click at [1348, 655] on div at bounding box center [1330, 402] width 49 height 610
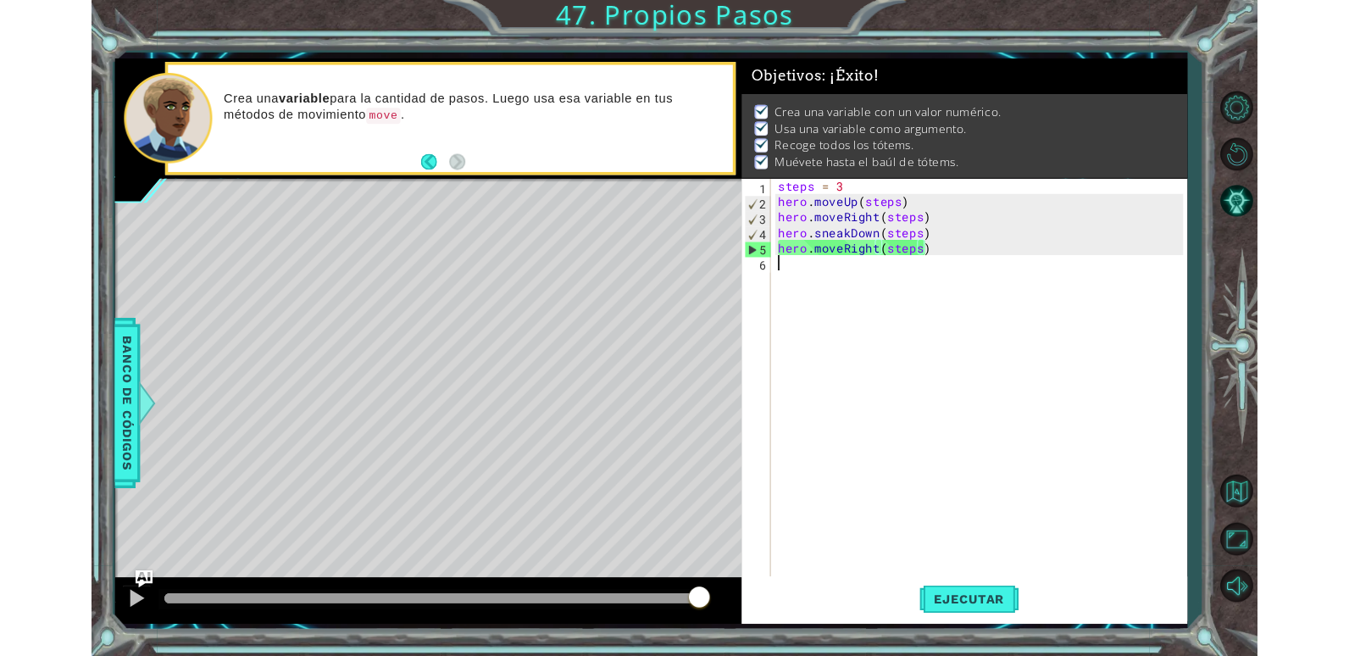
scroll to position [0, 0]
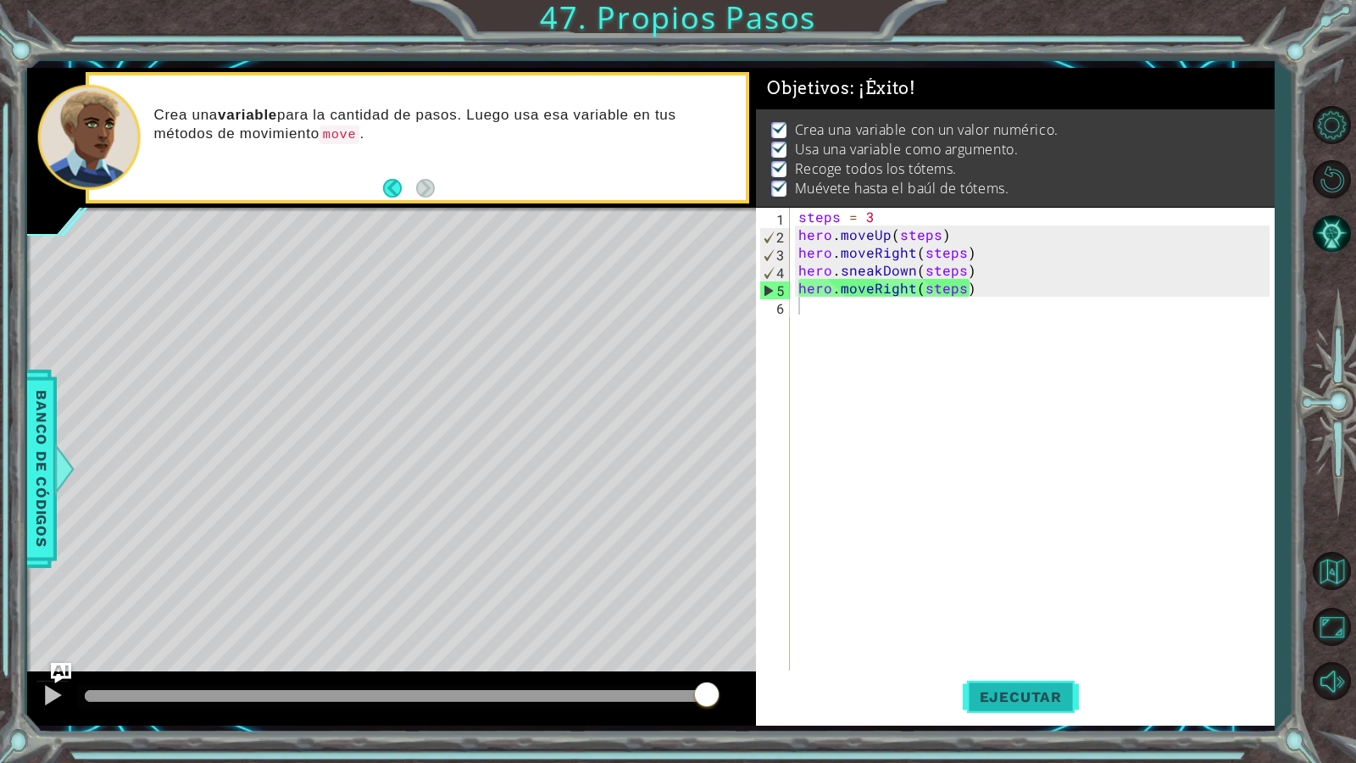
click at [1025, 655] on button "Ejecutar" at bounding box center [1020, 696] width 116 height 52
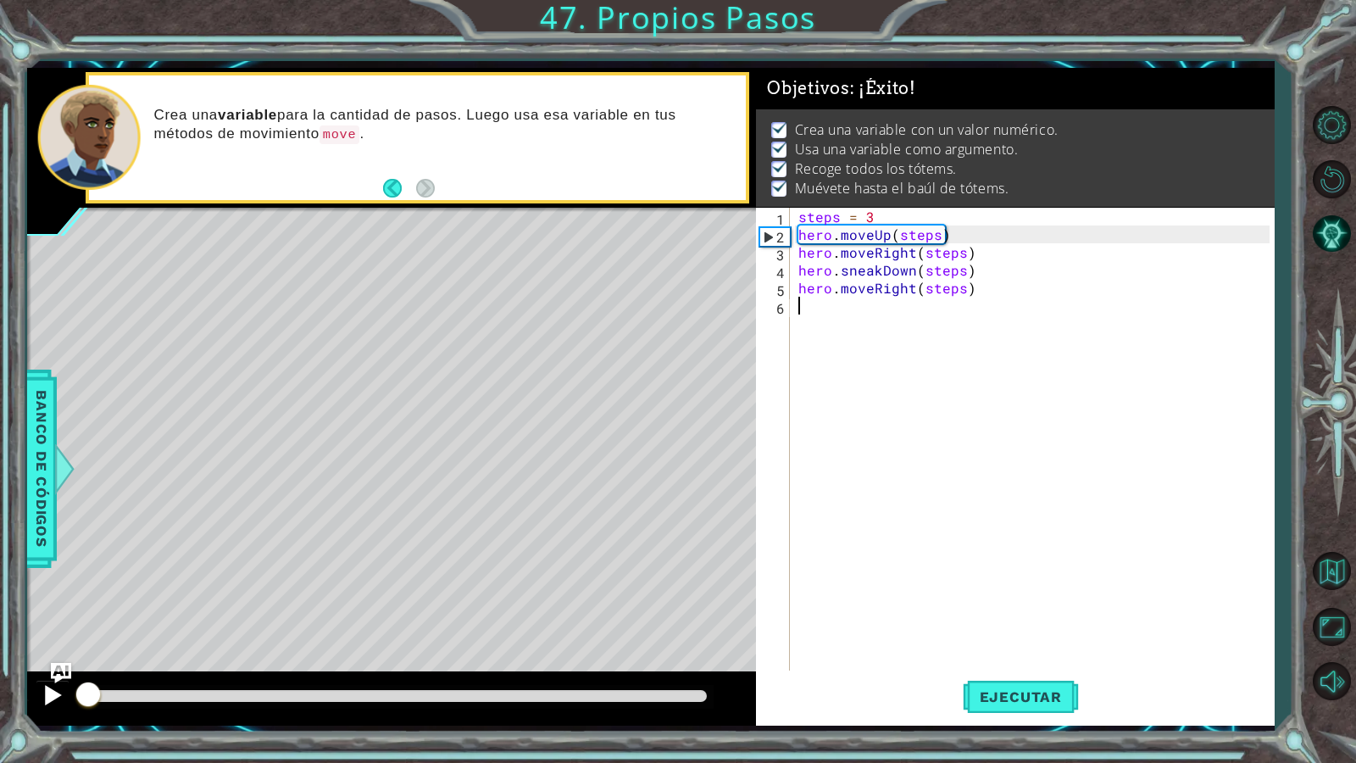
drag, startPoint x: 122, startPoint y: 697, endPoint x: 39, endPoint y: 709, distance: 83.9
click at [39, 655] on div at bounding box center [391, 698] width 729 height 54
click at [36, 655] on button at bounding box center [53, 696] width 34 height 35
drag, startPoint x: 84, startPoint y: 713, endPoint x: 40, endPoint y: 706, distance: 44.6
click at [69, 655] on div at bounding box center [391, 698] width 729 height 54
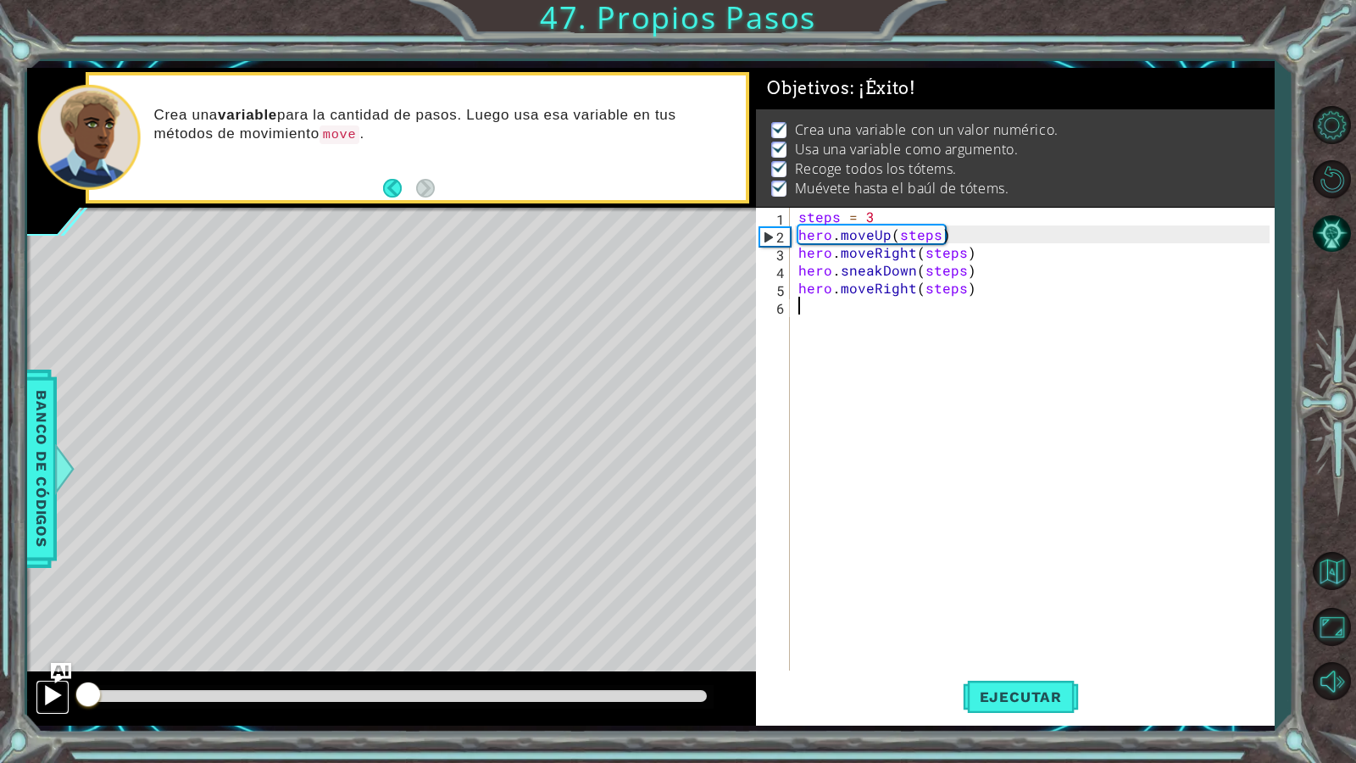
click at [44, 655] on div at bounding box center [53, 695] width 22 height 22
click at [56, 655] on div at bounding box center [53, 695] width 22 height 22
drag, startPoint x: 685, startPoint y: 3, endPoint x: 674, endPoint y: 14, distance: 15.6
click at [679, 8] on div "1 ההההההההההההההההההההההההההההההההההההההההההההההההההההההההההההההההההההההההההההה…" at bounding box center [678, 381] width 1356 height 763
click at [654, 44] on div "1 ההההההההההההההההההההההההההההההההההההההההההההההההההההההההההההההההההההההההההההה…" at bounding box center [678, 381] width 1356 height 763
